Goal: Task Accomplishment & Management: Manage account settings

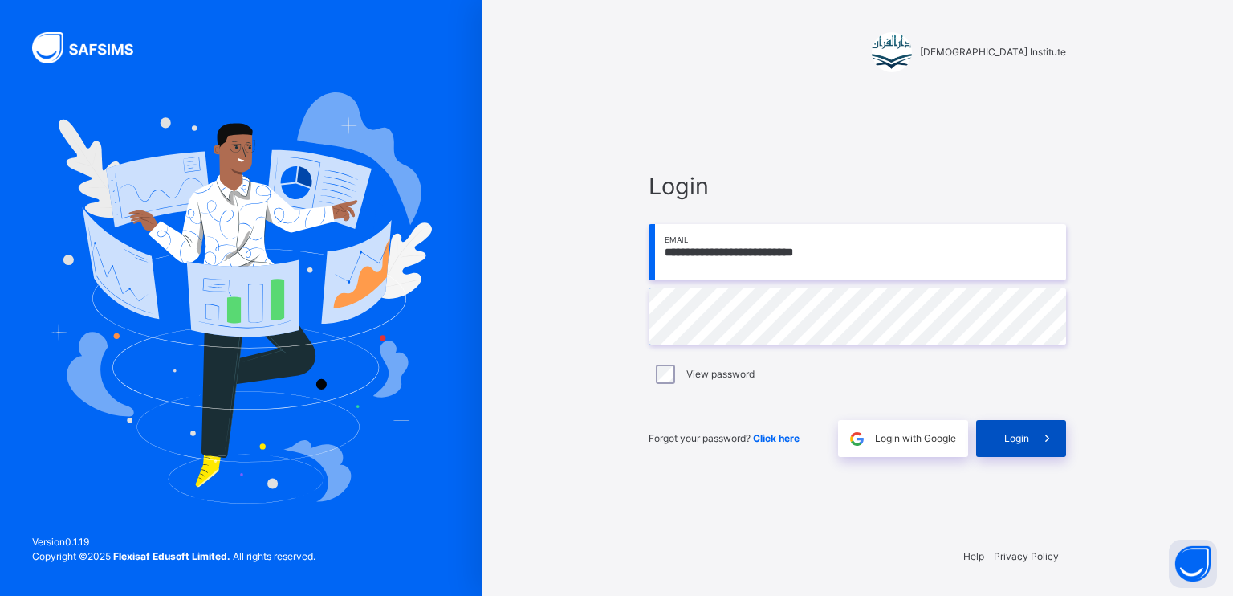
click at [1035, 456] on span at bounding box center [1047, 438] width 37 height 37
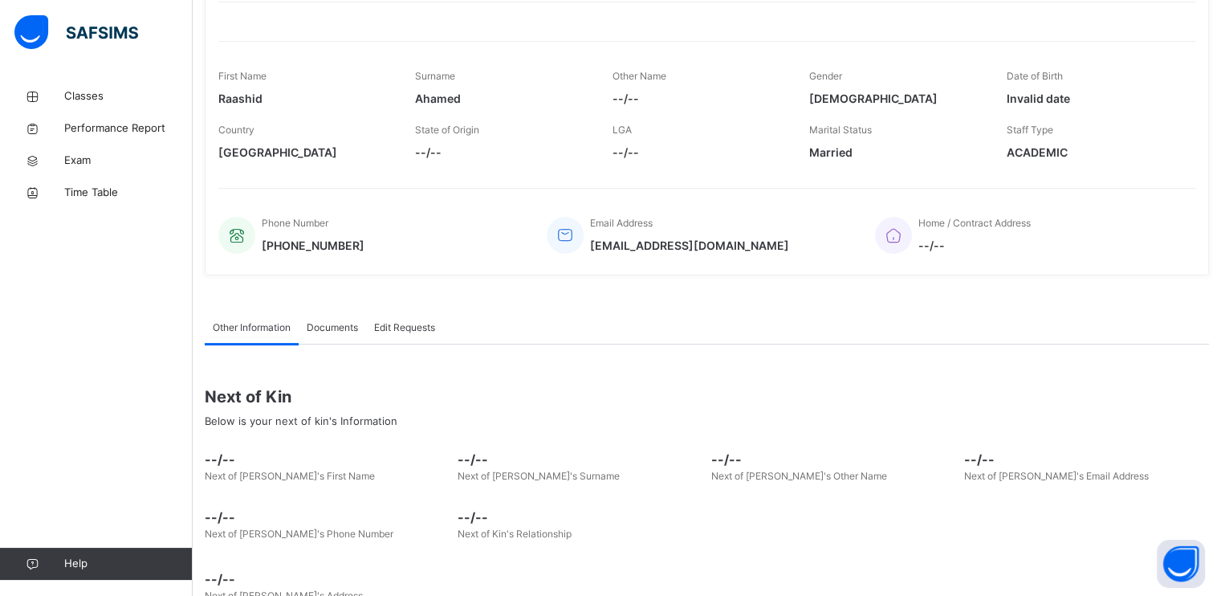
scroll to position [204, 0]
click at [33, 91] on icon at bounding box center [32, 97] width 64 height 12
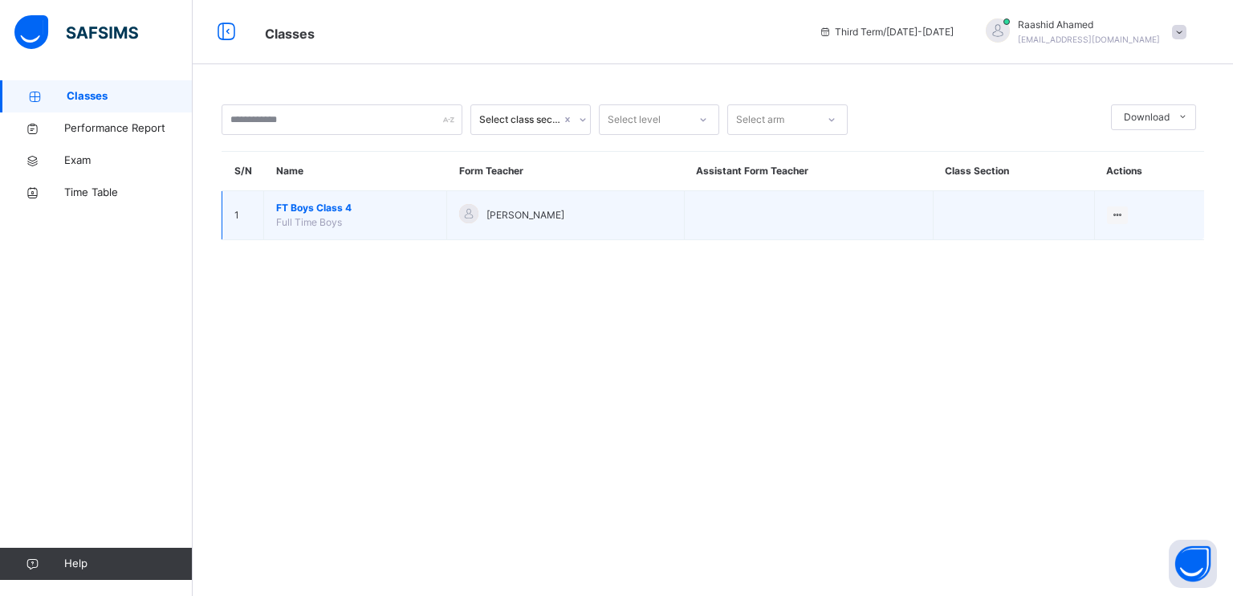
click at [283, 213] on span "FT Boys Class 4" at bounding box center [355, 208] width 158 height 14
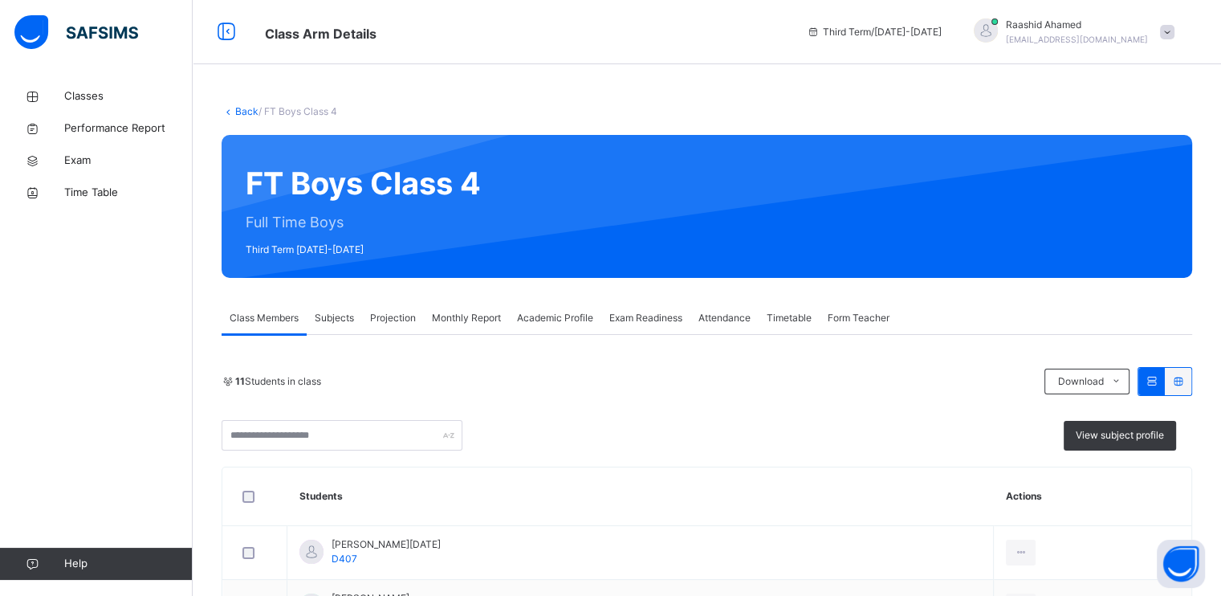
scroll to position [175, 0]
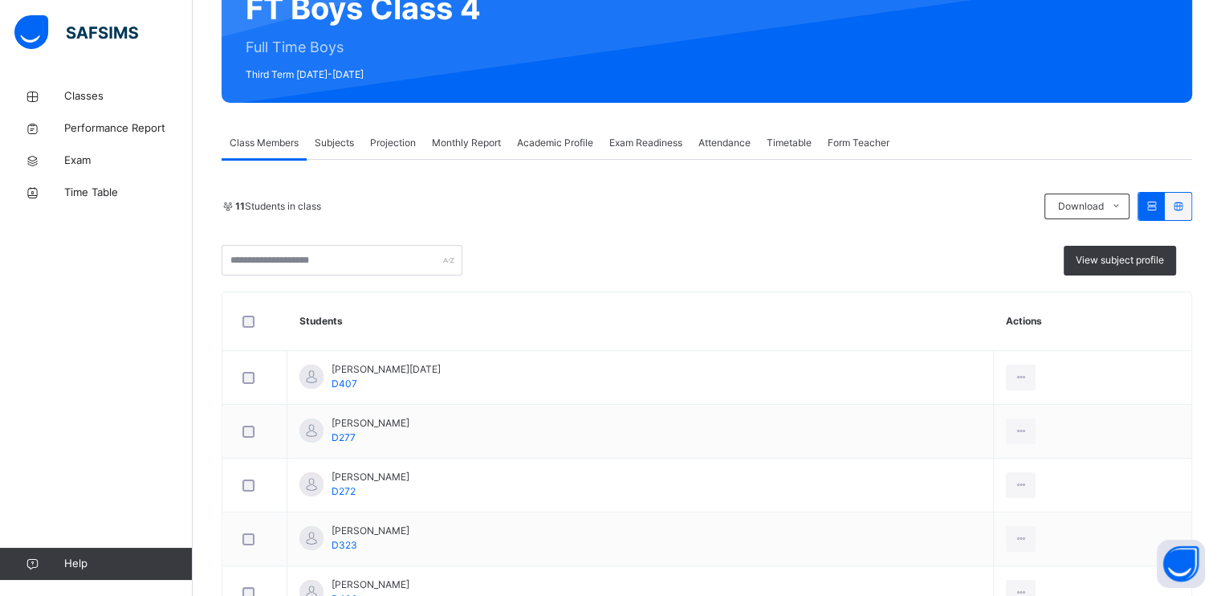
click at [408, 147] on span "Projection" at bounding box center [393, 143] width 46 height 14
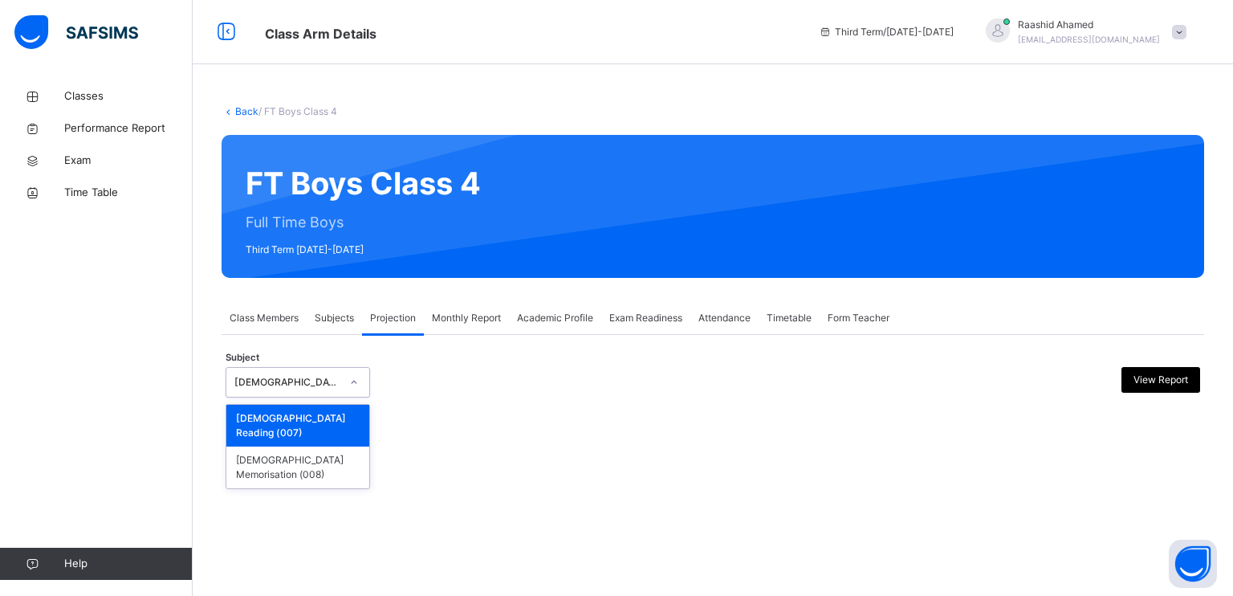
click at [300, 381] on div "[DEMOGRAPHIC_DATA] Reading" at bounding box center [287, 382] width 106 height 14
click at [293, 446] on div "[DEMOGRAPHIC_DATA] Memorisation (008)" at bounding box center [297, 467] width 143 height 42
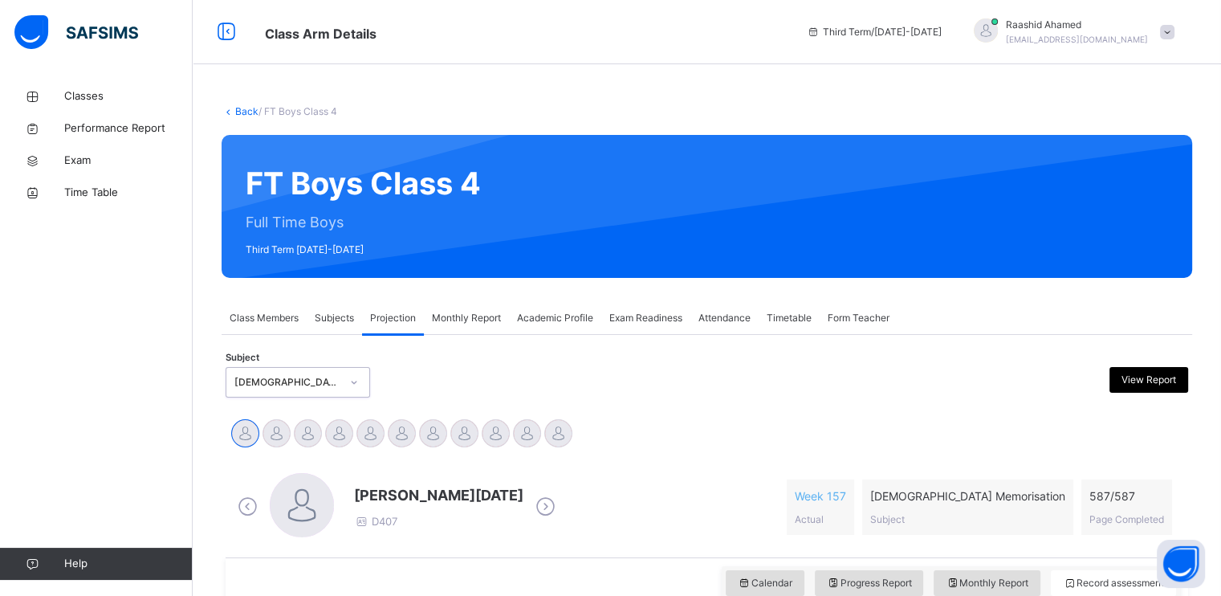
scroll to position [105, 0]
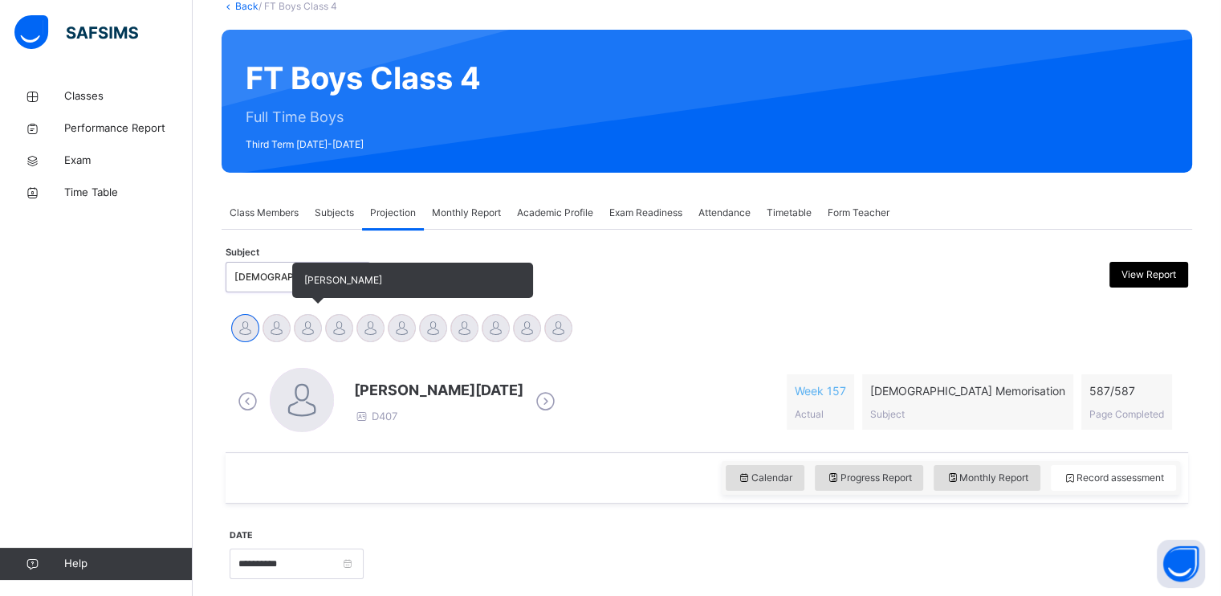
click at [308, 317] on div at bounding box center [308, 328] width 28 height 28
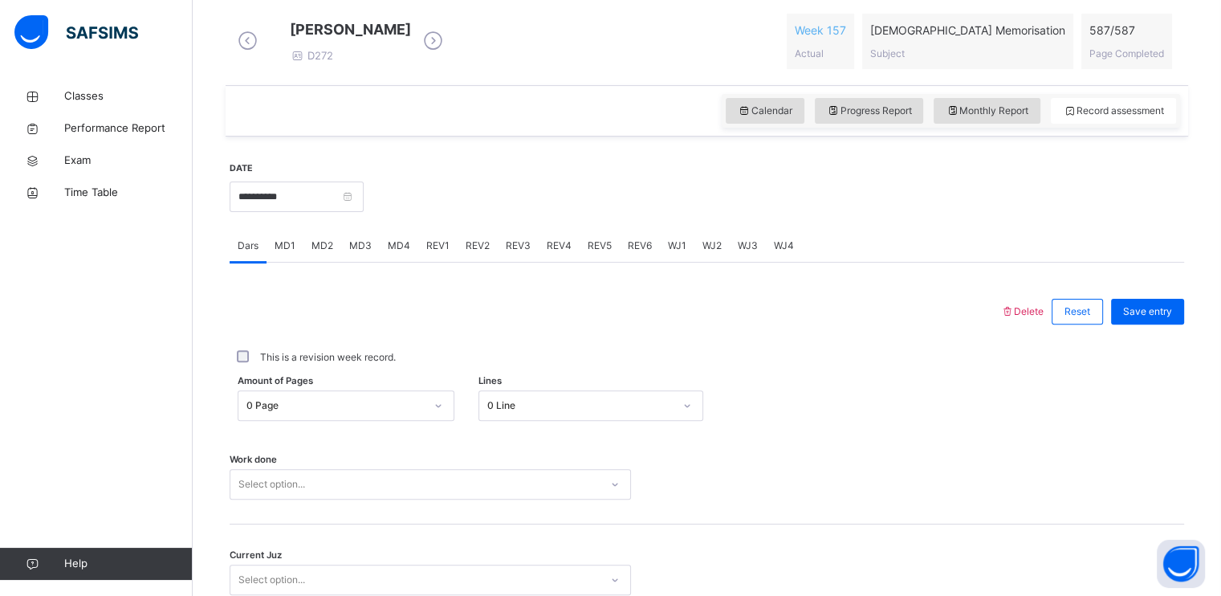
scroll to position [479, 0]
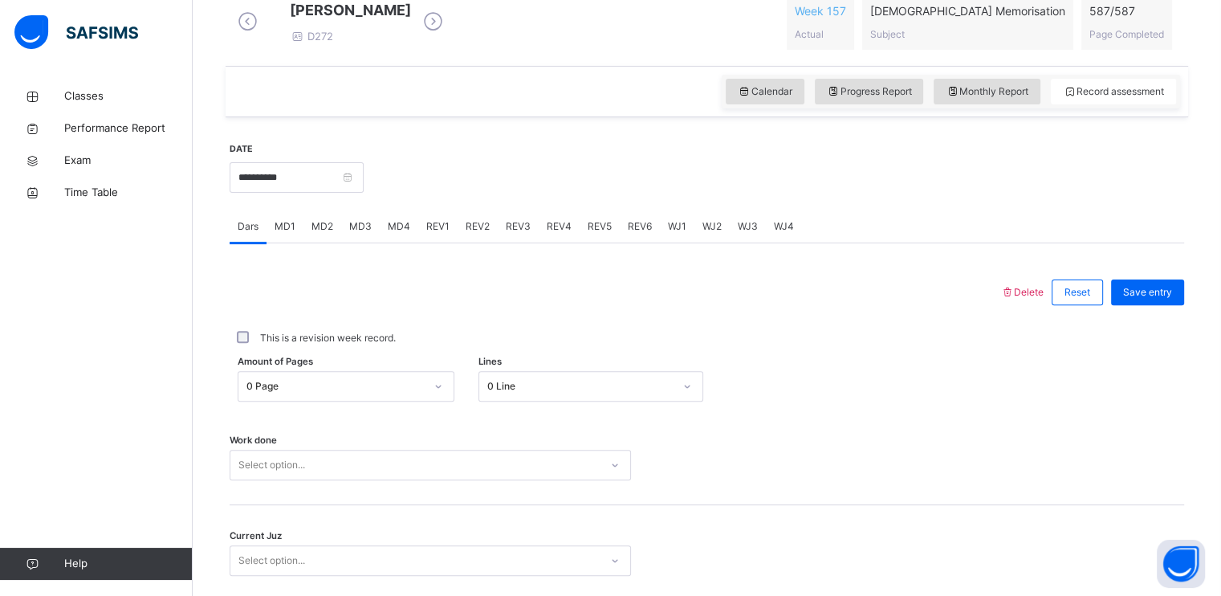
click at [362, 396] on div "0 Page" at bounding box center [346, 386] width 217 height 31
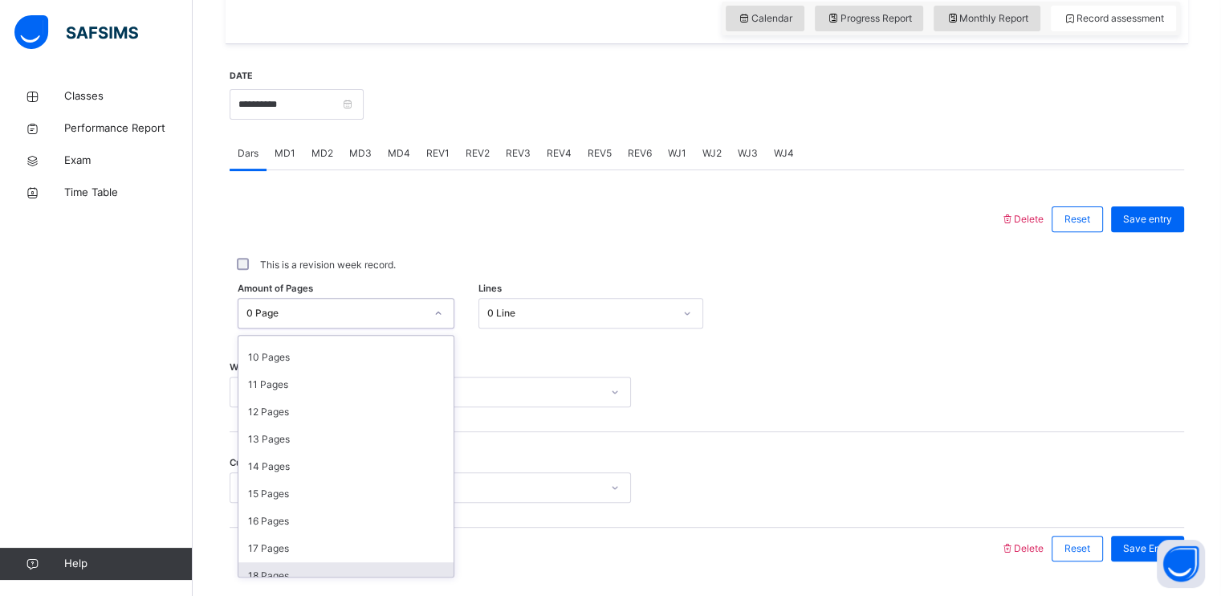
scroll to position [263, 0]
click at [313, 504] on div "15 Pages" at bounding box center [345, 495] width 215 height 27
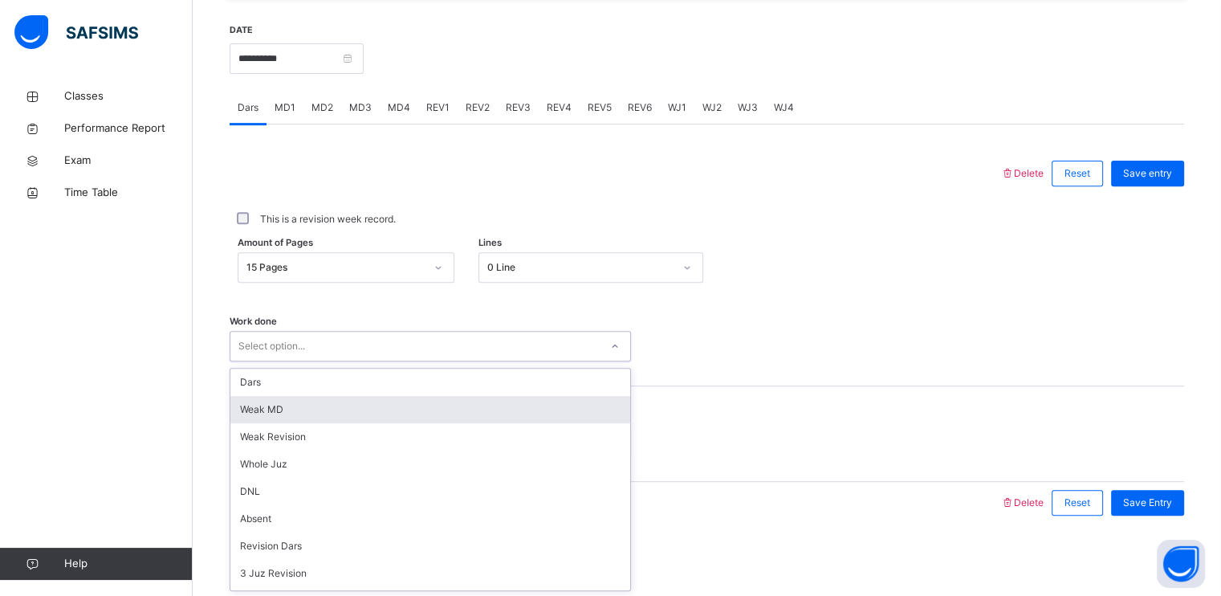
click at [385, 361] on div "option [PERSON_NAME] MD focused, 2 of 16. 16 results available. Use Up and Down…" at bounding box center [430, 346] width 401 height 31
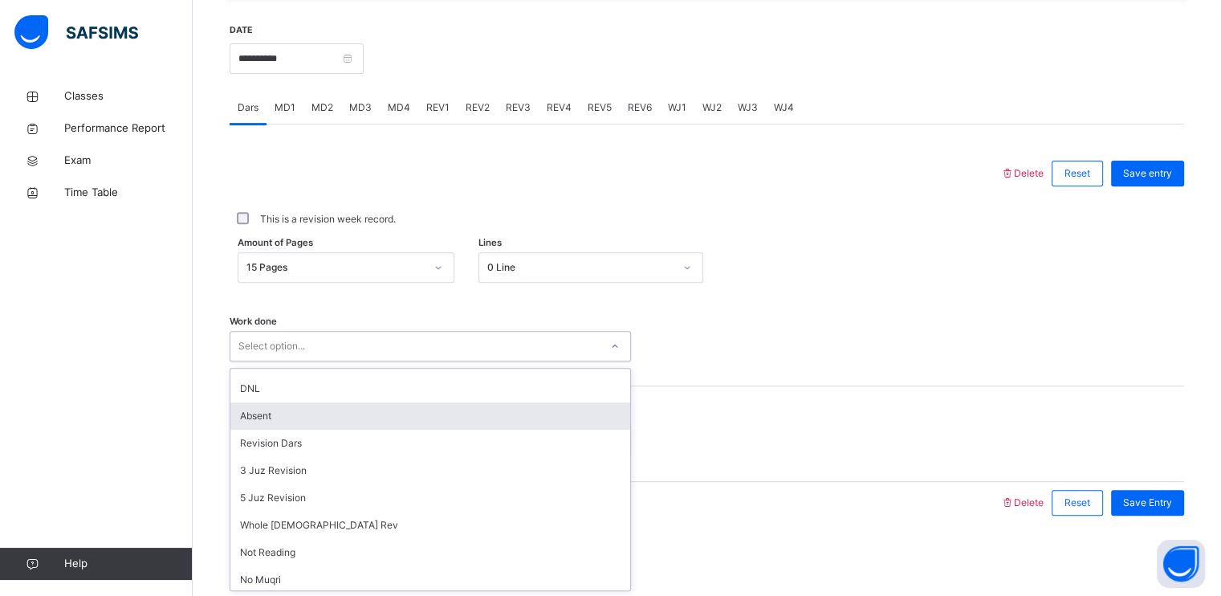
scroll to position [105, 0]
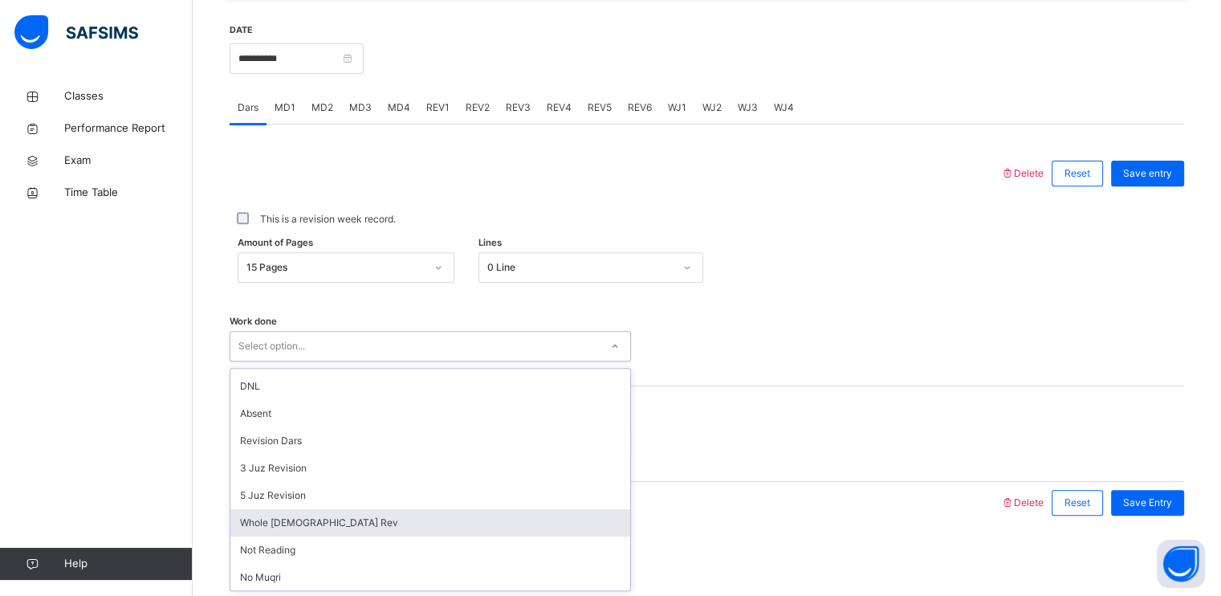
click at [377, 524] on div "Whole [DEMOGRAPHIC_DATA] Rev" at bounding box center [430, 522] width 400 height 27
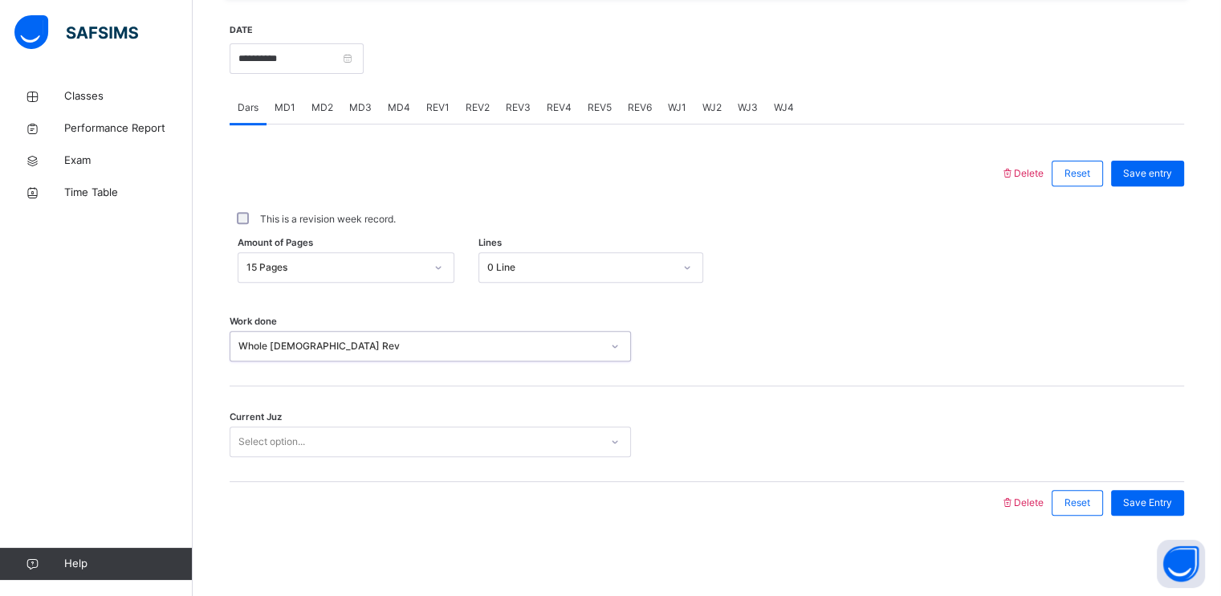
click at [348, 434] on div "Select option..." at bounding box center [414, 442] width 369 height 25
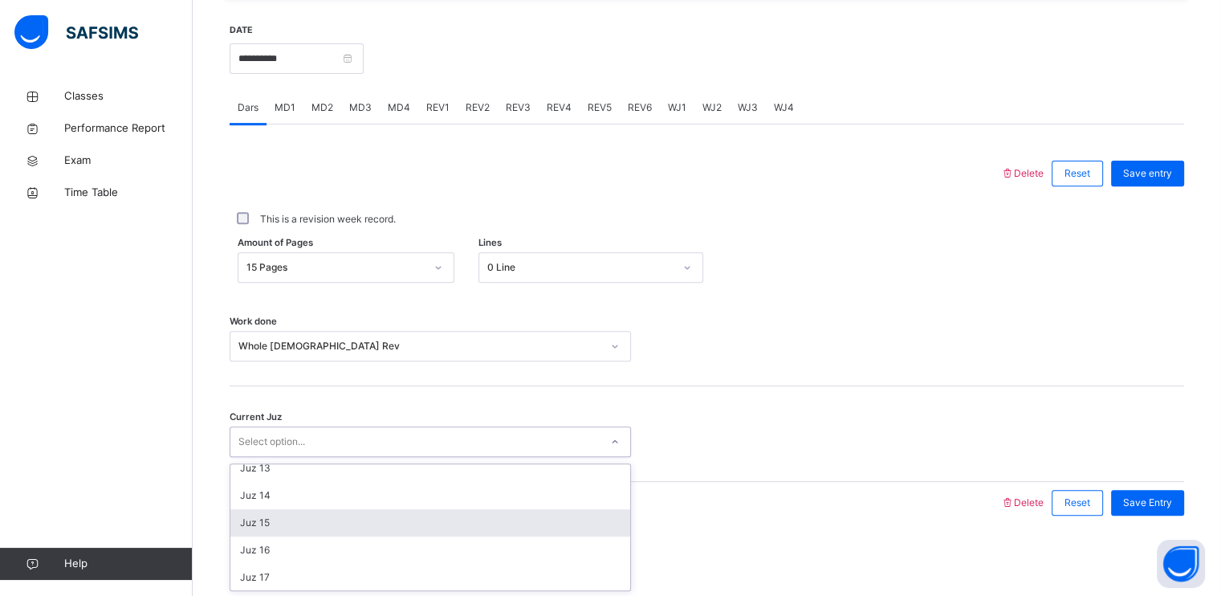
scroll to position [336, 0]
click at [308, 534] on div "Juz 15" at bounding box center [430, 524] width 400 height 27
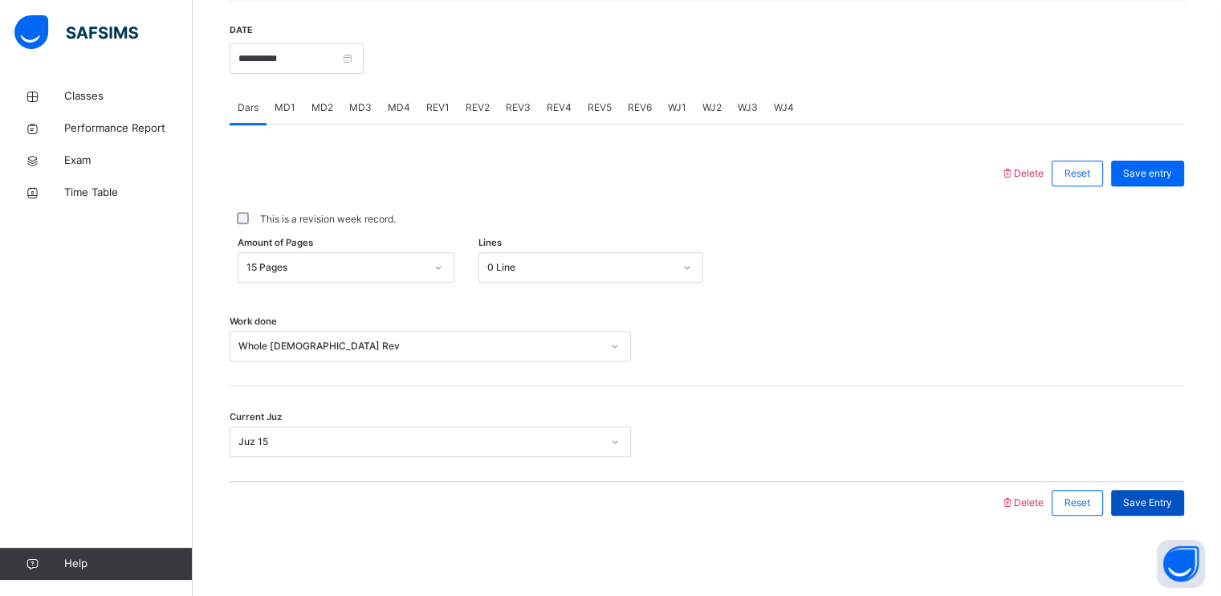
click at [1175, 492] on div "Save Entry" at bounding box center [1147, 503] width 73 height 26
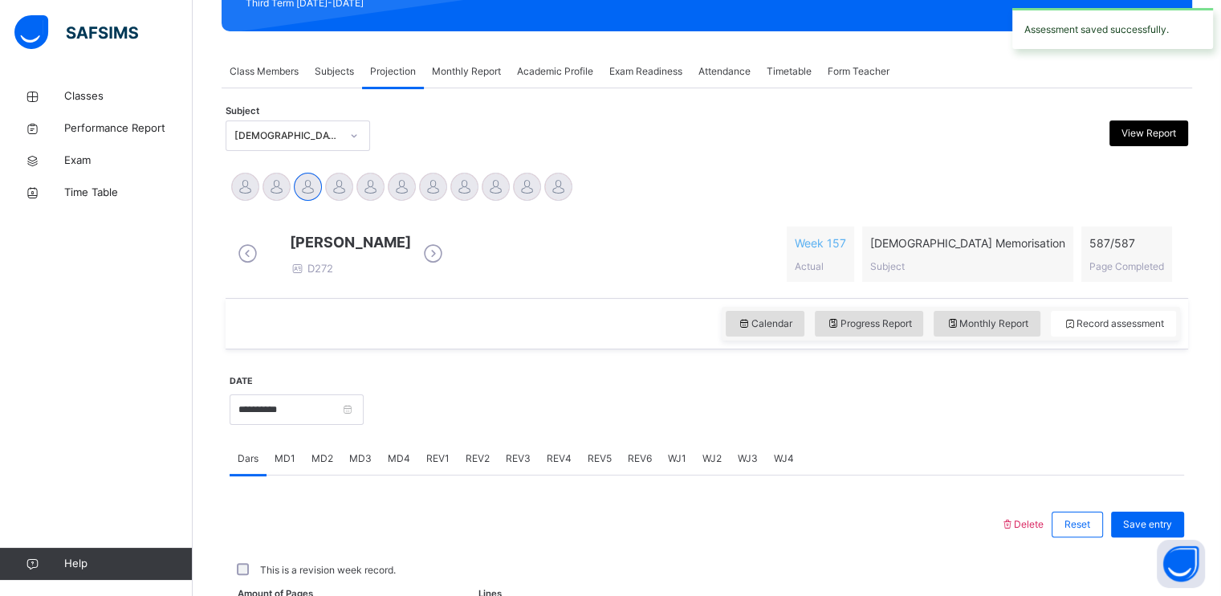
scroll to position [610, 0]
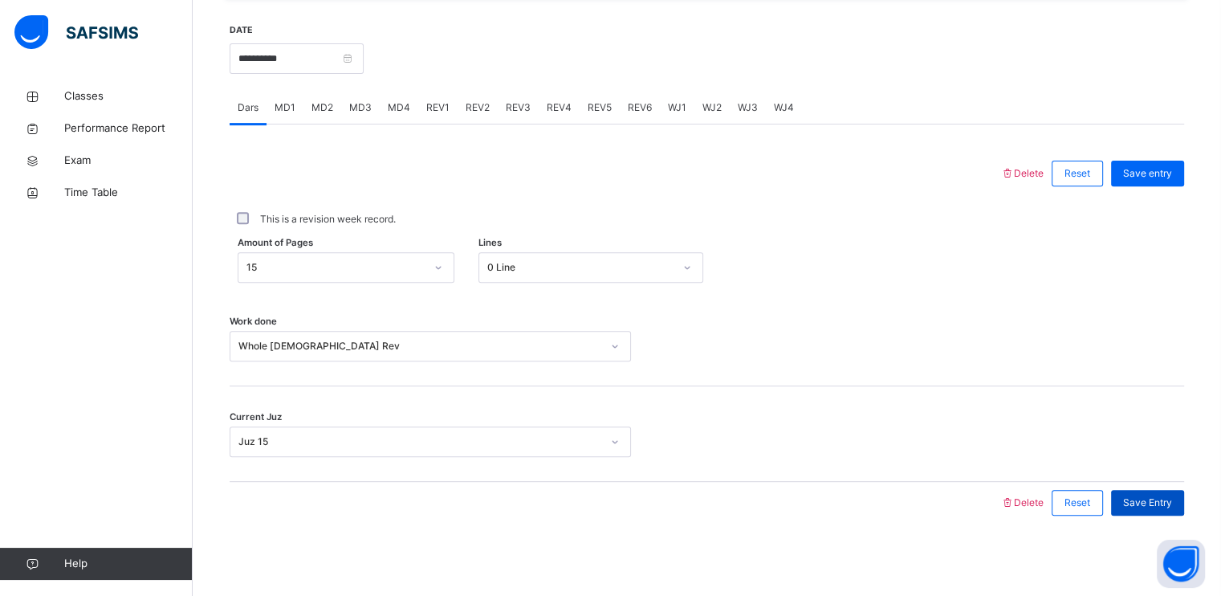
click at [1151, 490] on div "Save Entry" at bounding box center [1147, 503] width 73 height 26
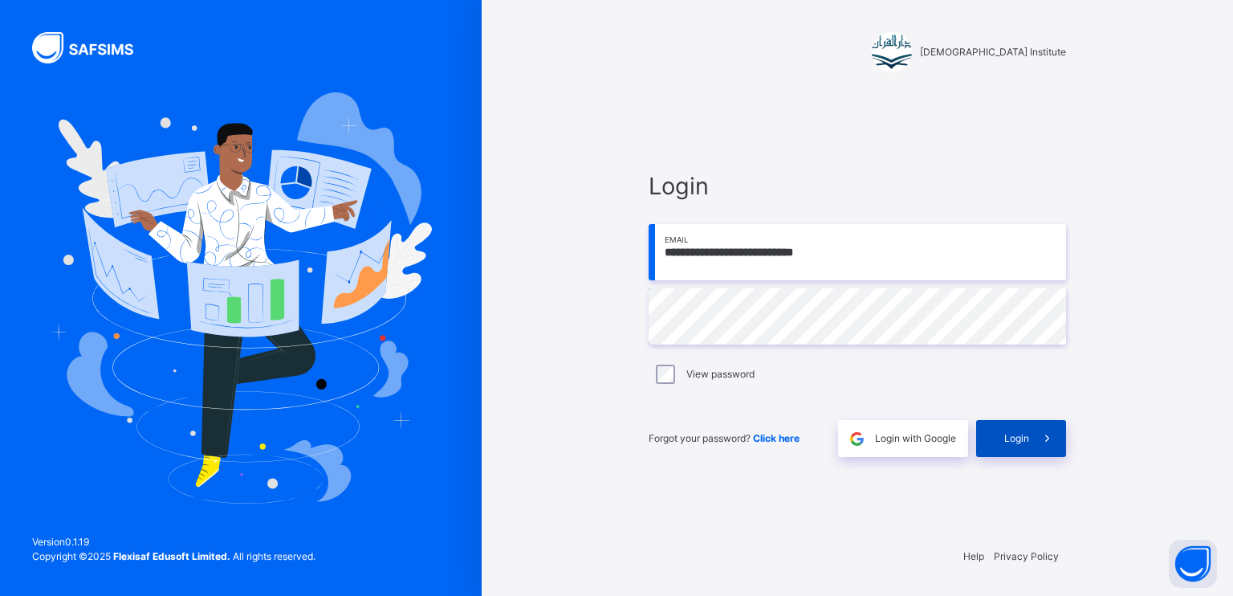
click at [1037, 446] on span at bounding box center [1047, 438] width 37 height 37
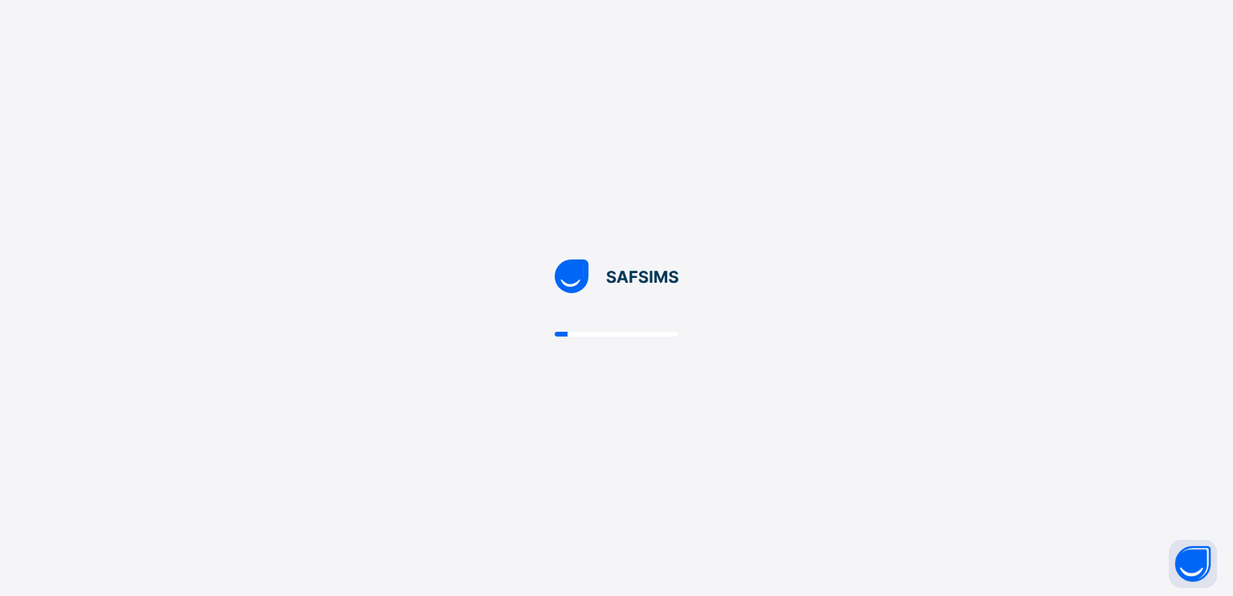
click at [1031, 438] on div at bounding box center [616, 298] width 1233 height 596
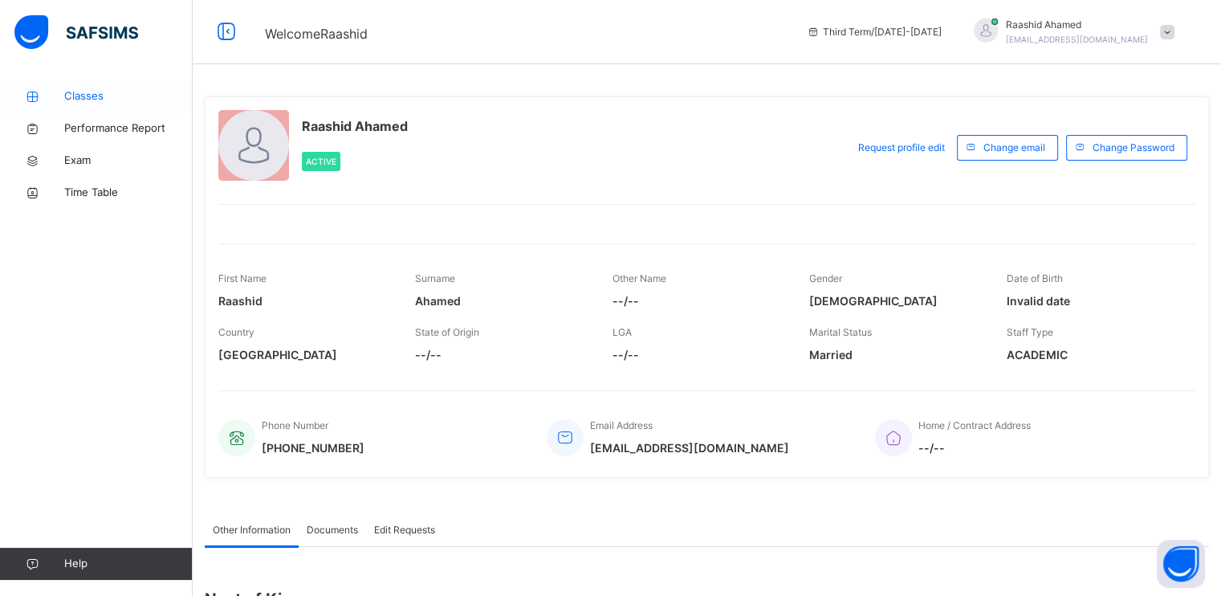
click at [66, 93] on span "Classes" at bounding box center [128, 96] width 128 height 16
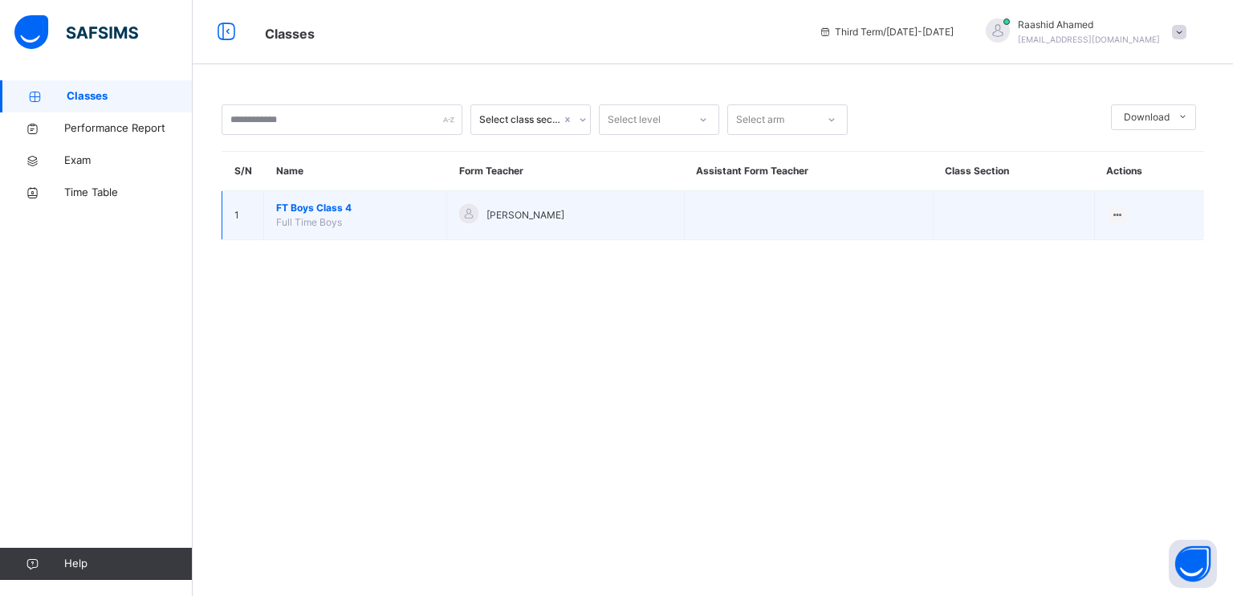
click at [335, 206] on span "FT Boys Class 4" at bounding box center [355, 208] width 158 height 14
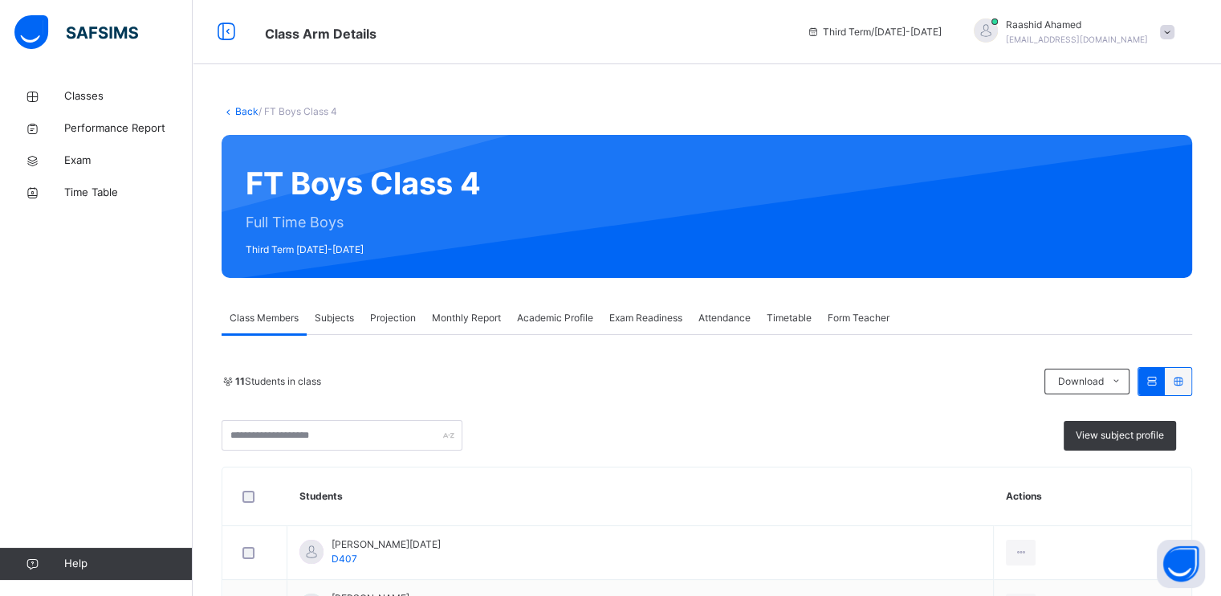
click at [403, 323] on span "Projection" at bounding box center [393, 318] width 46 height 14
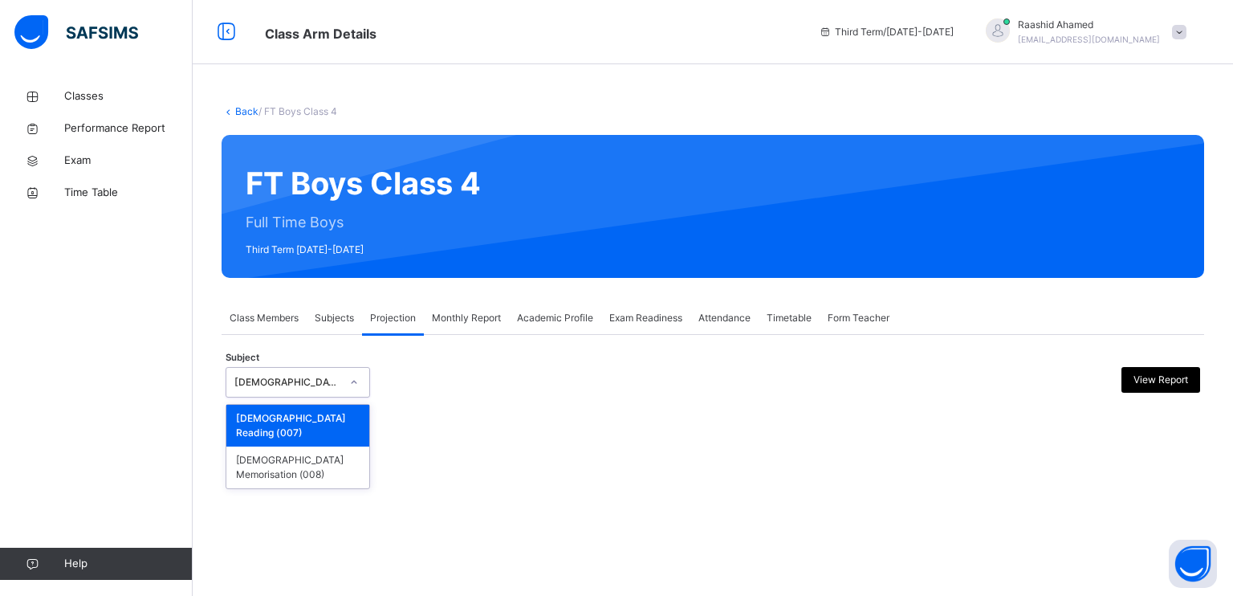
click at [299, 370] on div "[DEMOGRAPHIC_DATA] Reading" at bounding box center [282, 382] width 112 height 25
drag, startPoint x: 308, startPoint y: 429, endPoint x: 310, endPoint y: 439, distance: 10.6
click at [310, 439] on div "[DEMOGRAPHIC_DATA] Reading (007) [DEMOGRAPHIC_DATA] Memorisation (008)" at bounding box center [297, 446] width 143 height 83
click at [310, 446] on div "[DEMOGRAPHIC_DATA] Memorisation (008)" at bounding box center [297, 467] width 143 height 42
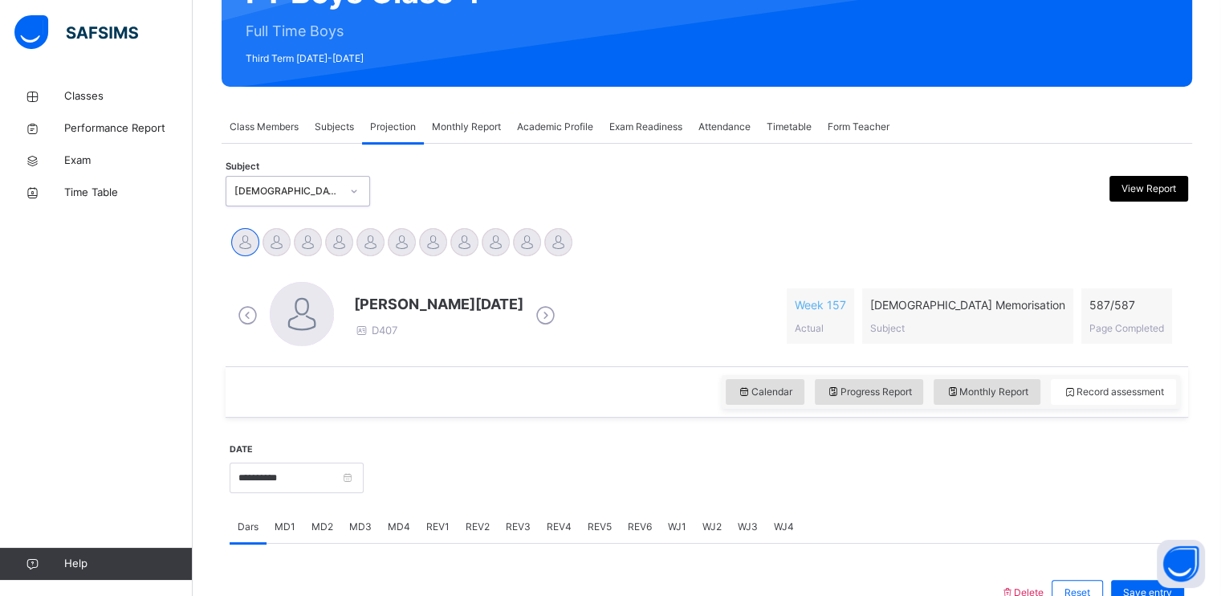
scroll to position [321, 0]
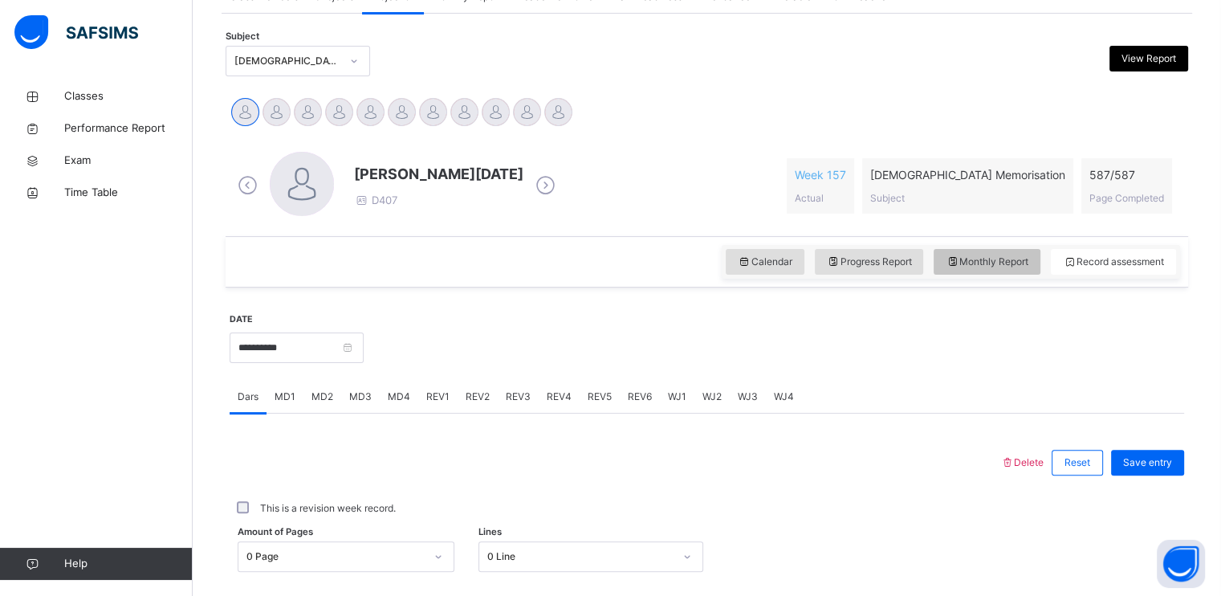
click at [1004, 260] on span "Monthly Report" at bounding box center [987, 262] width 83 height 14
select select "****"
select select "*"
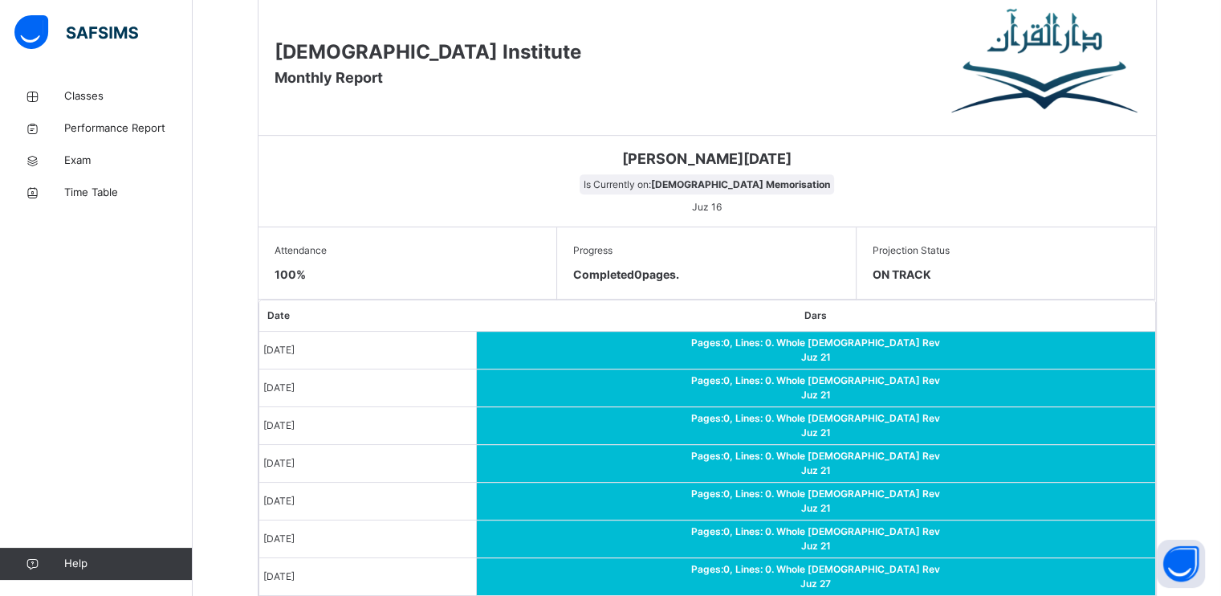
scroll to position [703, 0]
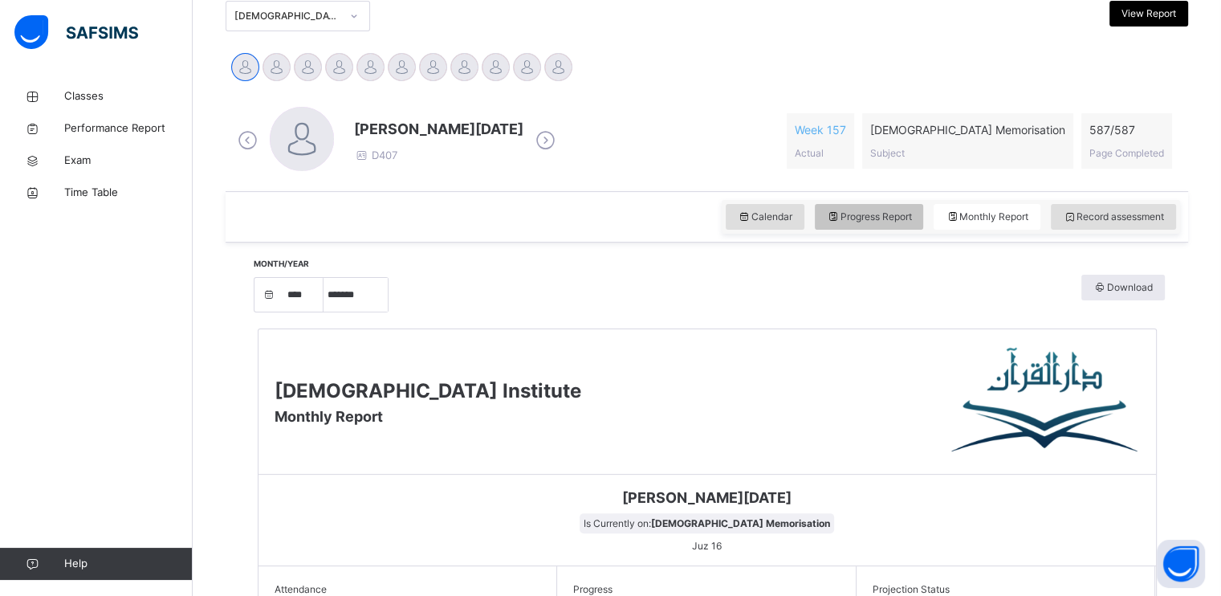
click at [867, 221] on span "Progress Report" at bounding box center [869, 217] width 85 height 14
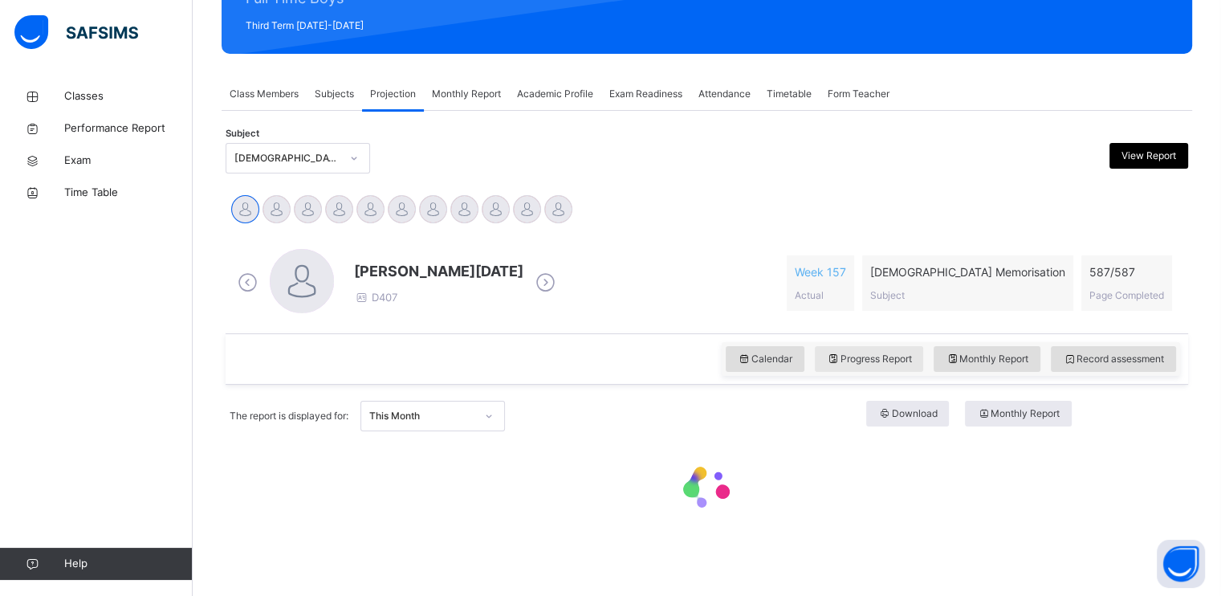
click at [867, 221] on div "Abdullah [DATE][PERSON_NAME] [PERSON_NAME] [PERSON_NAME] [PERSON_NAME] [PERSON_…" at bounding box center [707, 210] width 955 height 35
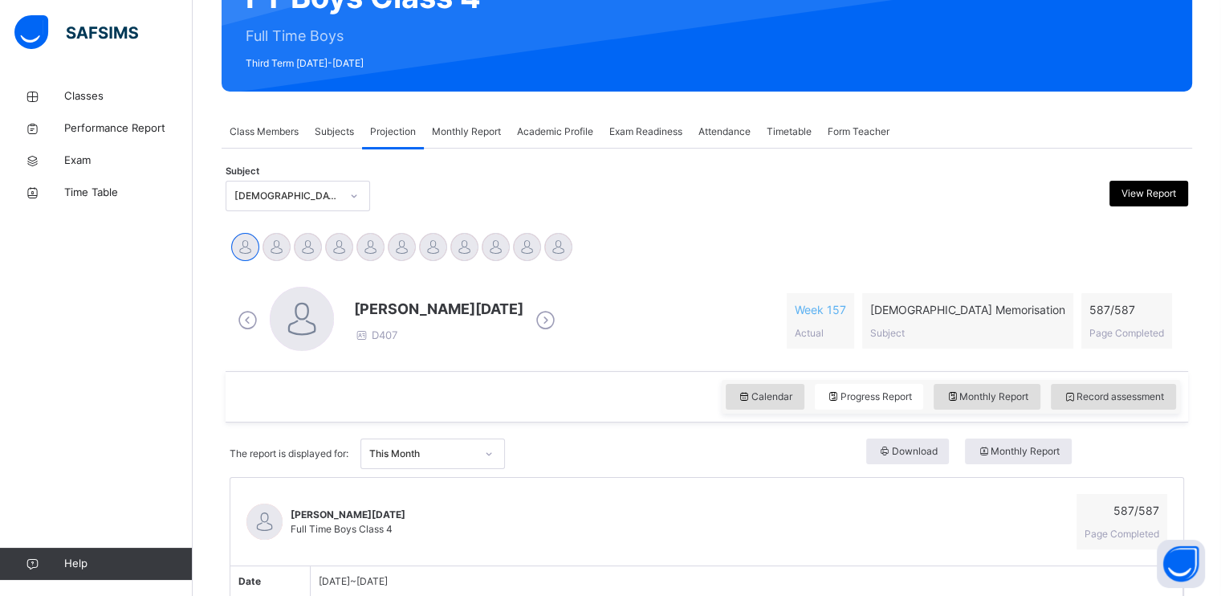
scroll to position [193, 0]
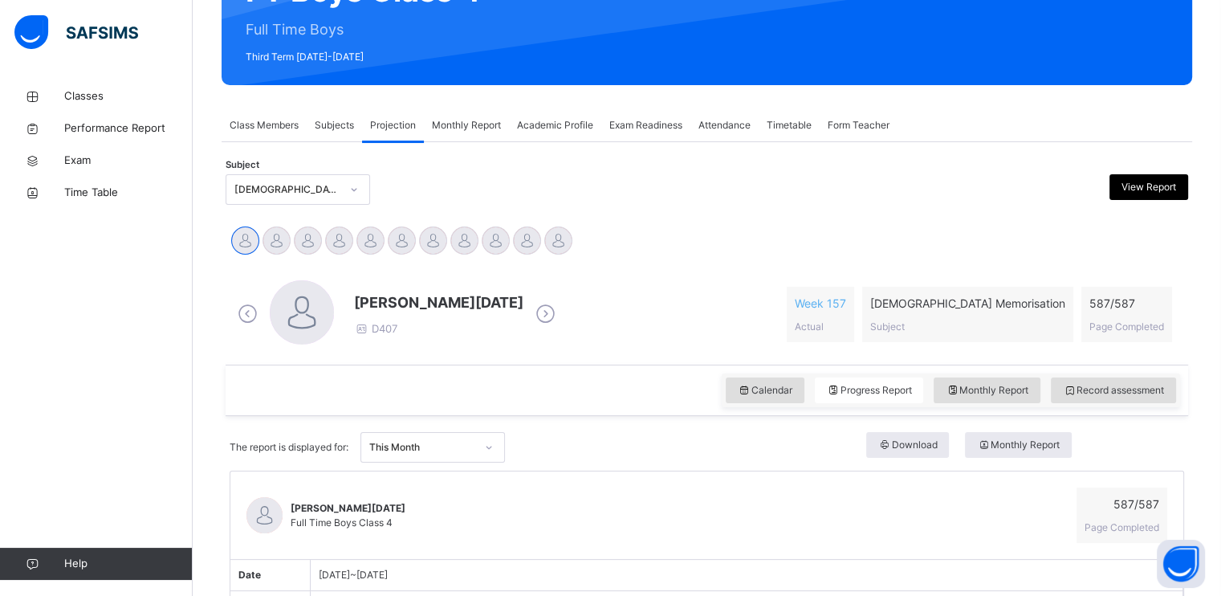
click at [532, 316] on icon at bounding box center [546, 314] width 28 height 24
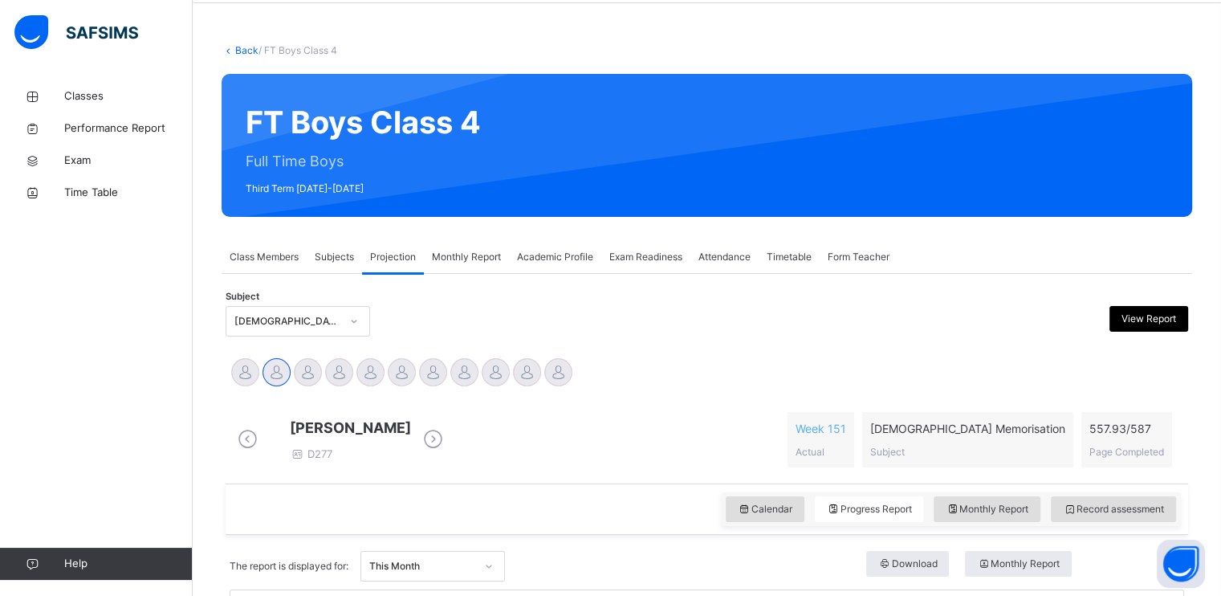
scroll to position [45, 0]
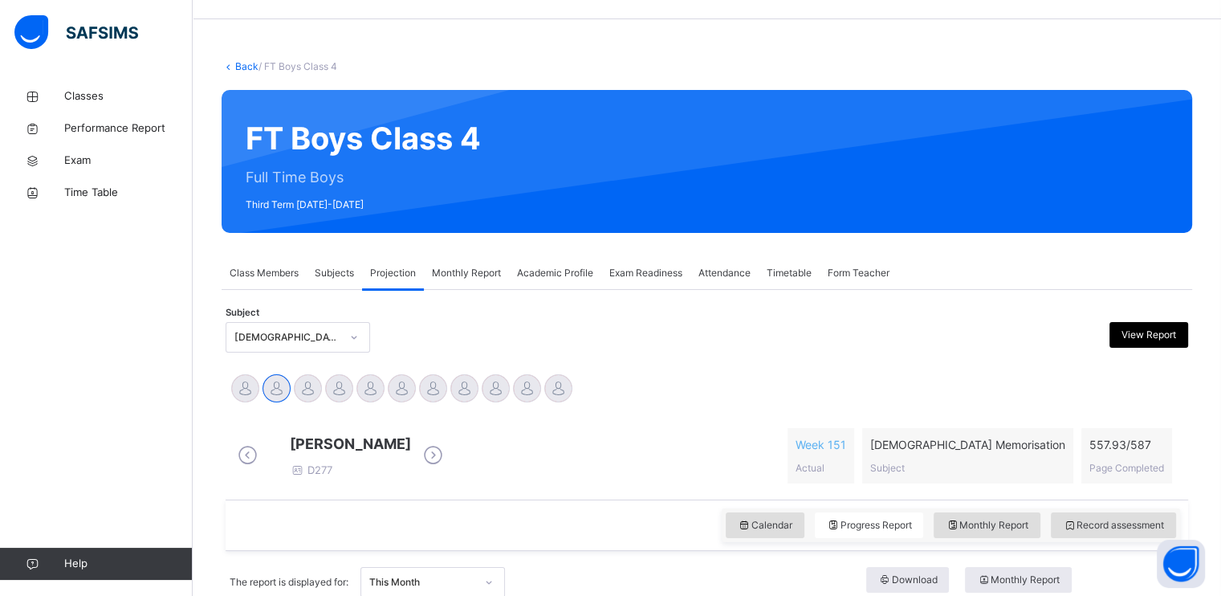
click at [447, 461] on icon at bounding box center [433, 455] width 28 height 24
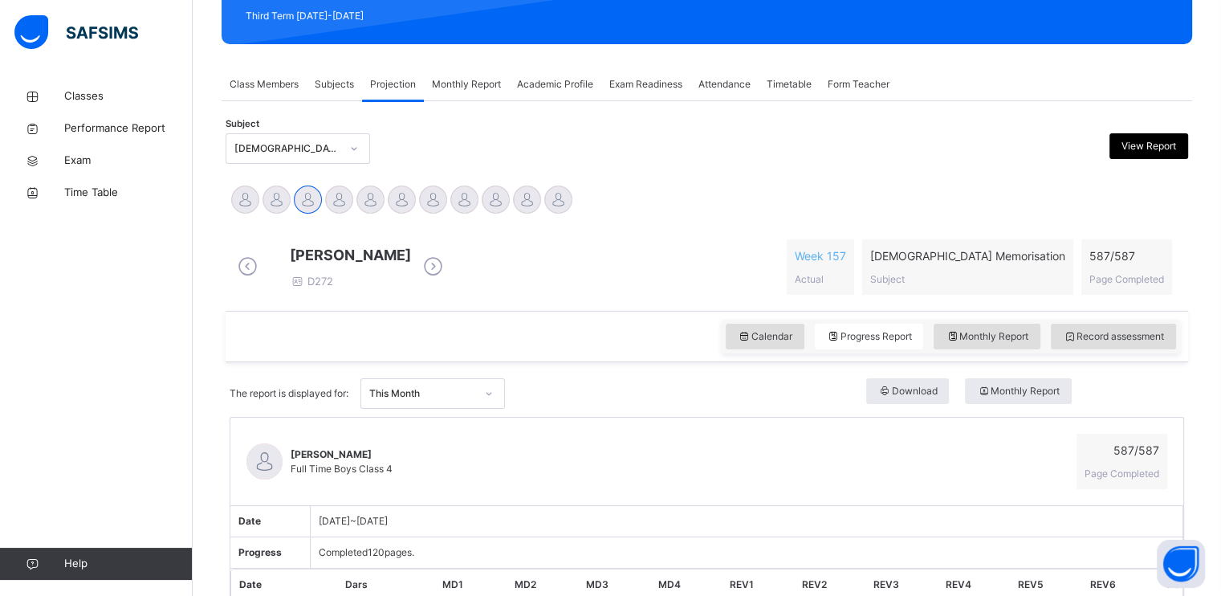
scroll to position [244, 0]
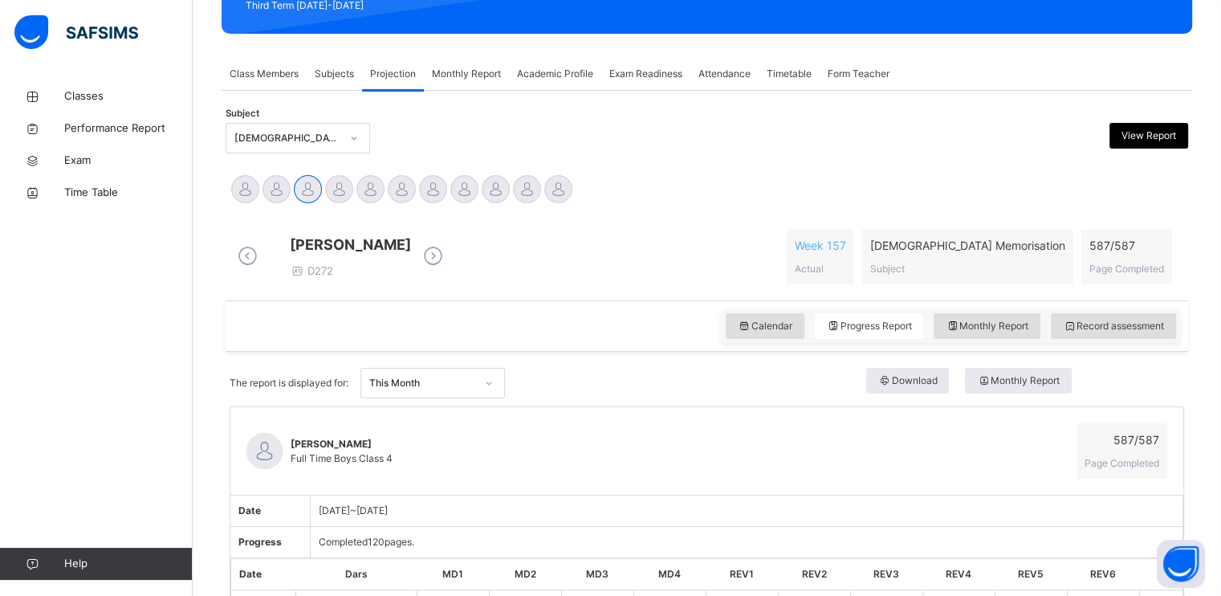
click at [447, 272] on span at bounding box center [433, 257] width 28 height 31
click at [447, 268] on icon at bounding box center [433, 256] width 28 height 24
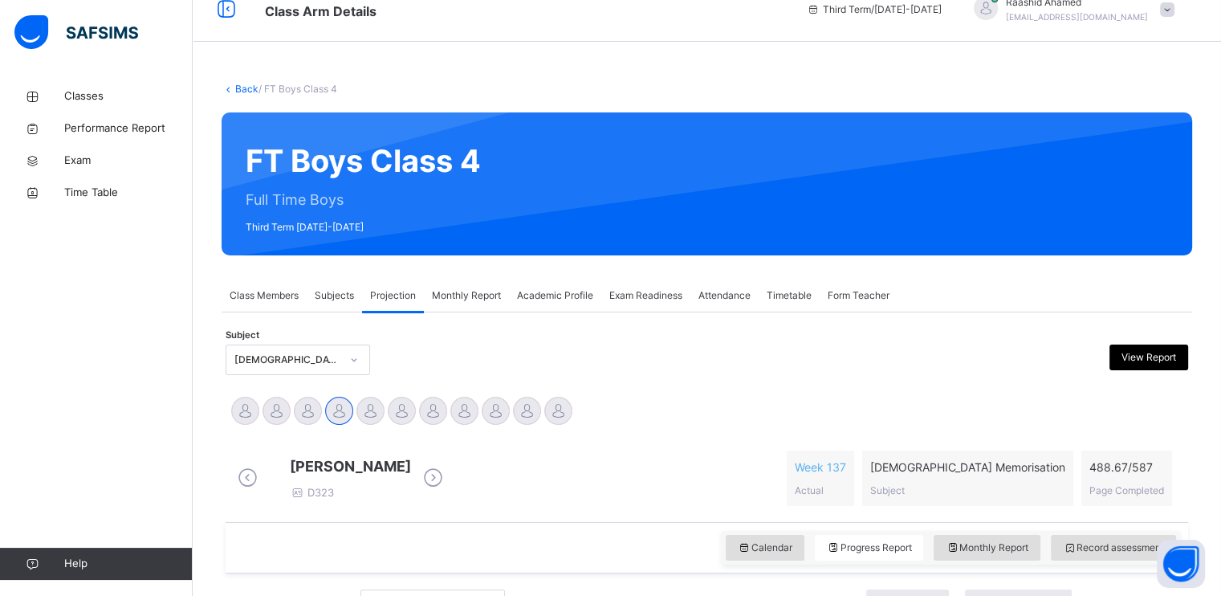
scroll to position [0, 0]
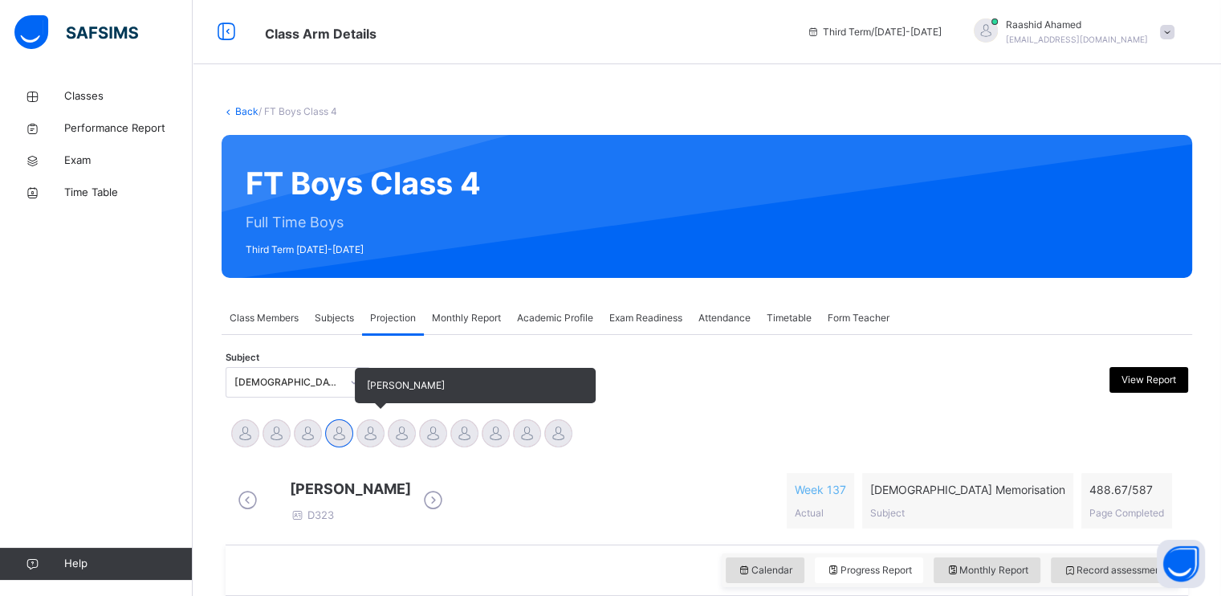
click at [365, 430] on div at bounding box center [370, 433] width 28 height 28
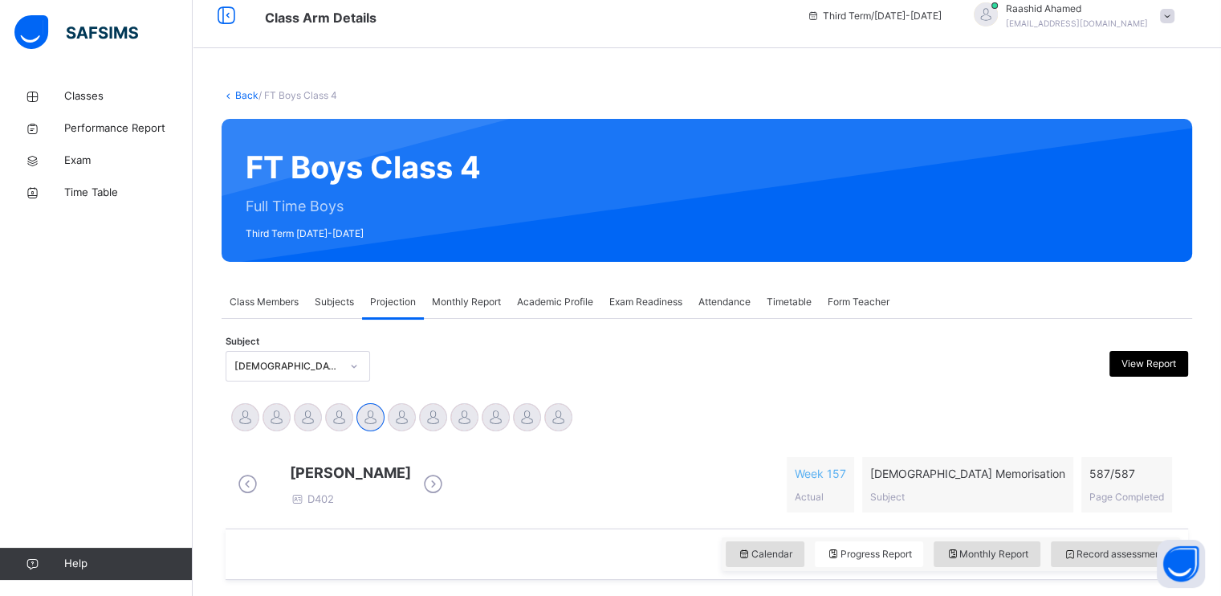
scroll to position [170, 0]
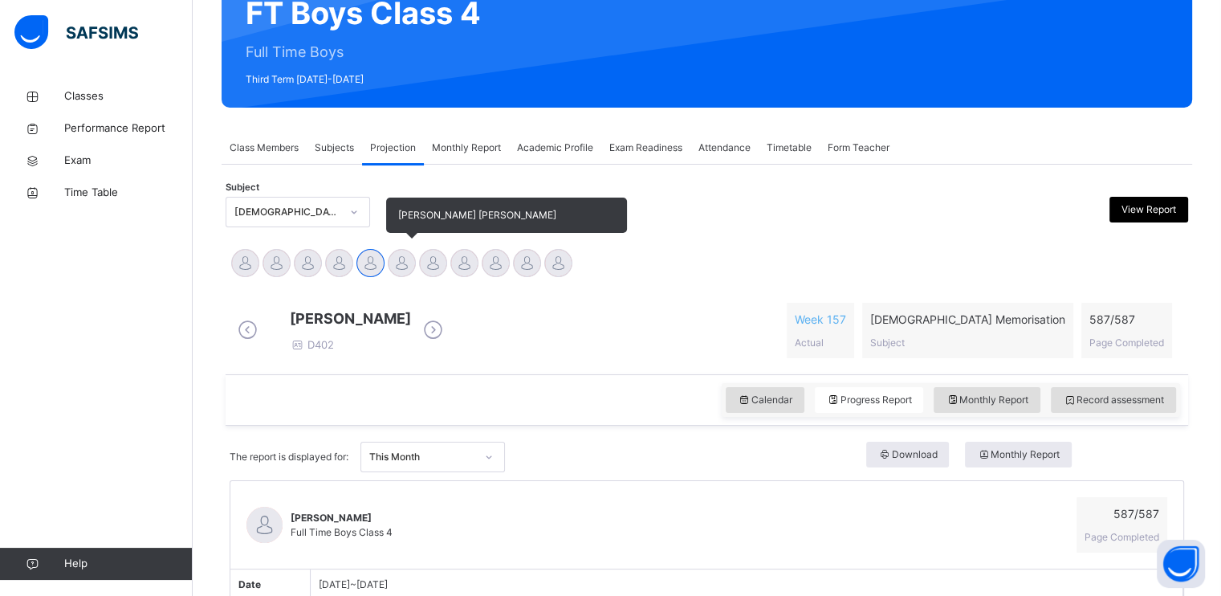
click at [409, 255] on div at bounding box center [402, 263] width 28 height 28
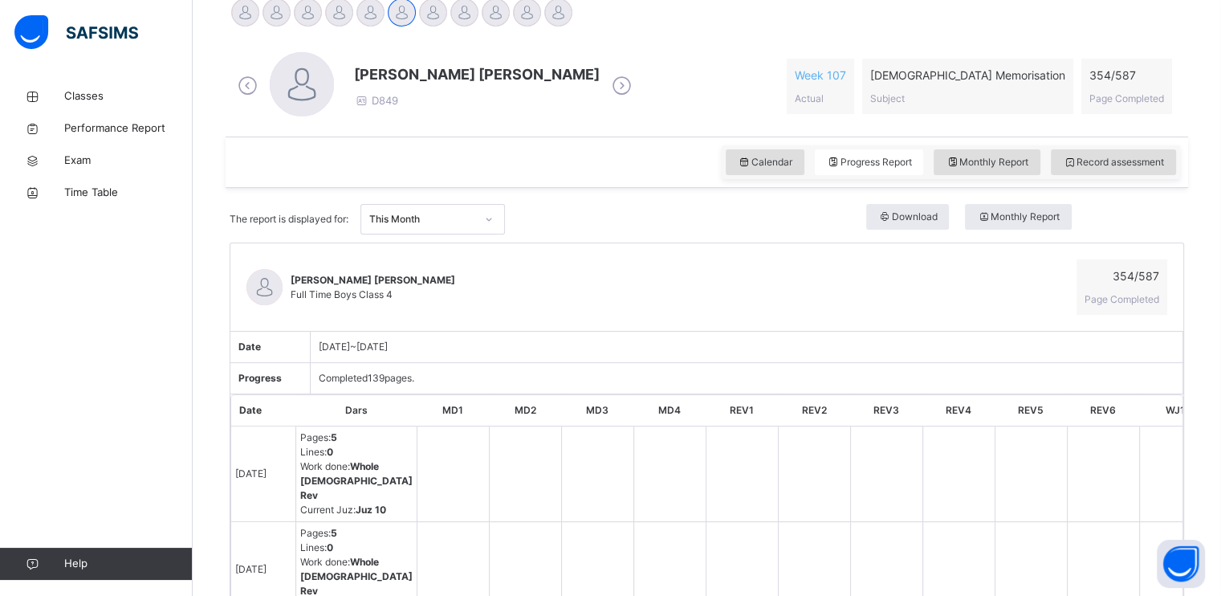
scroll to position [418, 0]
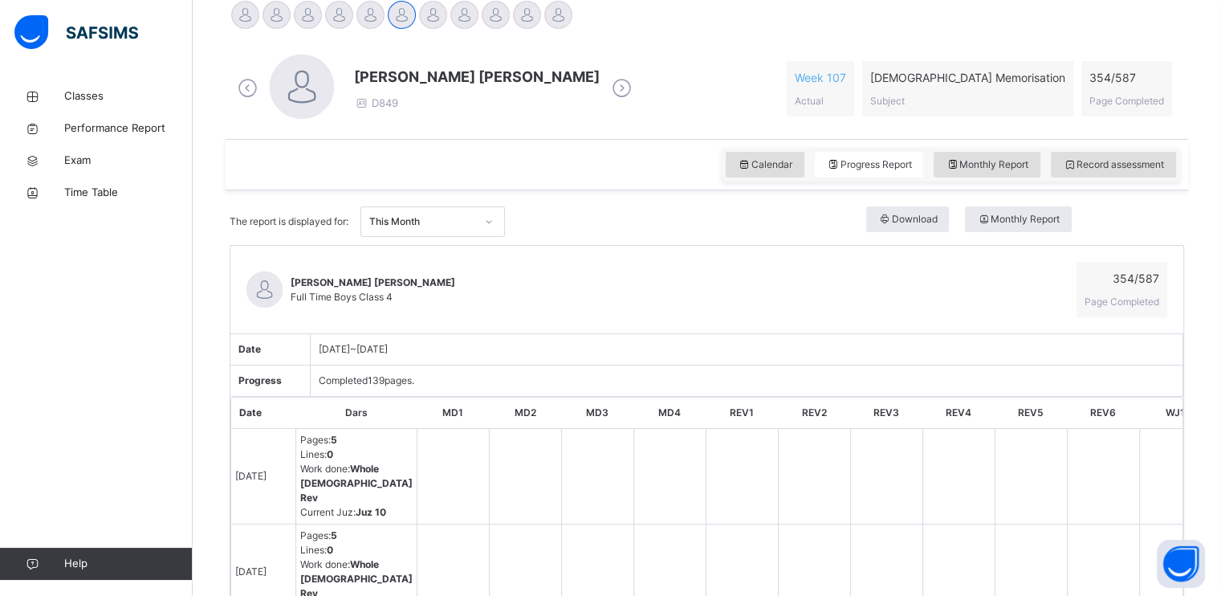
click at [608, 84] on icon at bounding box center [622, 88] width 28 height 24
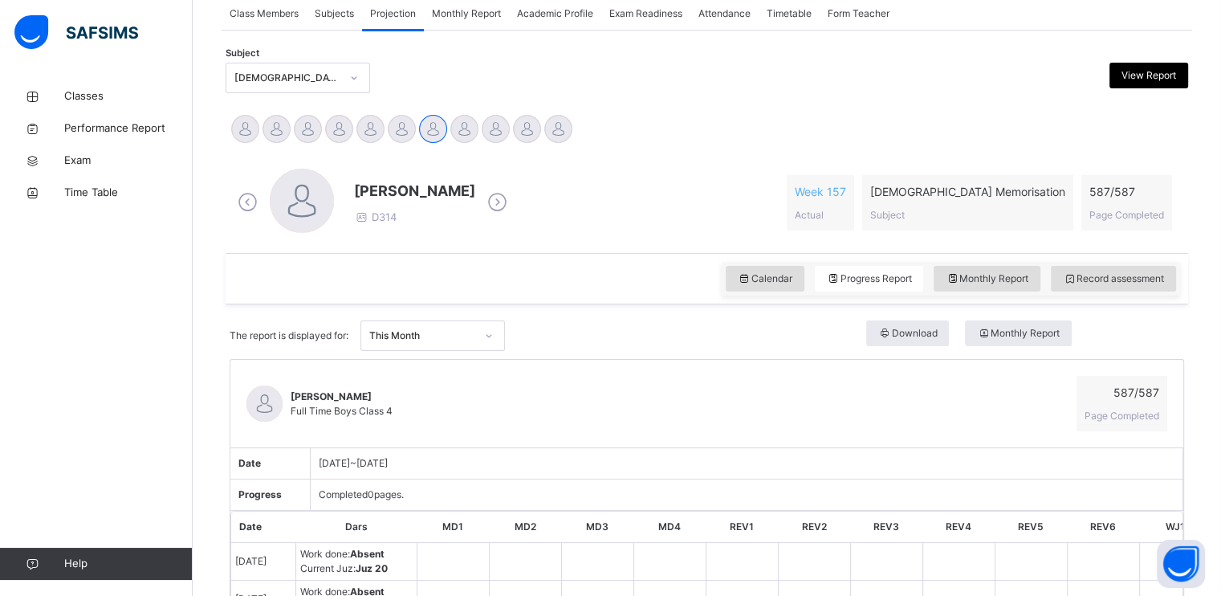
scroll to position [305, 0]
click at [487, 199] on icon at bounding box center [497, 201] width 28 height 24
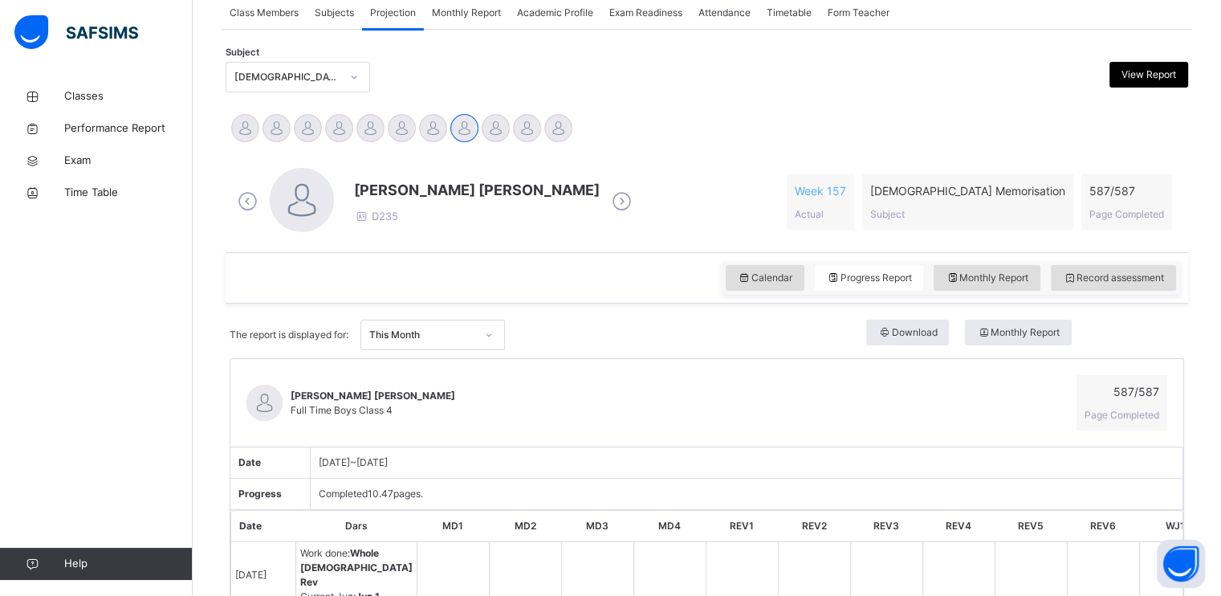
click at [608, 202] on icon at bounding box center [622, 201] width 28 height 24
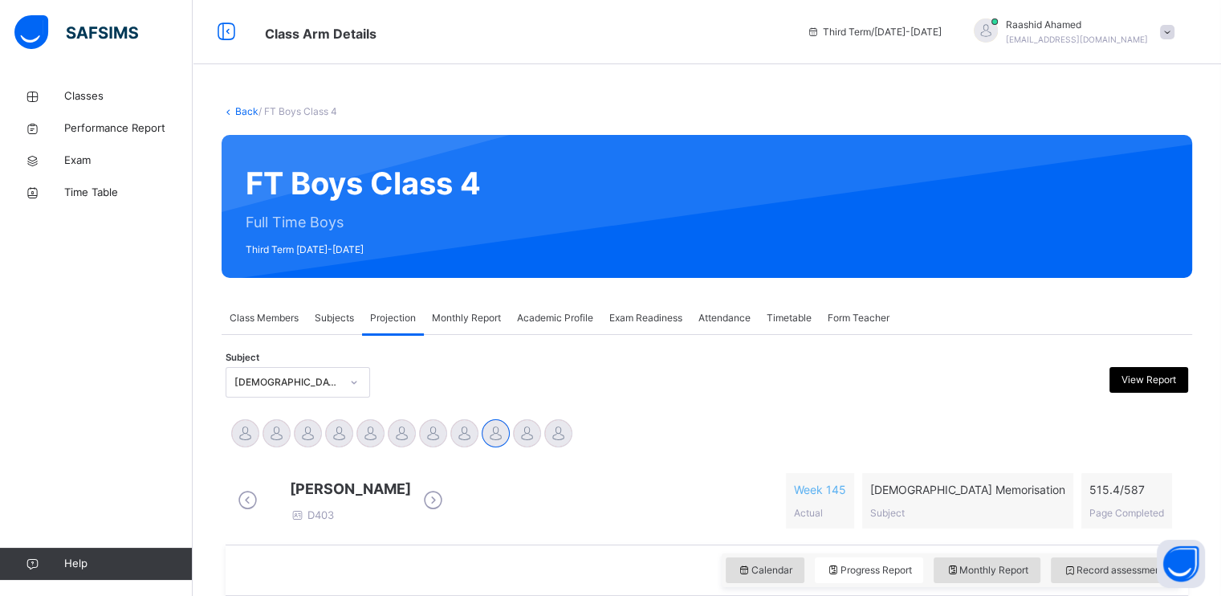
scroll to position [48, 0]
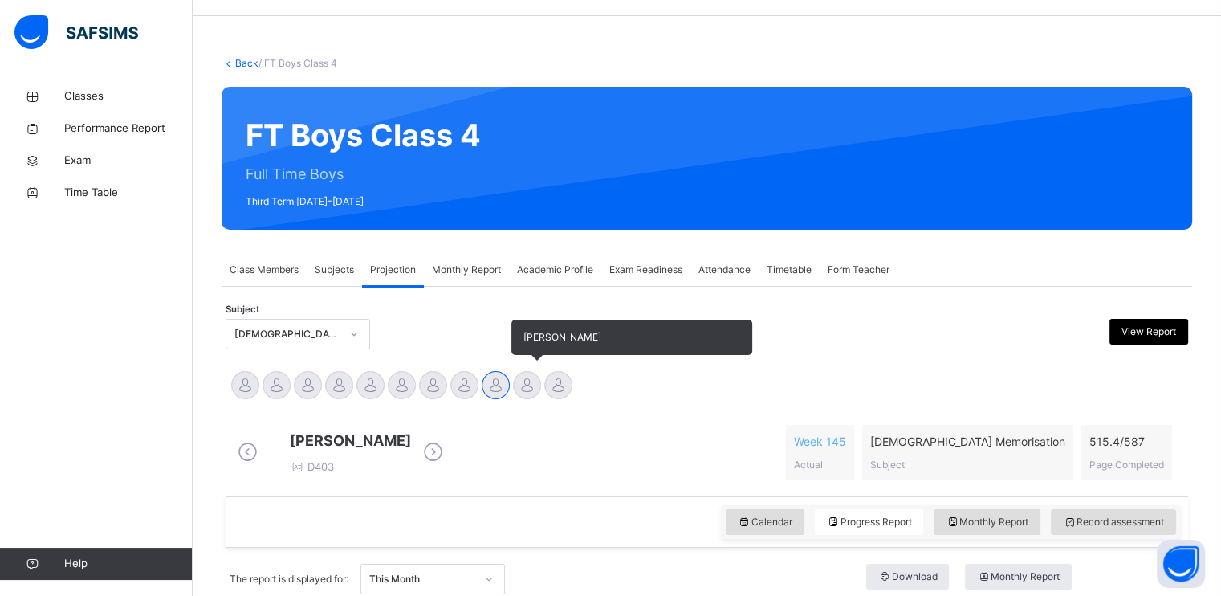
click at [532, 389] on div at bounding box center [527, 385] width 28 height 28
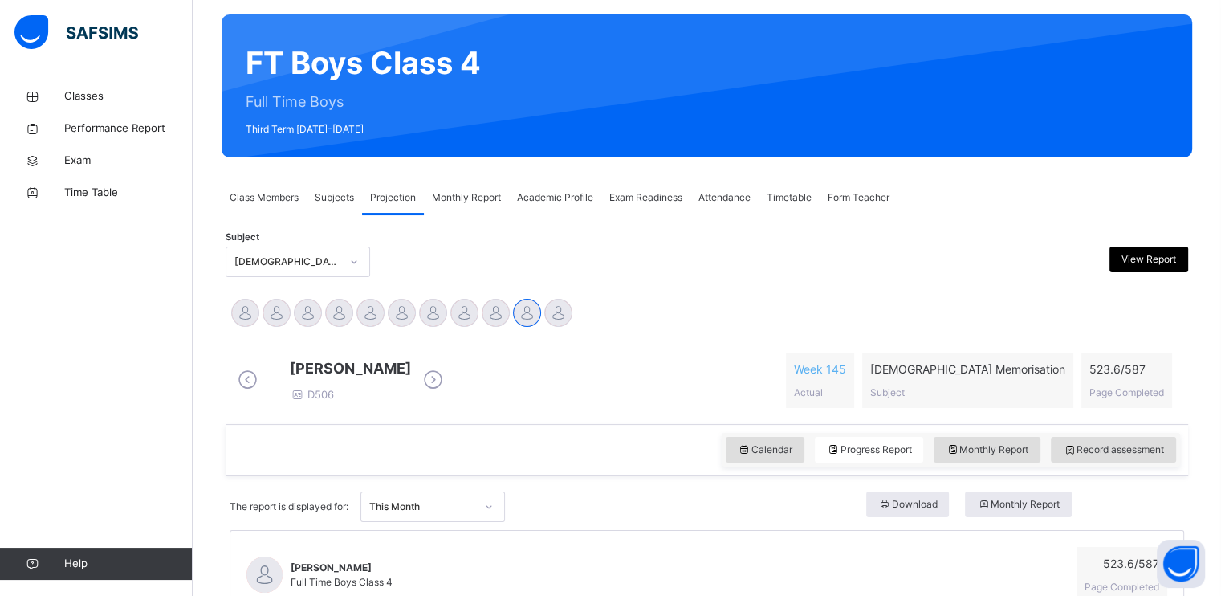
scroll to position [121, 0]
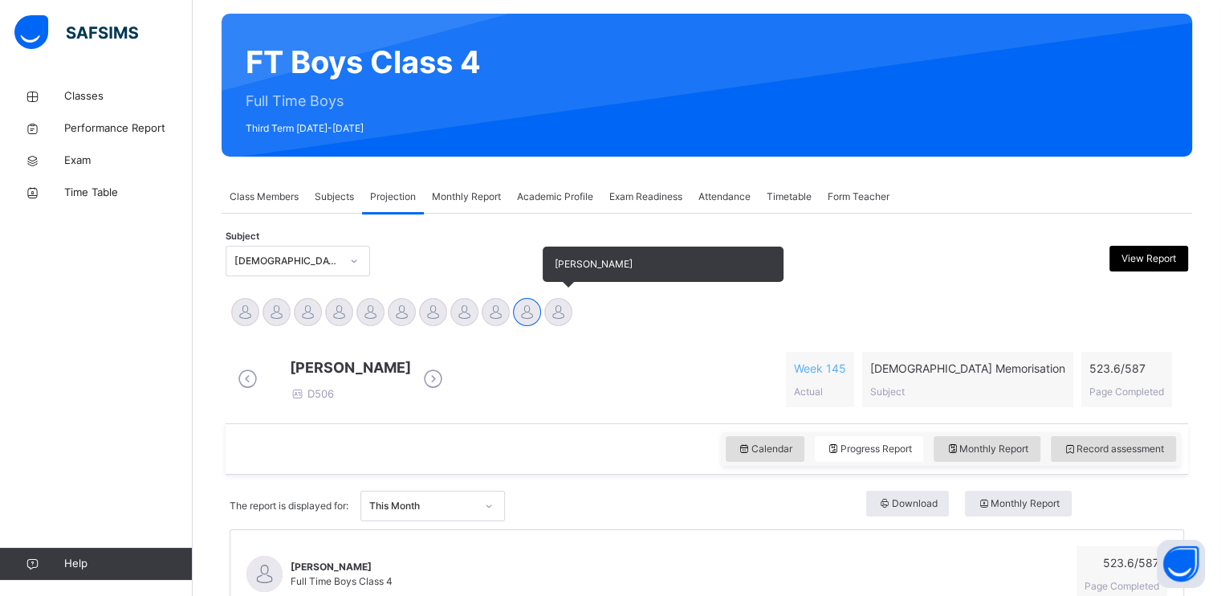
click at [558, 300] on div at bounding box center [558, 312] width 28 height 28
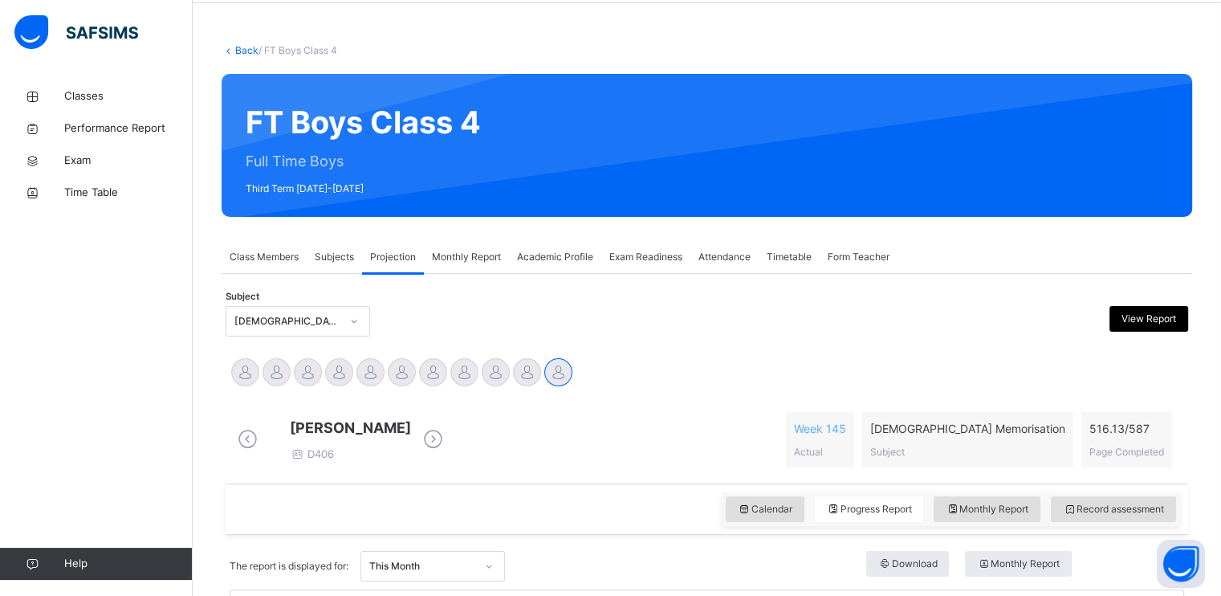
scroll to position [59, 0]
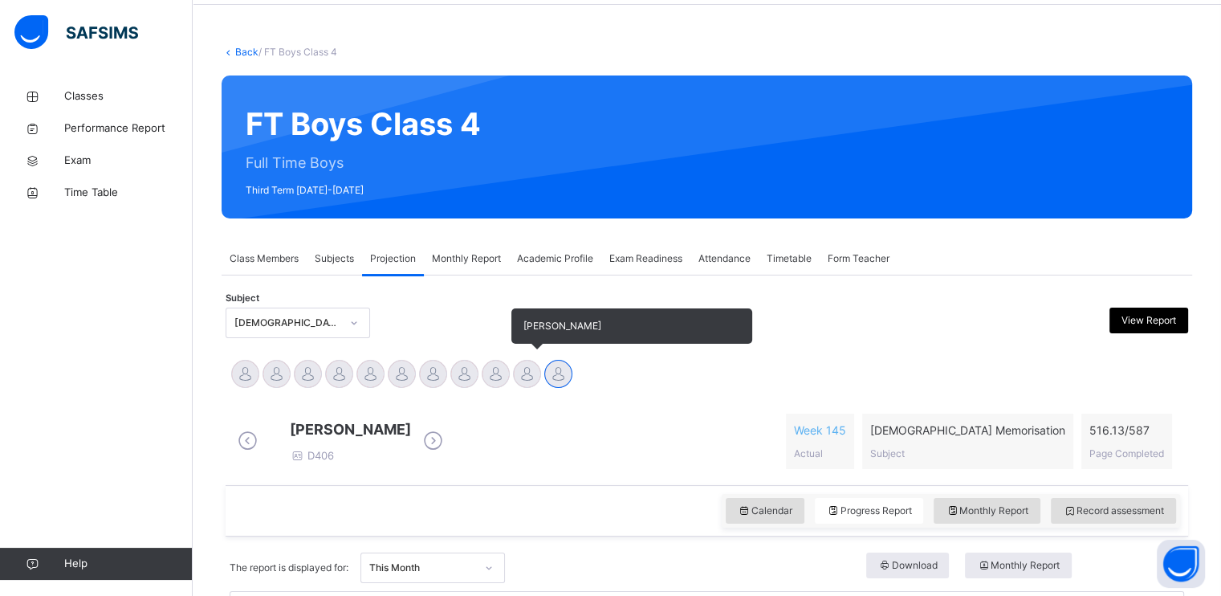
click at [520, 367] on div at bounding box center [527, 374] width 28 height 28
click at [491, 360] on div "[PERSON_NAME]" at bounding box center [495, 375] width 31 height 35
click at [491, 368] on div at bounding box center [496, 374] width 28 height 28
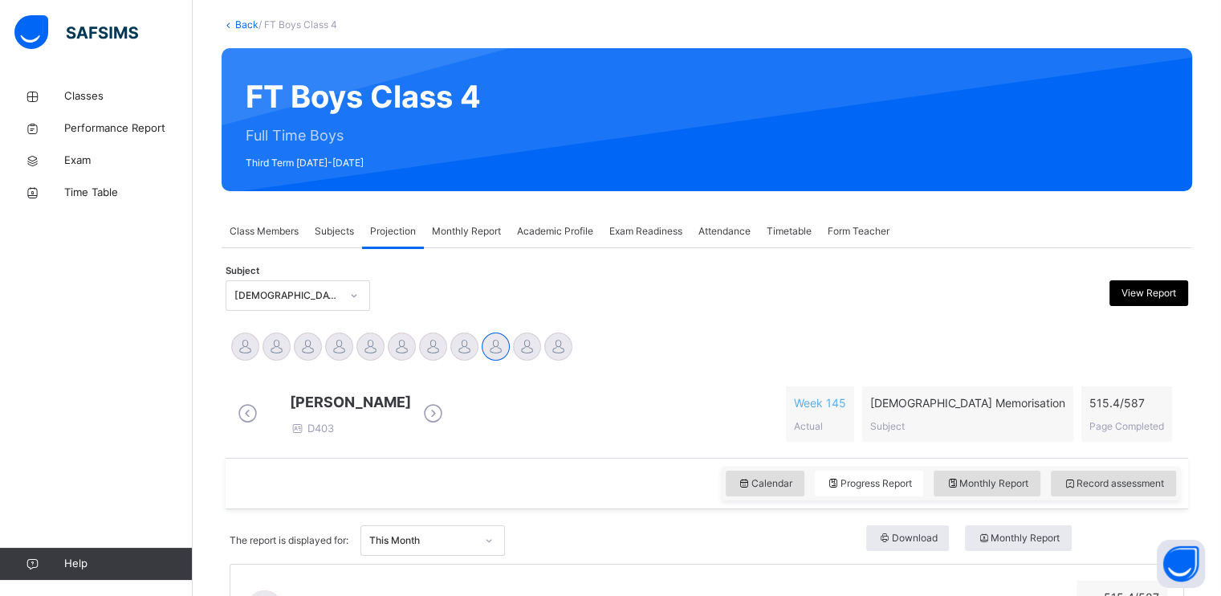
scroll to position [160, 0]
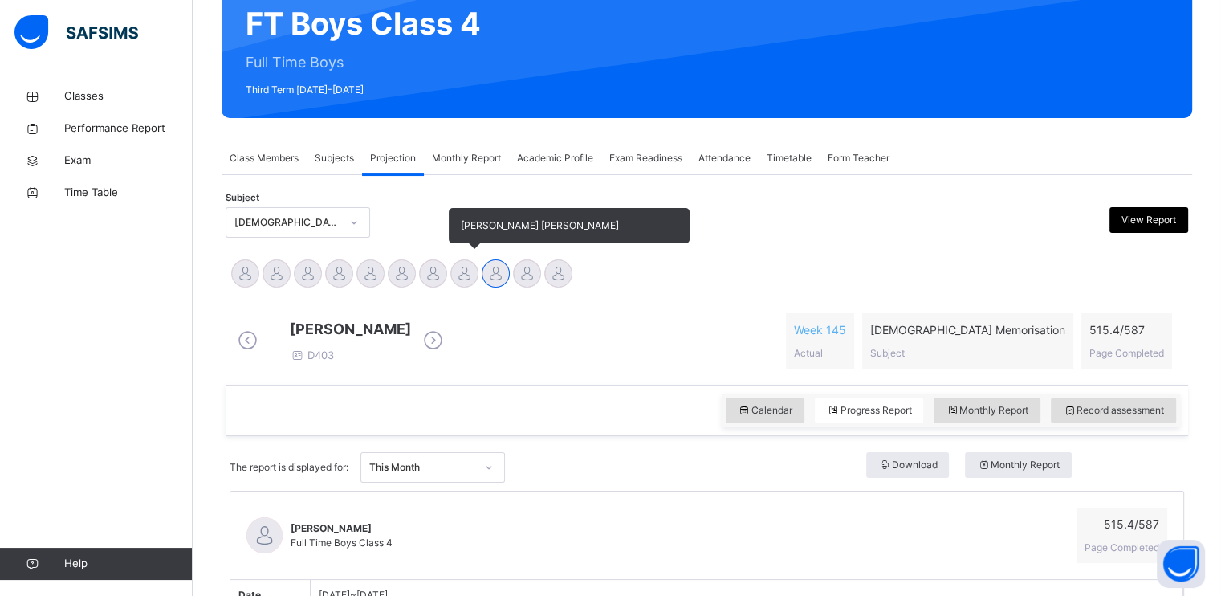
click at [462, 268] on div at bounding box center [464, 273] width 28 height 28
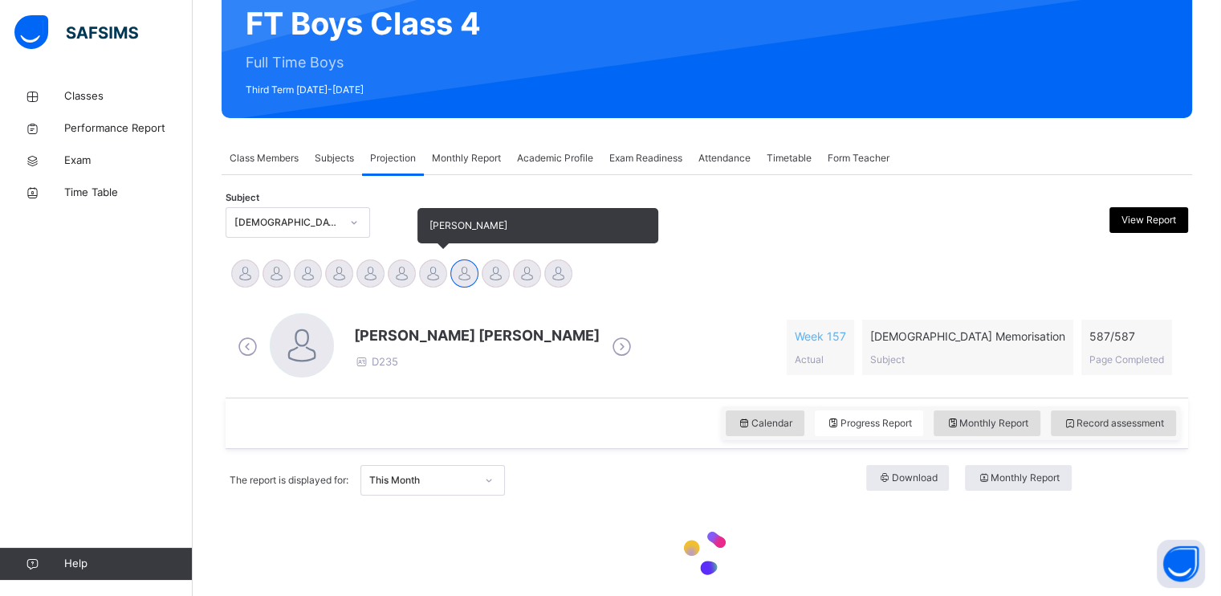
click at [442, 272] on div at bounding box center [433, 273] width 28 height 28
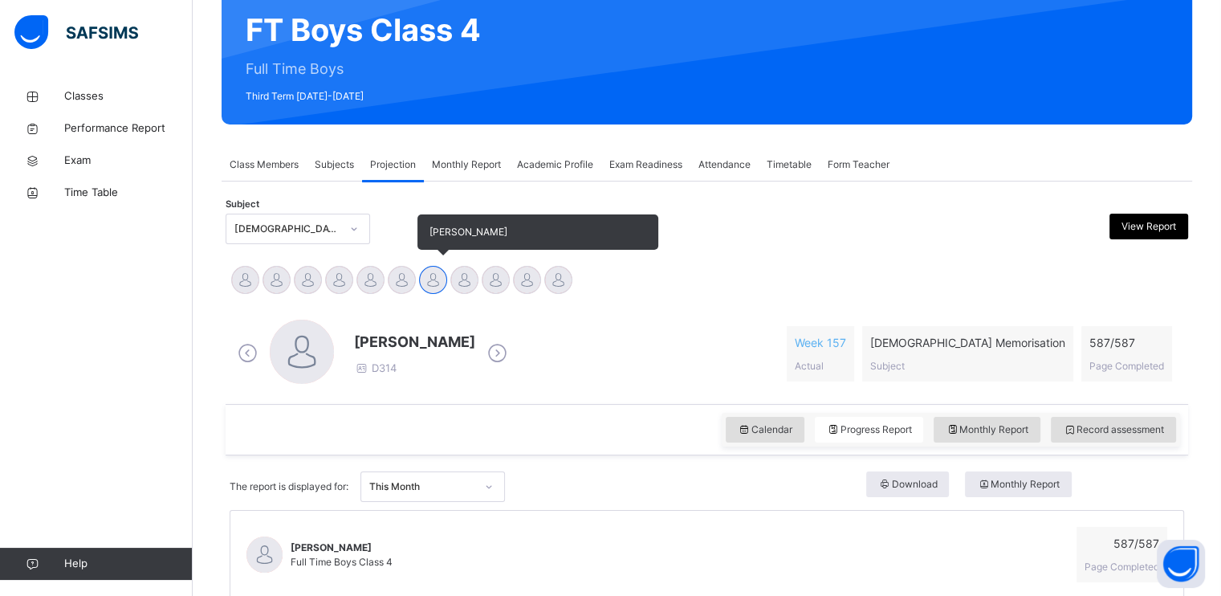
scroll to position [162, 0]
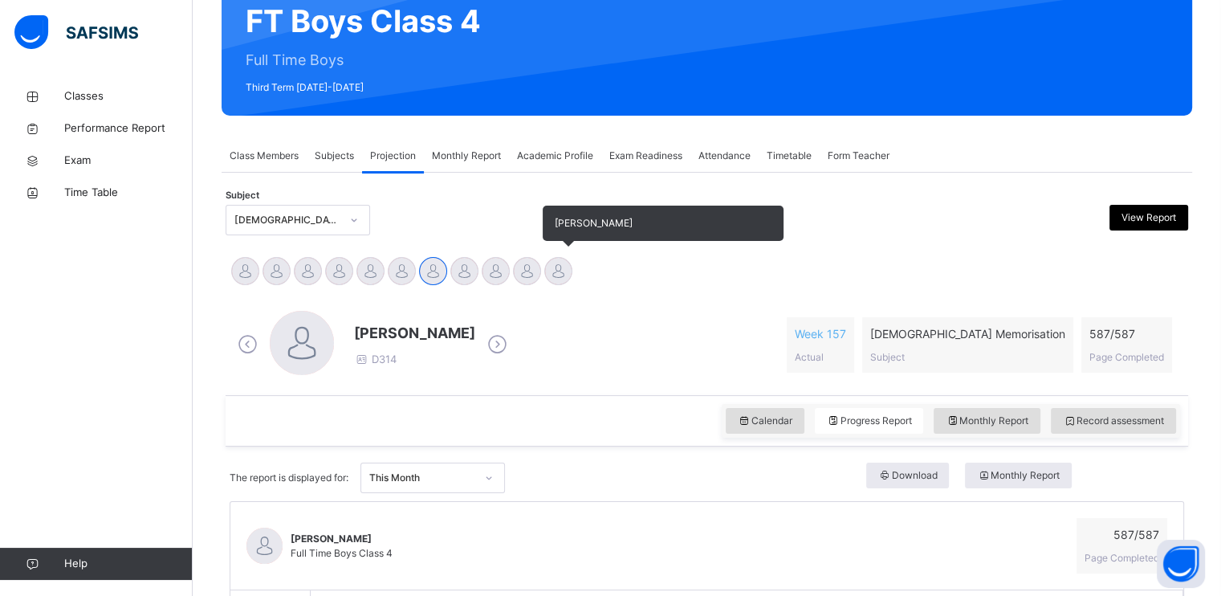
click at [559, 267] on div at bounding box center [558, 271] width 28 height 28
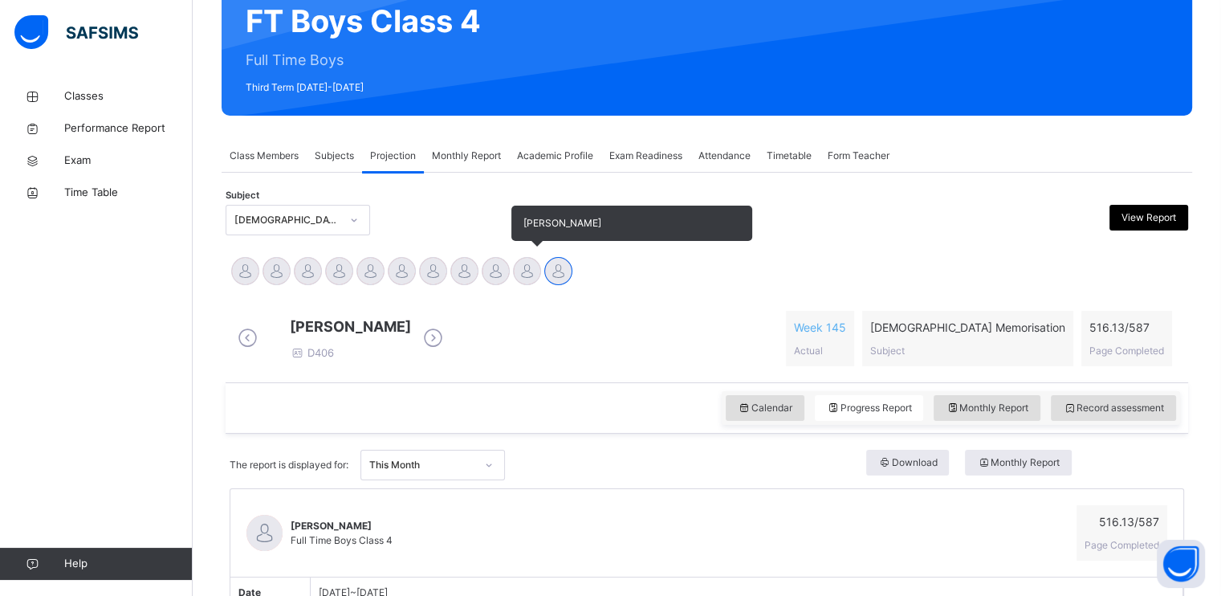
click at [532, 257] on div at bounding box center [527, 271] width 28 height 28
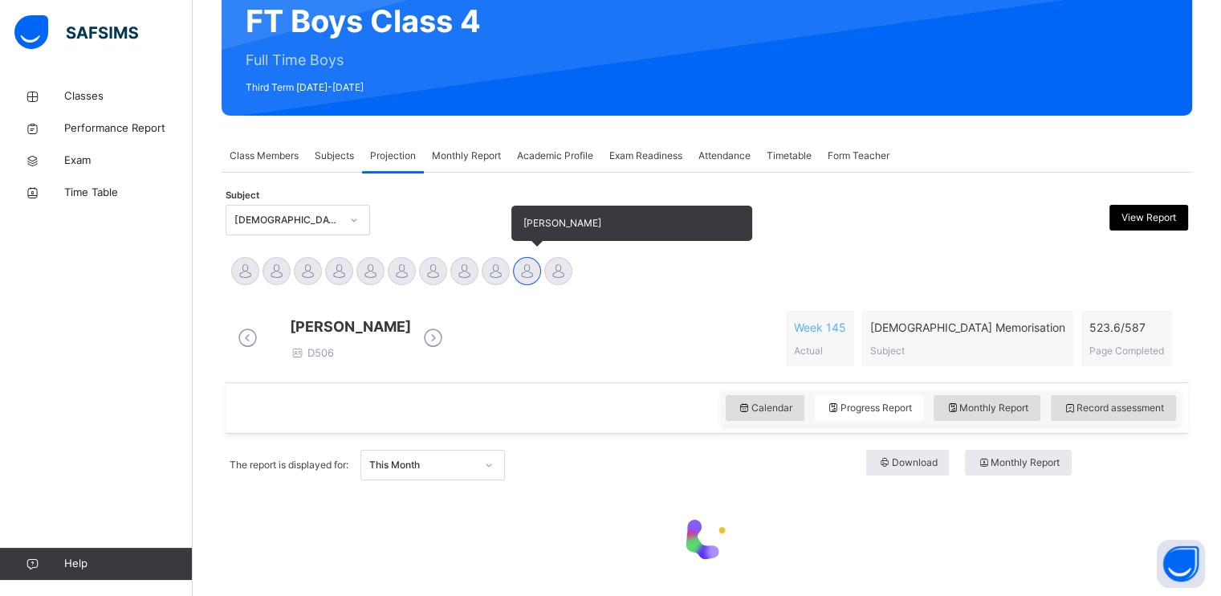
click at [532, 257] on div at bounding box center [527, 271] width 28 height 28
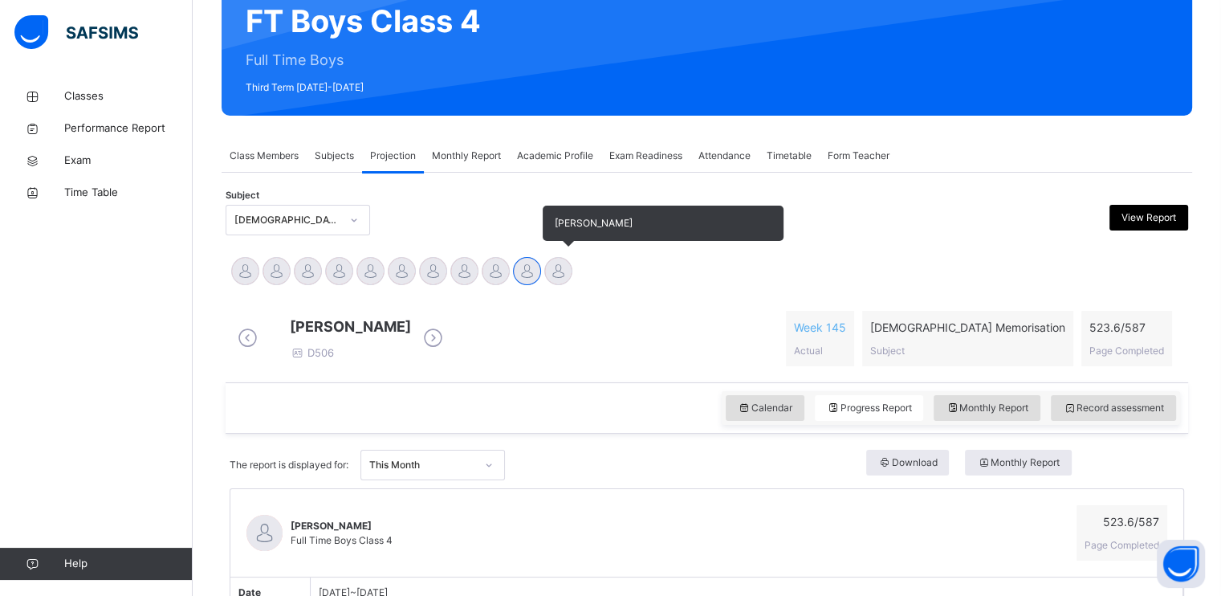
click at [560, 271] on div at bounding box center [558, 271] width 28 height 28
click at [527, 268] on div at bounding box center [527, 271] width 28 height 28
click at [564, 271] on div at bounding box center [558, 271] width 28 height 28
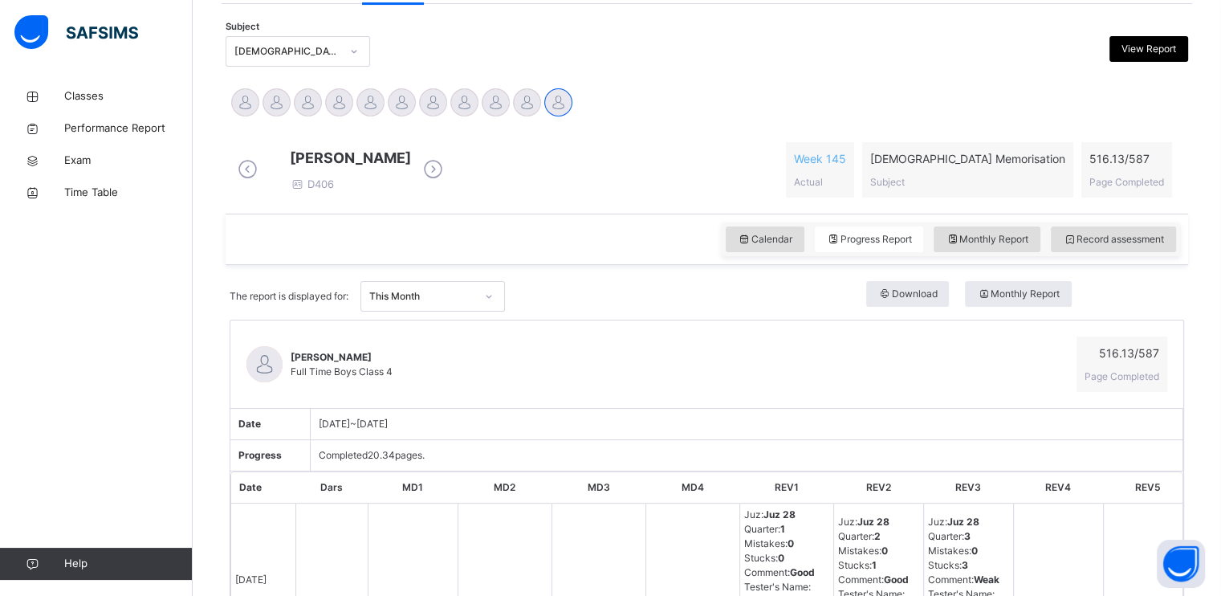
scroll to position [321, 0]
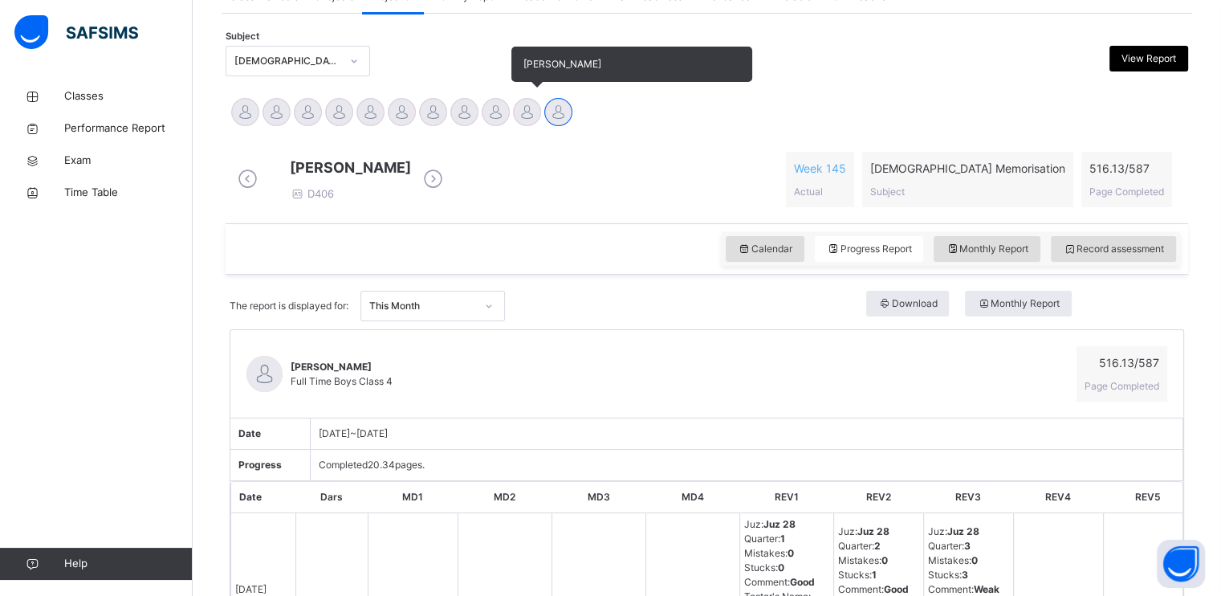
click at [527, 112] on div at bounding box center [527, 112] width 28 height 28
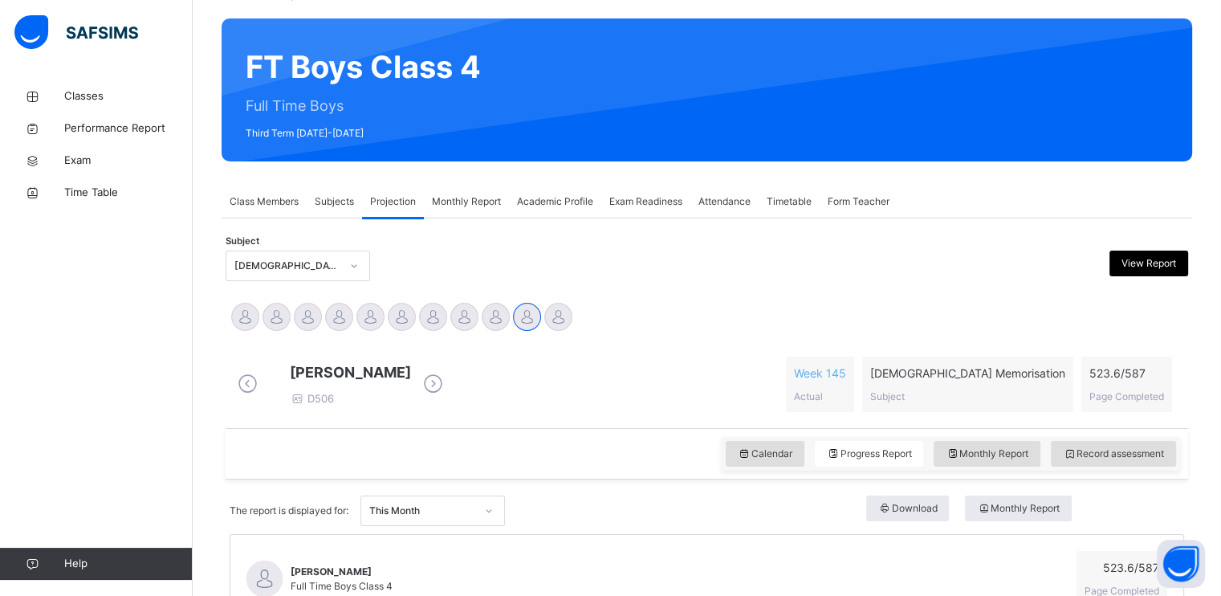
scroll to position [98, 0]
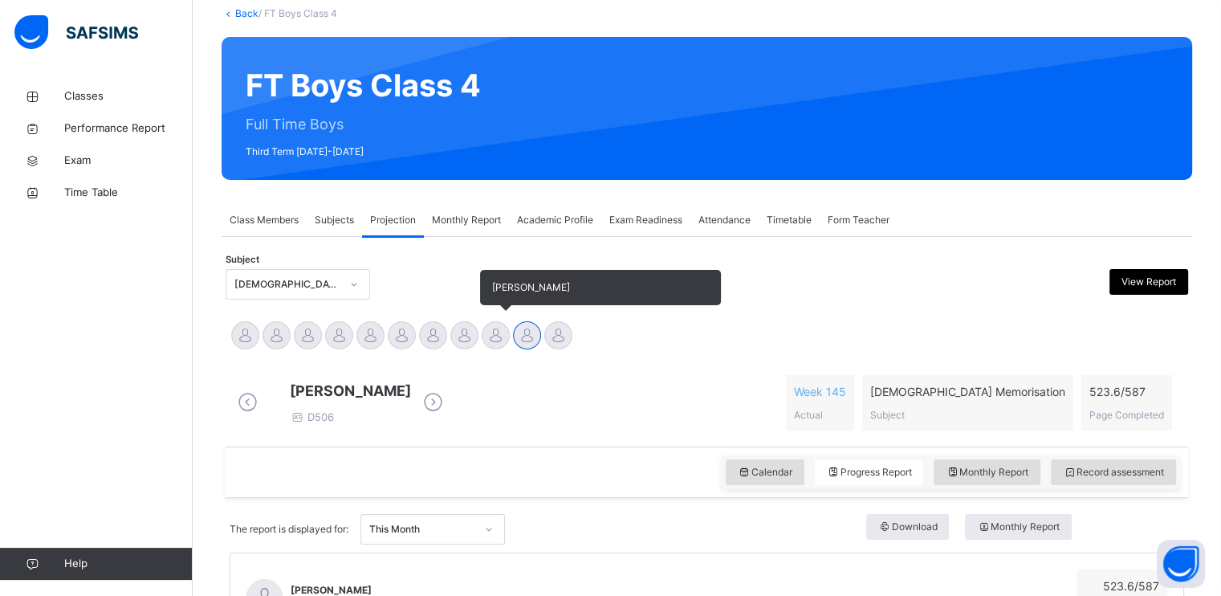
click at [499, 343] on div at bounding box center [496, 335] width 28 height 28
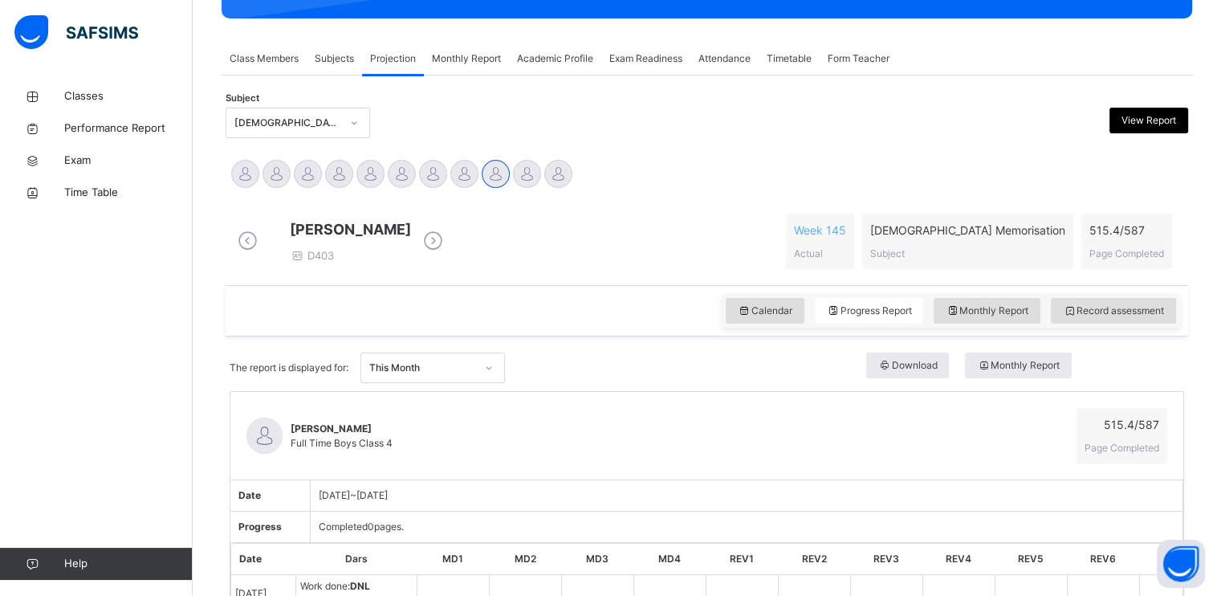
scroll to position [252, 0]
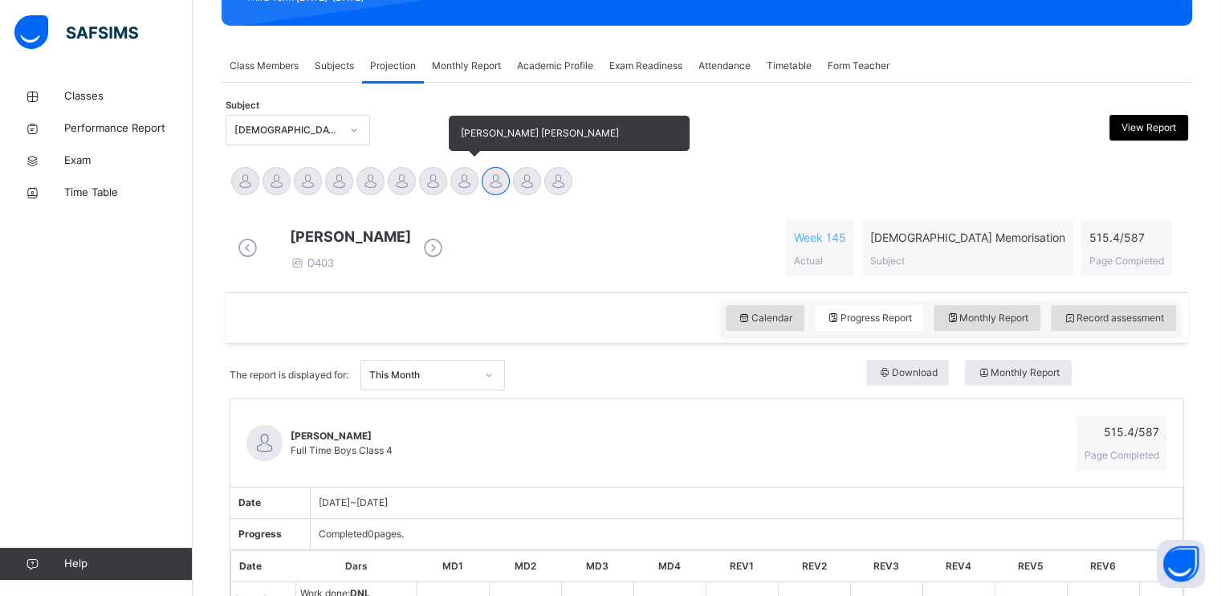
click at [466, 187] on div at bounding box center [464, 181] width 28 height 28
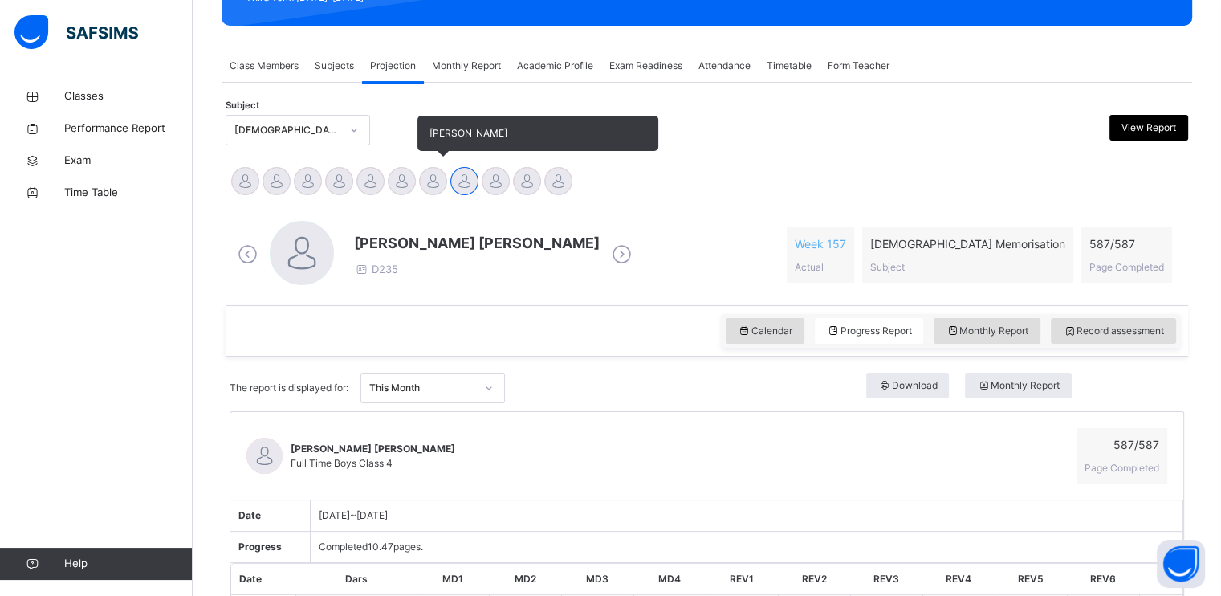
click at [438, 197] on div "[PERSON_NAME]" at bounding box center [432, 182] width 31 height 35
click at [437, 186] on div at bounding box center [433, 181] width 28 height 28
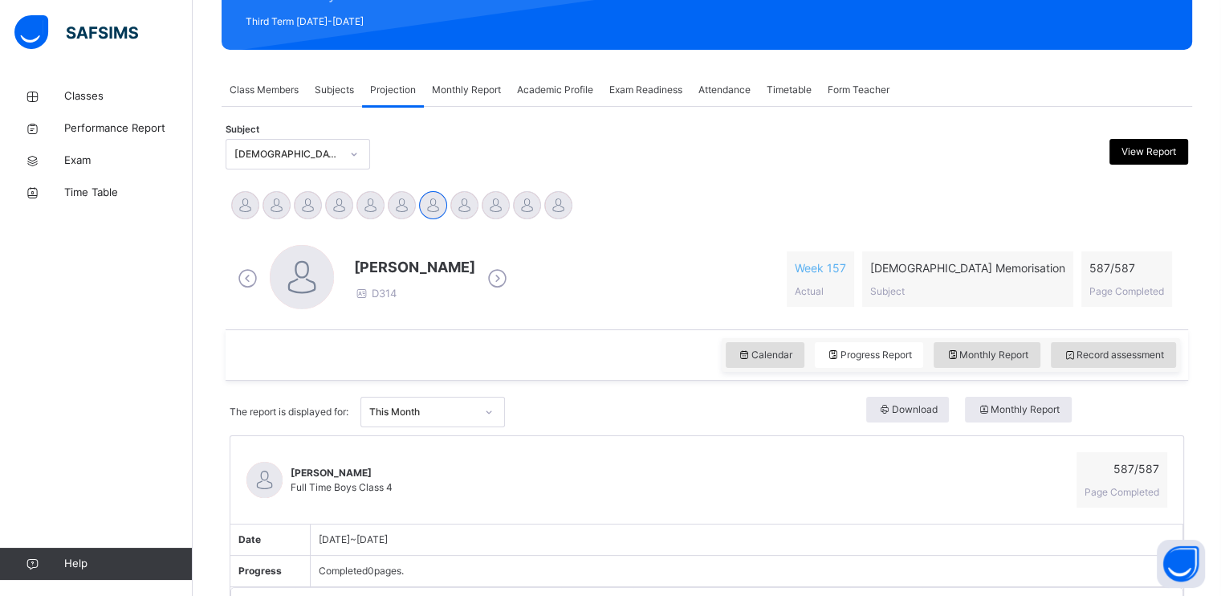
scroll to position [208, 0]
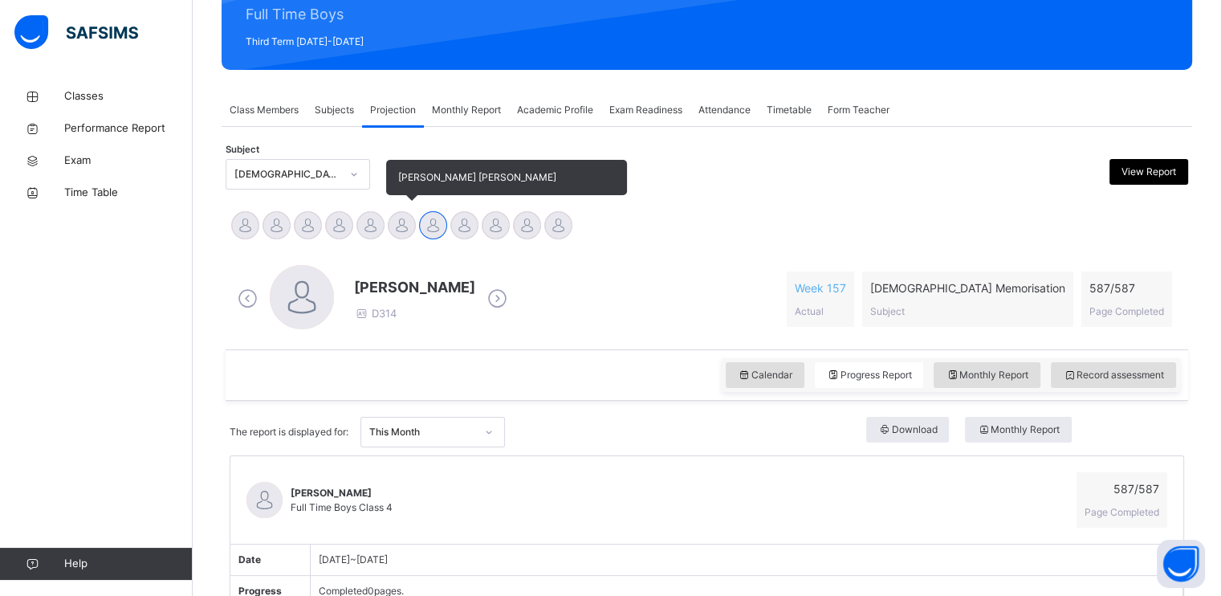
click at [398, 221] on div at bounding box center [402, 225] width 28 height 28
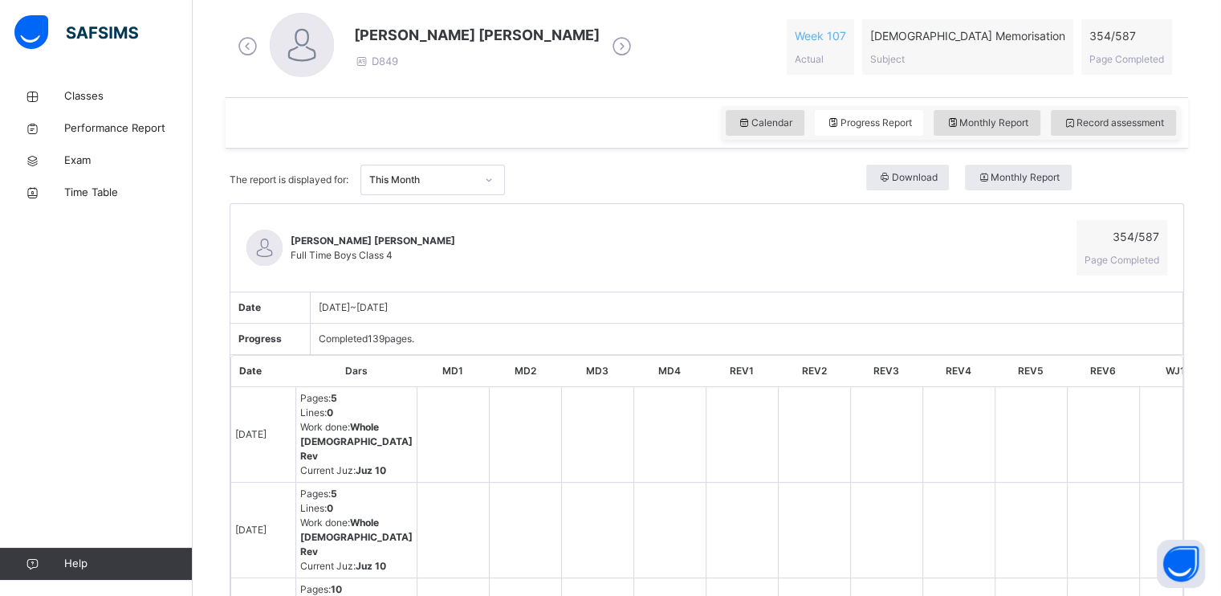
scroll to position [458, 0]
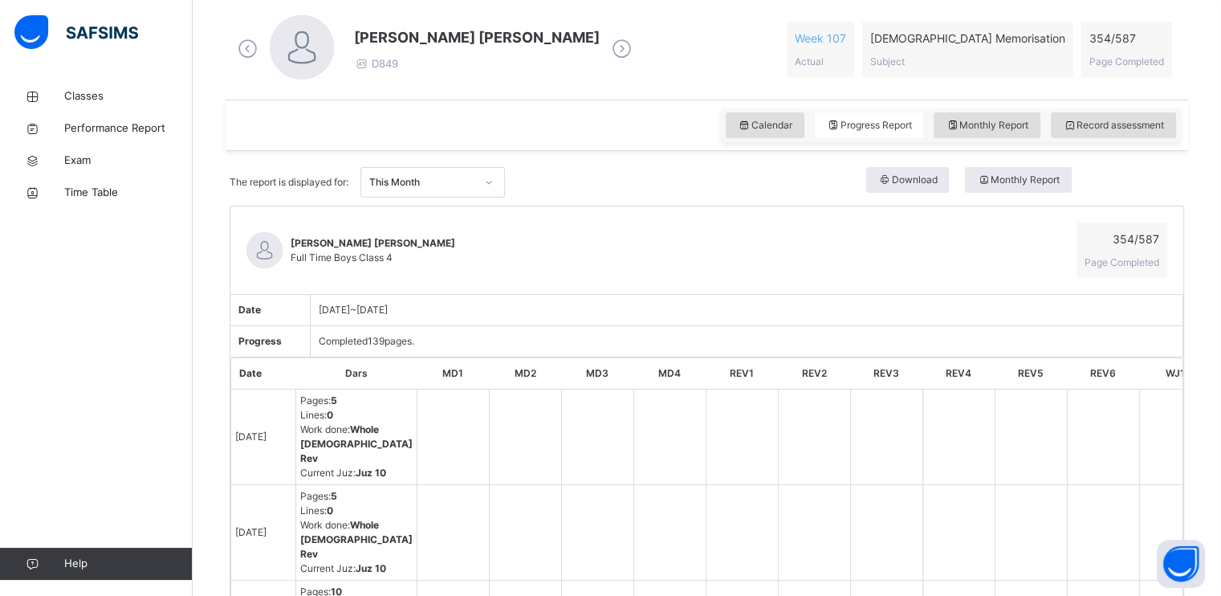
click at [247, 42] on icon at bounding box center [248, 49] width 28 height 24
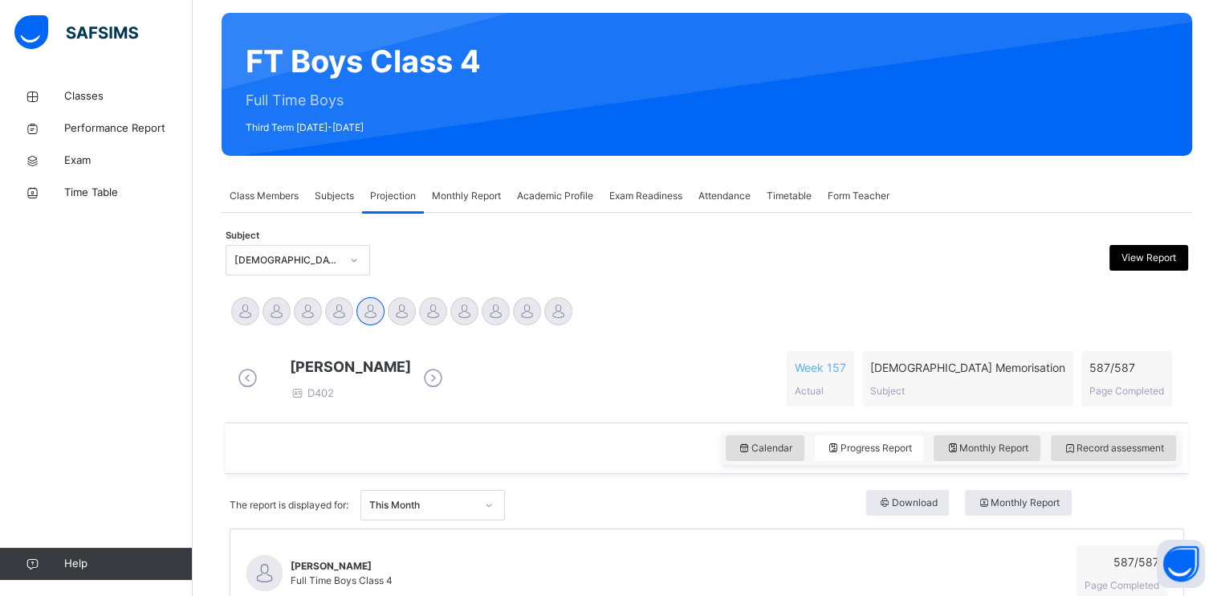
scroll to position [33, 0]
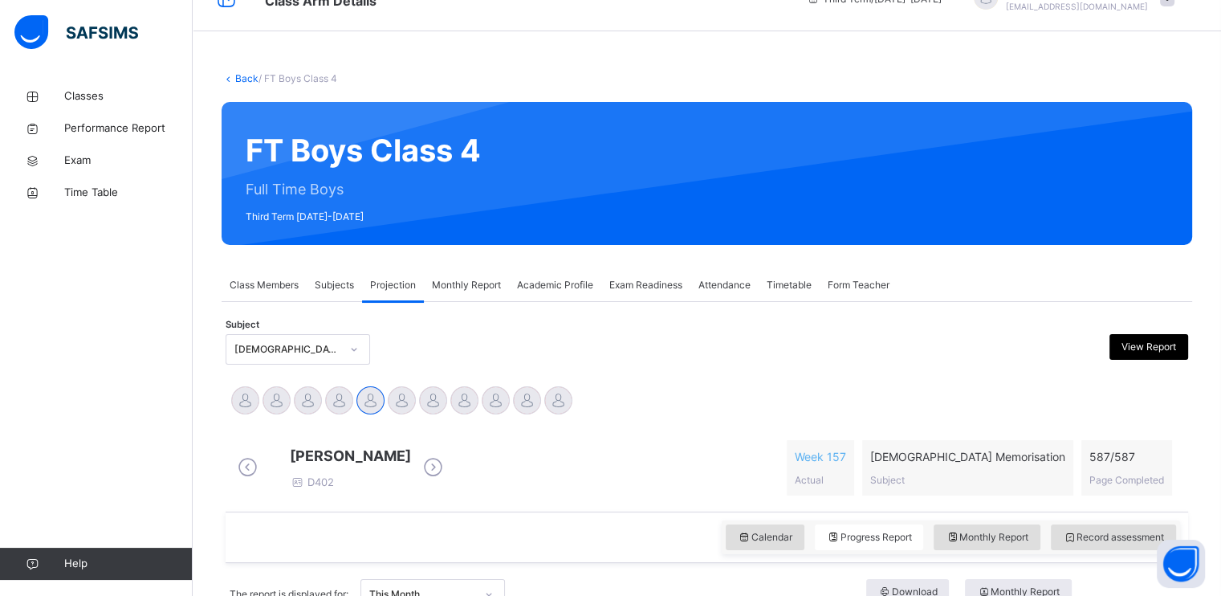
click at [247, 470] on icon at bounding box center [248, 467] width 28 height 24
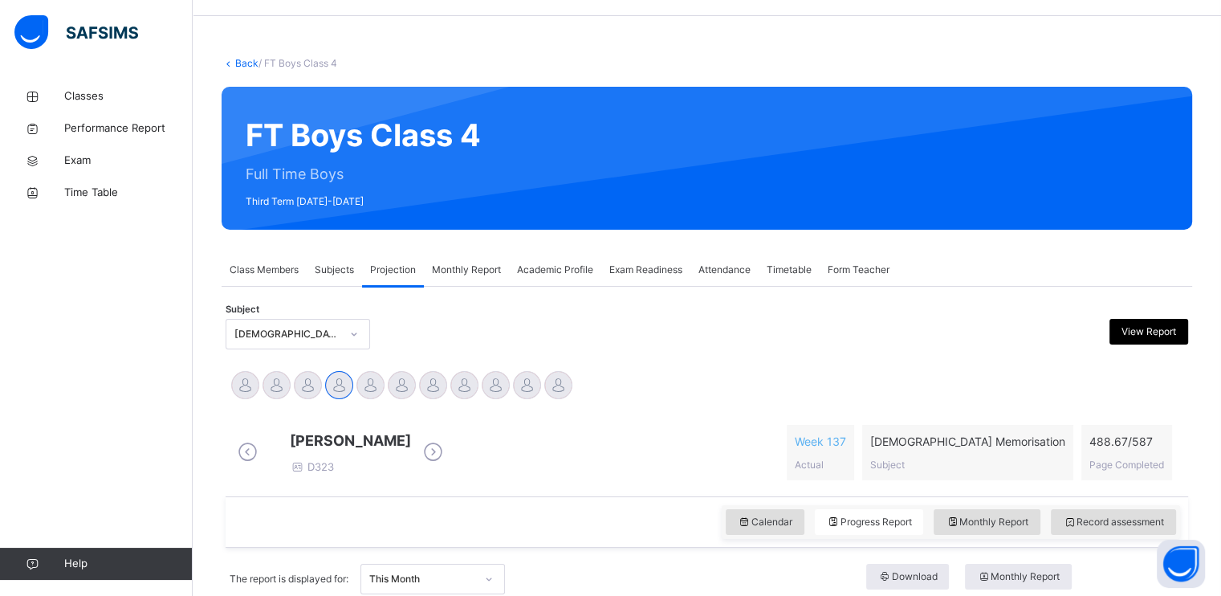
scroll to position [0, 0]
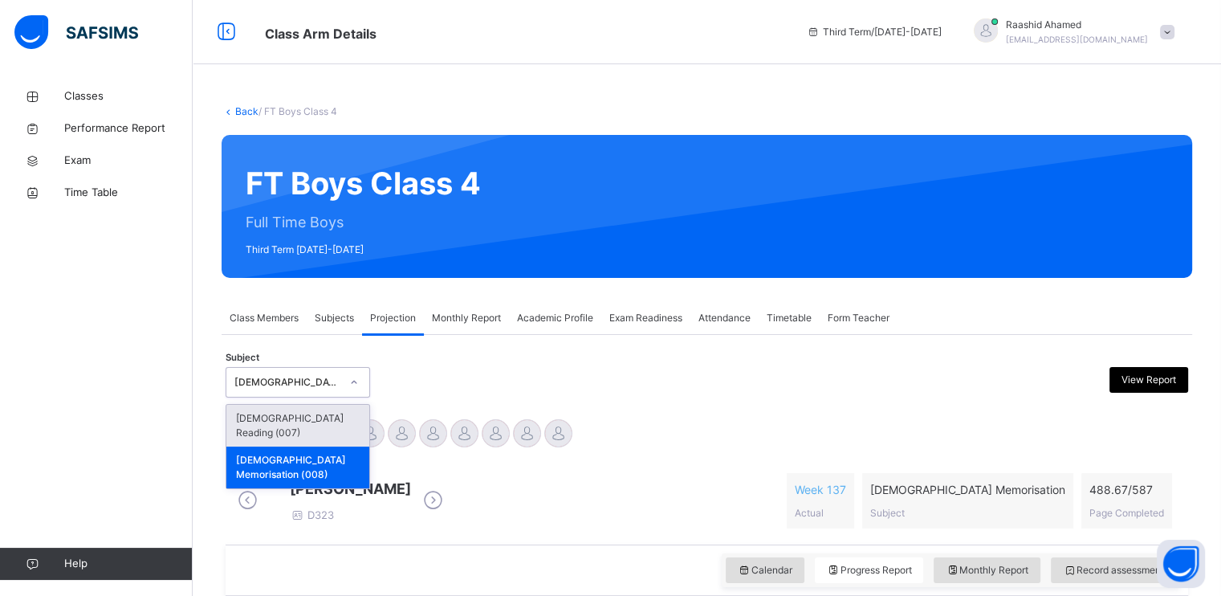
click at [335, 392] on div "[DEMOGRAPHIC_DATA] Memorisation (008)" at bounding box center [282, 382] width 112 height 25
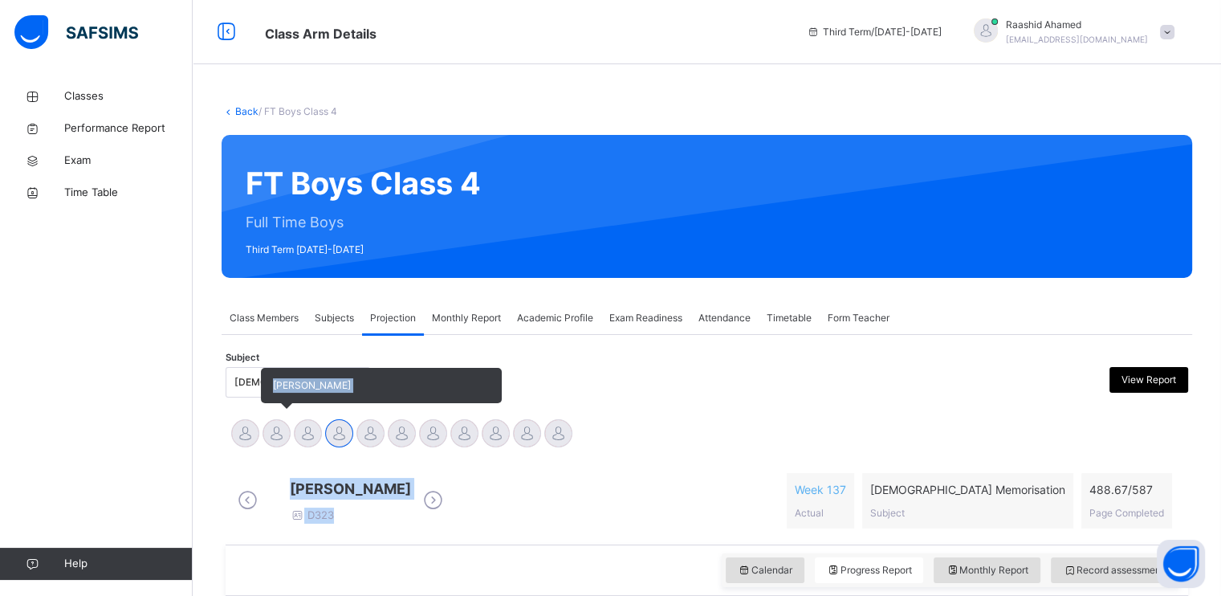
drag, startPoint x: 452, startPoint y: 491, endPoint x: 287, endPoint y: 434, distance: 174.7
click at [287, 434] on div at bounding box center [277, 433] width 28 height 28
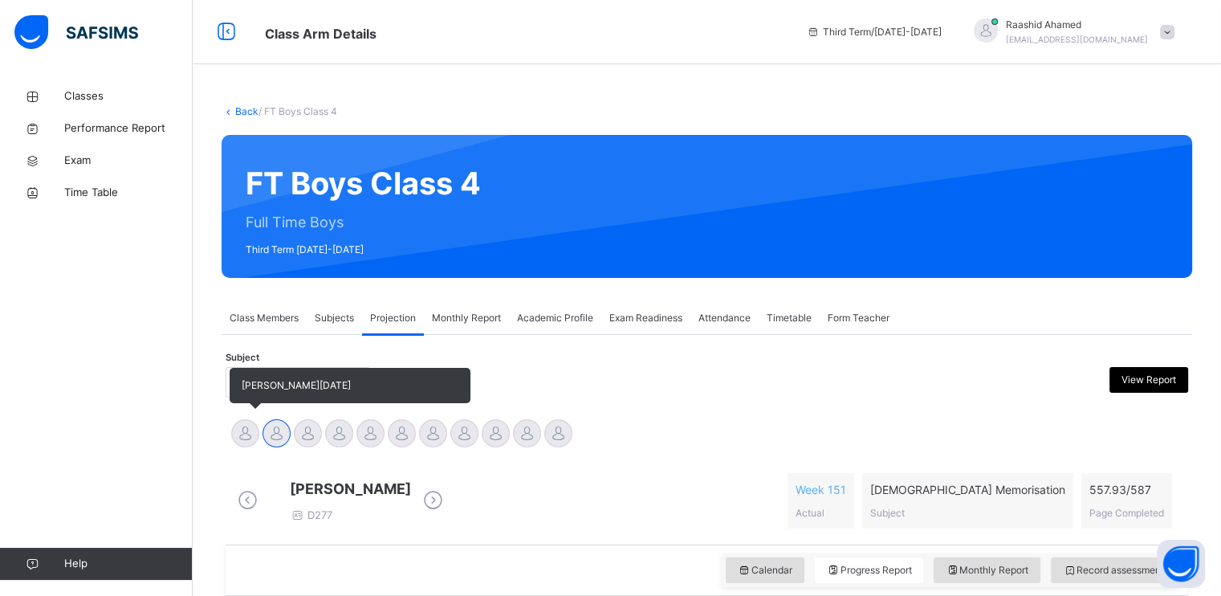
click at [240, 422] on div at bounding box center [245, 433] width 28 height 28
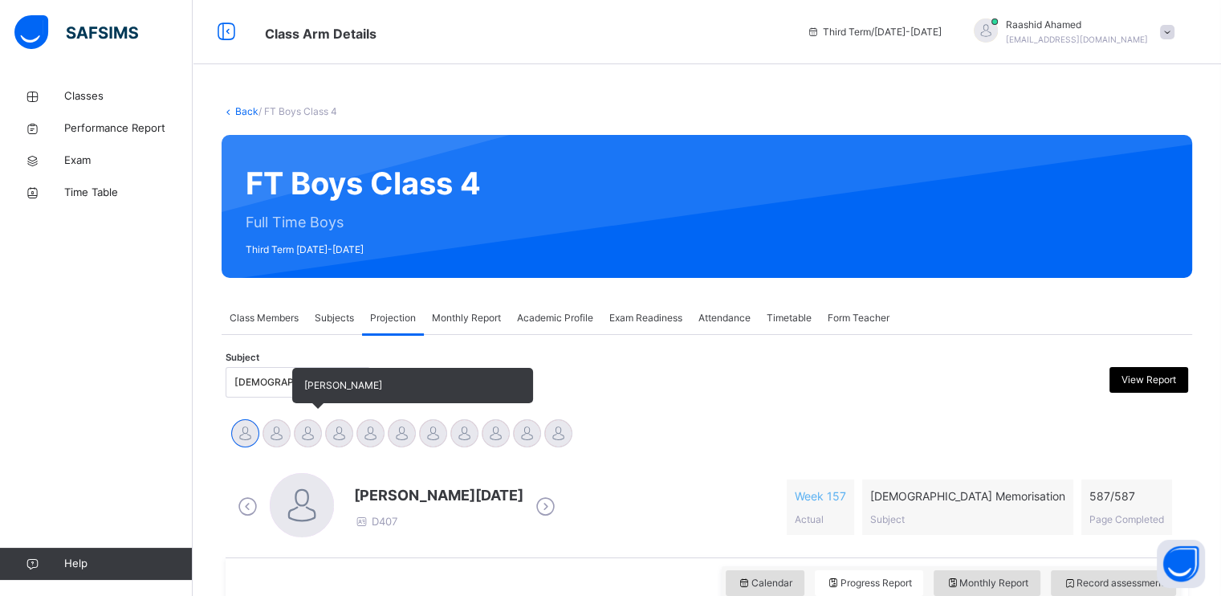
click at [320, 443] on div "[PERSON_NAME]" at bounding box center [307, 434] width 31 height 35
click at [299, 438] on div at bounding box center [308, 433] width 28 height 28
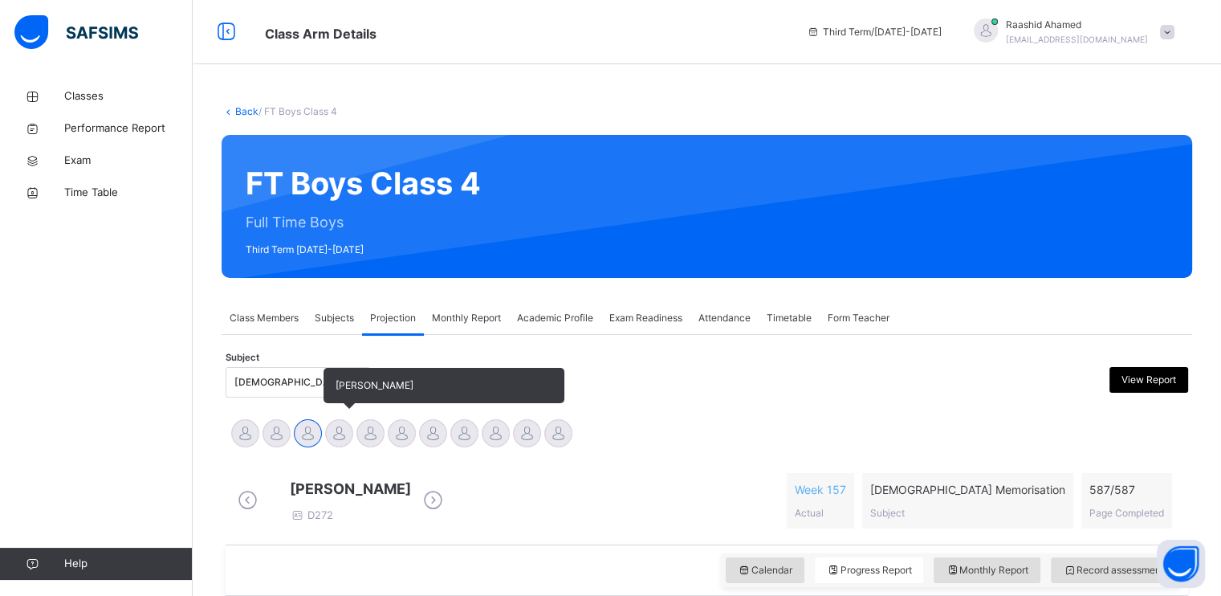
drag, startPoint x: 319, startPoint y: 427, endPoint x: 334, endPoint y: 426, distance: 15.3
click at [334, 426] on div "Abdullah [DATE][PERSON_NAME] [PERSON_NAME] [PERSON_NAME] [PERSON_NAME] [PERSON_…" at bounding box center [707, 434] width 955 height 35
click at [340, 430] on div at bounding box center [339, 433] width 28 height 28
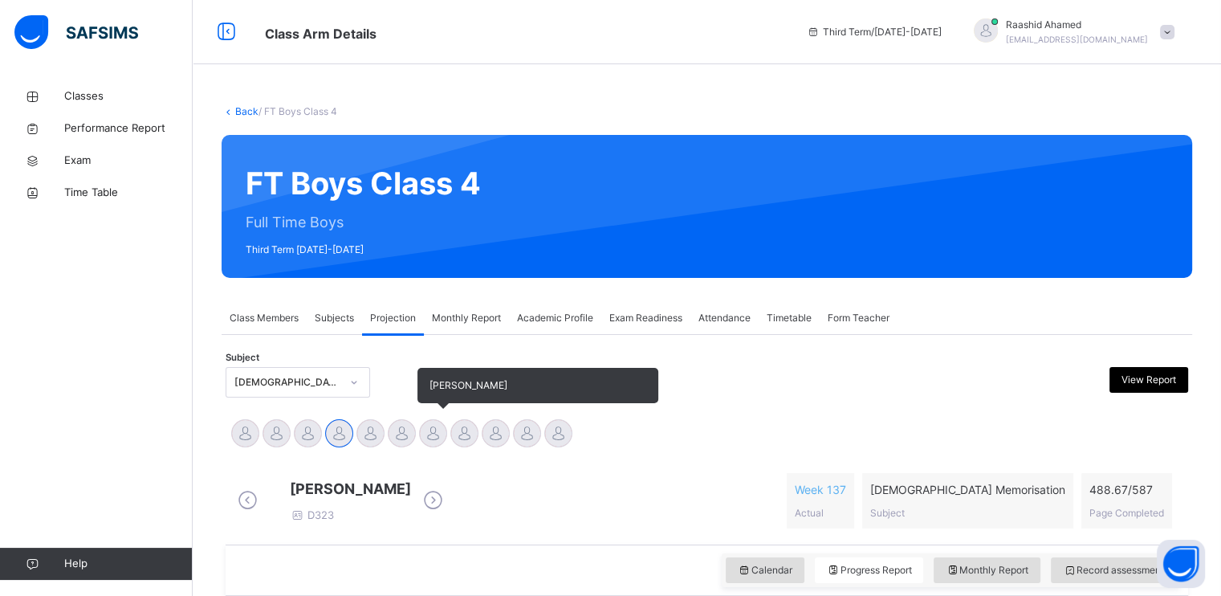
click at [434, 429] on div at bounding box center [433, 433] width 28 height 28
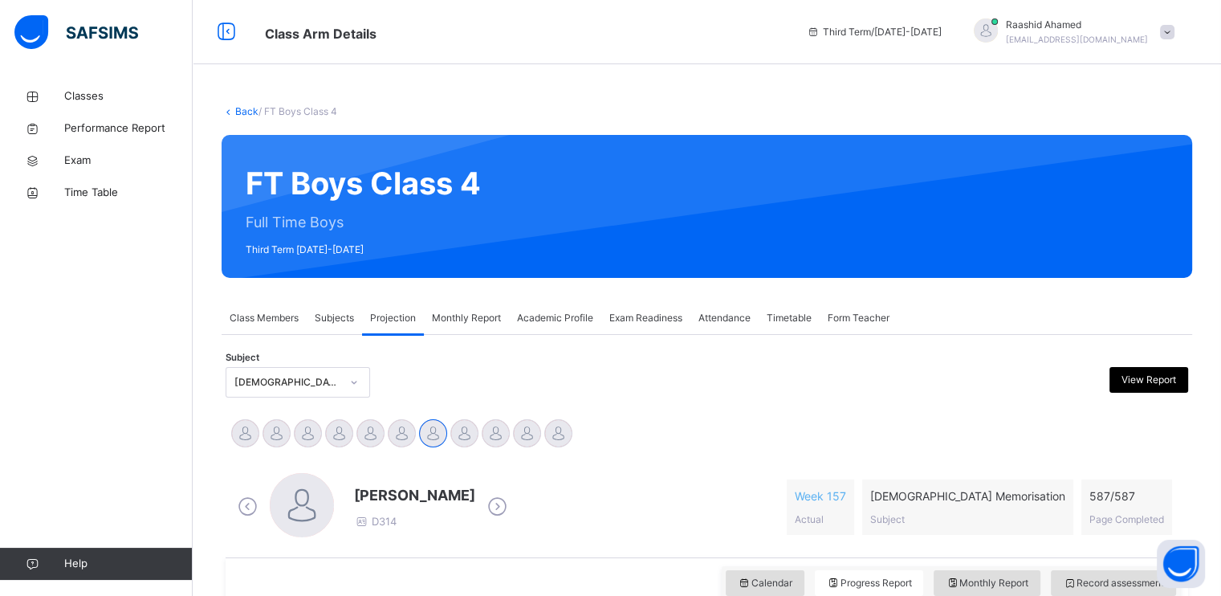
click at [99, 98] on span "Classes" at bounding box center [128, 96] width 128 height 16
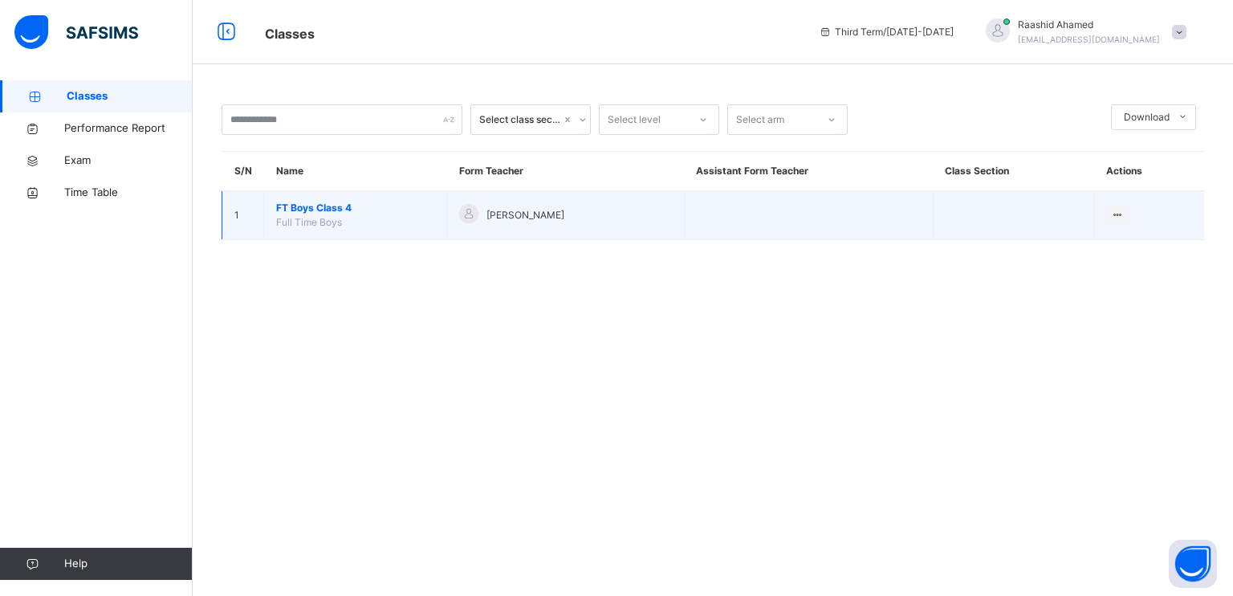
click at [312, 203] on span "FT Boys Class 4" at bounding box center [355, 208] width 158 height 14
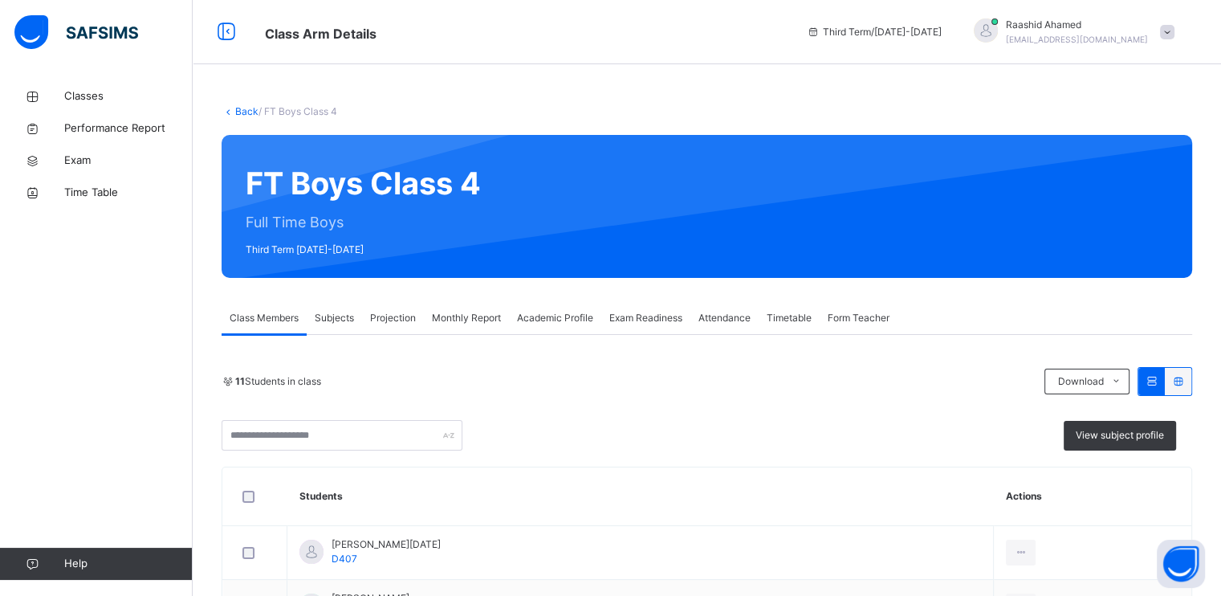
click at [401, 319] on span "Projection" at bounding box center [393, 318] width 46 height 14
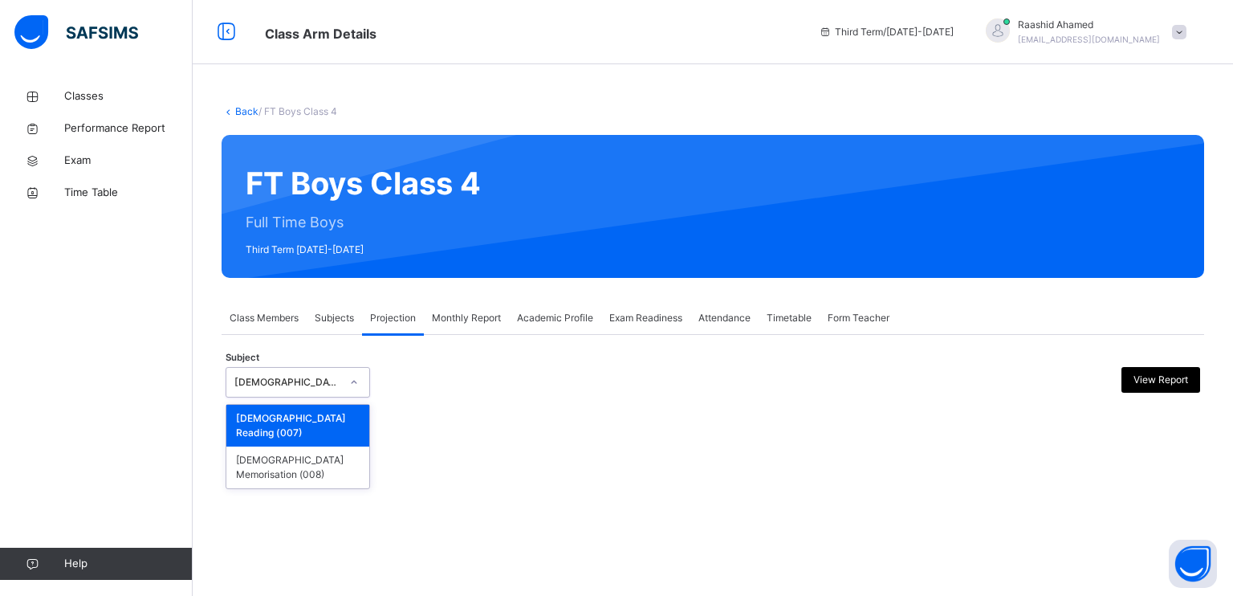
click at [272, 394] on div "[DEMOGRAPHIC_DATA] Reading" at bounding box center [298, 382] width 145 height 31
click at [297, 446] on div "[DEMOGRAPHIC_DATA] Memorisation (008)" at bounding box center [297, 467] width 143 height 42
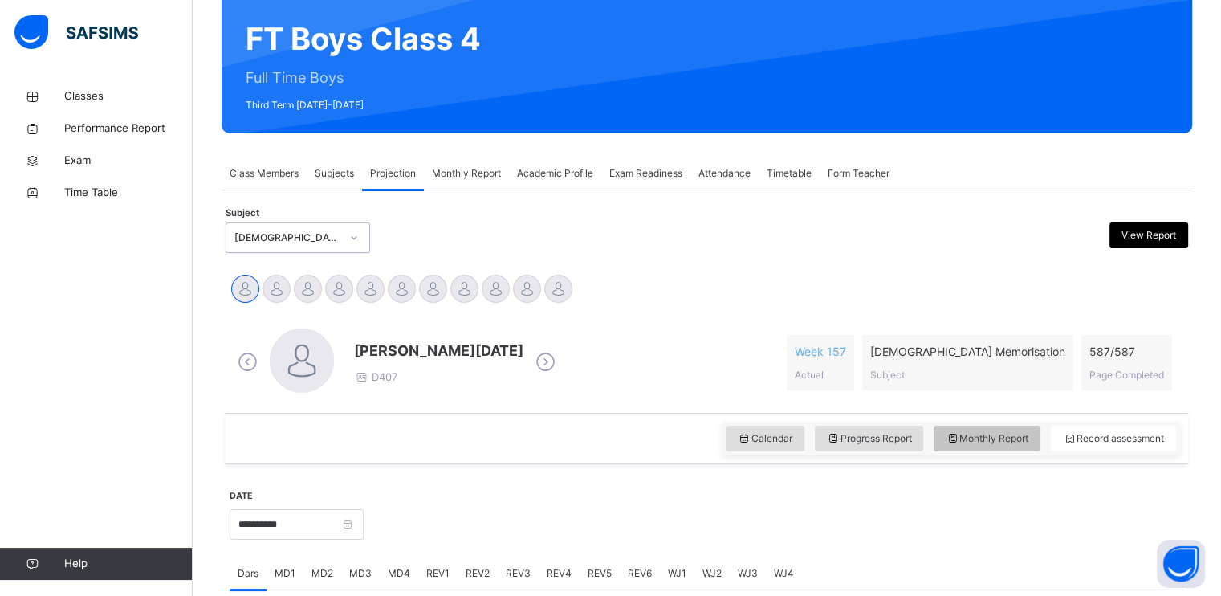
scroll to position [145, 0]
click at [854, 442] on span "Progress Report" at bounding box center [869, 438] width 85 height 14
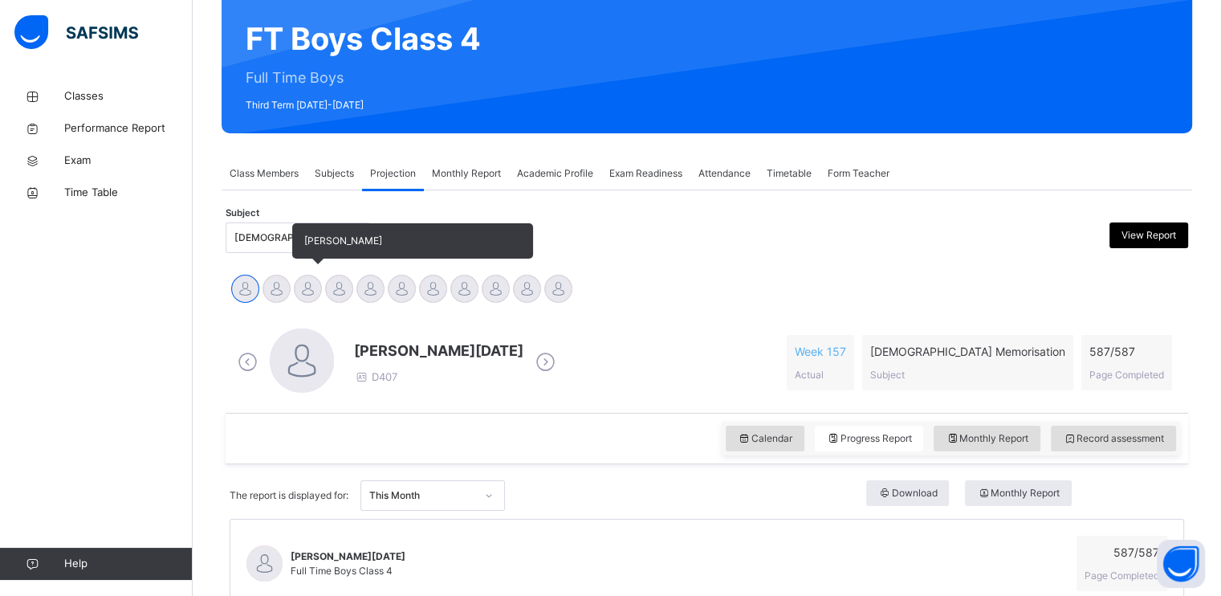
click at [302, 287] on div at bounding box center [308, 289] width 28 height 28
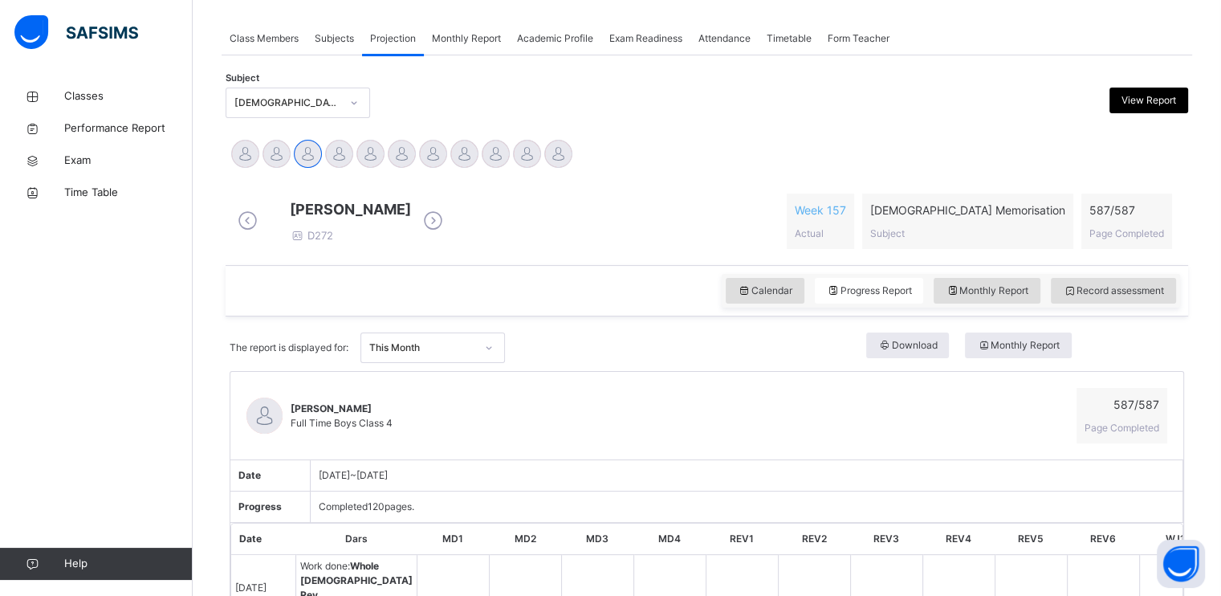
scroll to position [0, 0]
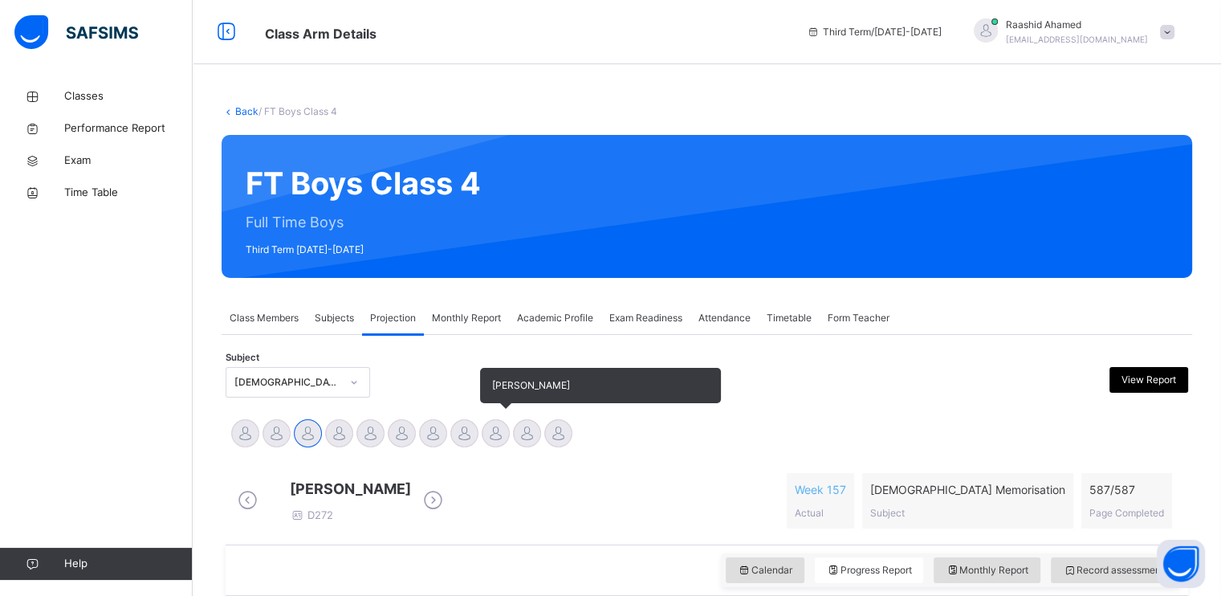
click at [488, 429] on div at bounding box center [496, 433] width 28 height 28
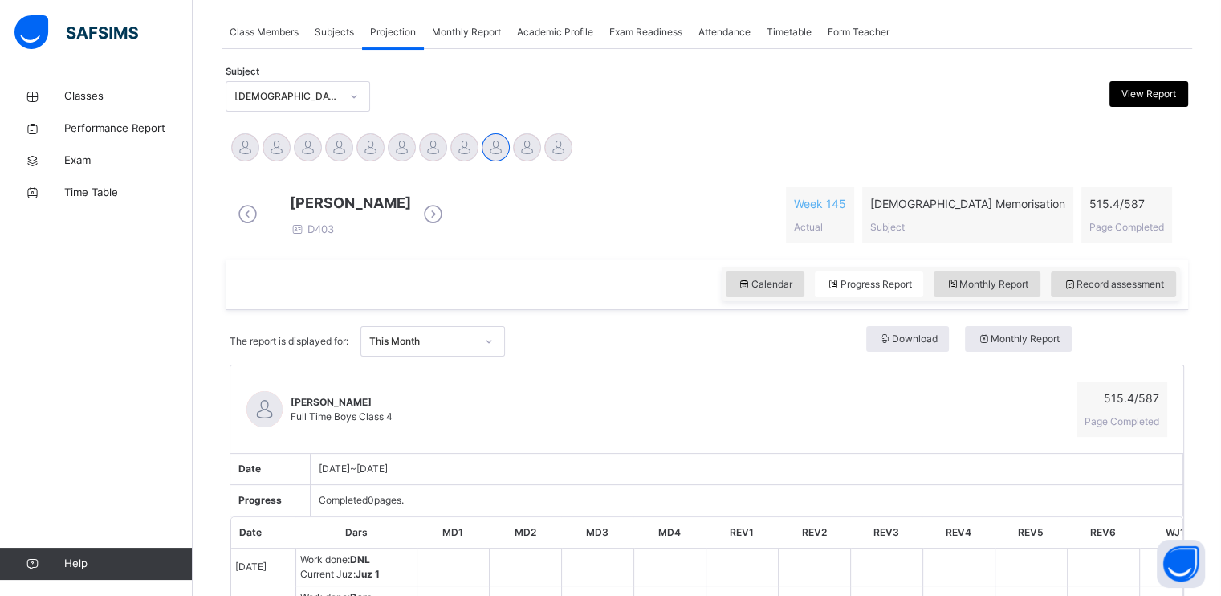
scroll to position [285, 0]
click at [121, 82] on link "Classes" at bounding box center [96, 96] width 193 height 32
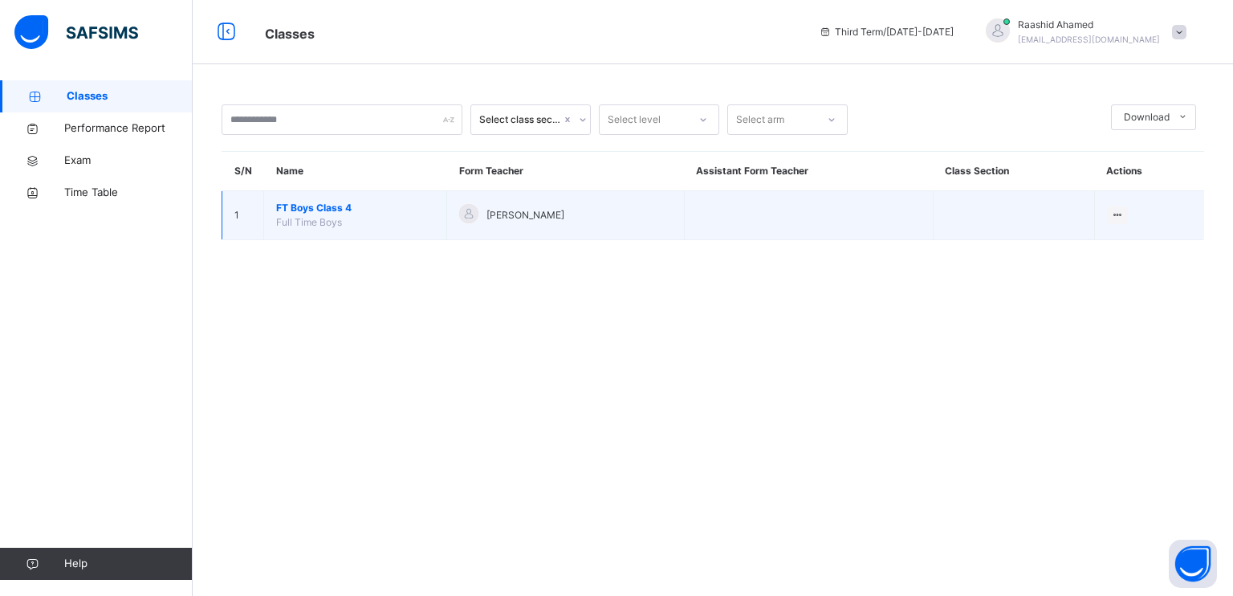
click at [340, 207] on span "FT Boys Class 4" at bounding box center [355, 208] width 158 height 14
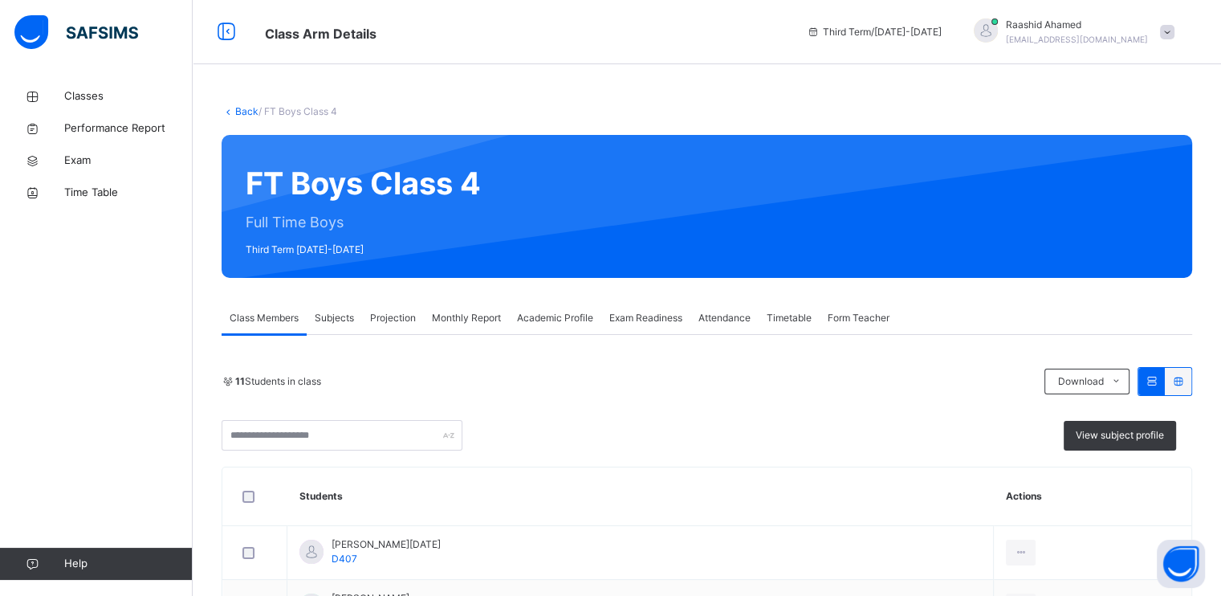
click at [382, 323] on span "Projection" at bounding box center [393, 318] width 46 height 14
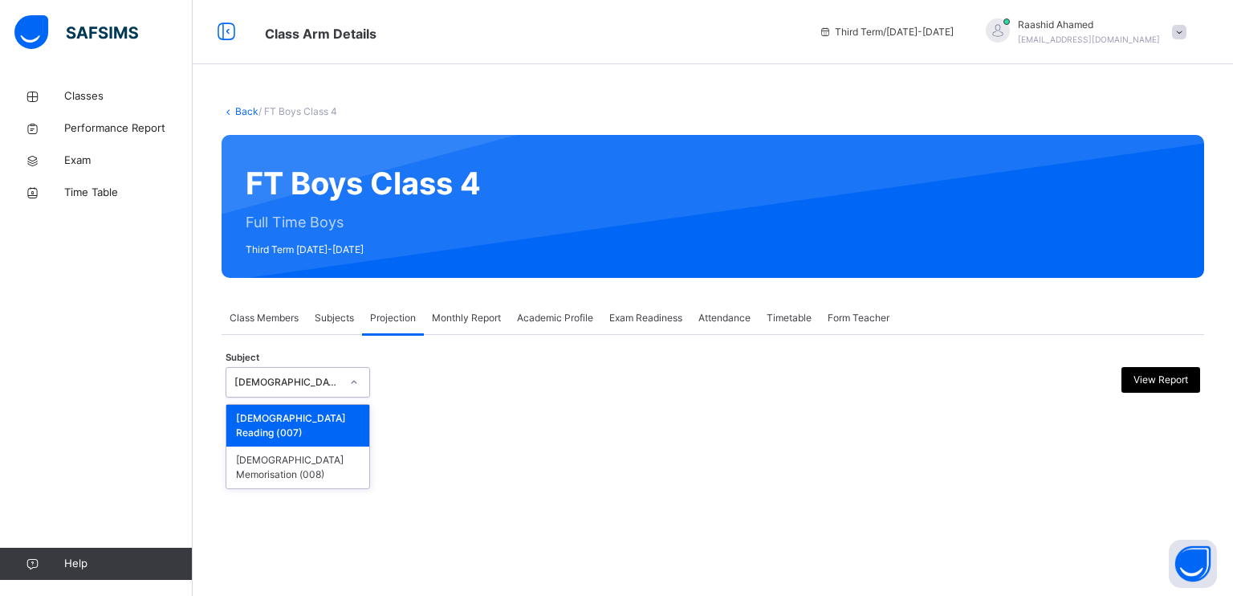
click at [331, 385] on div "[DEMOGRAPHIC_DATA] Reading" at bounding box center [287, 382] width 106 height 14
click at [344, 446] on div "[DEMOGRAPHIC_DATA] Memorisation (008)" at bounding box center [297, 467] width 143 height 42
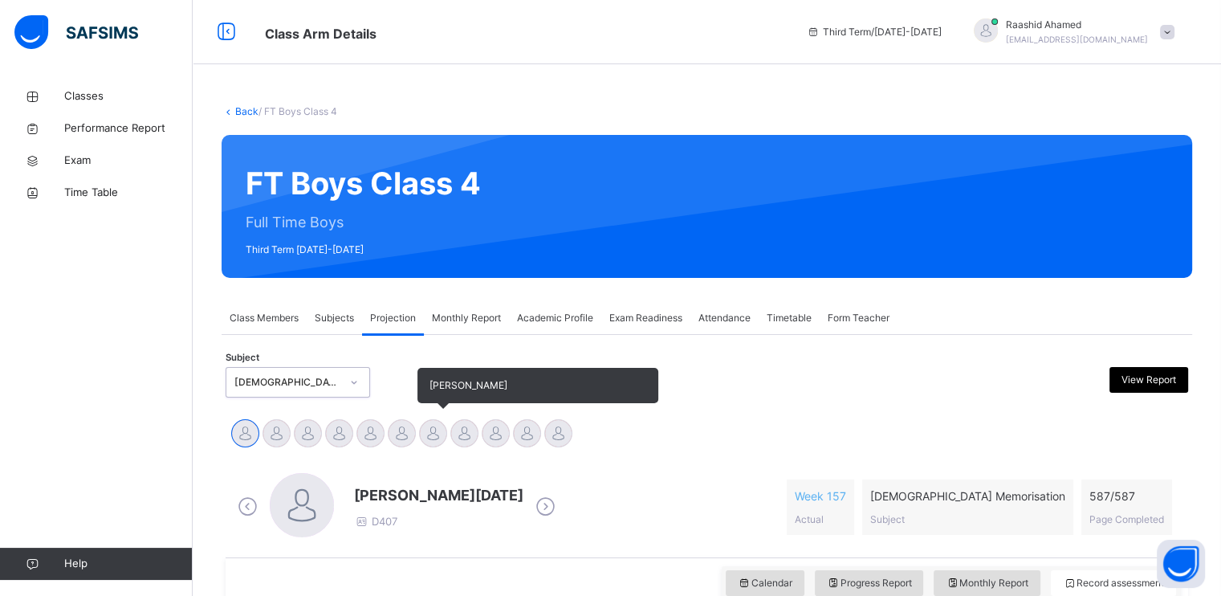
click at [422, 429] on div at bounding box center [433, 433] width 28 height 28
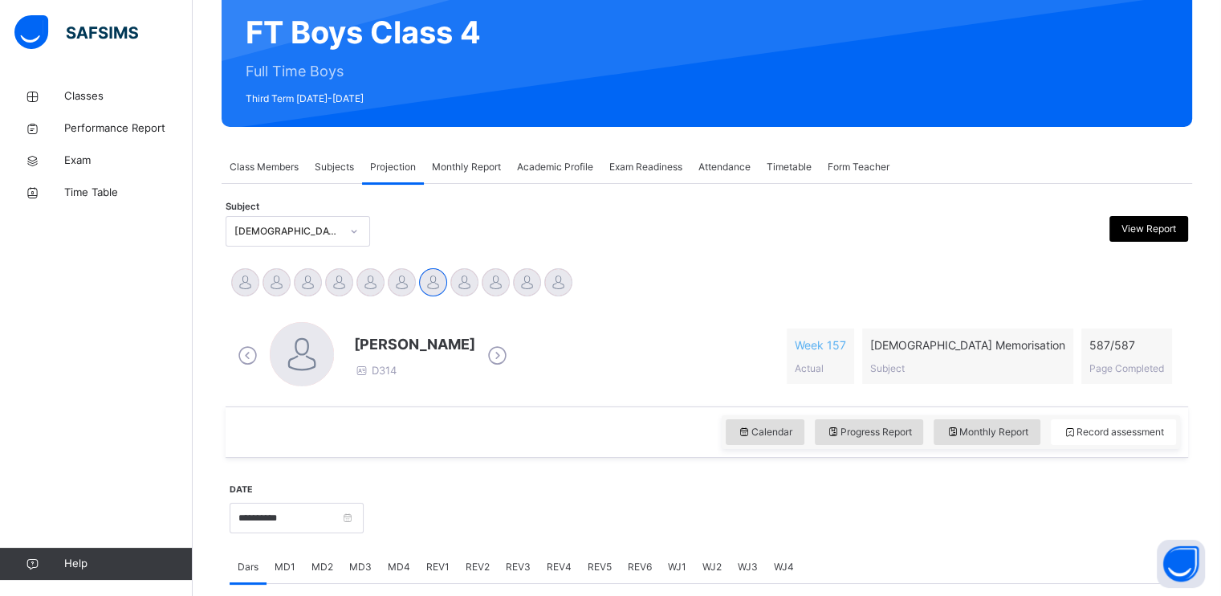
scroll to position [145, 0]
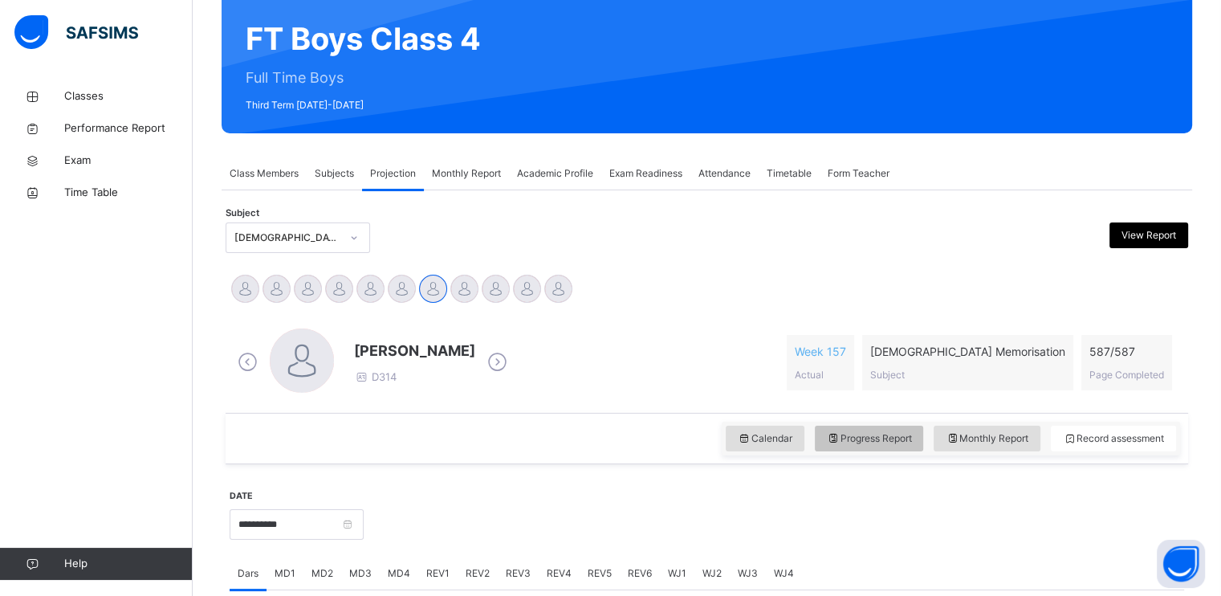
click at [890, 434] on span "Progress Report" at bounding box center [869, 438] width 85 height 14
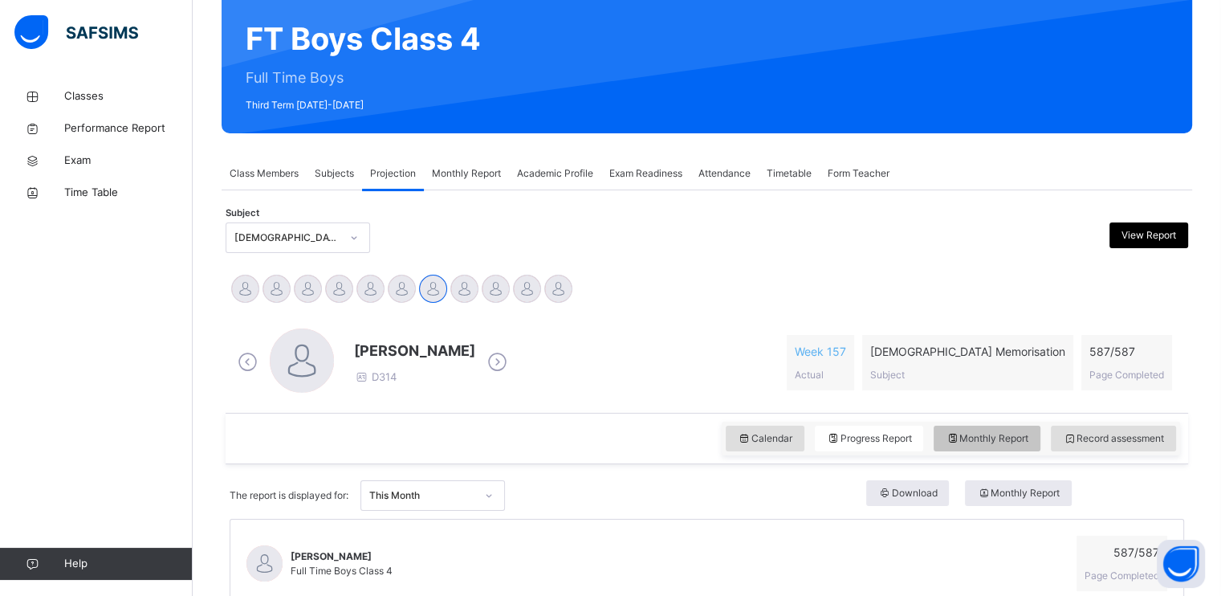
click at [959, 442] on icon at bounding box center [953, 438] width 14 height 14
select select "****"
select select "*"
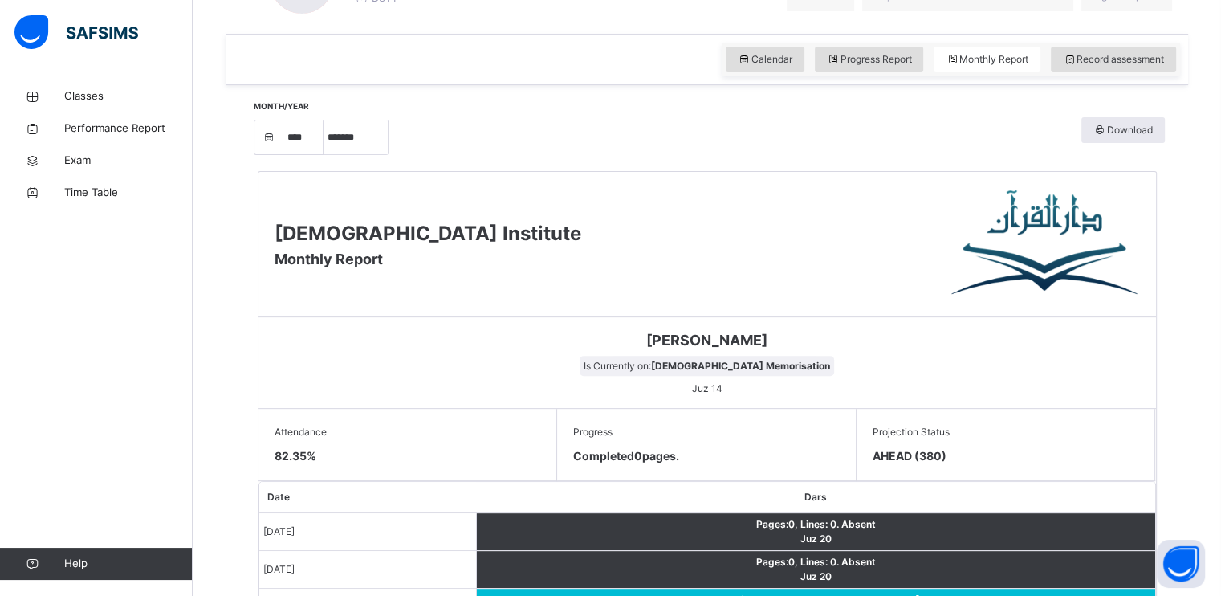
scroll to position [496, 0]
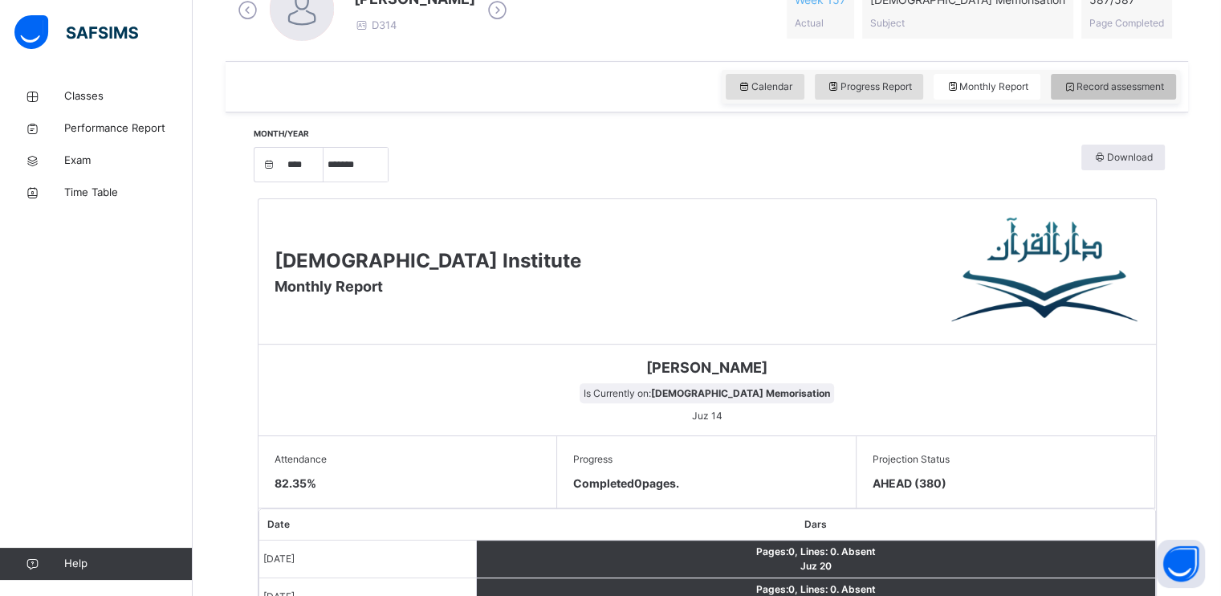
click at [1129, 81] on span "Record assessment" at bounding box center [1113, 86] width 101 height 14
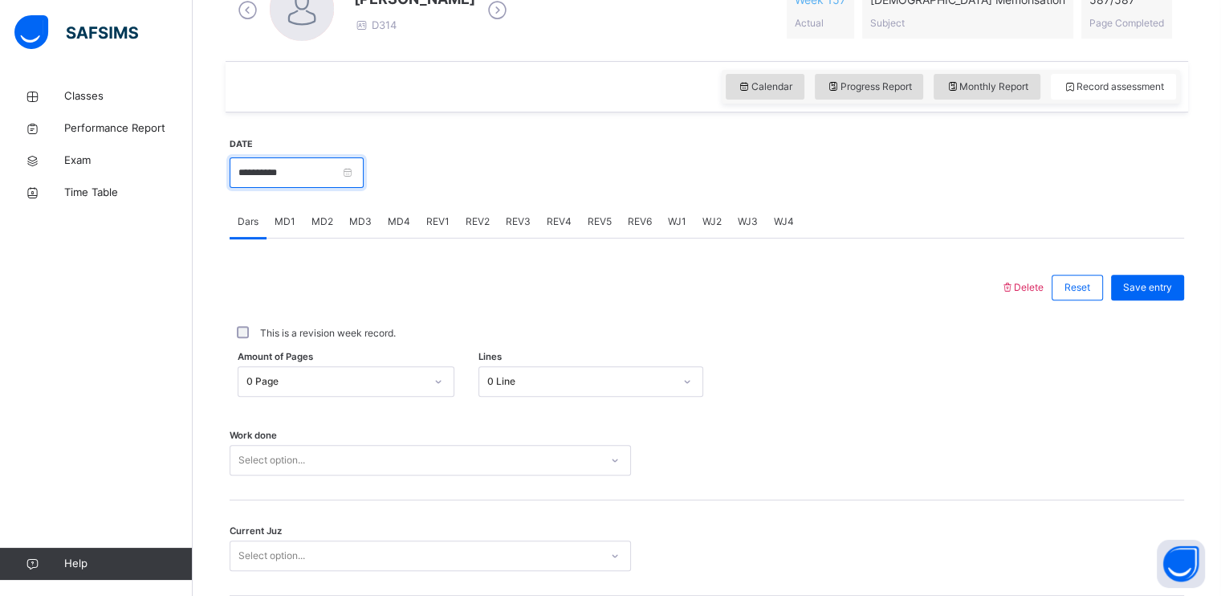
click at [364, 159] on input "**********" at bounding box center [297, 172] width 134 height 31
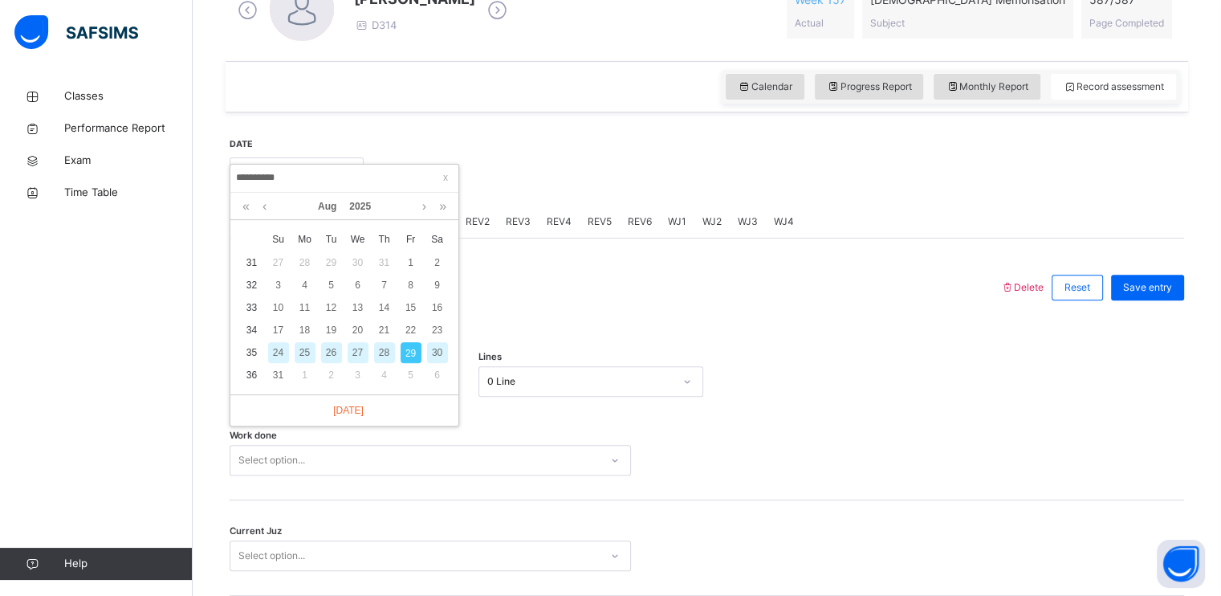
click at [313, 346] on div "25" at bounding box center [305, 352] width 21 height 21
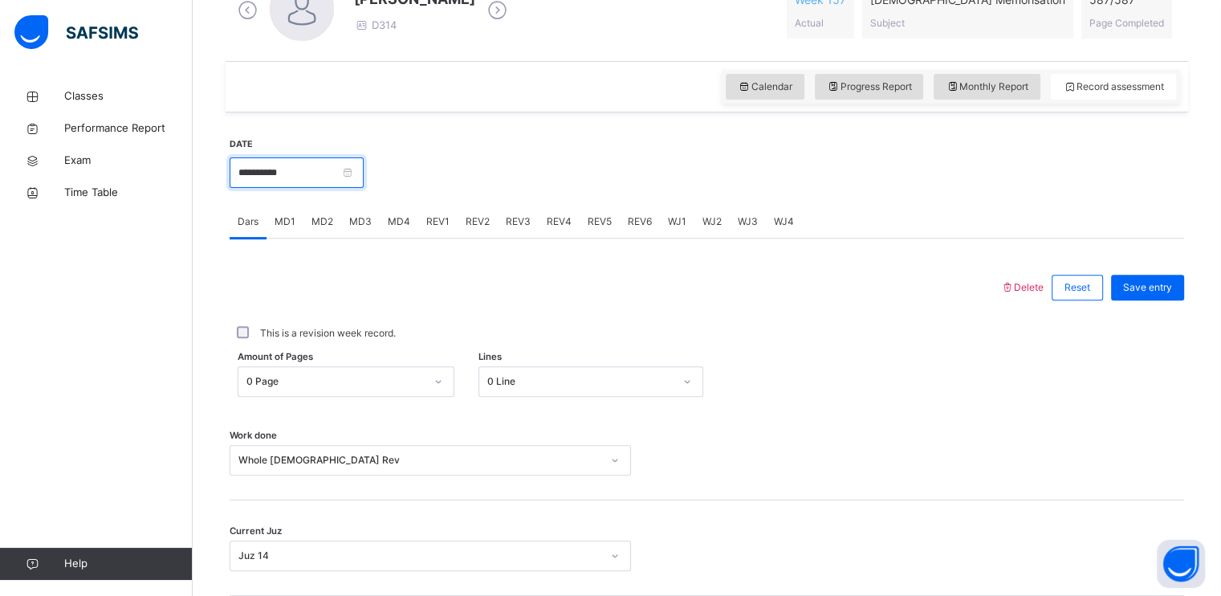
click at [275, 181] on input "**********" at bounding box center [297, 172] width 134 height 31
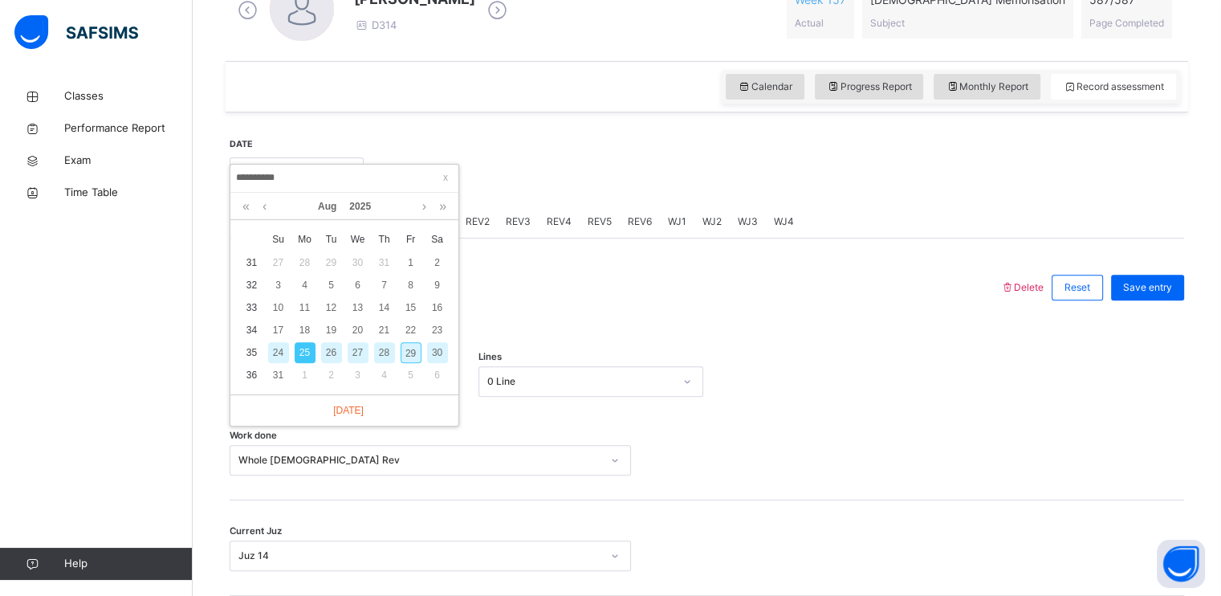
click at [328, 354] on div "26" at bounding box center [331, 352] width 21 height 21
type input "**********"
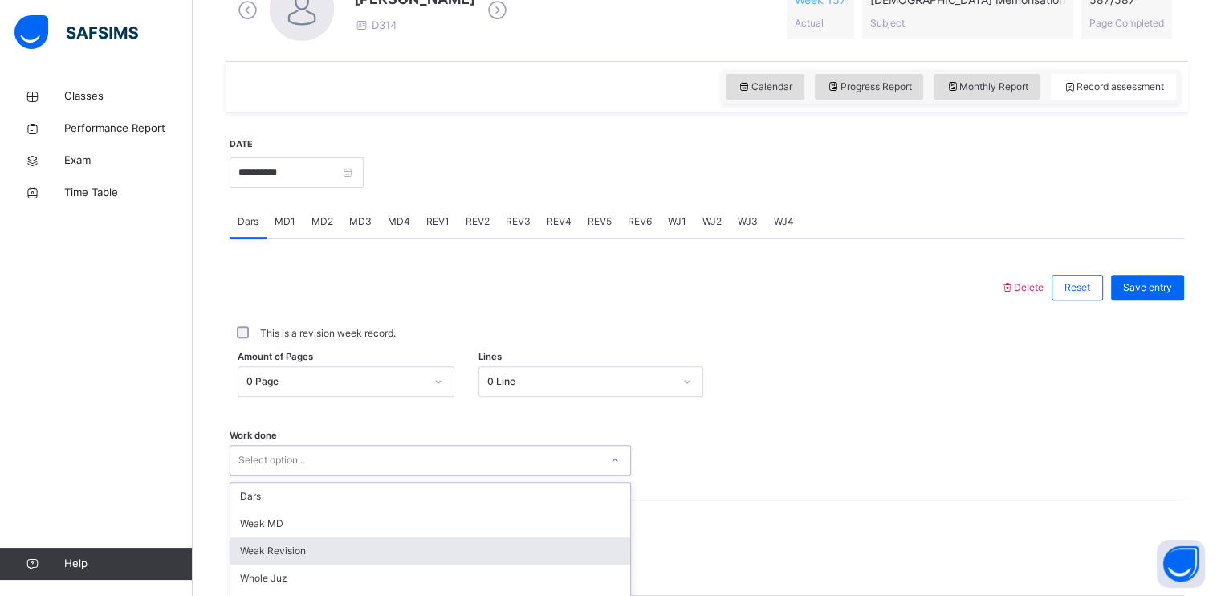
scroll to position [610, 0]
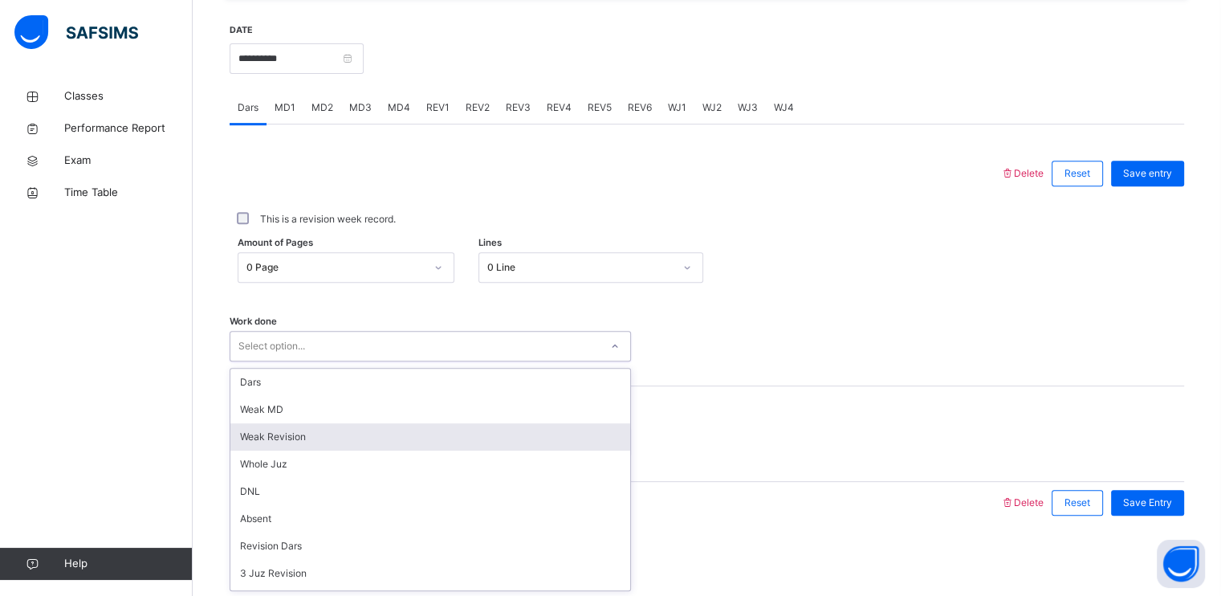
click at [275, 361] on div "option Weak Revision focused, 3 of 16. 16 results available. Use Up and Down to…" at bounding box center [430, 346] width 401 height 31
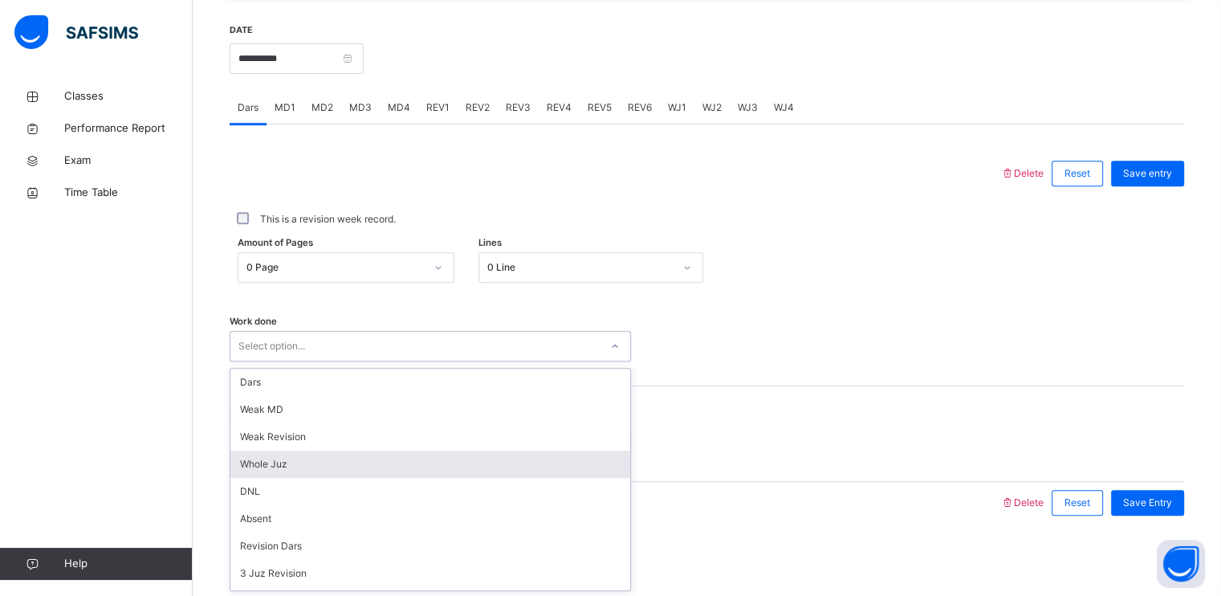
type input "*"
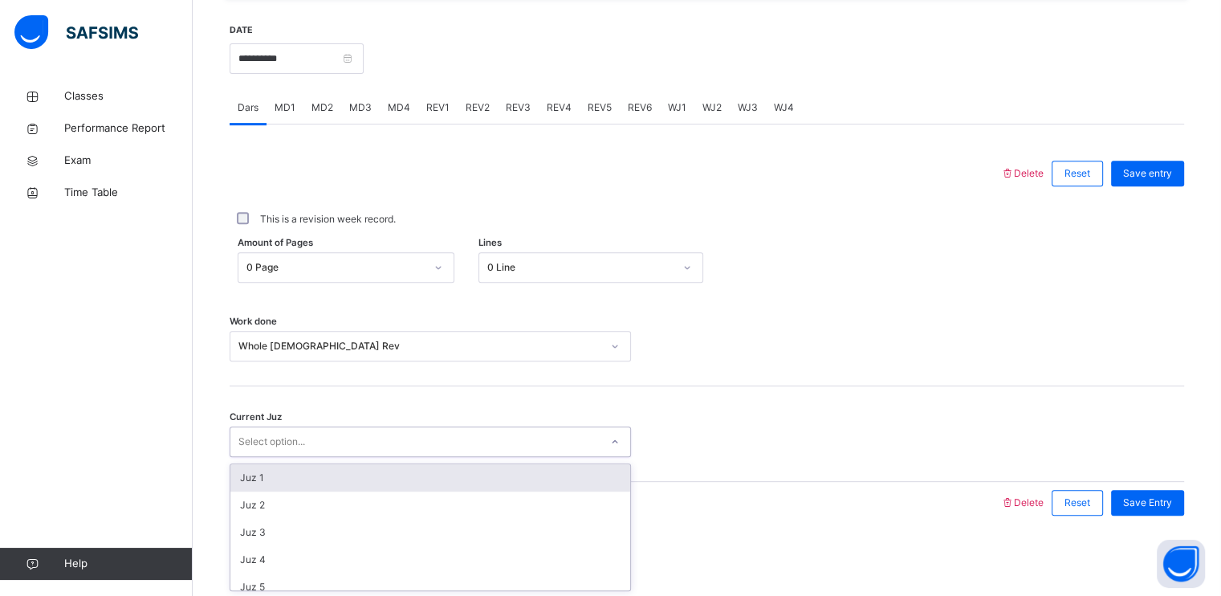
click at [279, 442] on div "Select option..." at bounding box center [271, 441] width 67 height 31
type input "******"
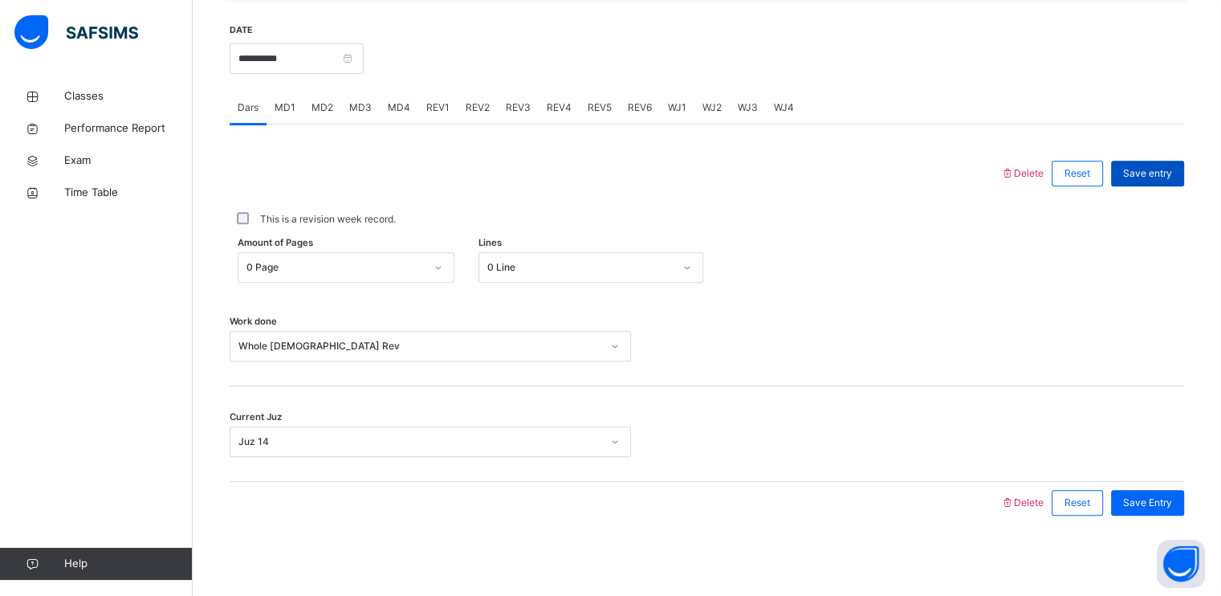
click at [1134, 173] on div "Save entry" at bounding box center [1147, 174] width 73 height 26
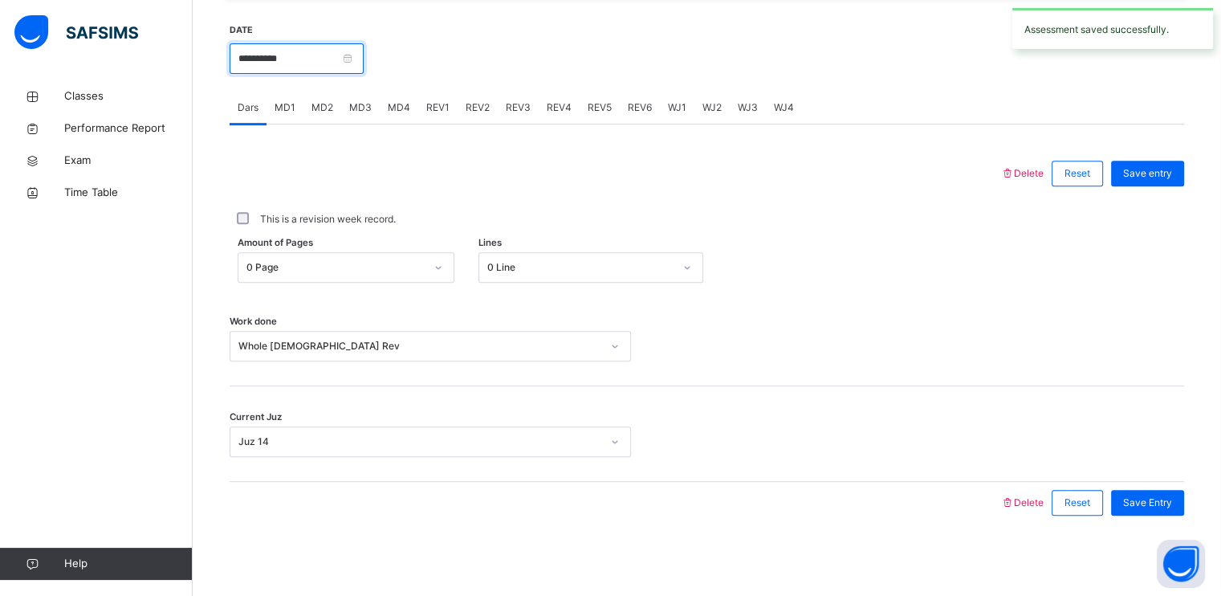
click at [328, 50] on input "**********" at bounding box center [297, 58] width 134 height 31
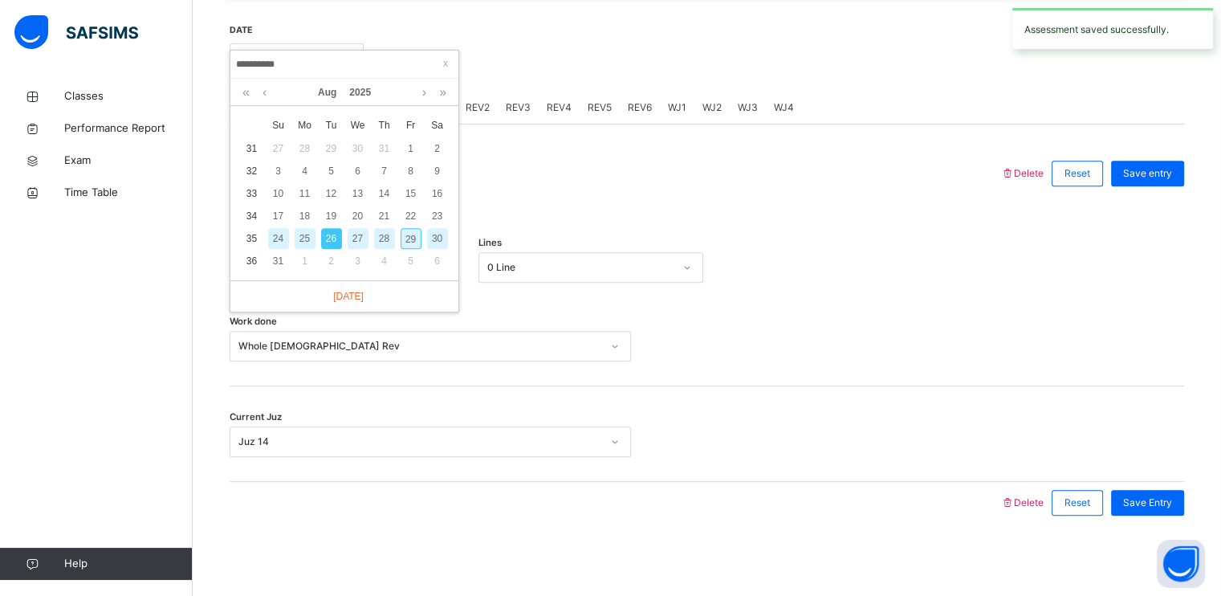
click at [360, 230] on div "27" at bounding box center [358, 238] width 21 height 21
type input "**********"
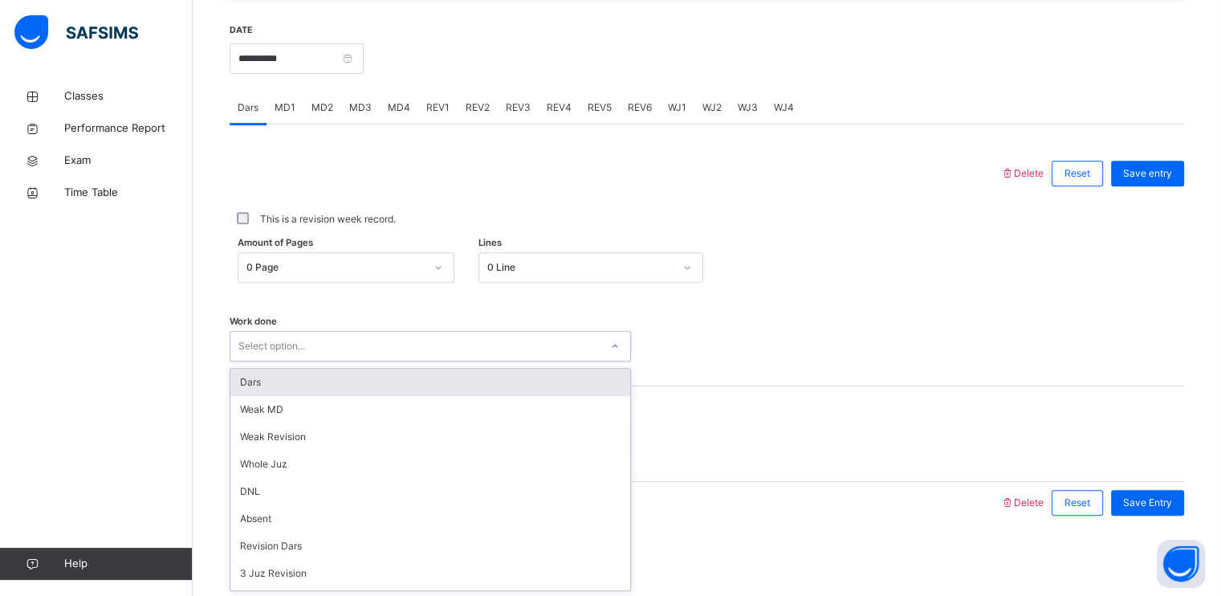
click at [337, 352] on div "Select option..." at bounding box center [414, 346] width 369 height 25
type input "*"
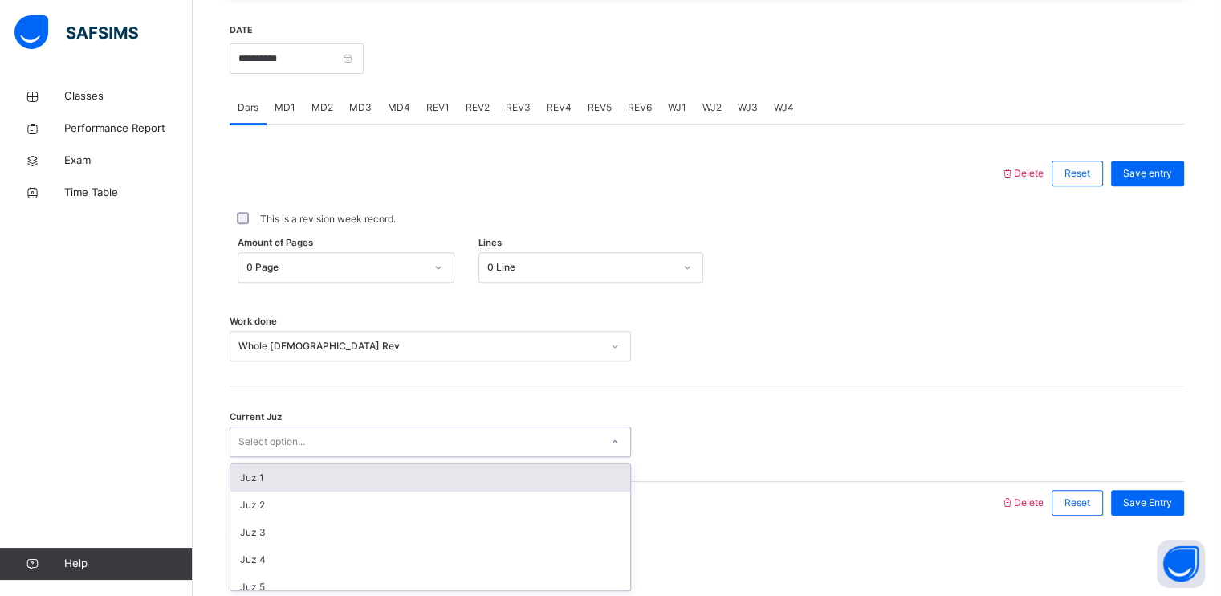
click at [328, 430] on div "Select option..." at bounding box center [414, 442] width 369 height 25
type input "******"
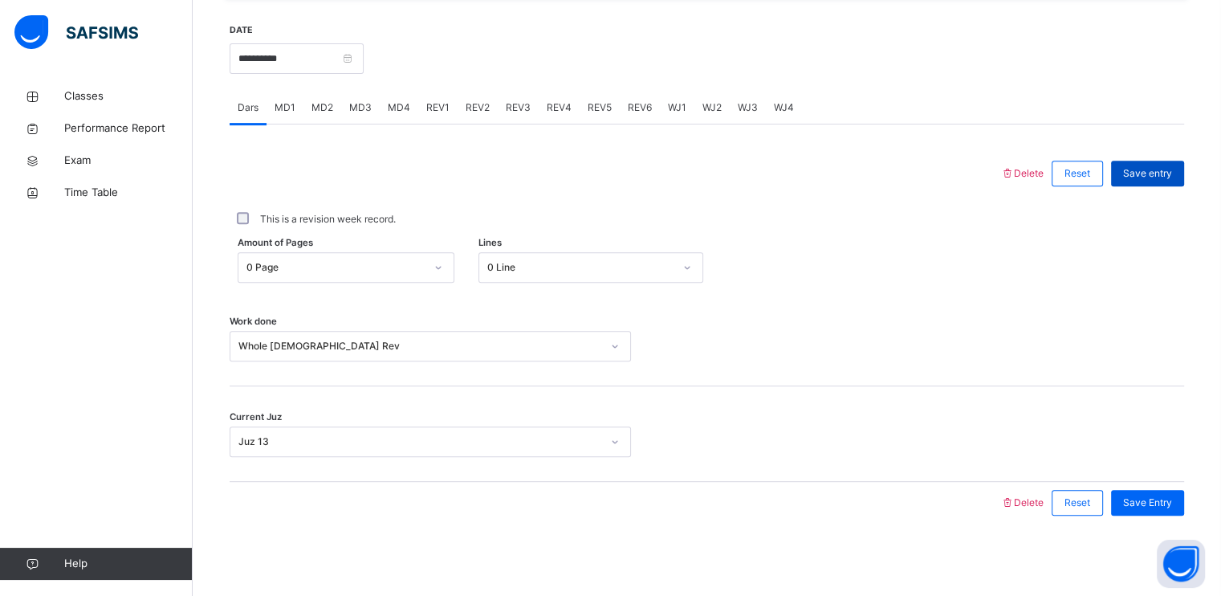
click at [1172, 176] on span "Save entry" at bounding box center [1147, 173] width 49 height 14
click at [292, 79] on div "**********" at bounding box center [297, 56] width 134 height 69
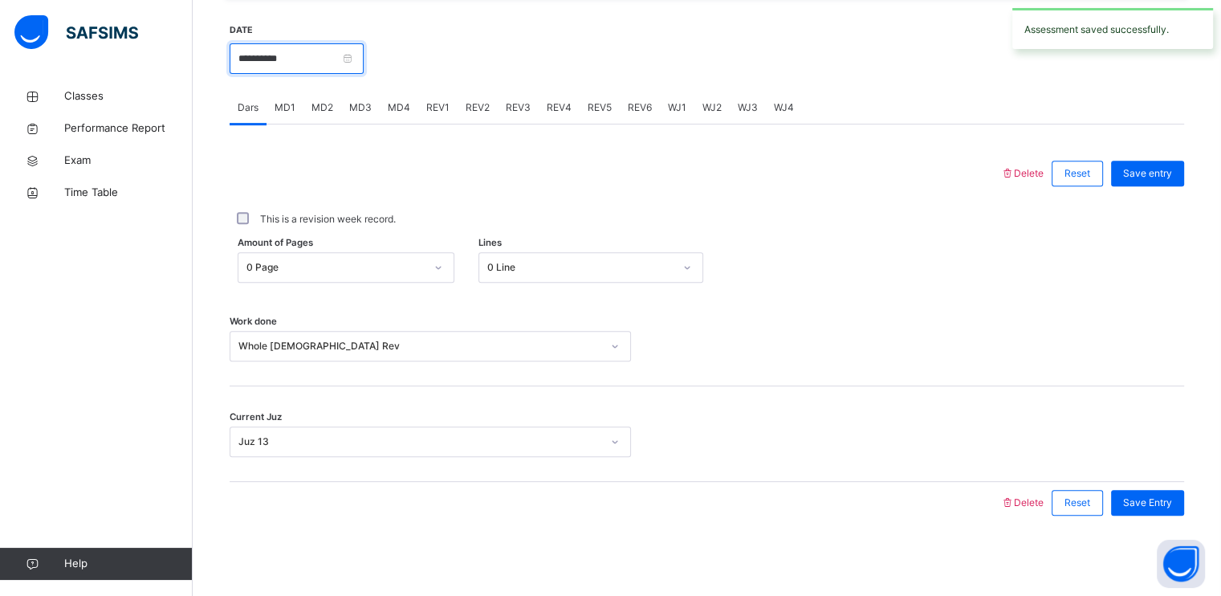
click at [291, 71] on input "**********" at bounding box center [297, 58] width 134 height 31
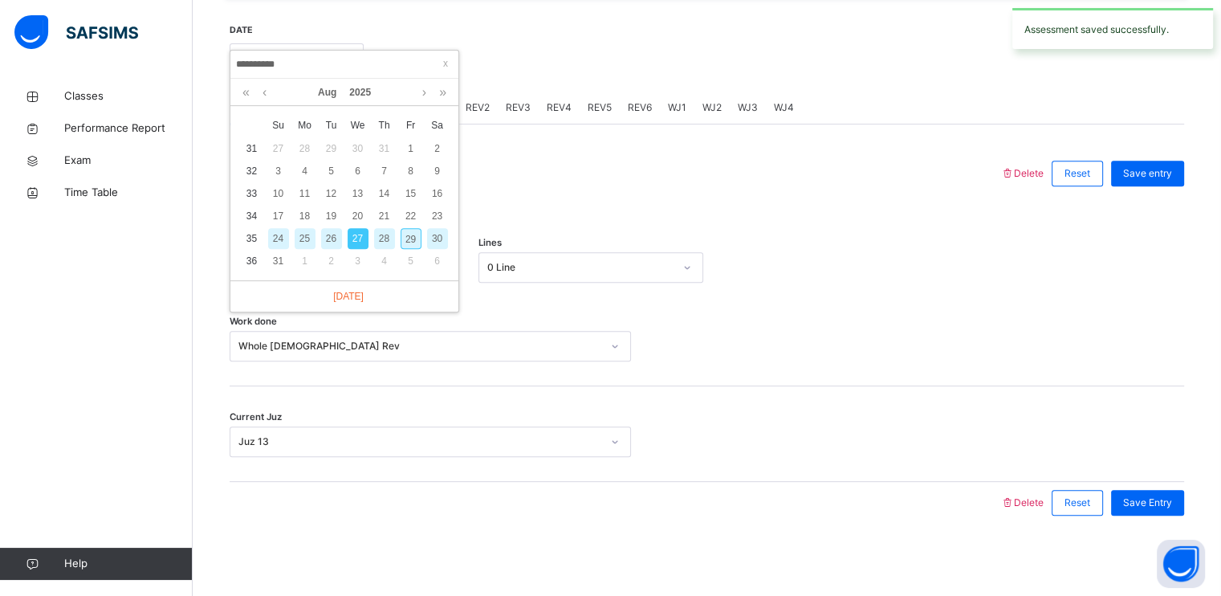
click at [386, 232] on div "28" at bounding box center [384, 238] width 21 height 21
type input "**********"
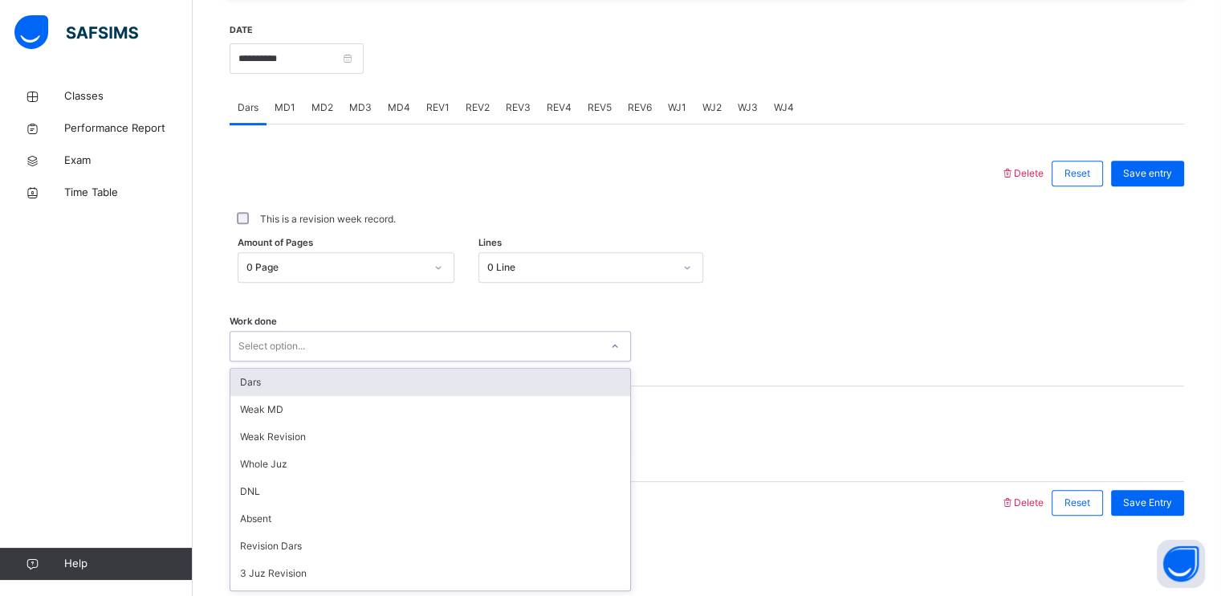
click at [295, 336] on div "Select option..." at bounding box center [271, 346] width 67 height 31
type input "*"
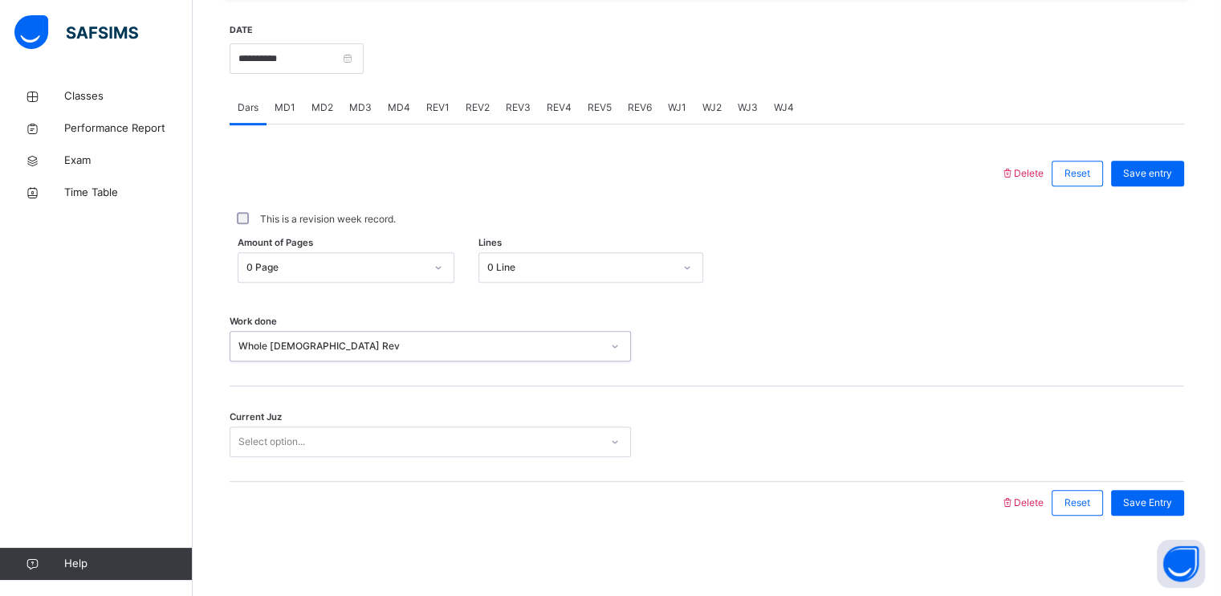
click at [298, 447] on div "Select option..." at bounding box center [271, 441] width 67 height 31
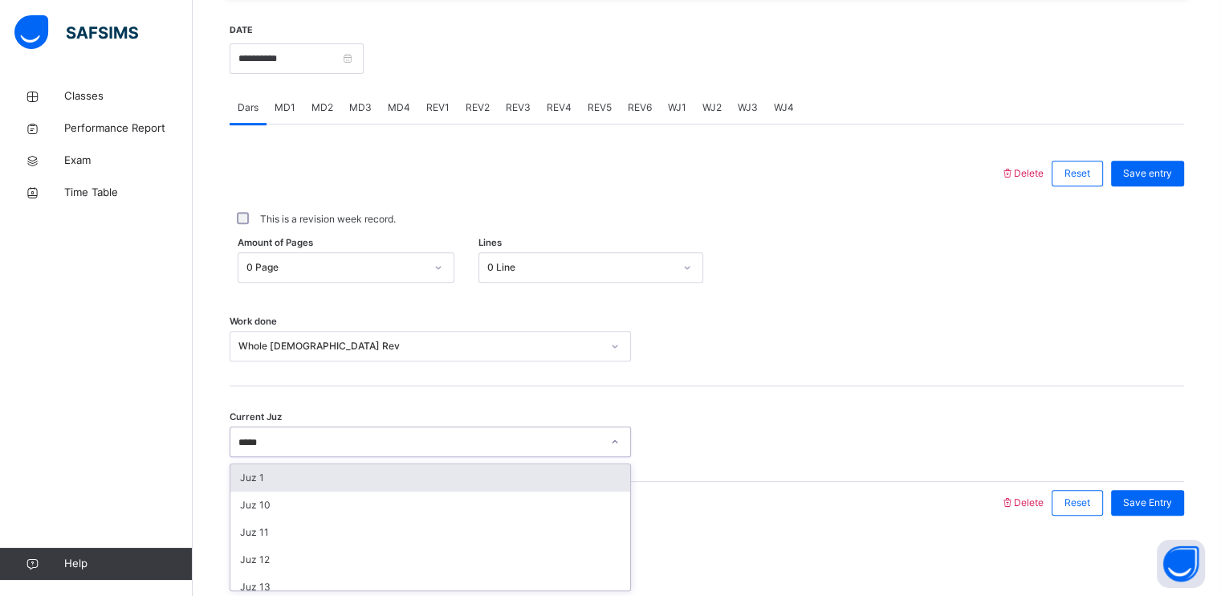
type input "******"
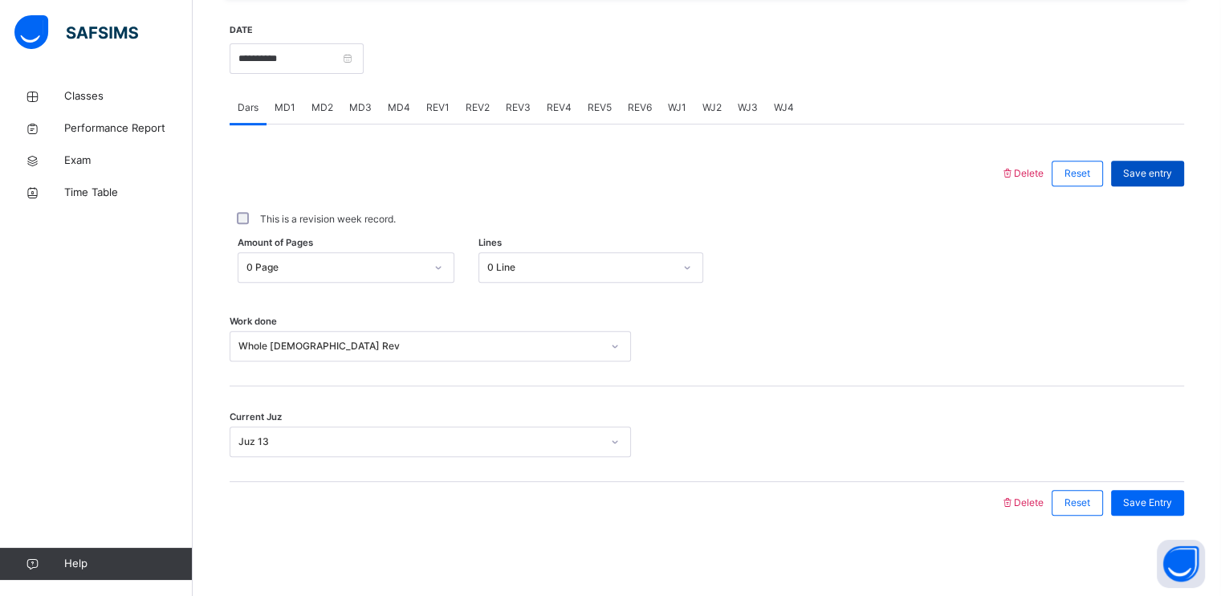
click at [1166, 166] on span "Save entry" at bounding box center [1147, 173] width 49 height 14
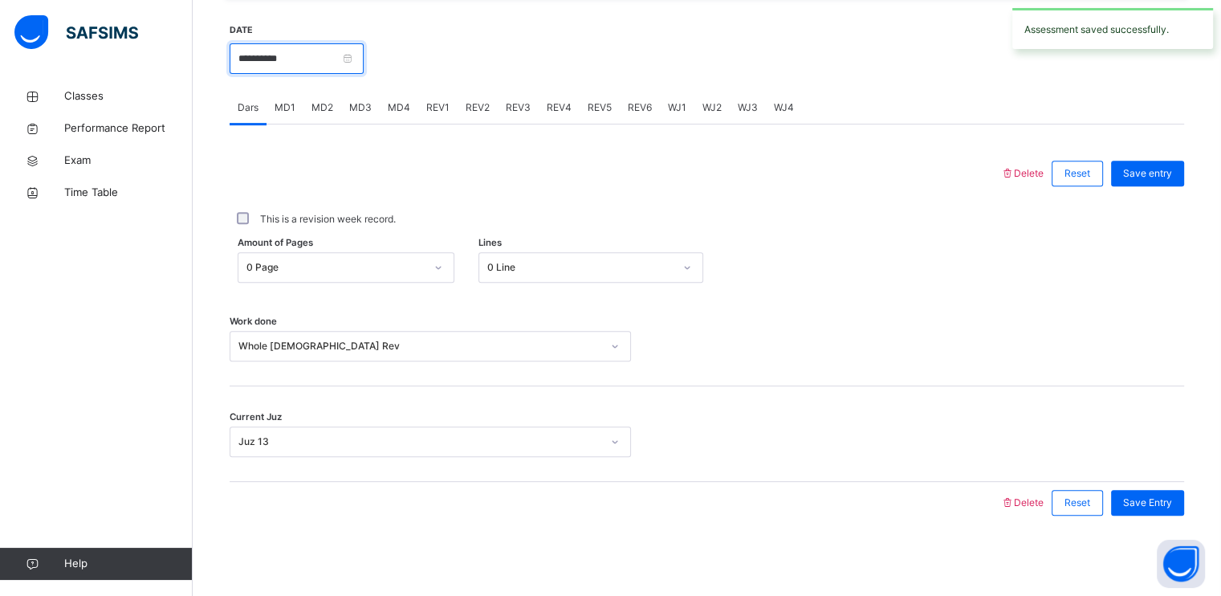
click at [318, 63] on input "**********" at bounding box center [297, 58] width 134 height 31
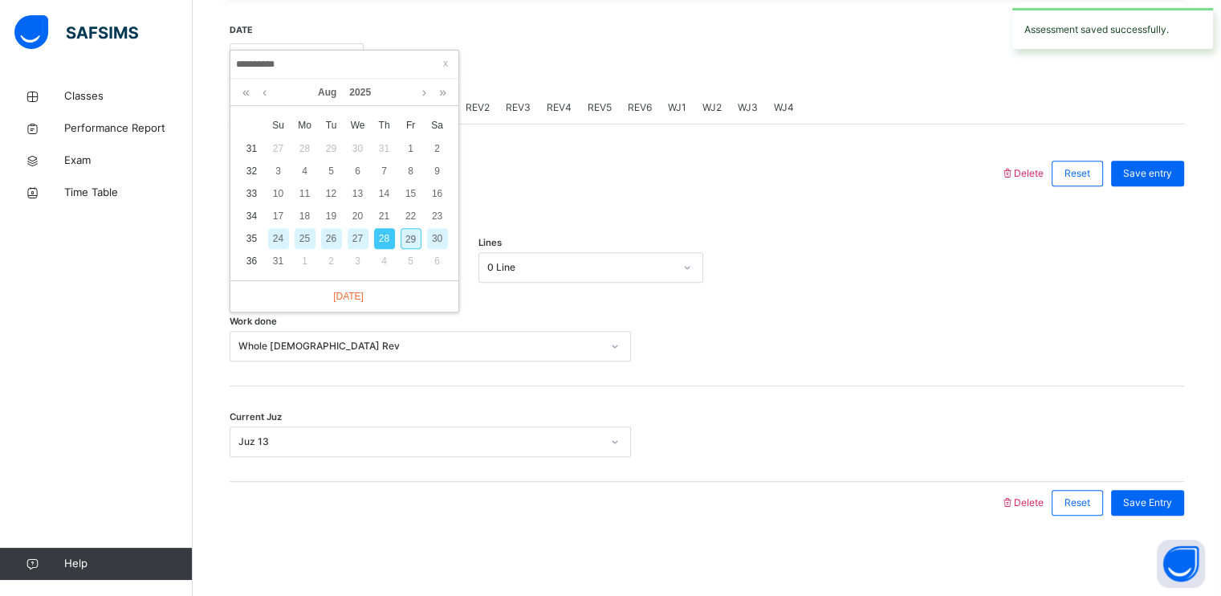
click at [407, 234] on div "29" at bounding box center [411, 238] width 21 height 21
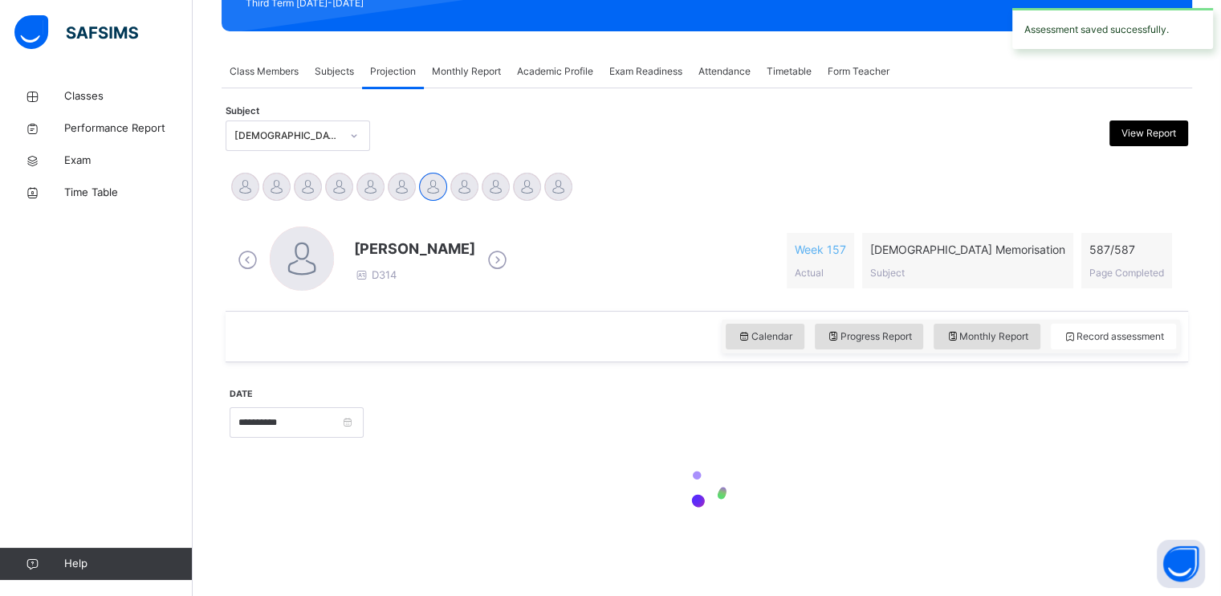
type input "**********"
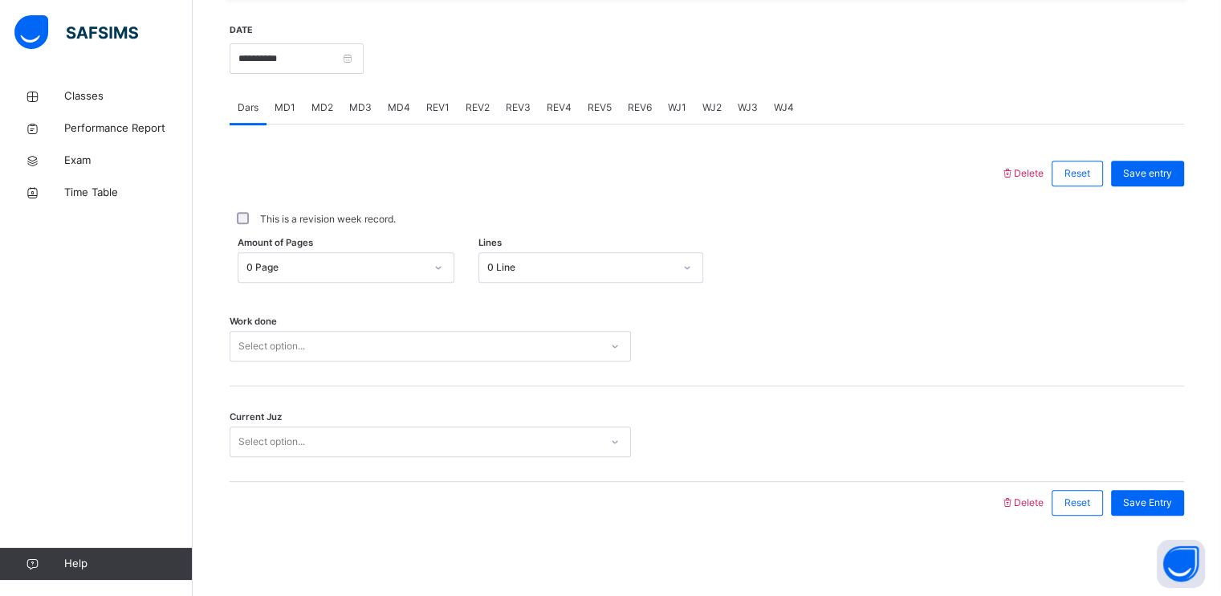
click at [318, 344] on div "Select option..." at bounding box center [414, 346] width 369 height 25
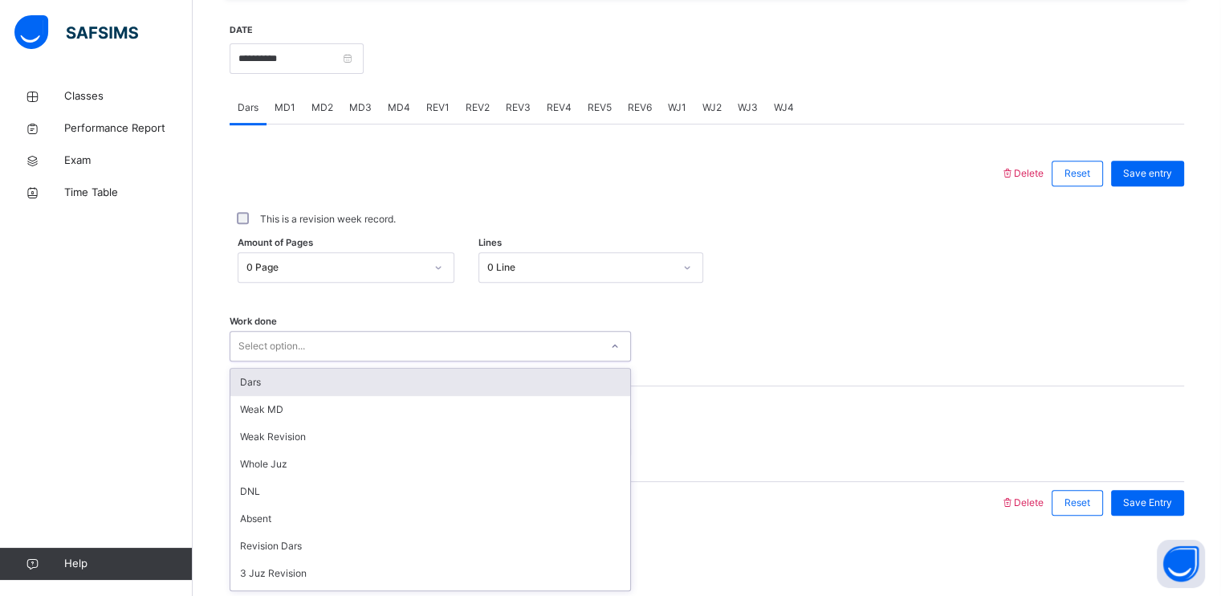
type input "*"
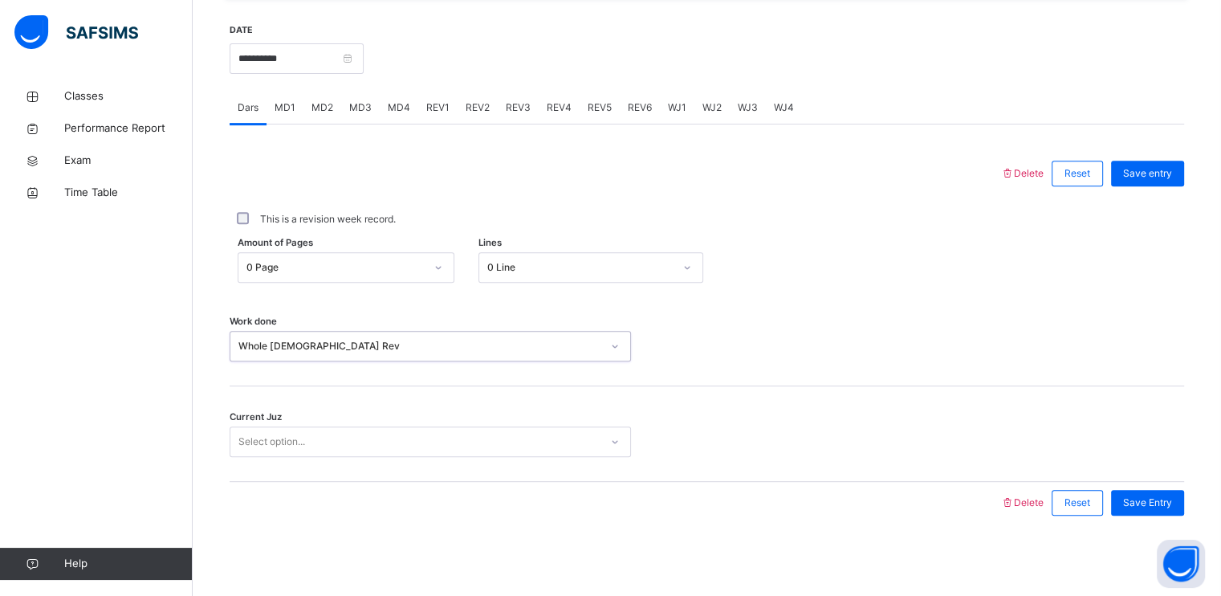
click at [312, 430] on div "Select option..." at bounding box center [414, 442] width 369 height 25
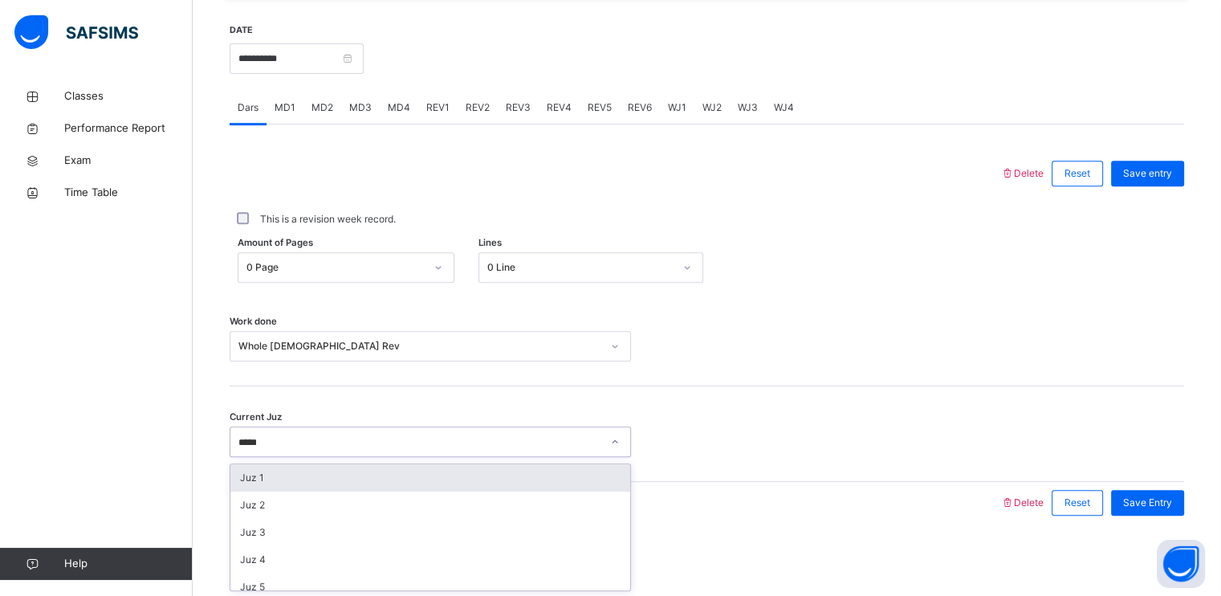
type input "******"
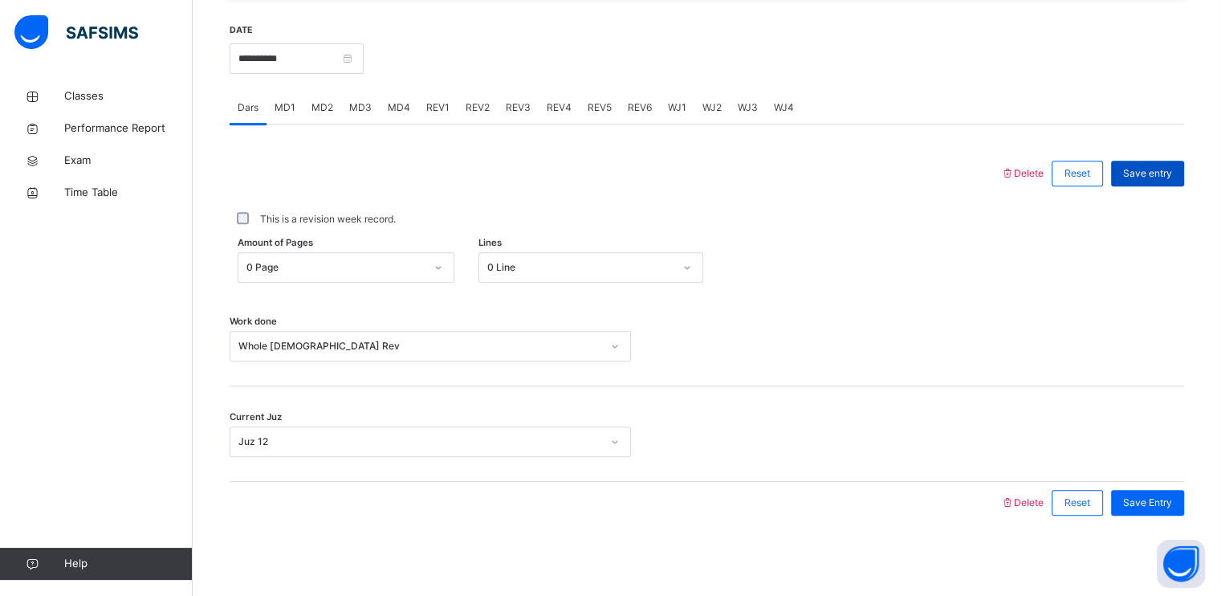
click at [1172, 168] on span "Save entry" at bounding box center [1147, 173] width 49 height 14
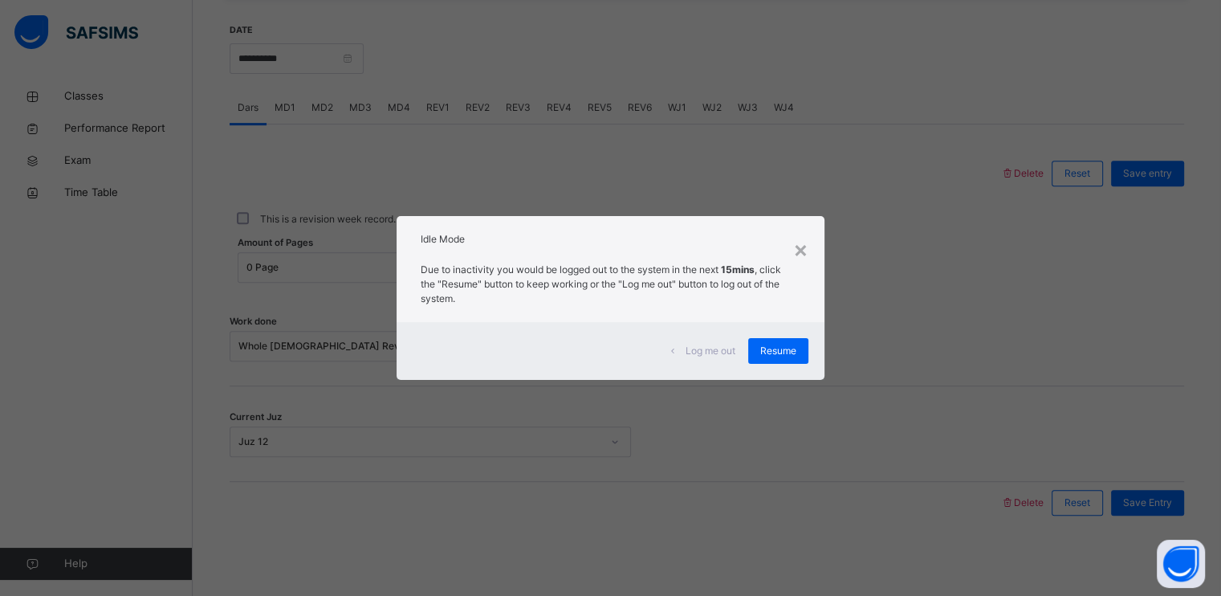
click at [768, 375] on div "Log me out Resume" at bounding box center [610, 351] width 427 height 58
click at [776, 353] on span "Resume" at bounding box center [778, 351] width 36 height 14
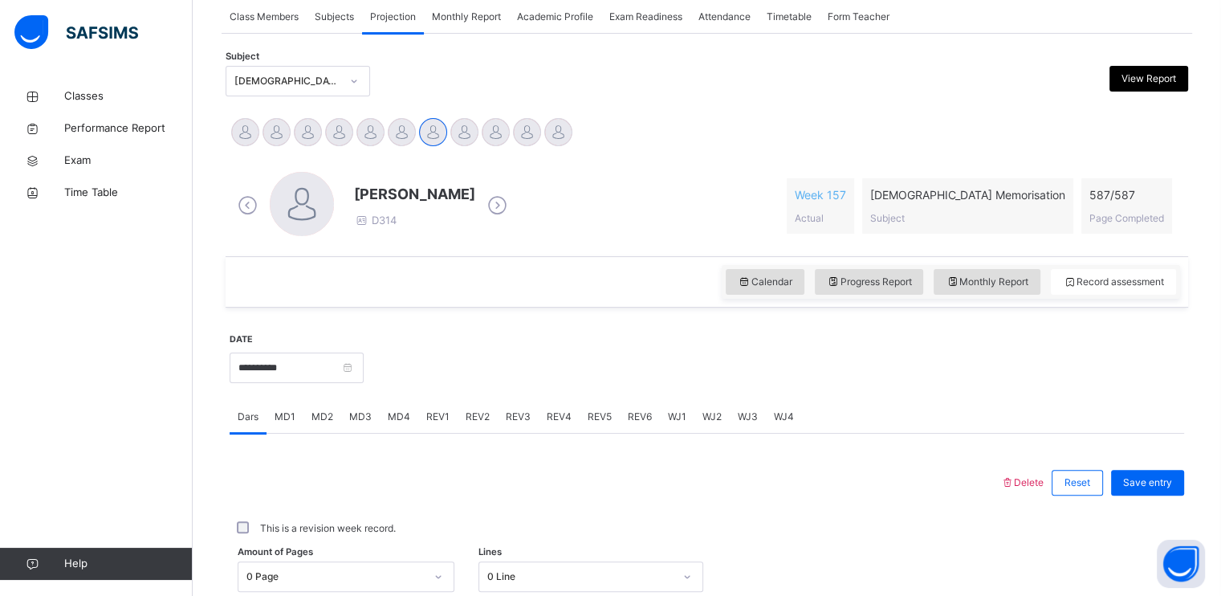
scroll to position [295, 0]
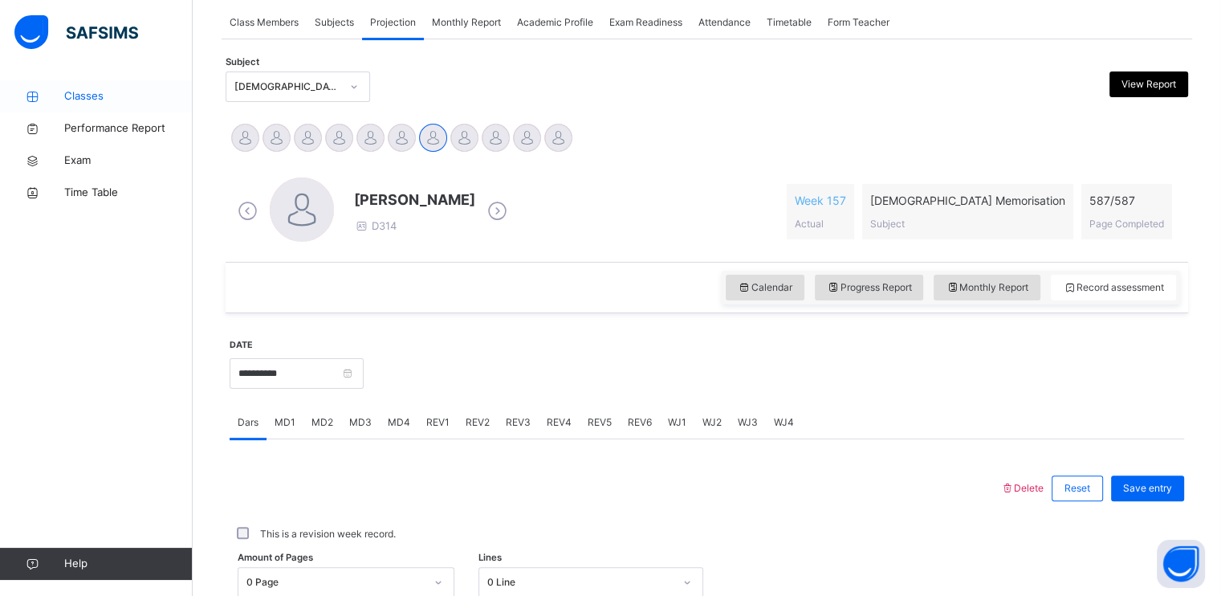
click at [49, 98] on icon at bounding box center [32, 97] width 64 height 12
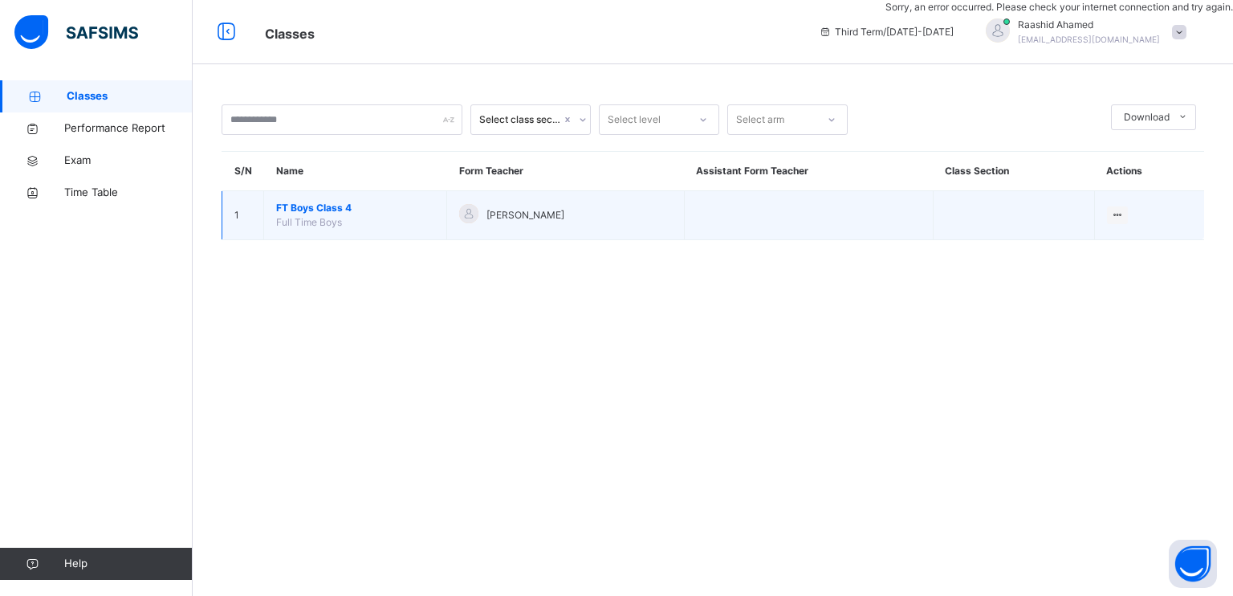
click at [327, 204] on span "FT Boys Class 4" at bounding box center [355, 208] width 158 height 14
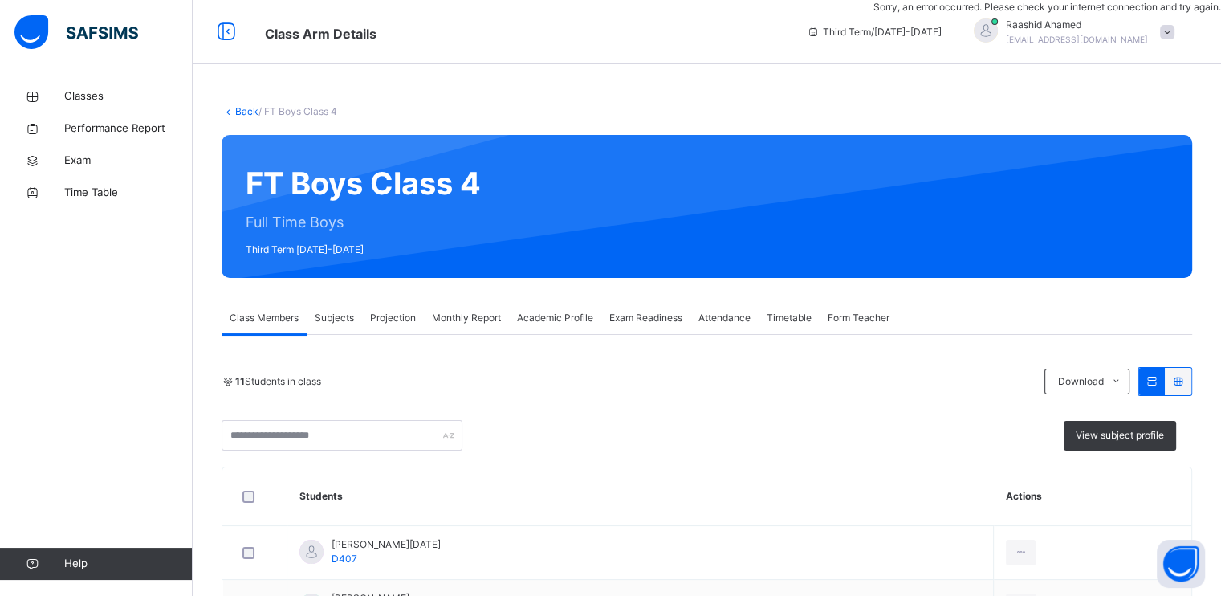
click at [566, 318] on span "Academic Profile" at bounding box center [555, 318] width 76 height 14
click at [754, 330] on div "Attendance" at bounding box center [724, 318] width 68 height 32
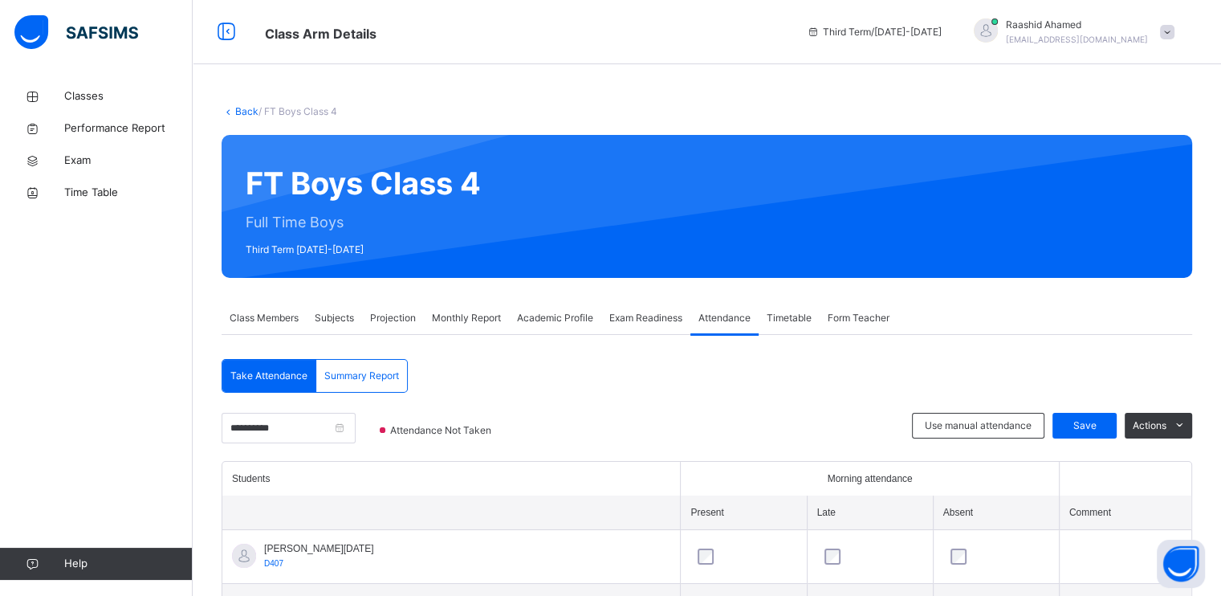
click at [529, 469] on th "Students" at bounding box center [451, 479] width 458 height 34
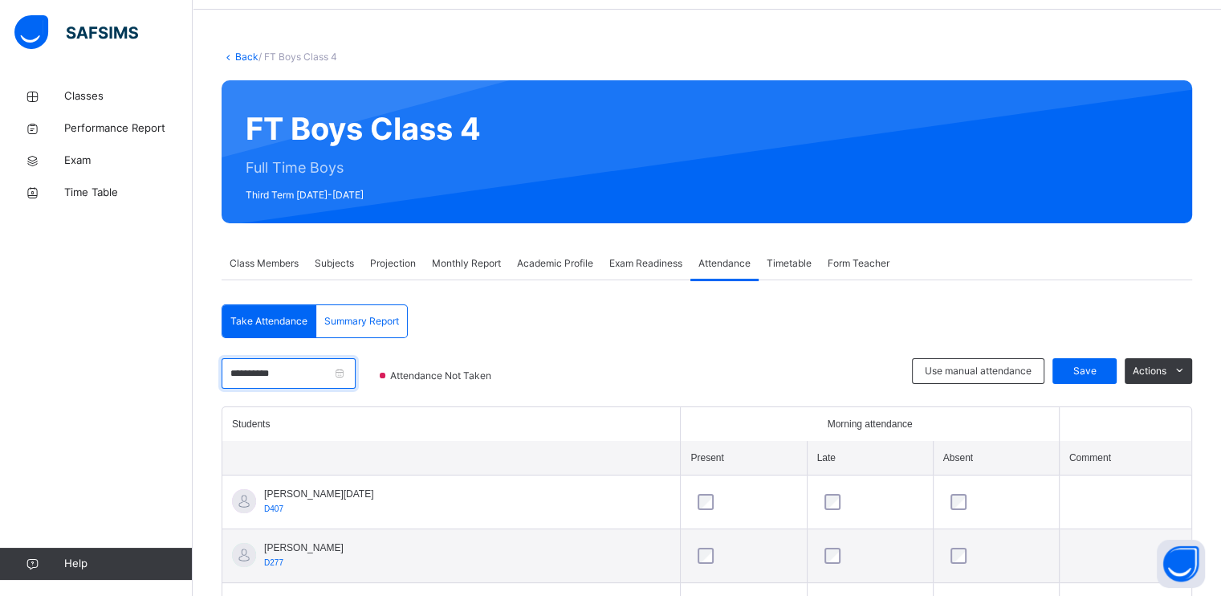
click at [271, 369] on input "**********" at bounding box center [289, 373] width 134 height 31
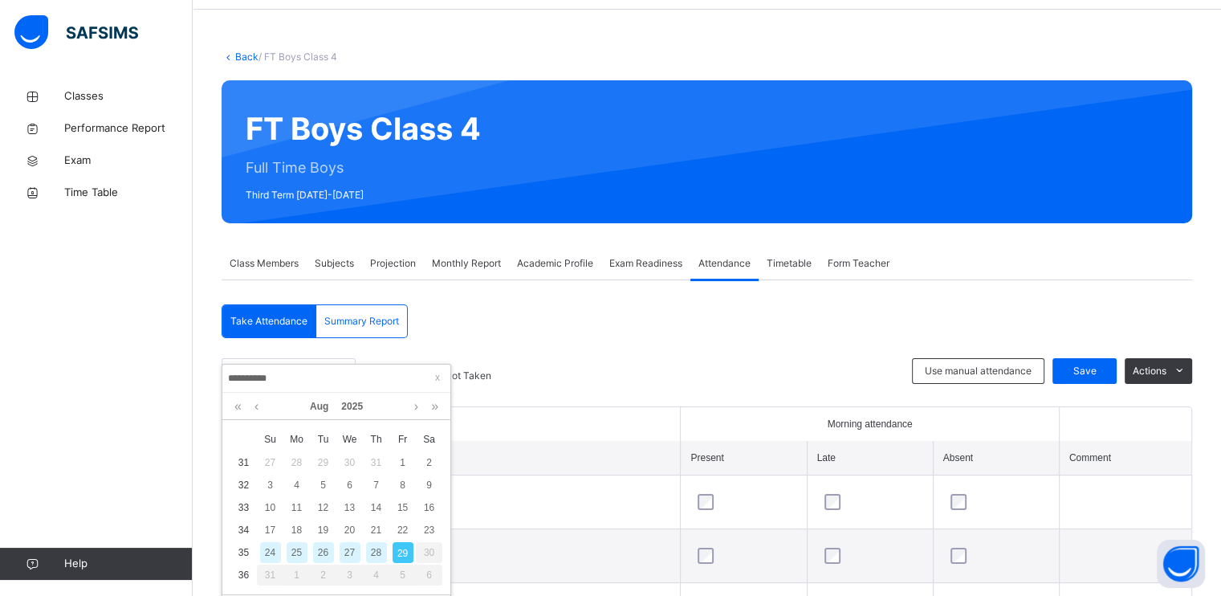
click at [345, 553] on div "27" at bounding box center [350, 552] width 21 height 21
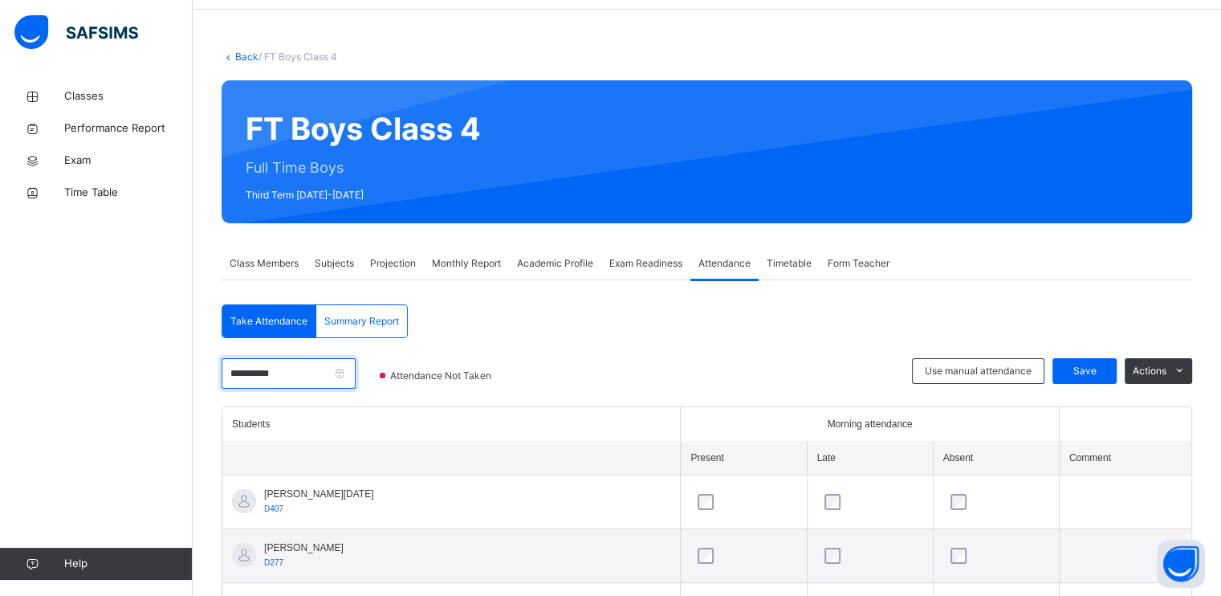
click at [260, 375] on input "**********" at bounding box center [289, 373] width 134 height 31
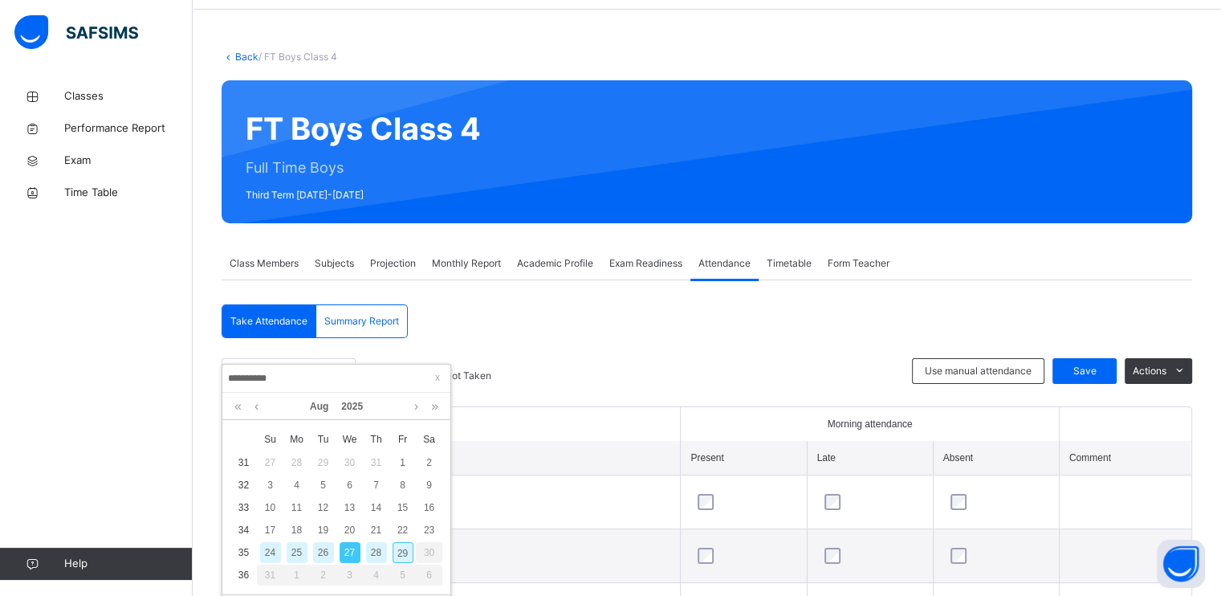
click at [321, 556] on div "26" at bounding box center [323, 552] width 21 height 21
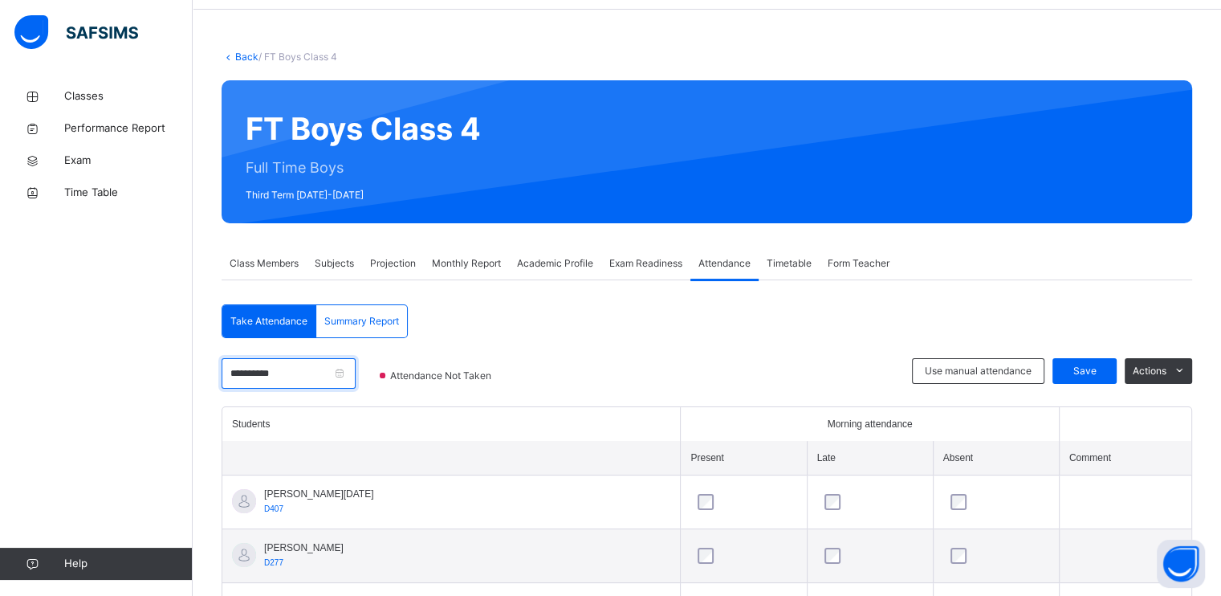
click at [245, 377] on input "**********" at bounding box center [289, 373] width 134 height 31
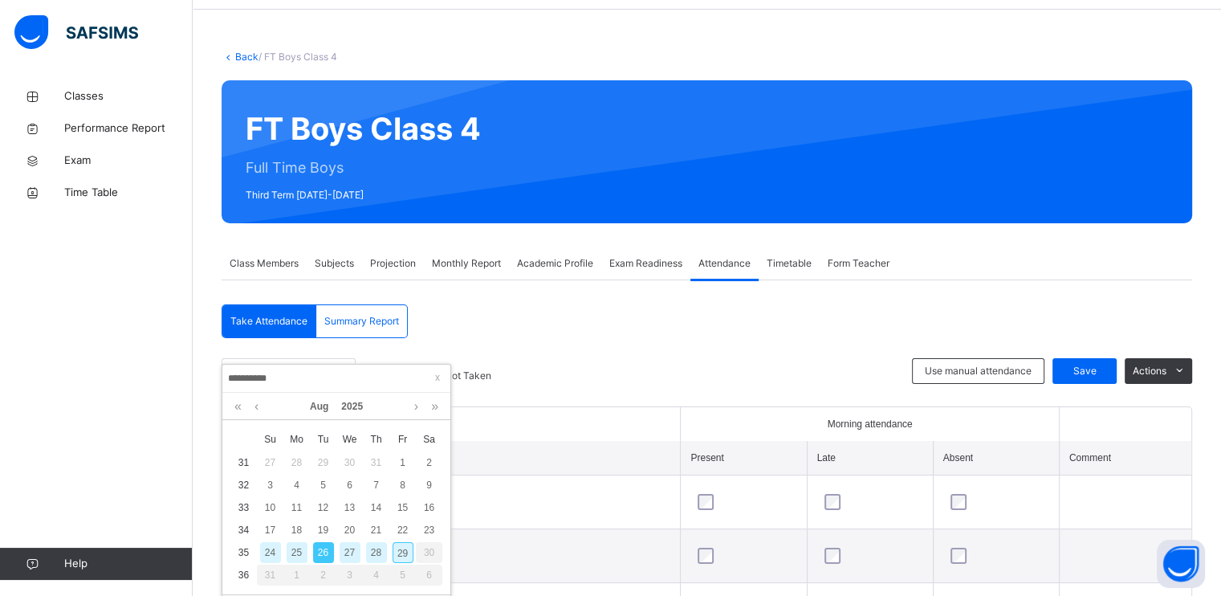
click at [298, 560] on div "25" at bounding box center [297, 552] width 21 height 21
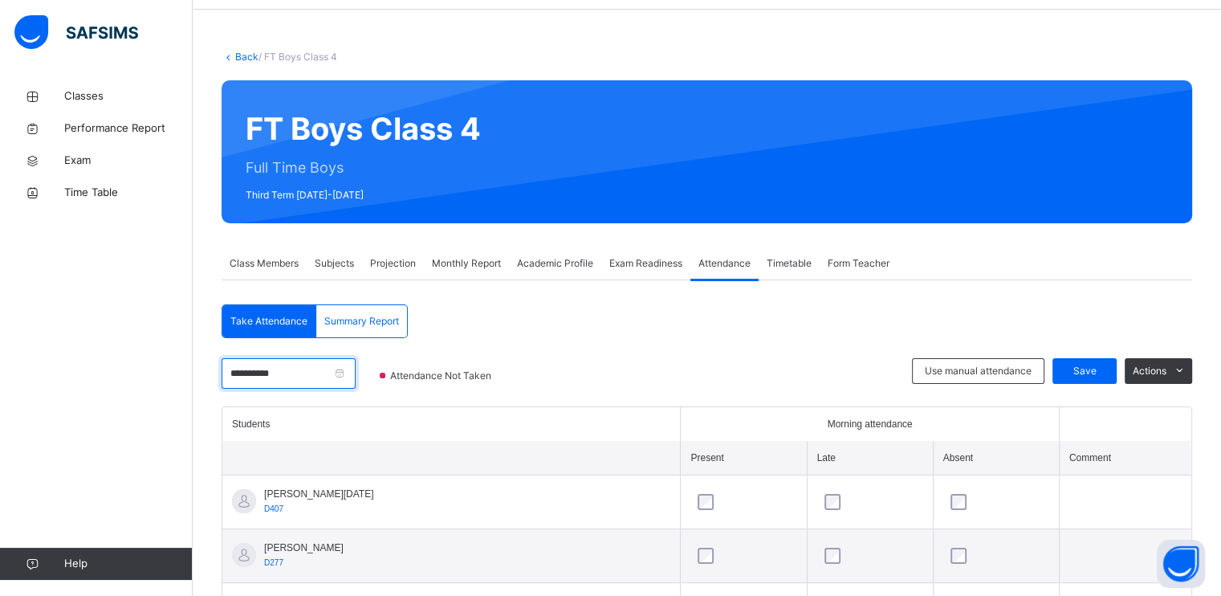
click at [250, 387] on input "**********" at bounding box center [289, 373] width 134 height 31
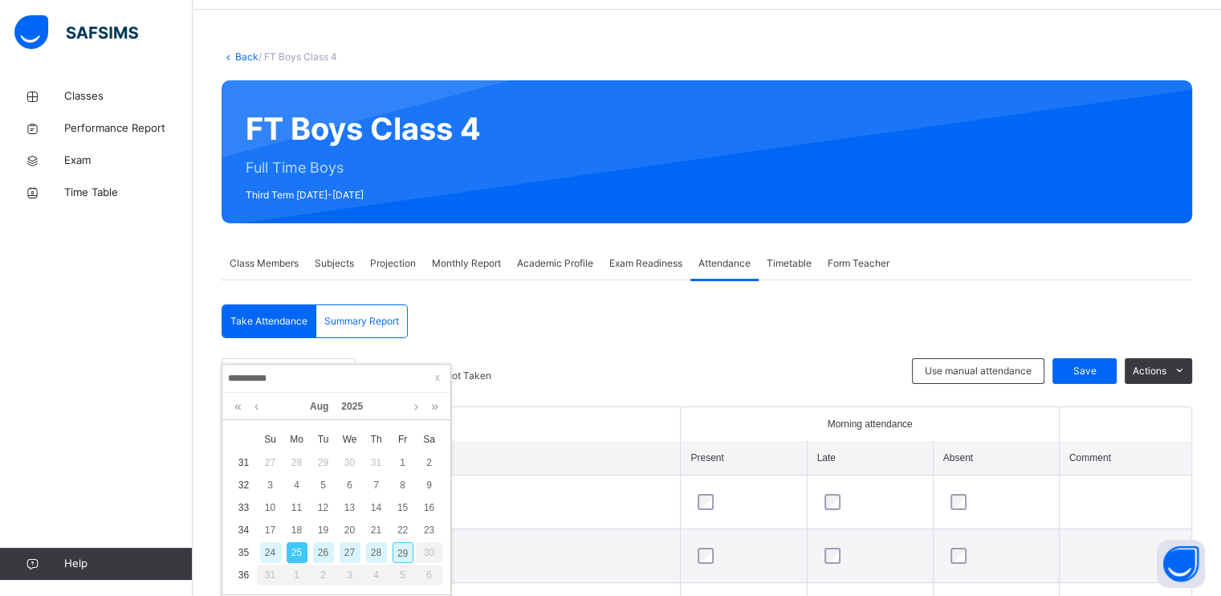
click at [268, 559] on div "24" at bounding box center [270, 552] width 21 height 21
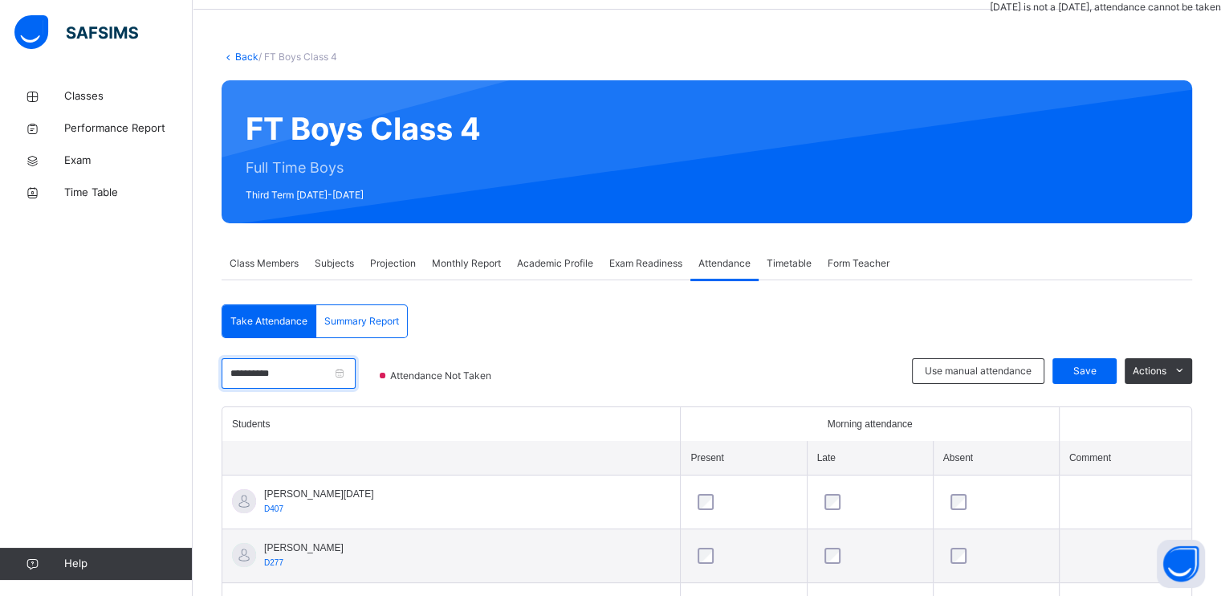
click at [252, 373] on input "**********" at bounding box center [289, 373] width 134 height 31
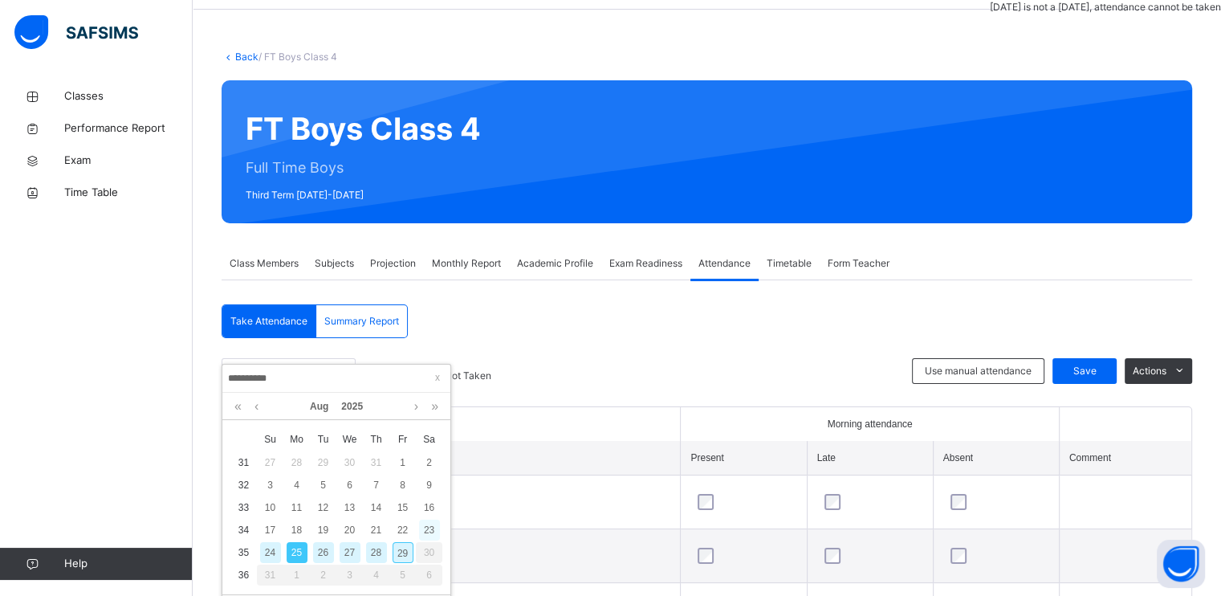
click at [425, 529] on div "23" at bounding box center [429, 529] width 21 height 21
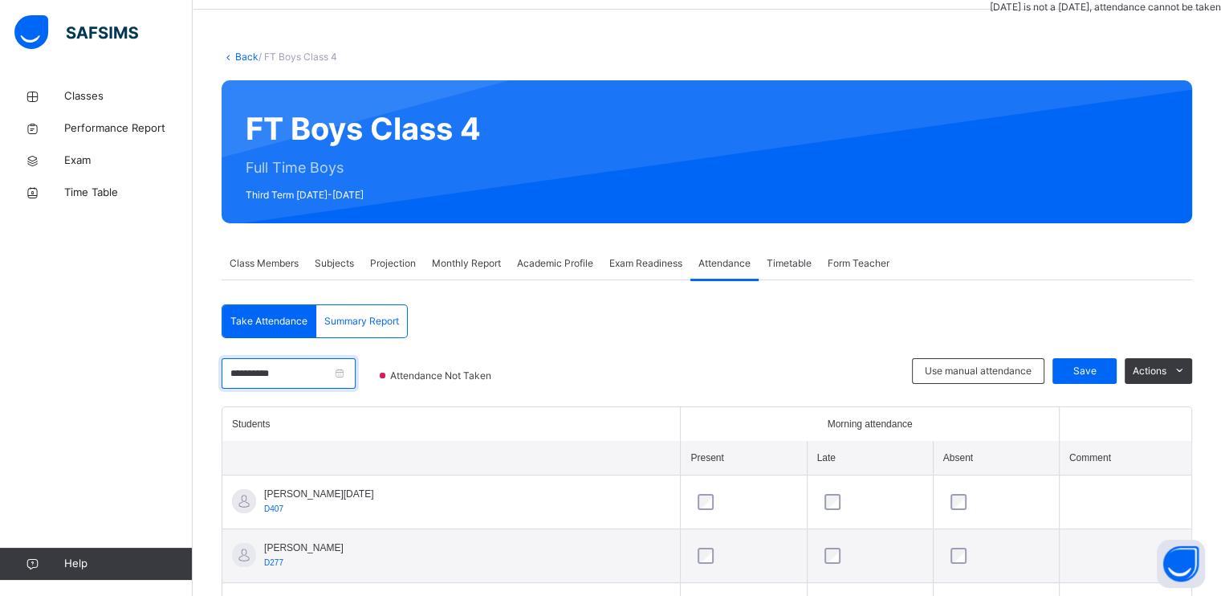
click at [263, 372] on input "**********" at bounding box center [289, 373] width 134 height 31
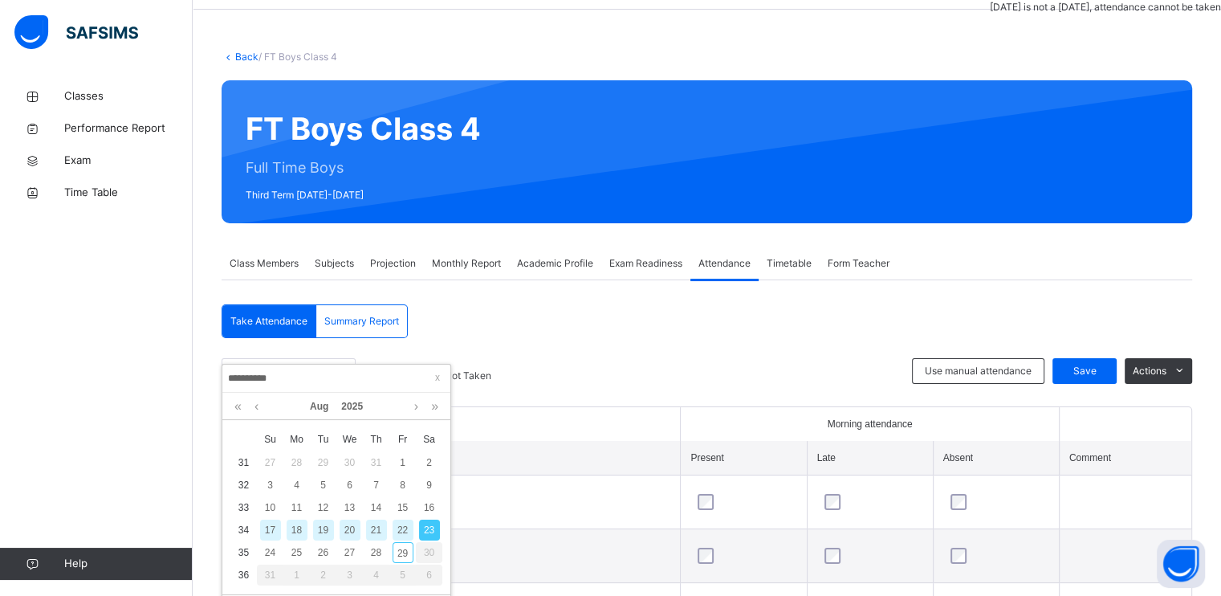
click at [403, 537] on div "22" at bounding box center [403, 529] width 21 height 21
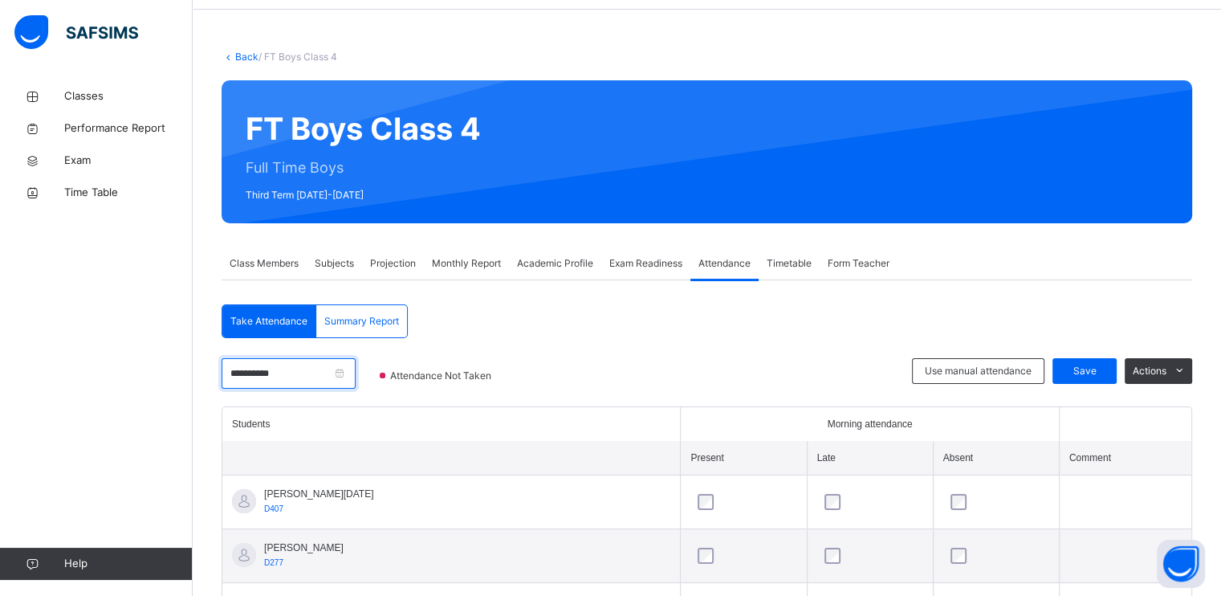
click at [255, 379] on input "**********" at bounding box center [289, 373] width 134 height 31
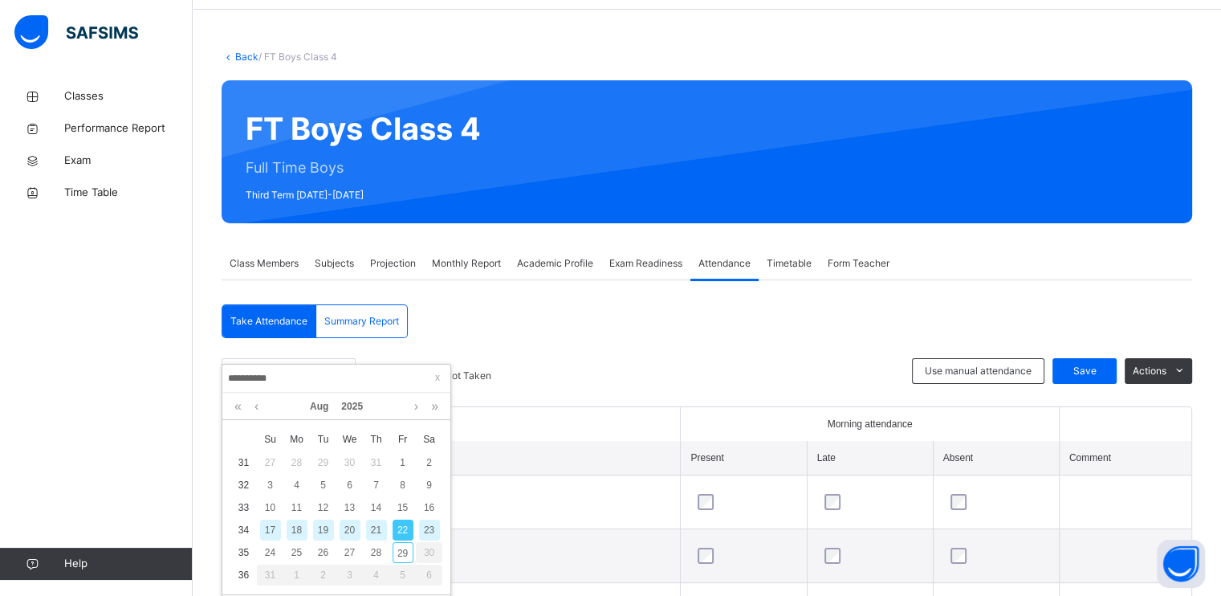
click at [379, 540] on div "21" at bounding box center [376, 529] width 21 height 21
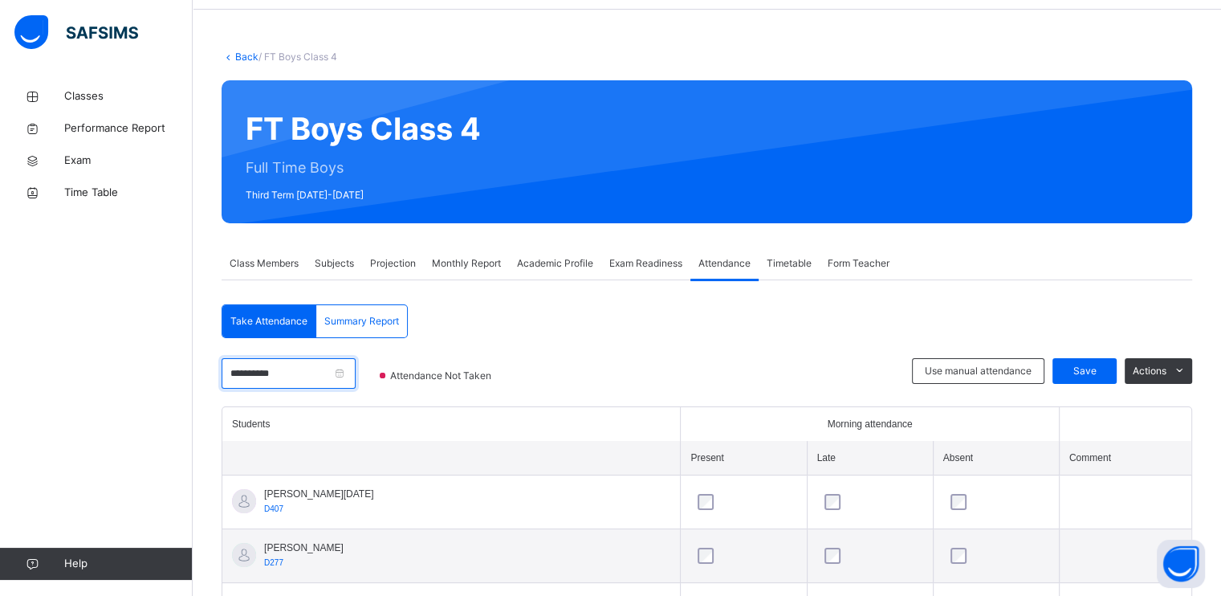
click at [238, 377] on input "**********" at bounding box center [289, 373] width 134 height 31
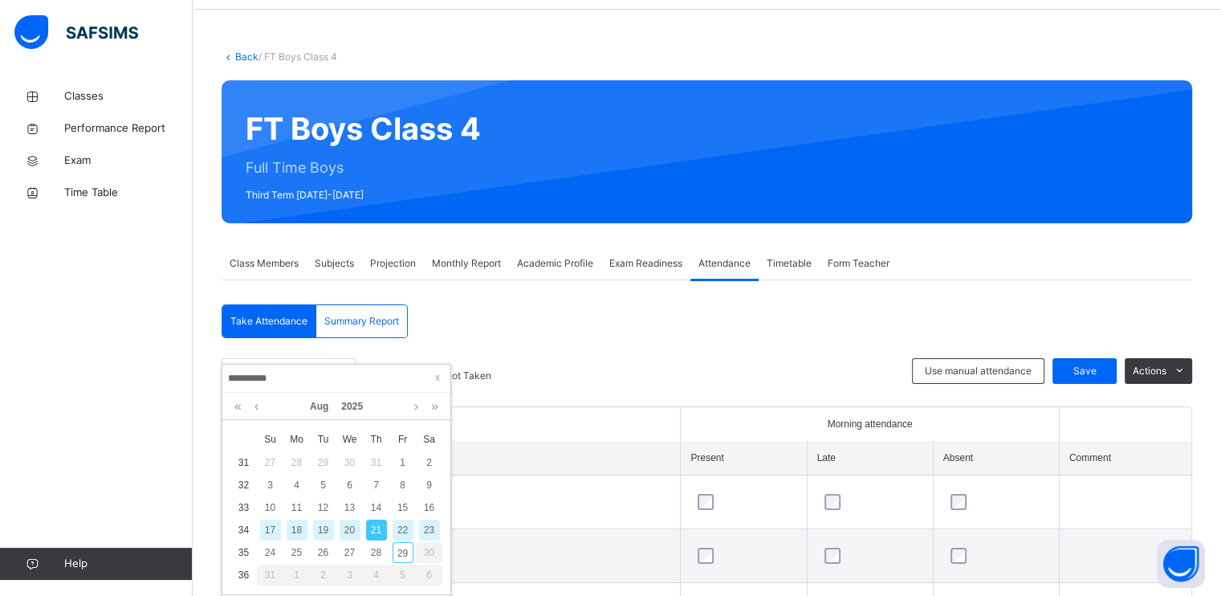
click at [340, 533] on div "20" at bounding box center [350, 529] width 21 height 21
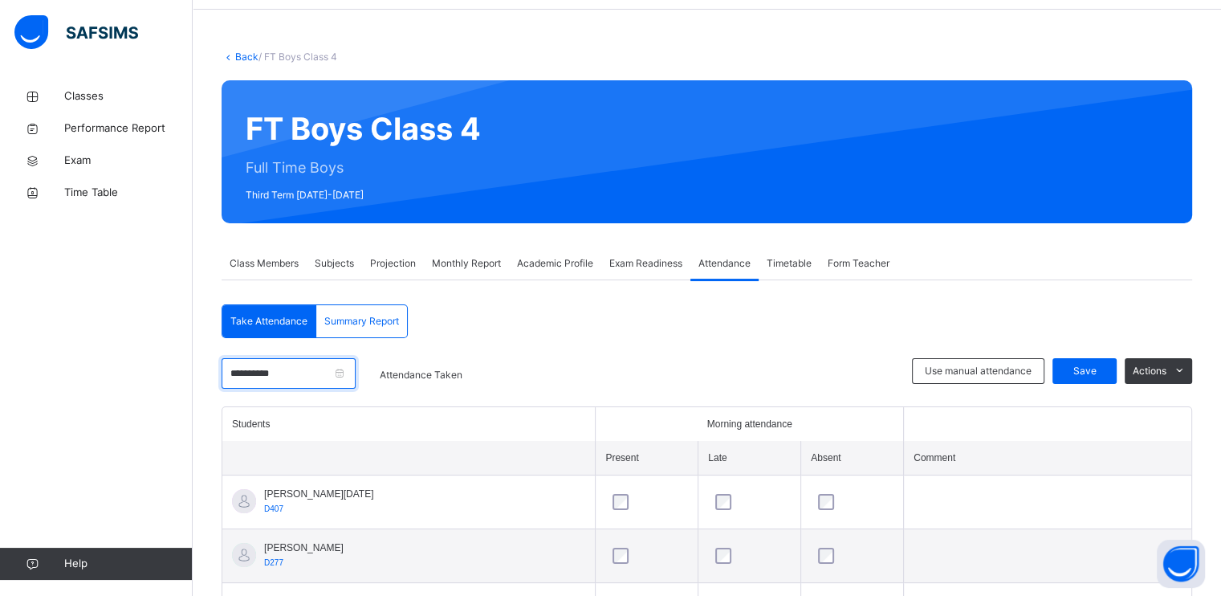
click at [253, 361] on input "**********" at bounding box center [289, 373] width 134 height 31
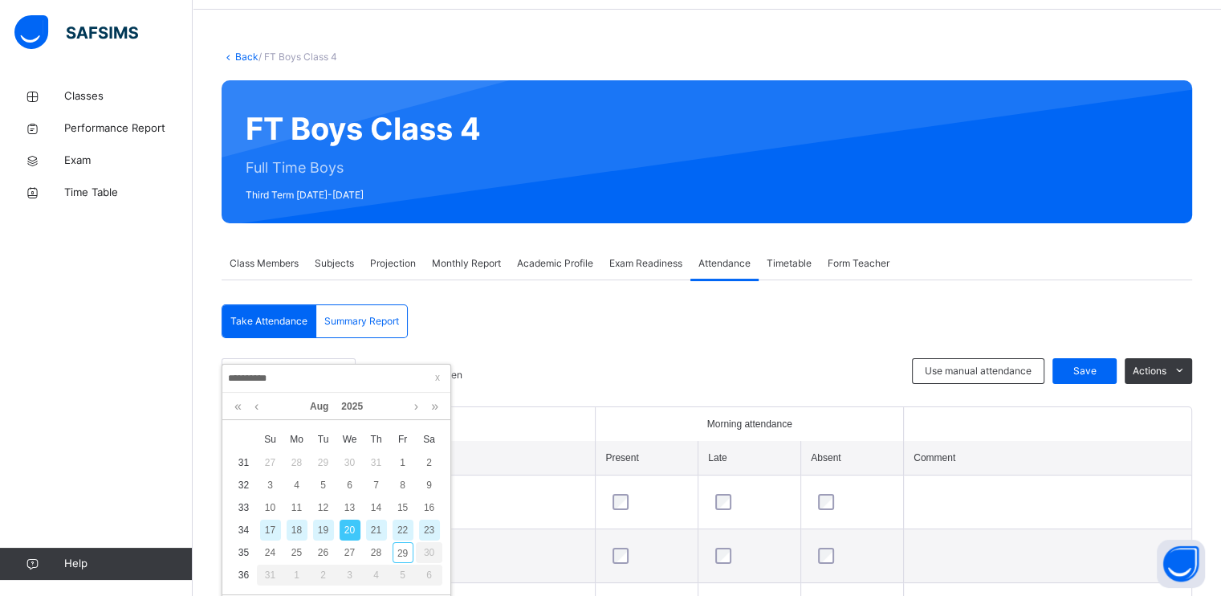
click at [372, 538] on div "21" at bounding box center [376, 529] width 21 height 21
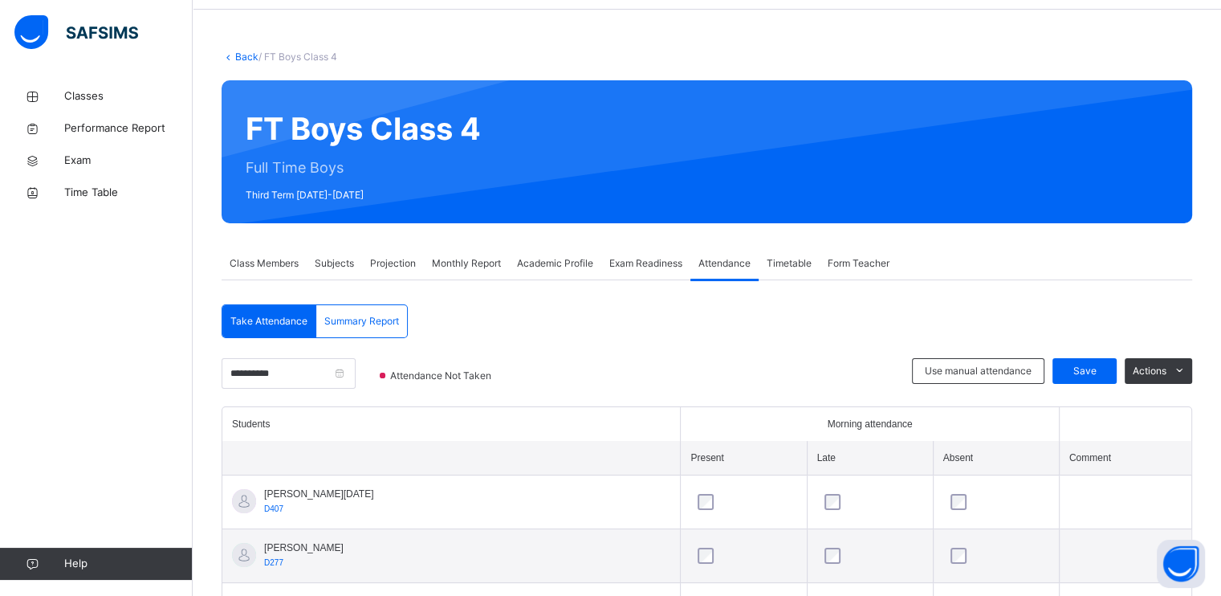
click at [526, 450] on th at bounding box center [451, 458] width 458 height 35
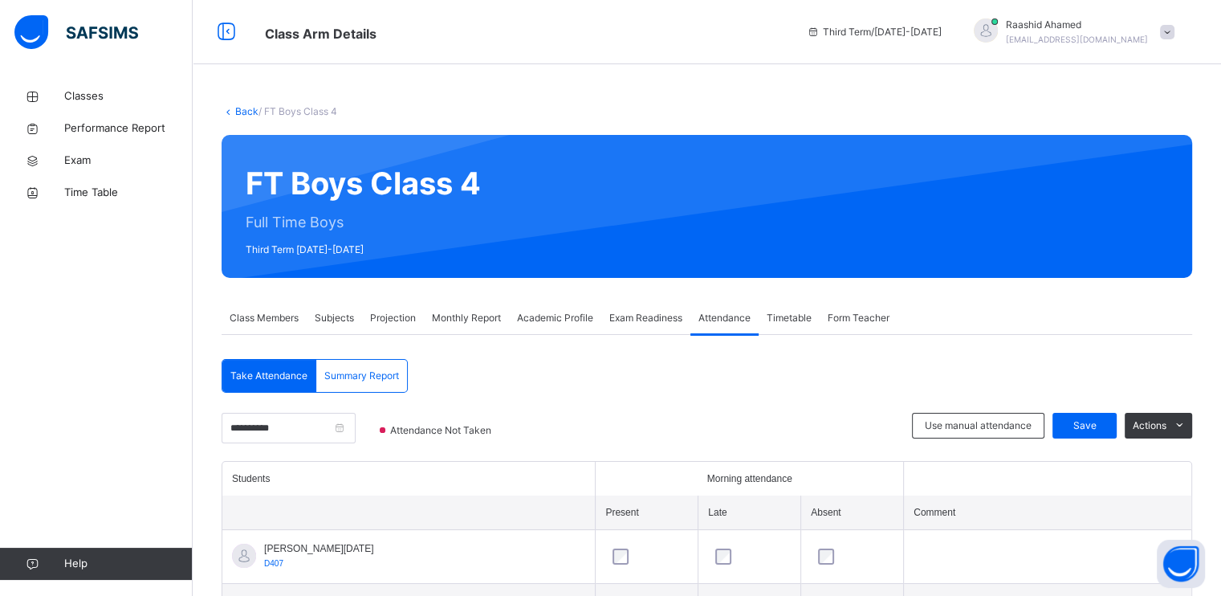
scroll to position [64, 0]
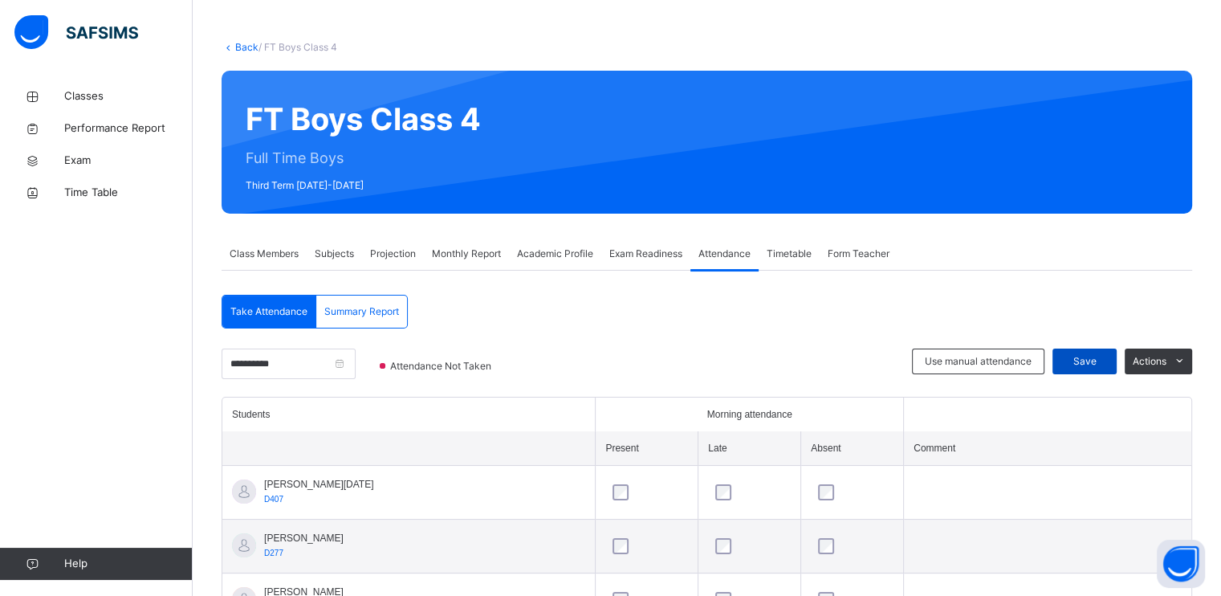
click at [1102, 364] on span "Save" at bounding box center [1085, 361] width 40 height 14
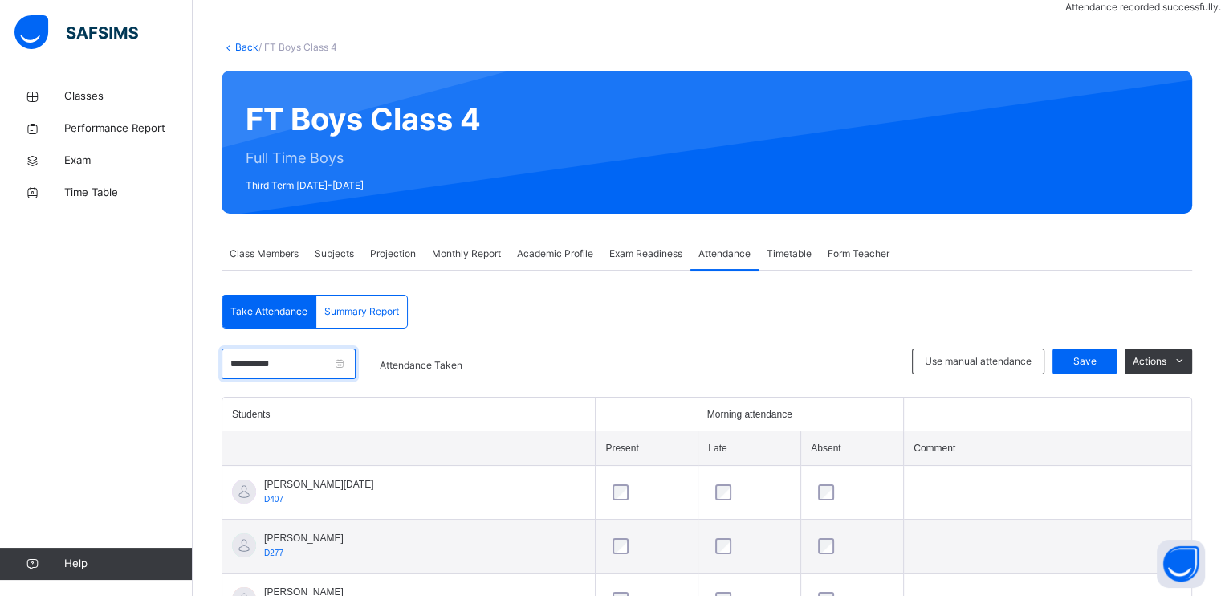
click at [344, 369] on input "**********" at bounding box center [289, 363] width 134 height 31
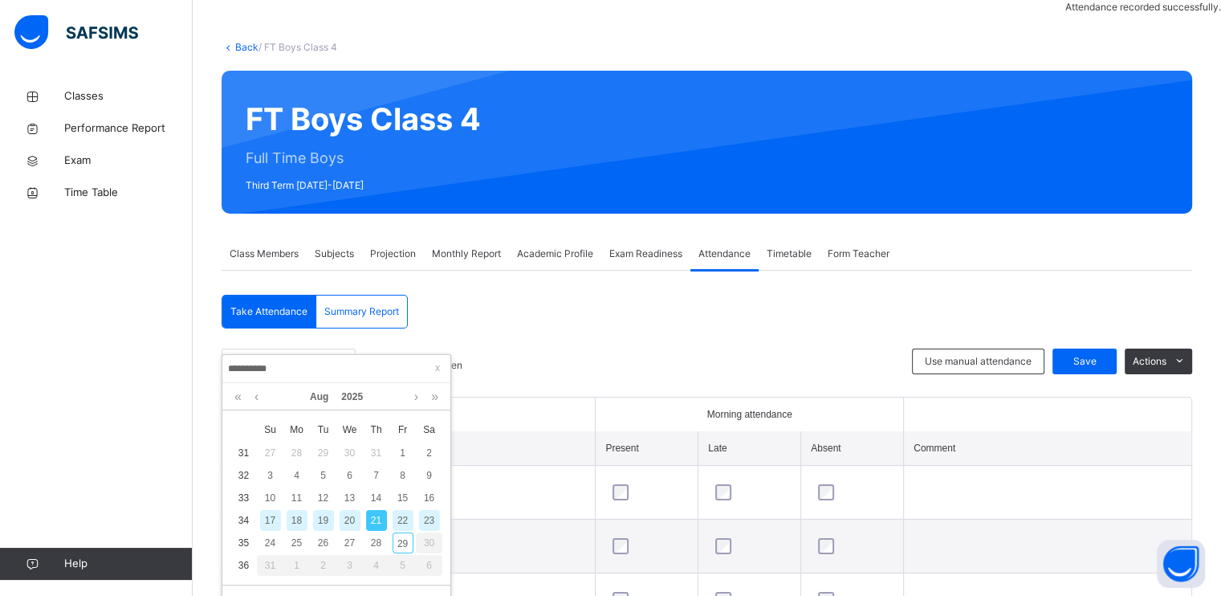
click at [395, 521] on div "22" at bounding box center [403, 520] width 21 height 21
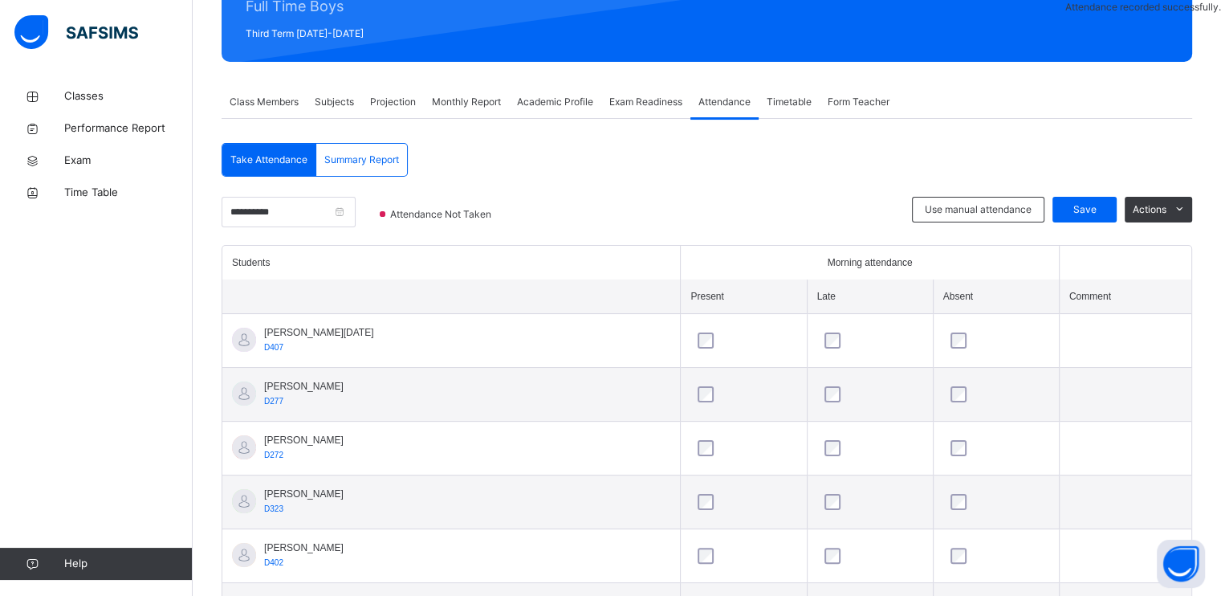
scroll to position [221, 0]
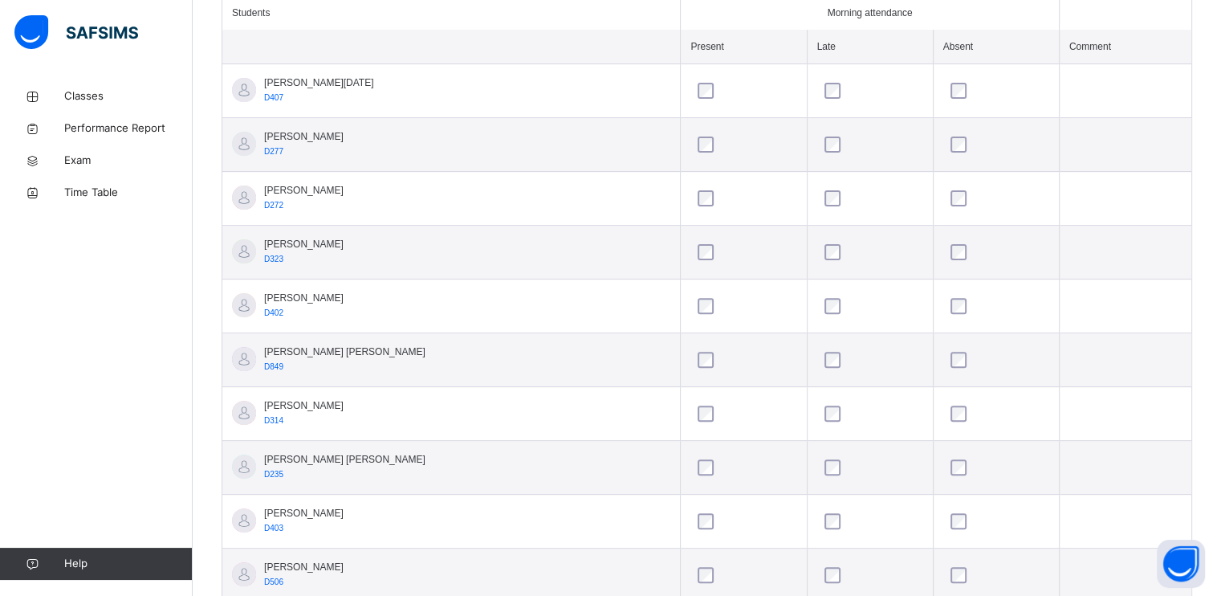
click at [495, 458] on td "[PERSON_NAME] [PERSON_NAME] D235" at bounding box center [451, 468] width 458 height 54
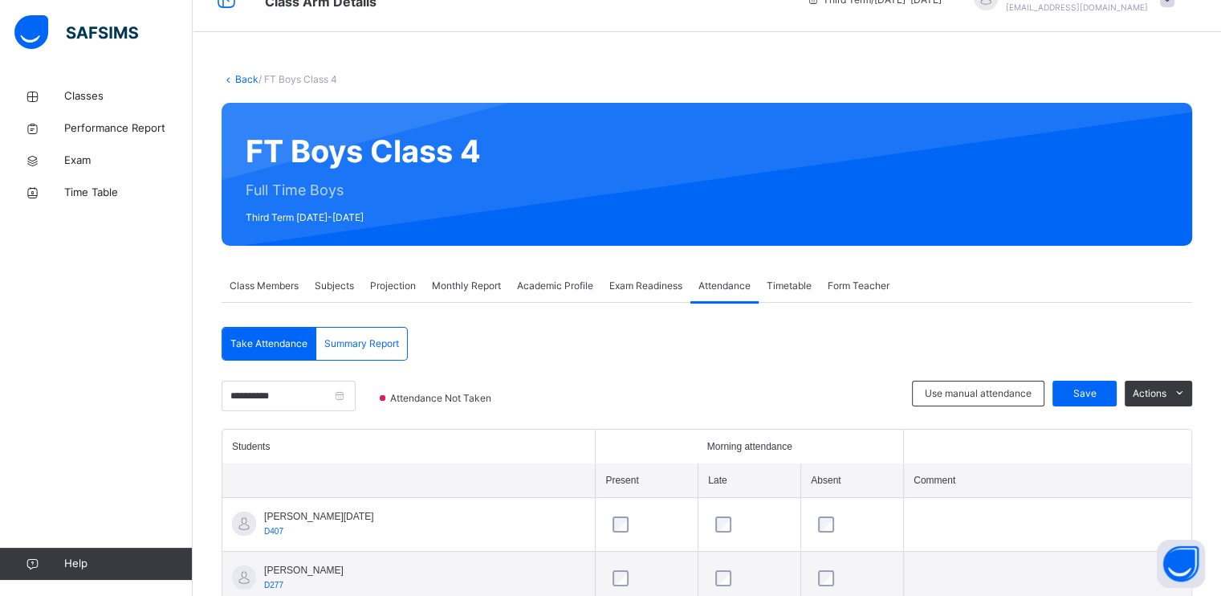
scroll to position [60, 0]
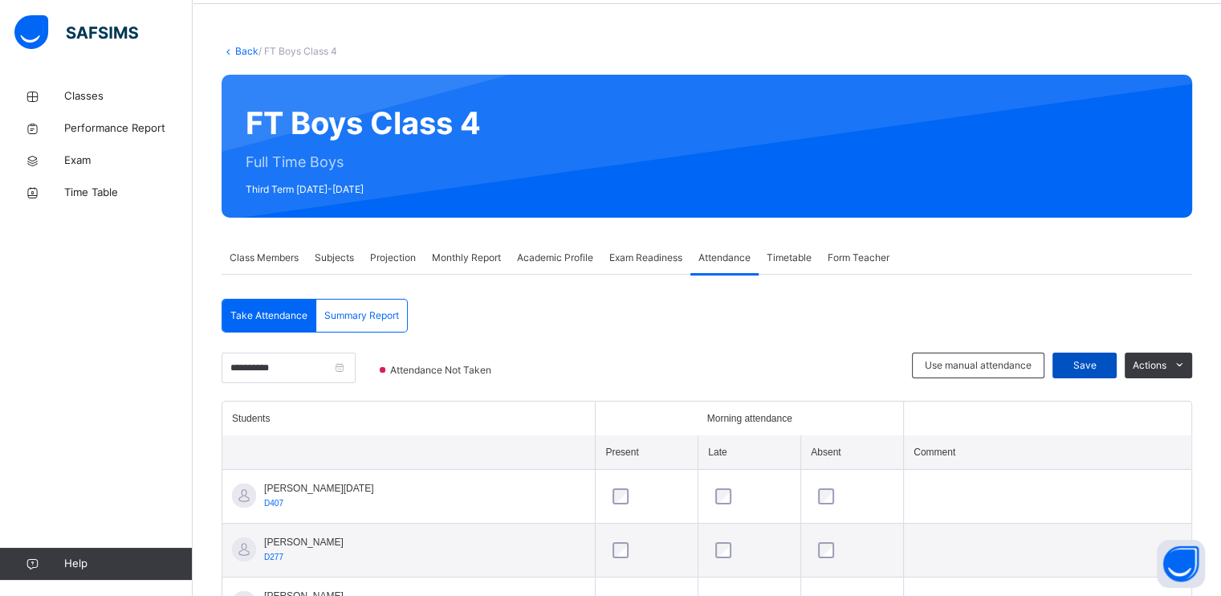
click at [1091, 365] on span "Save" at bounding box center [1085, 365] width 40 height 14
click at [319, 371] on input "**********" at bounding box center [289, 367] width 134 height 31
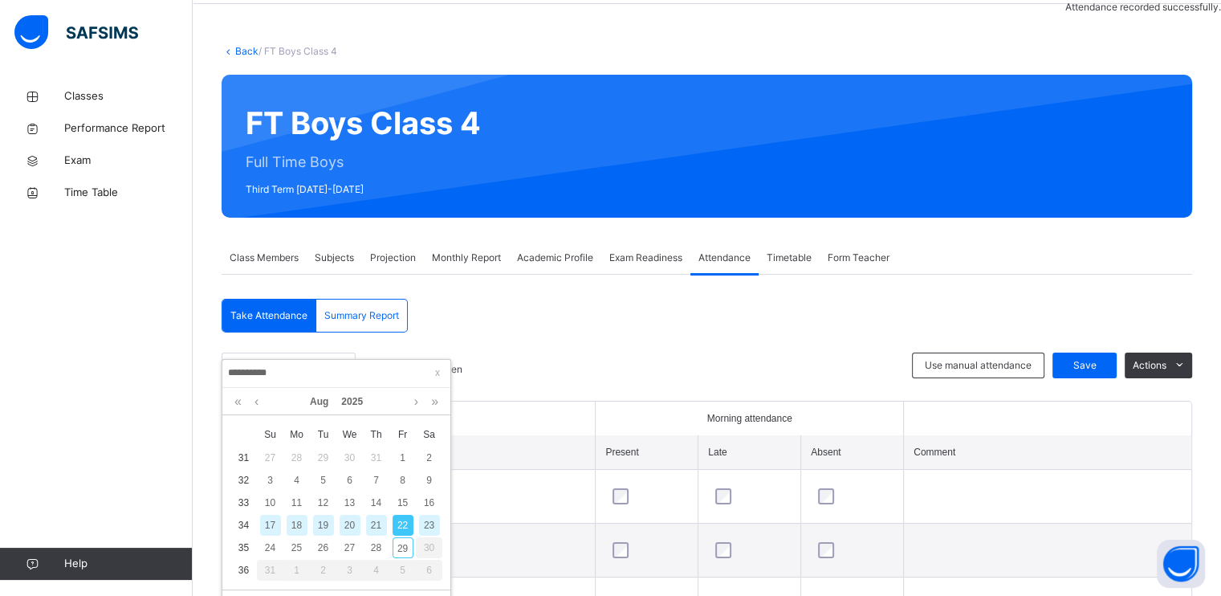
click at [426, 528] on div "23" at bounding box center [429, 525] width 21 height 21
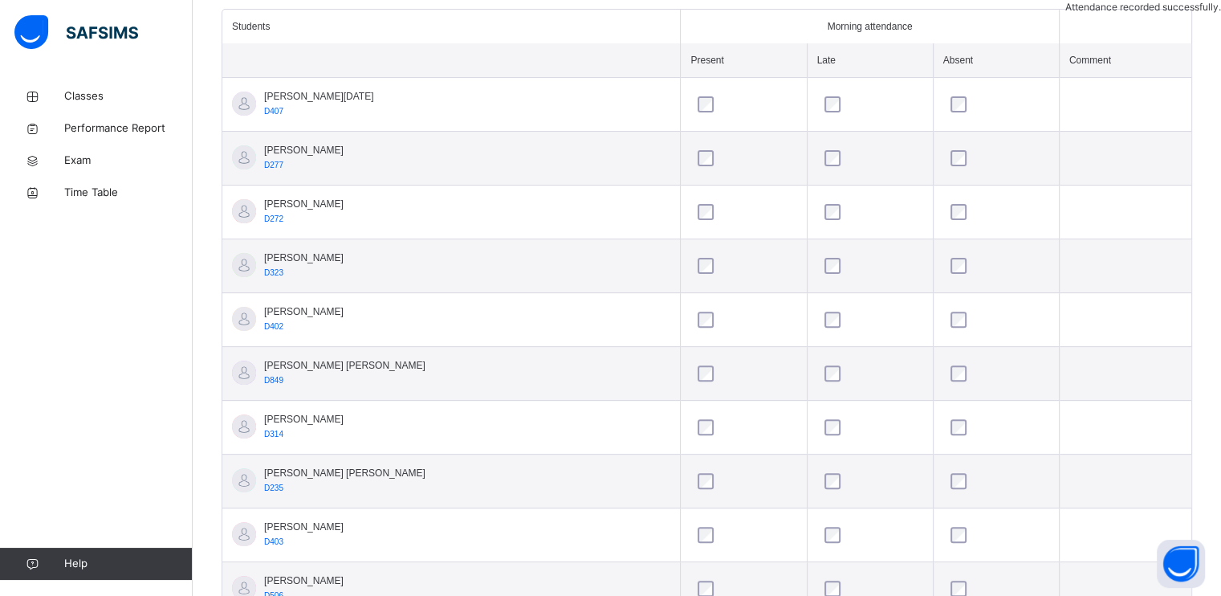
scroll to position [475, 0]
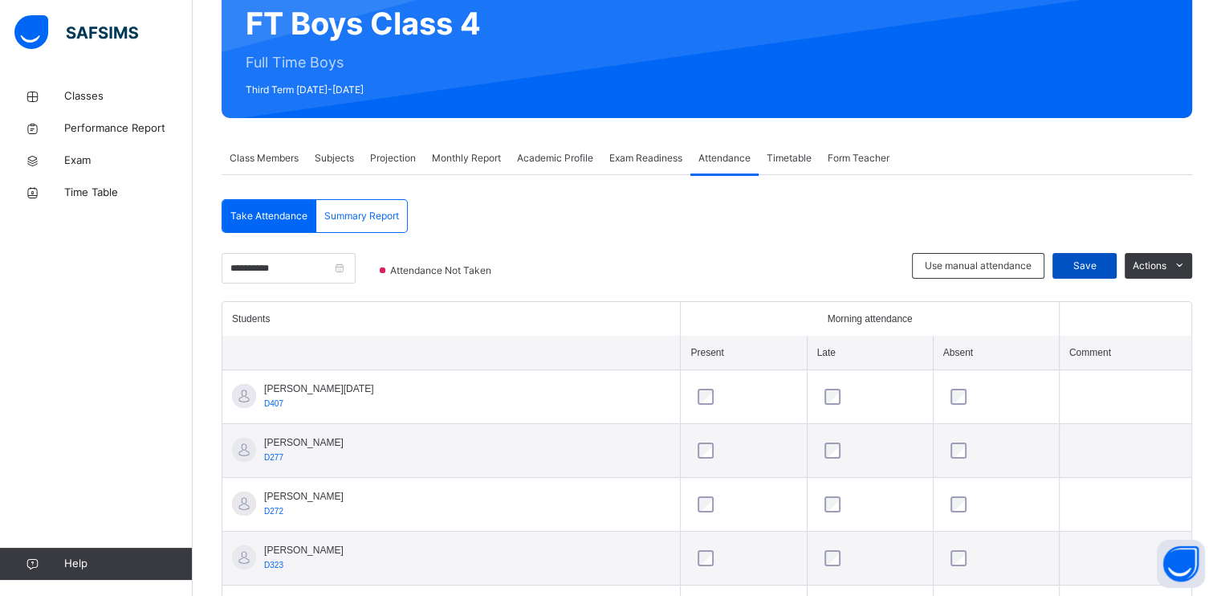
click at [1089, 262] on span "Save" at bounding box center [1085, 266] width 40 height 14
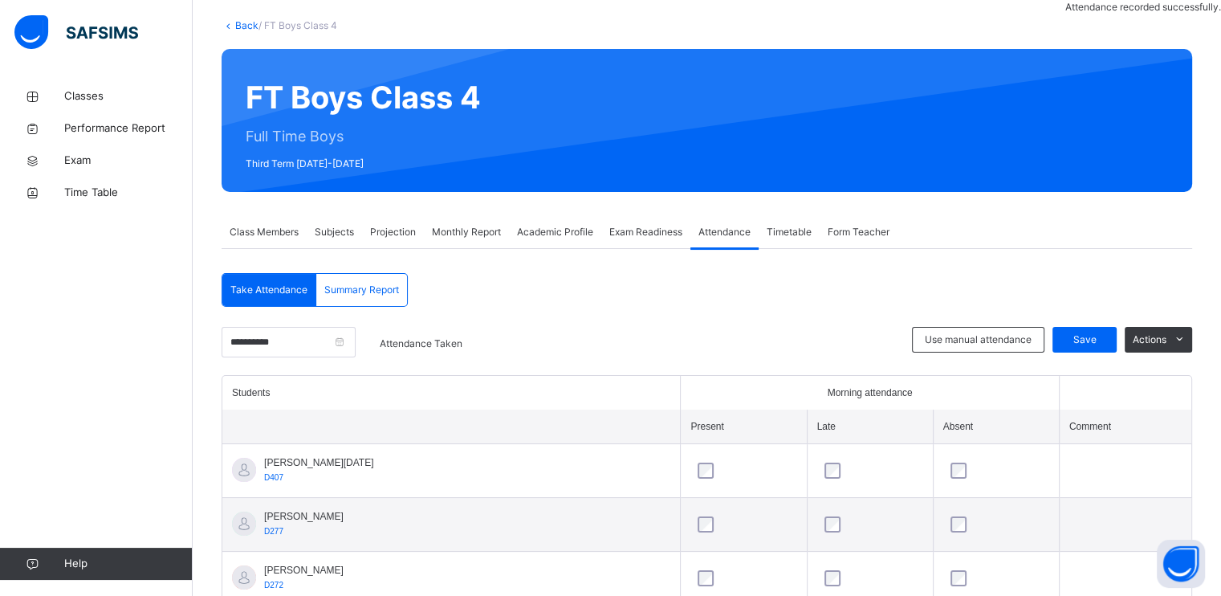
scroll to position [160, 0]
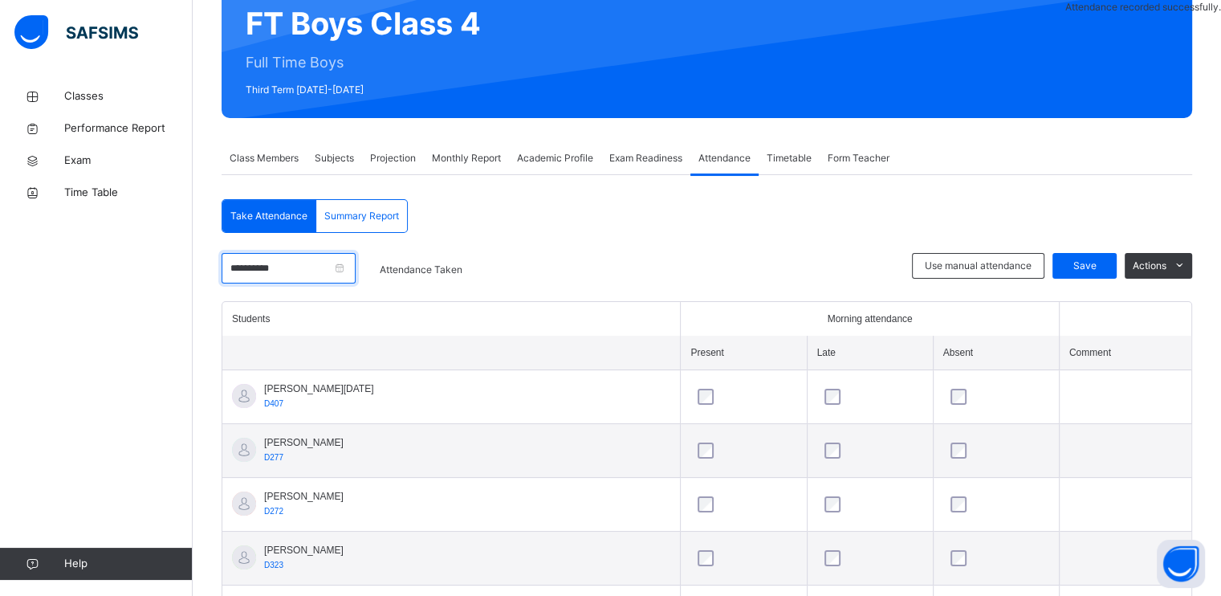
click at [300, 266] on input "**********" at bounding box center [289, 268] width 134 height 31
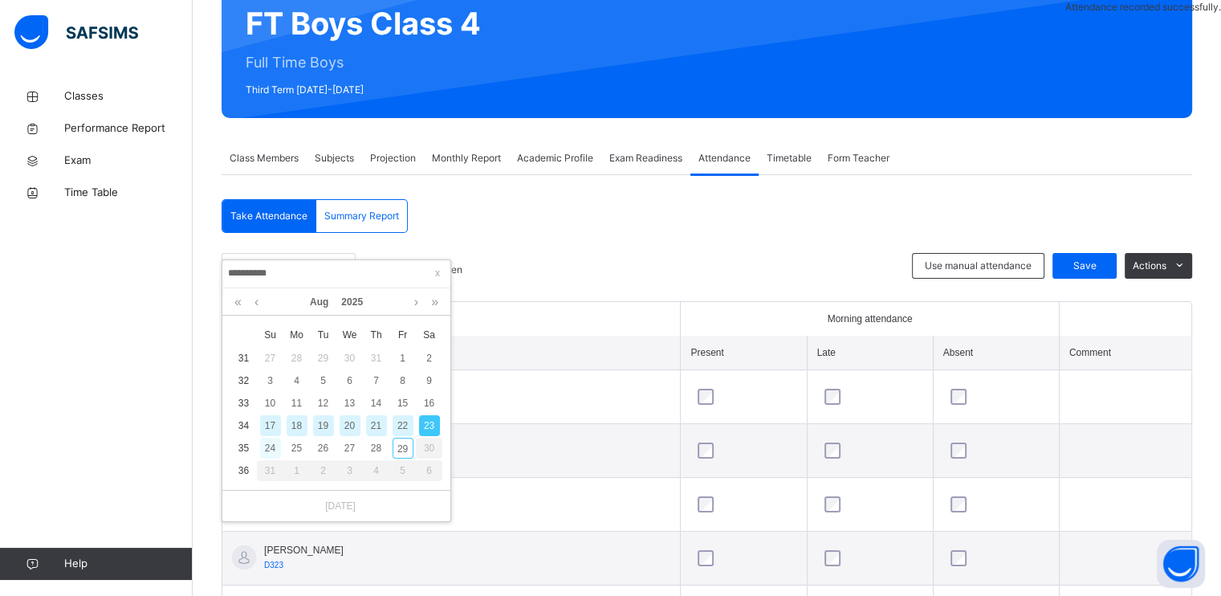
click at [270, 446] on div "24" at bounding box center [270, 448] width 21 height 21
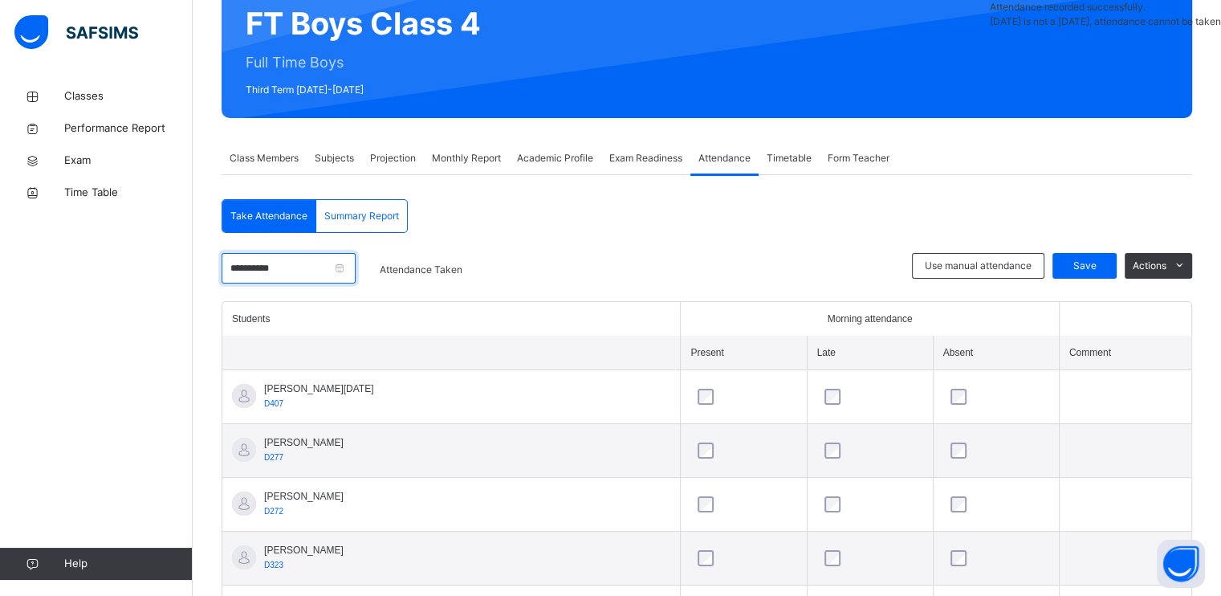
click at [343, 268] on input "**********" at bounding box center [289, 268] width 134 height 31
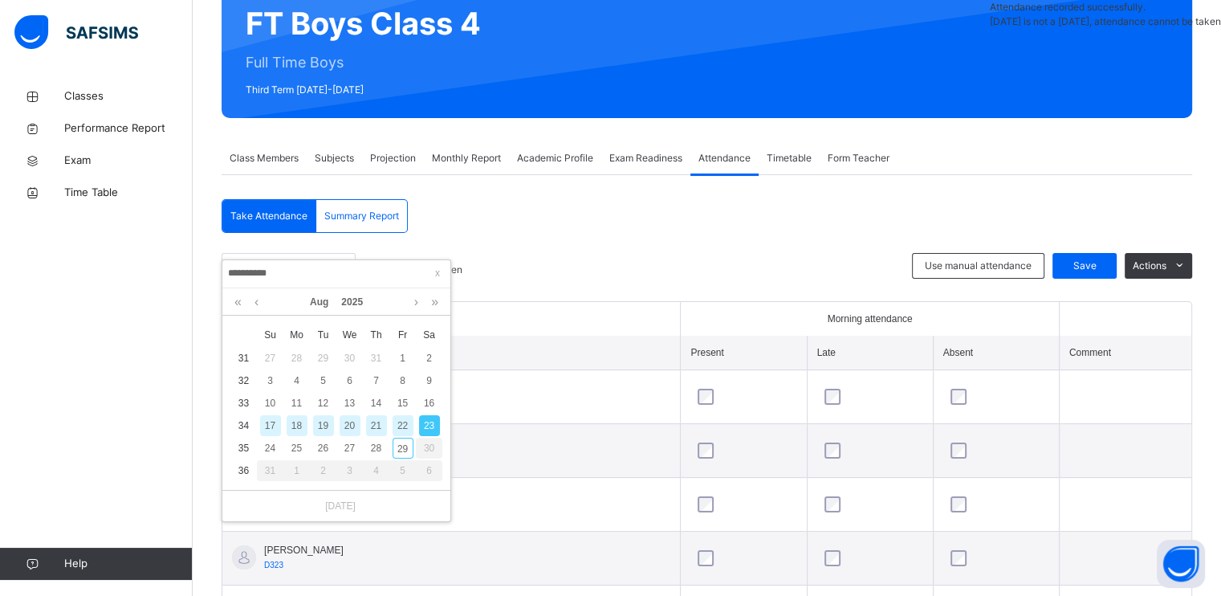
click at [283, 474] on div "31" at bounding box center [270, 470] width 26 height 21
click at [292, 450] on div "25" at bounding box center [297, 448] width 21 height 21
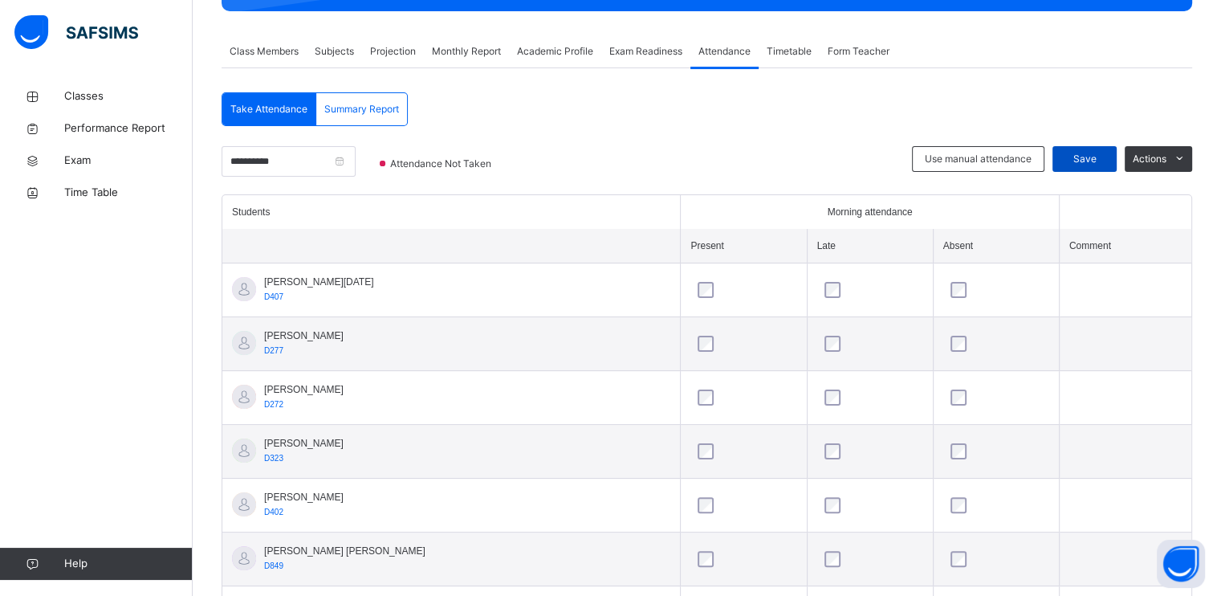
click at [1090, 163] on span "Save" at bounding box center [1085, 159] width 40 height 14
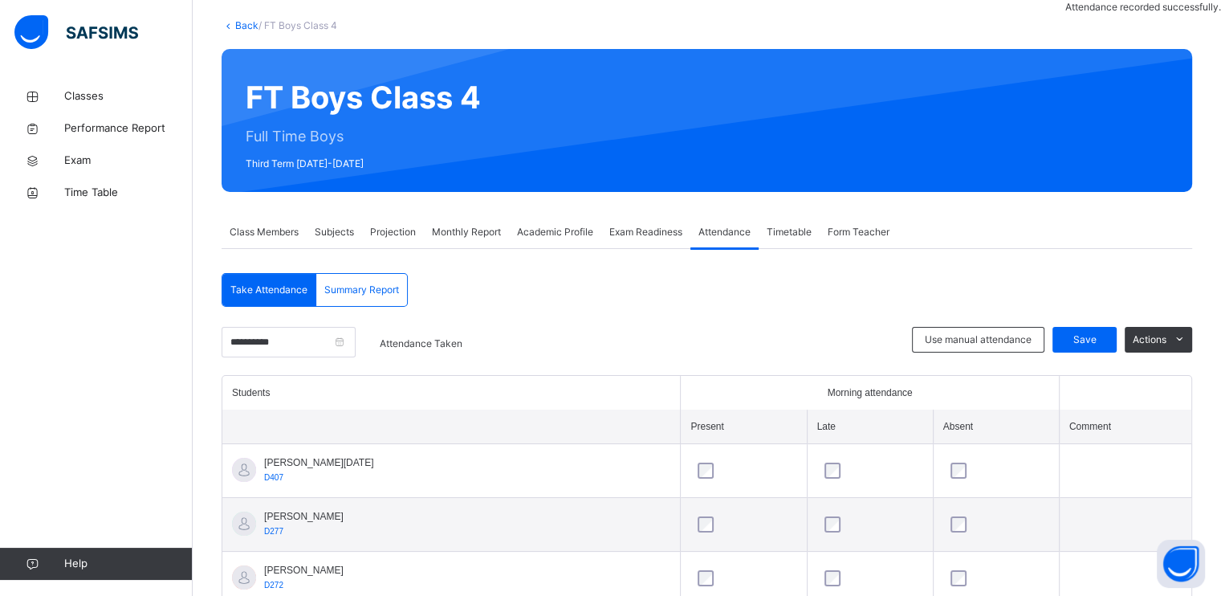
scroll to position [267, 0]
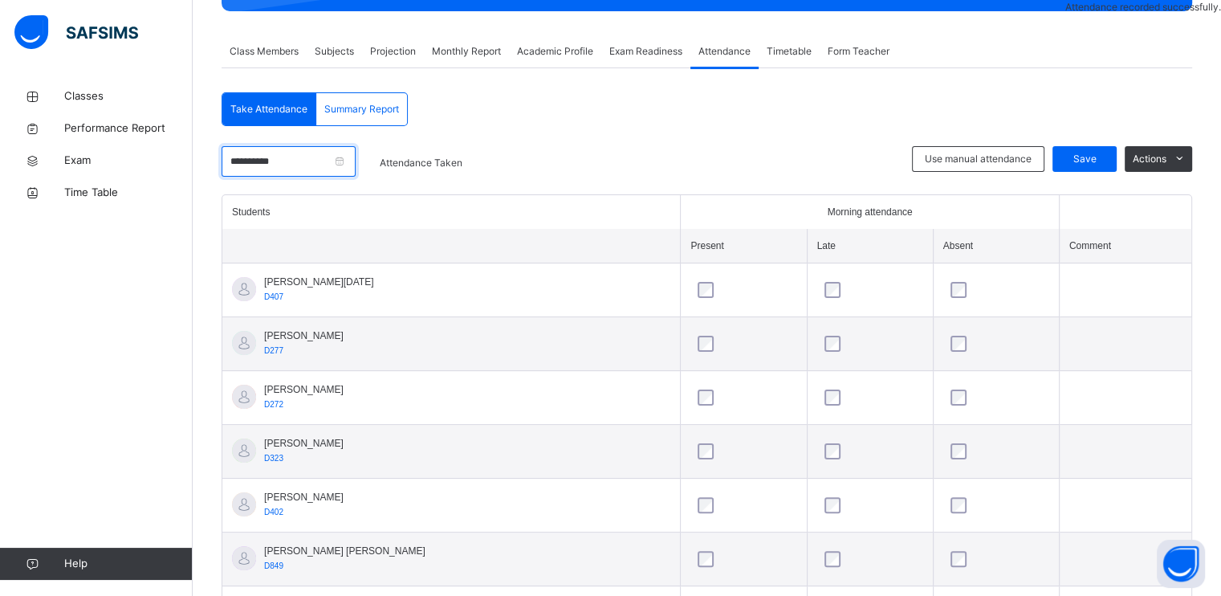
click at [316, 161] on input "**********" at bounding box center [289, 161] width 134 height 31
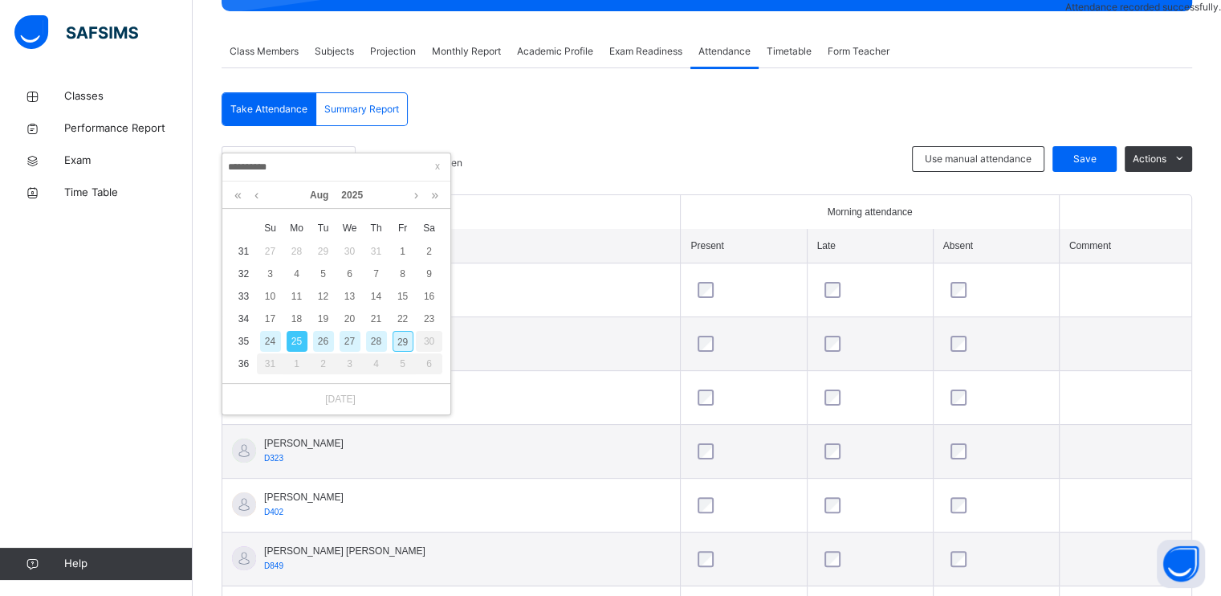
click at [324, 349] on div "26" at bounding box center [323, 341] width 21 height 21
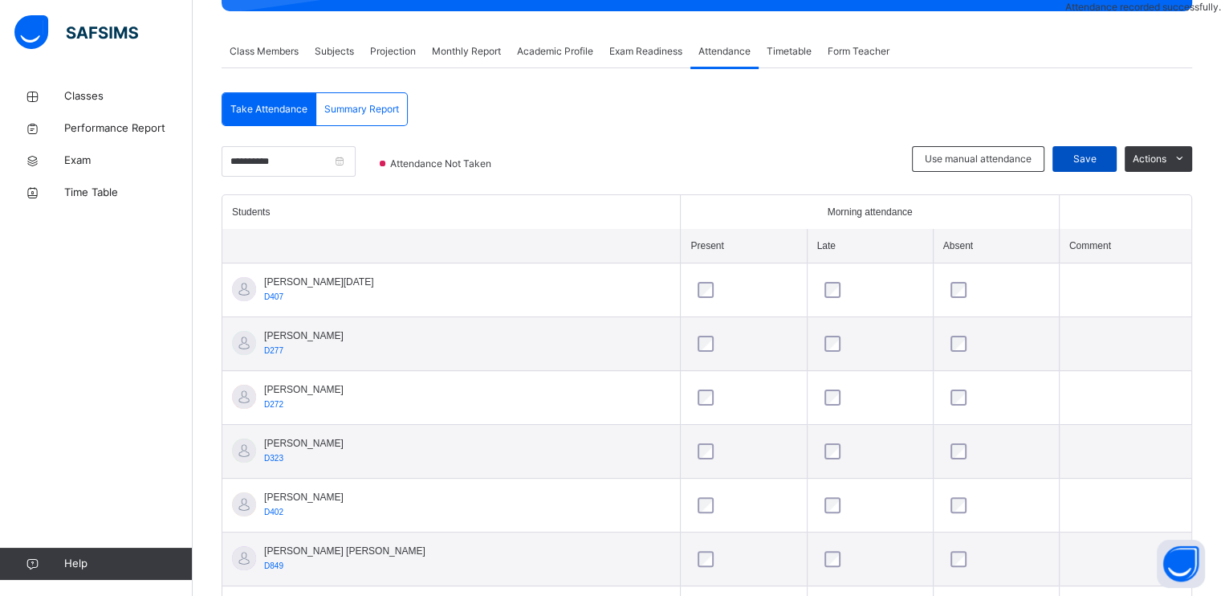
click at [1094, 154] on span "Save" at bounding box center [1085, 159] width 40 height 14
click at [328, 163] on input "**********" at bounding box center [289, 161] width 134 height 31
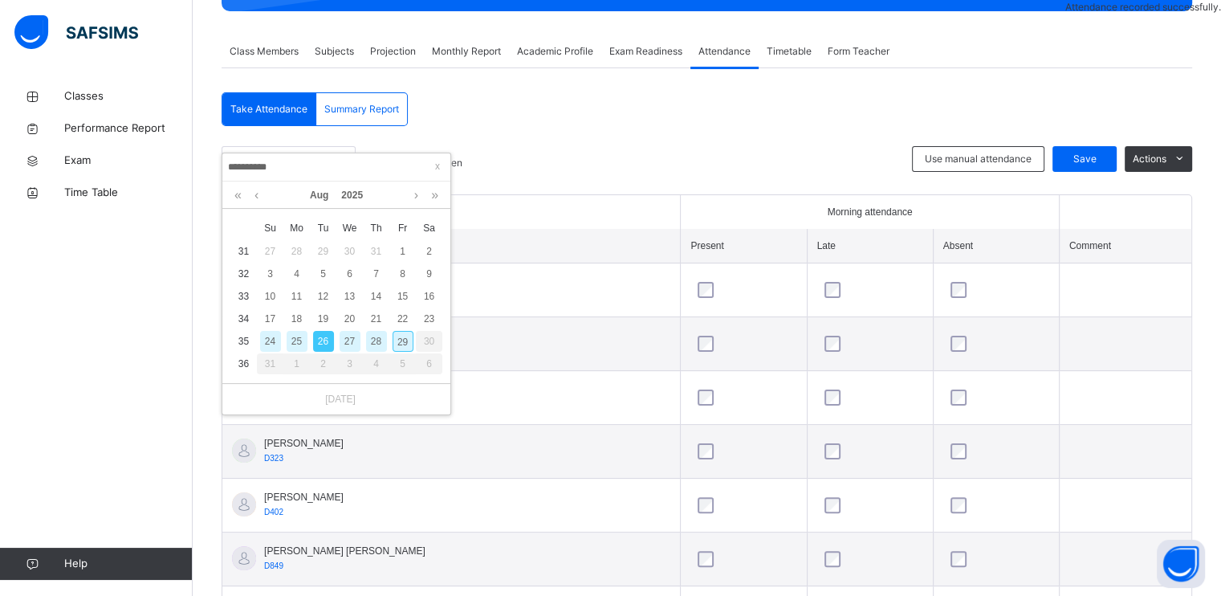
click at [347, 340] on div "27" at bounding box center [350, 341] width 21 height 21
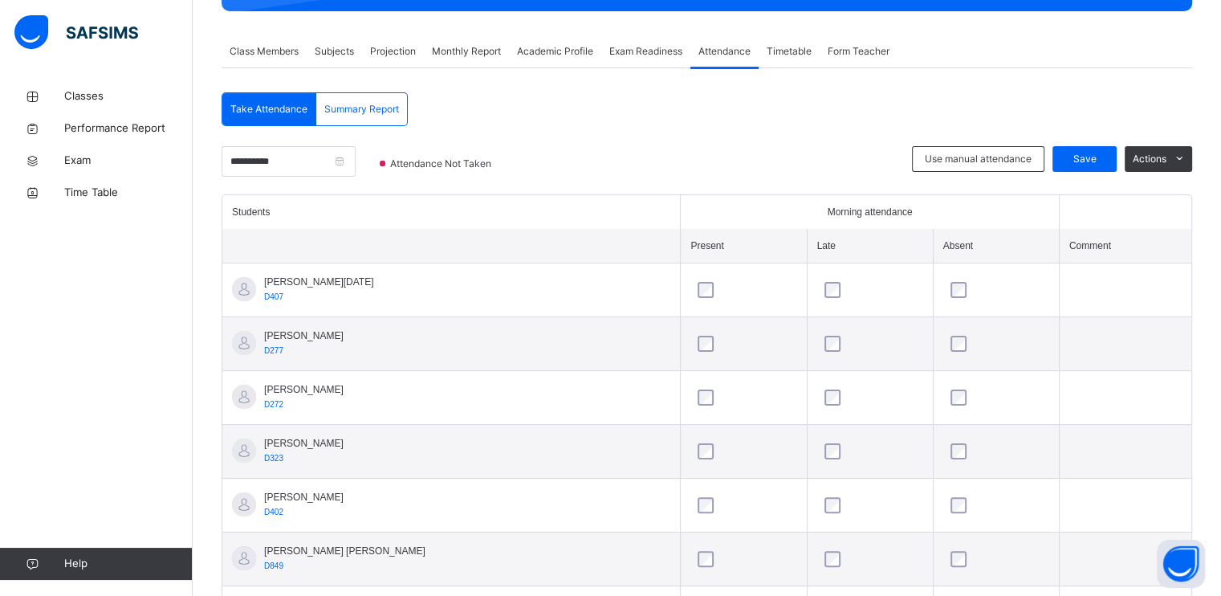
scroll to position [388, 0]
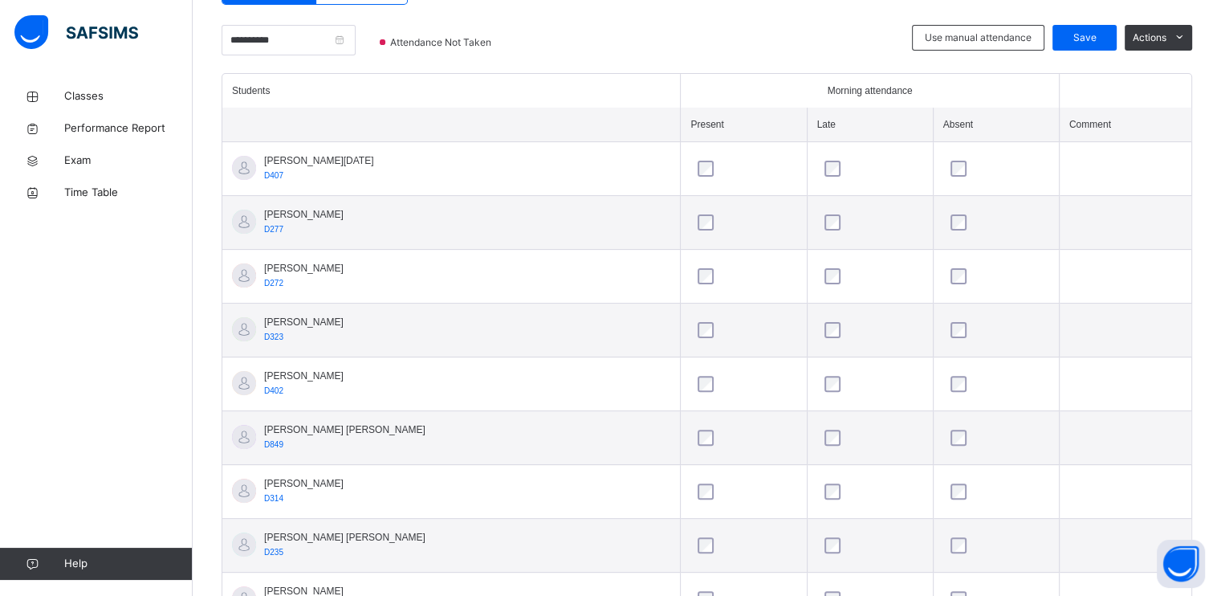
click at [947, 161] on div at bounding box center [996, 169] width 98 height 16
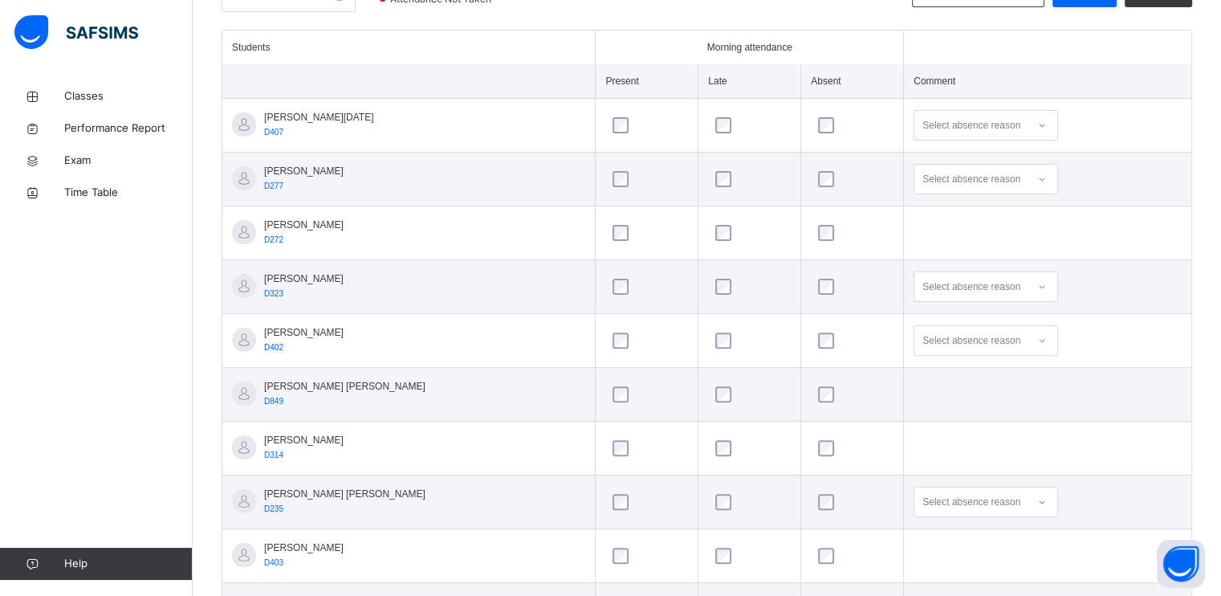
scroll to position [352, 0]
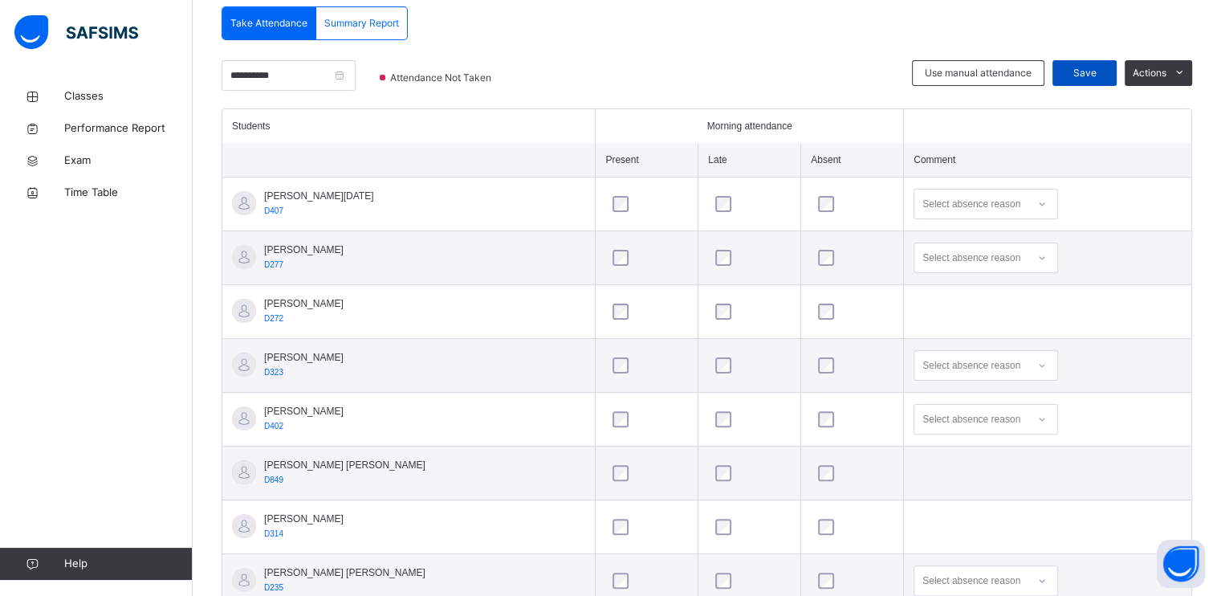
click at [1090, 67] on span "Save" at bounding box center [1085, 73] width 40 height 14
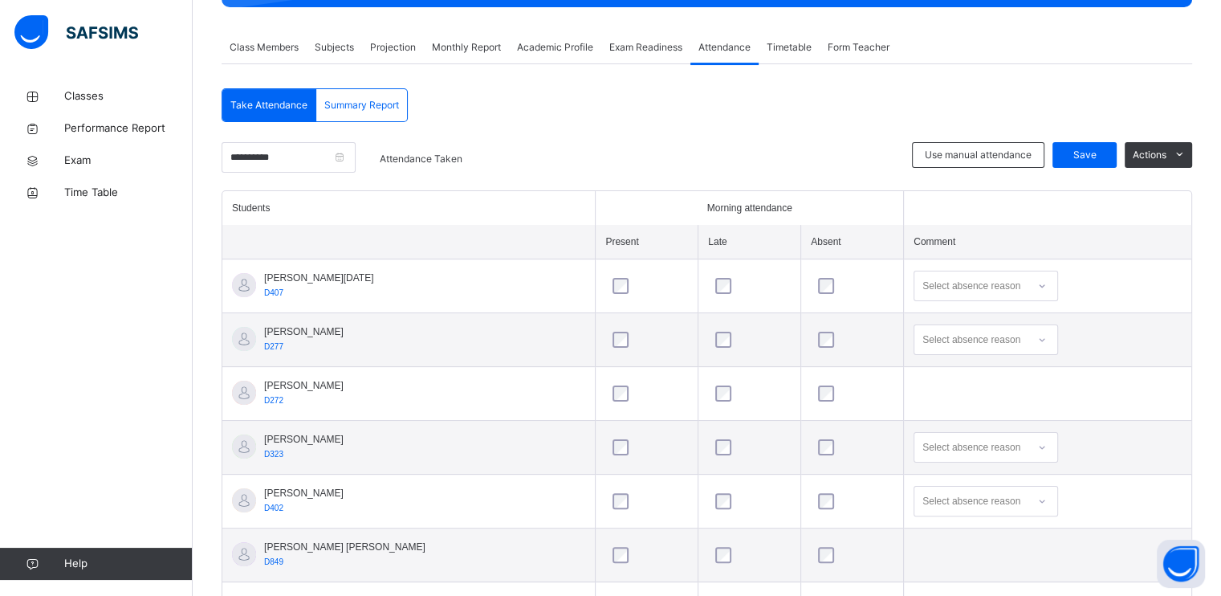
scroll to position [270, 0]
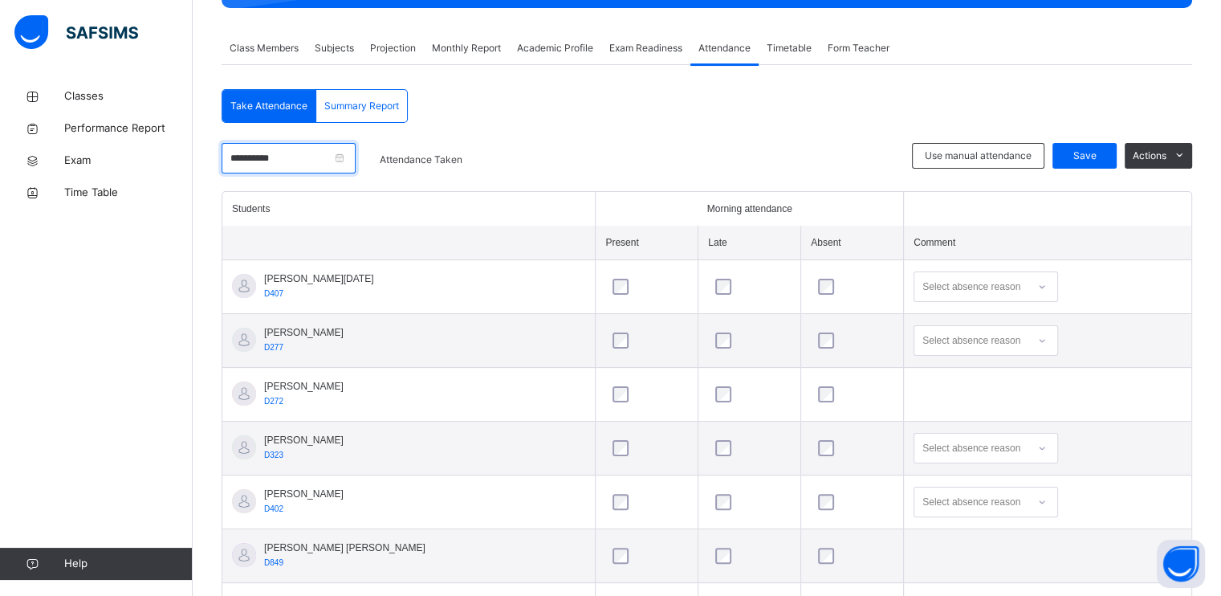
click at [244, 149] on input "**********" at bounding box center [289, 158] width 134 height 31
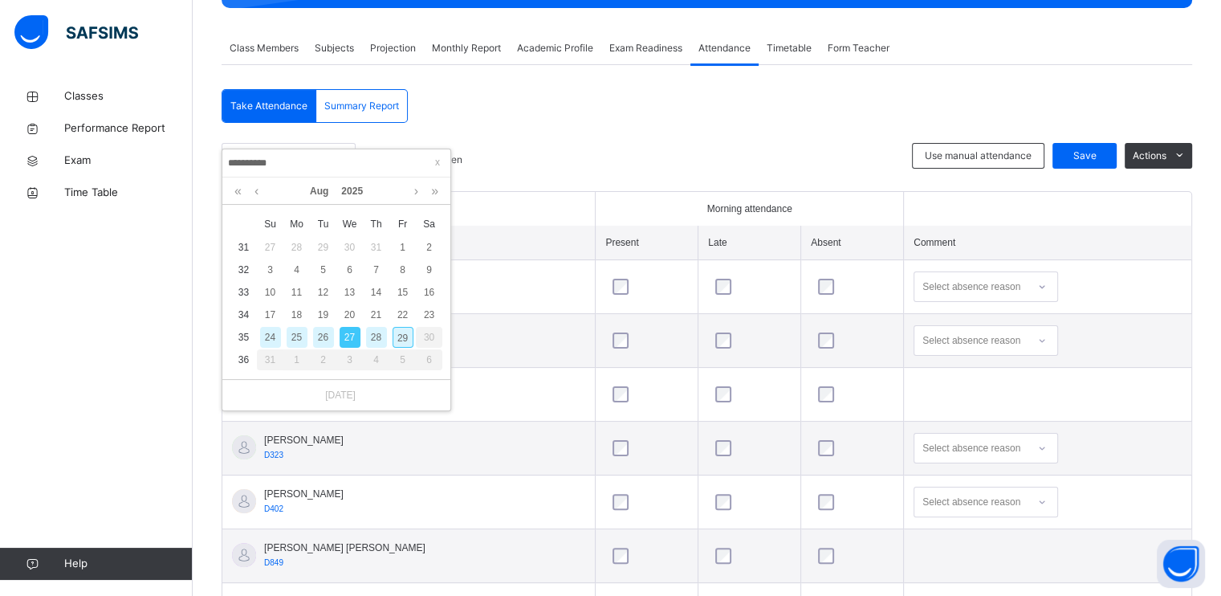
click at [374, 335] on div "28" at bounding box center [376, 337] width 21 height 21
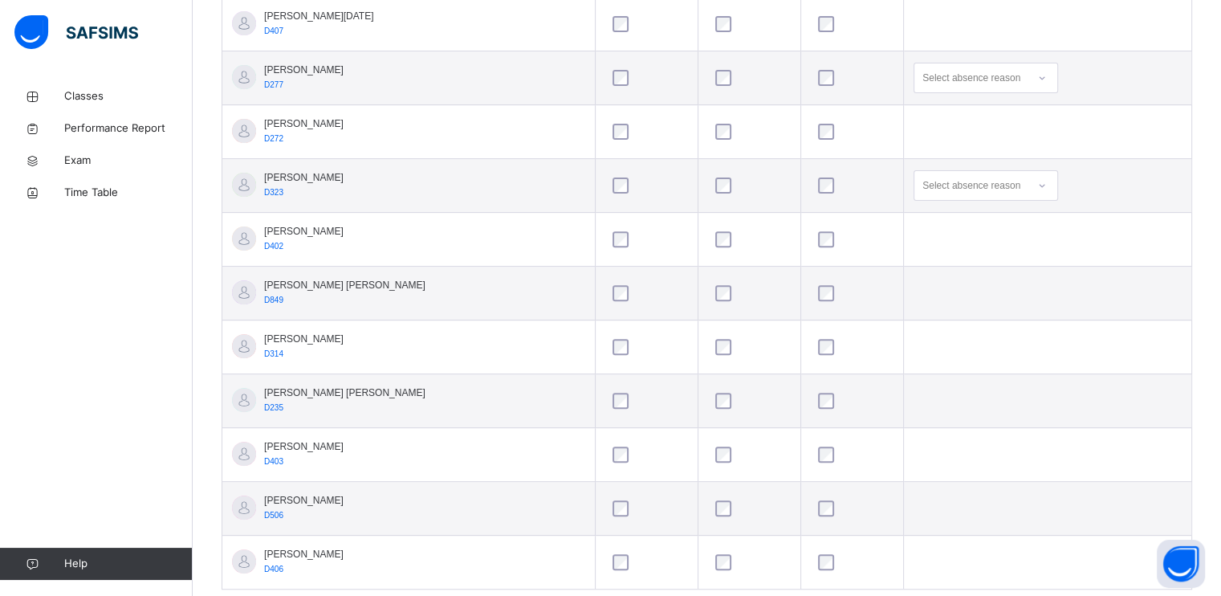
scroll to position [568, 0]
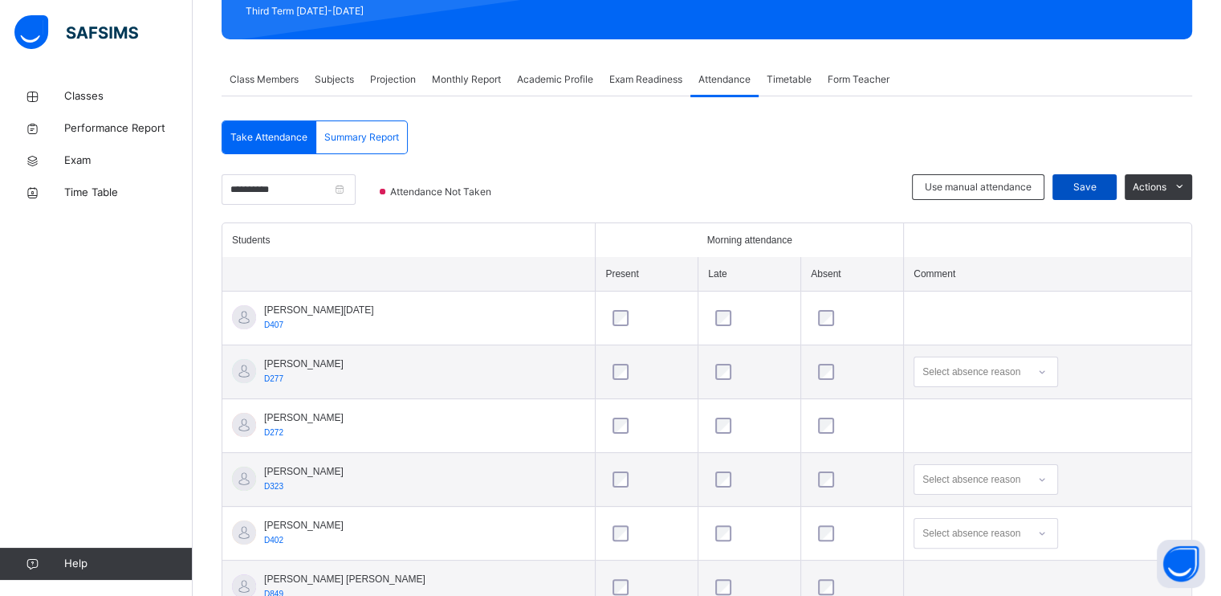
click at [1094, 174] on div "Save" at bounding box center [1085, 187] width 64 height 26
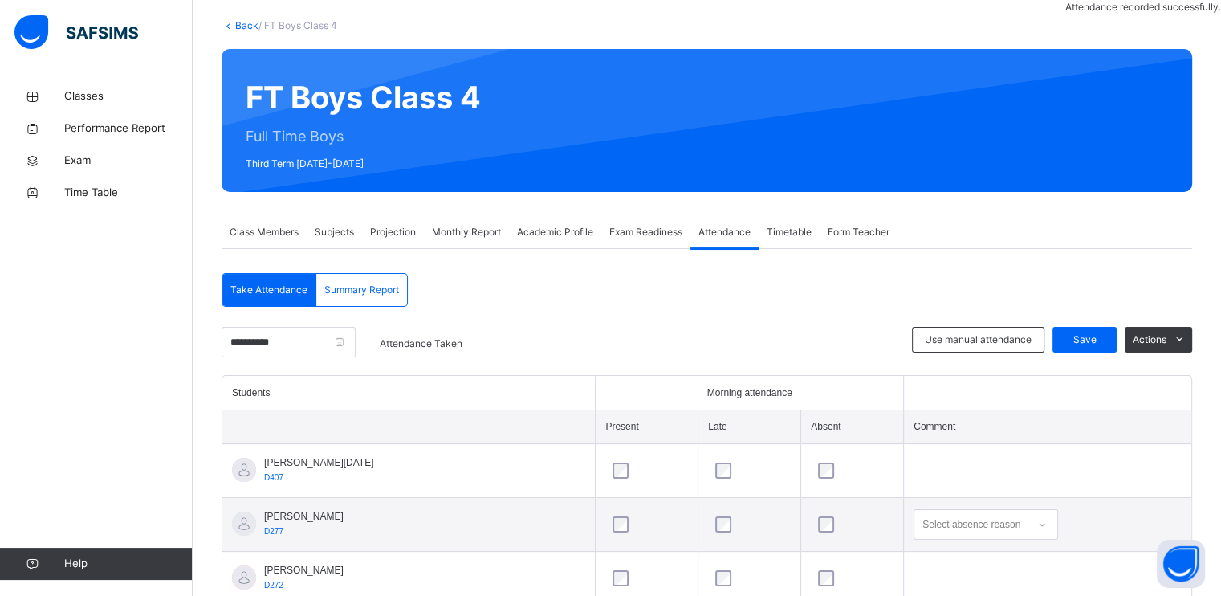
scroll to position [238, 0]
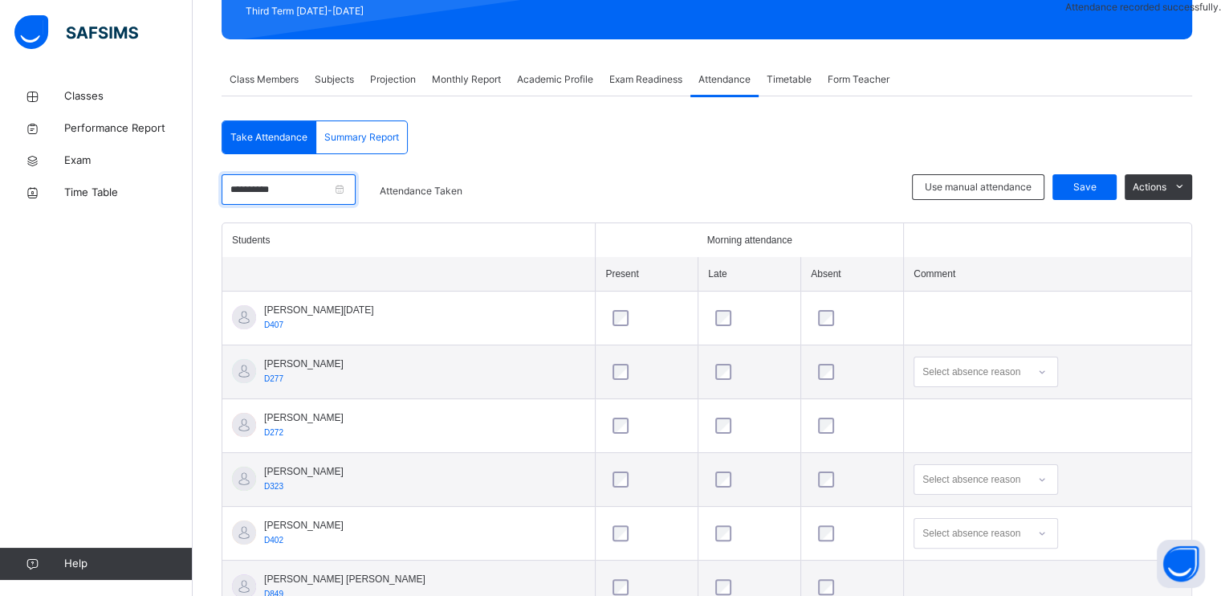
click at [324, 185] on input "**********" at bounding box center [289, 189] width 134 height 31
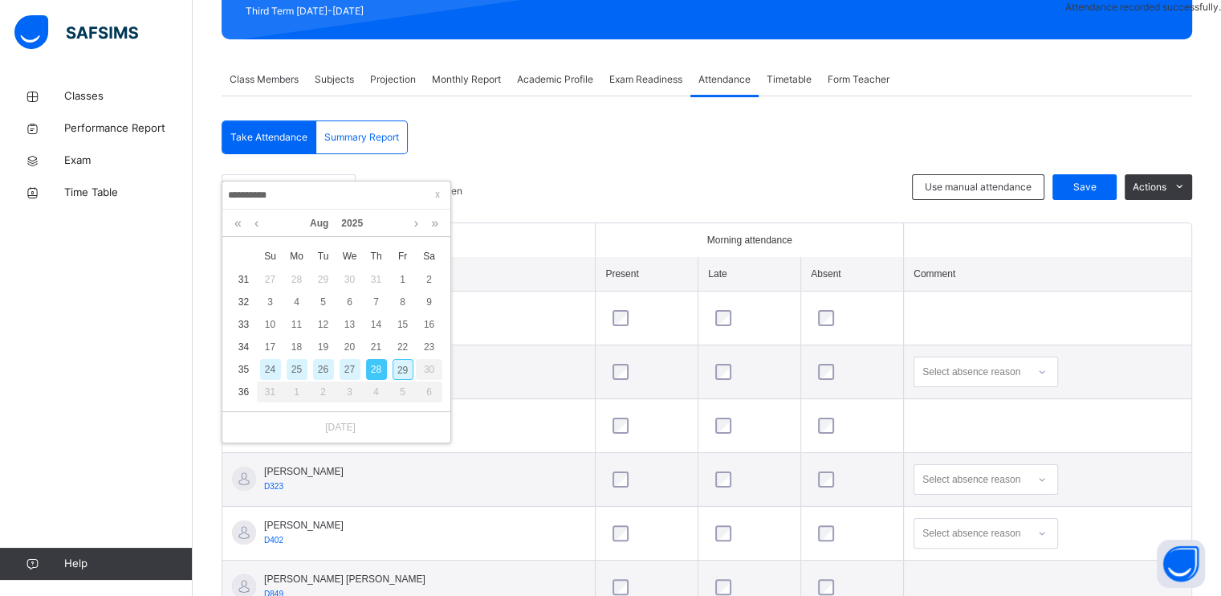
click at [396, 381] on div "5" at bounding box center [402, 391] width 26 height 21
click at [398, 371] on div "29" at bounding box center [403, 369] width 21 height 21
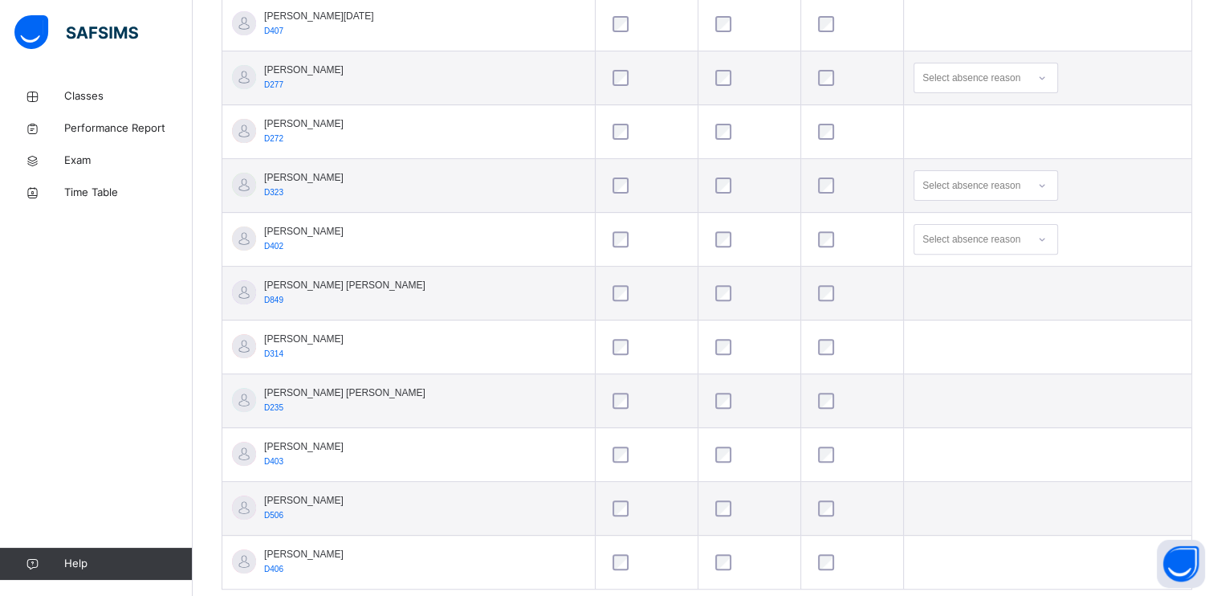
scroll to position [568, 0]
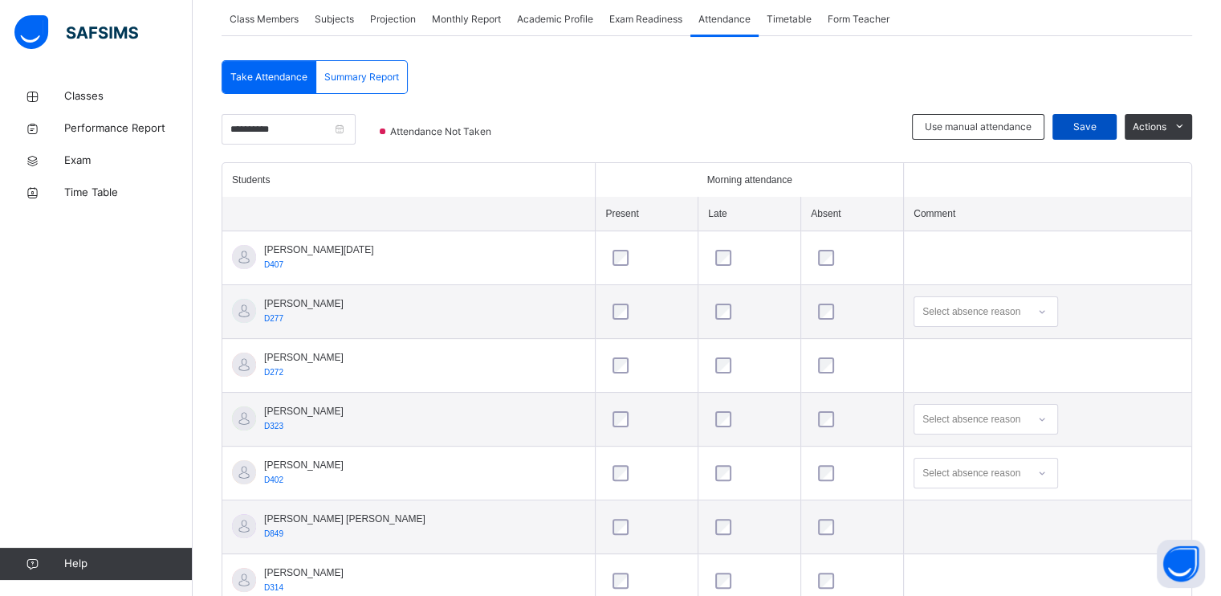
click at [1089, 136] on div "Save" at bounding box center [1085, 127] width 64 height 26
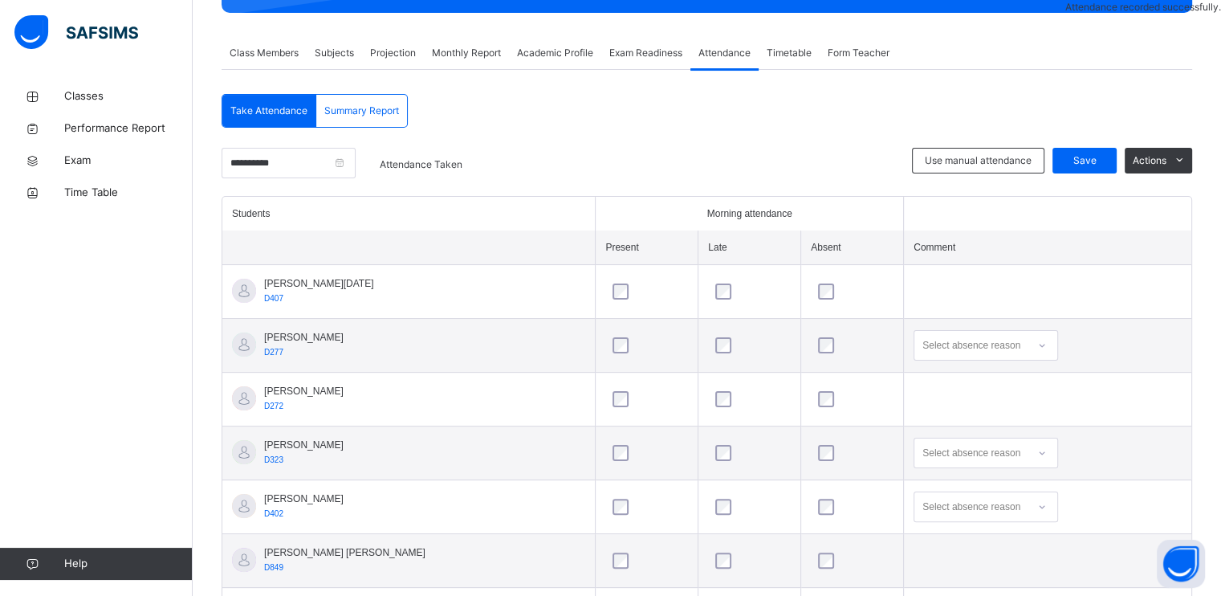
click at [257, 69] on div "Class Members" at bounding box center [264, 53] width 85 height 32
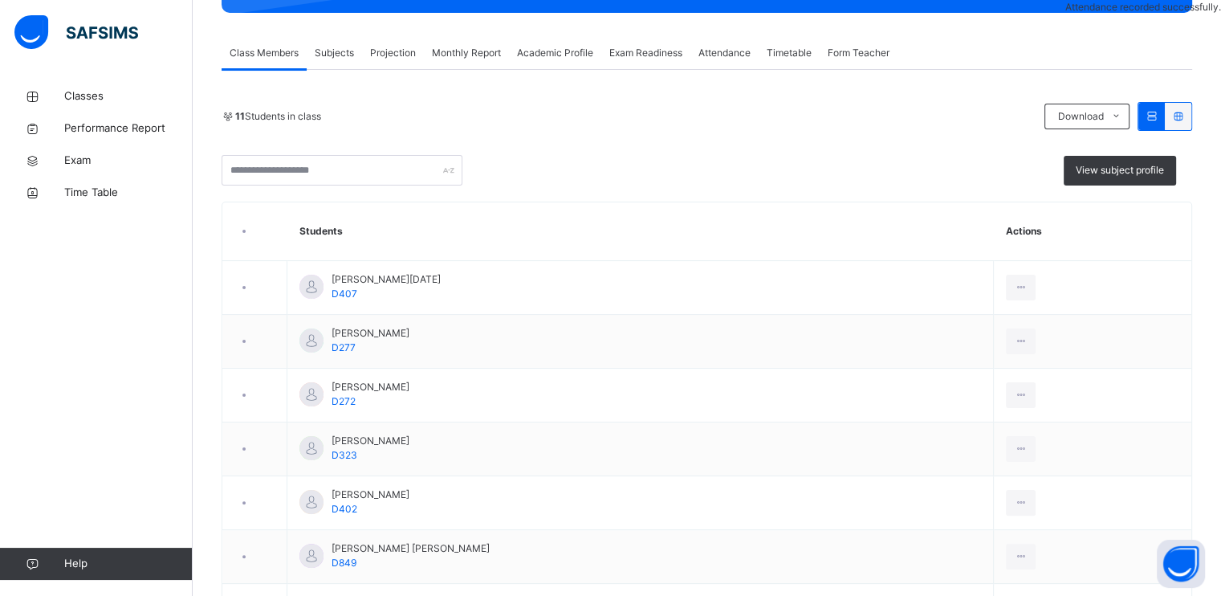
scroll to position [194, 0]
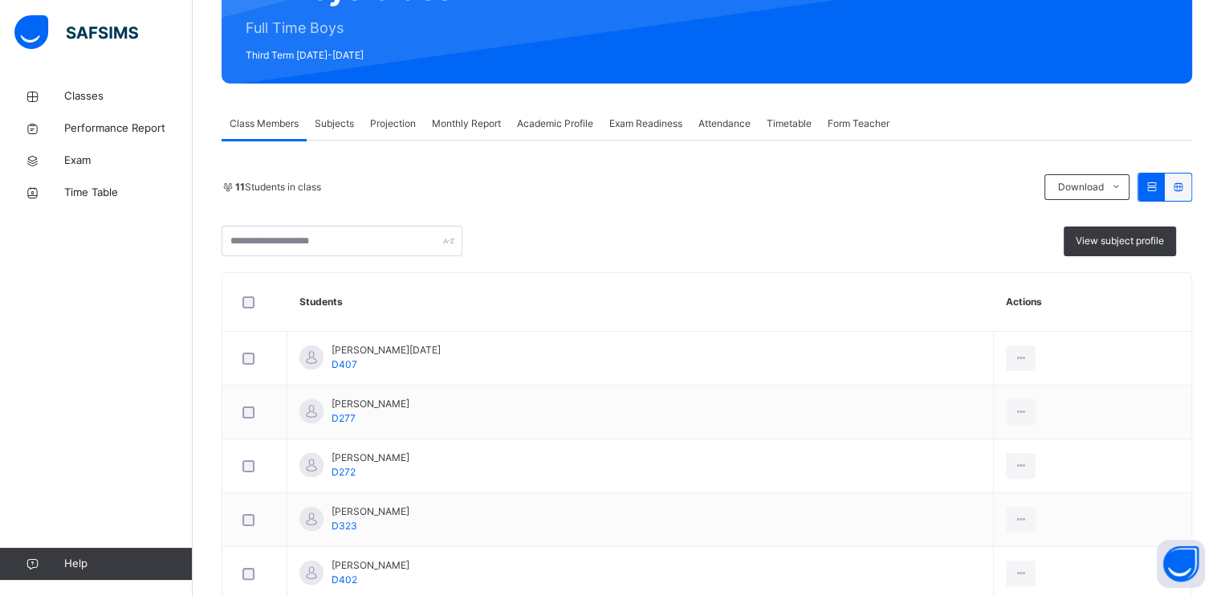
click at [921, 220] on div "11 Students in class Download Pdf Report Excel Report View subject profile" at bounding box center [707, 214] width 971 height 83
